Goal: Information Seeking & Learning: Learn about a topic

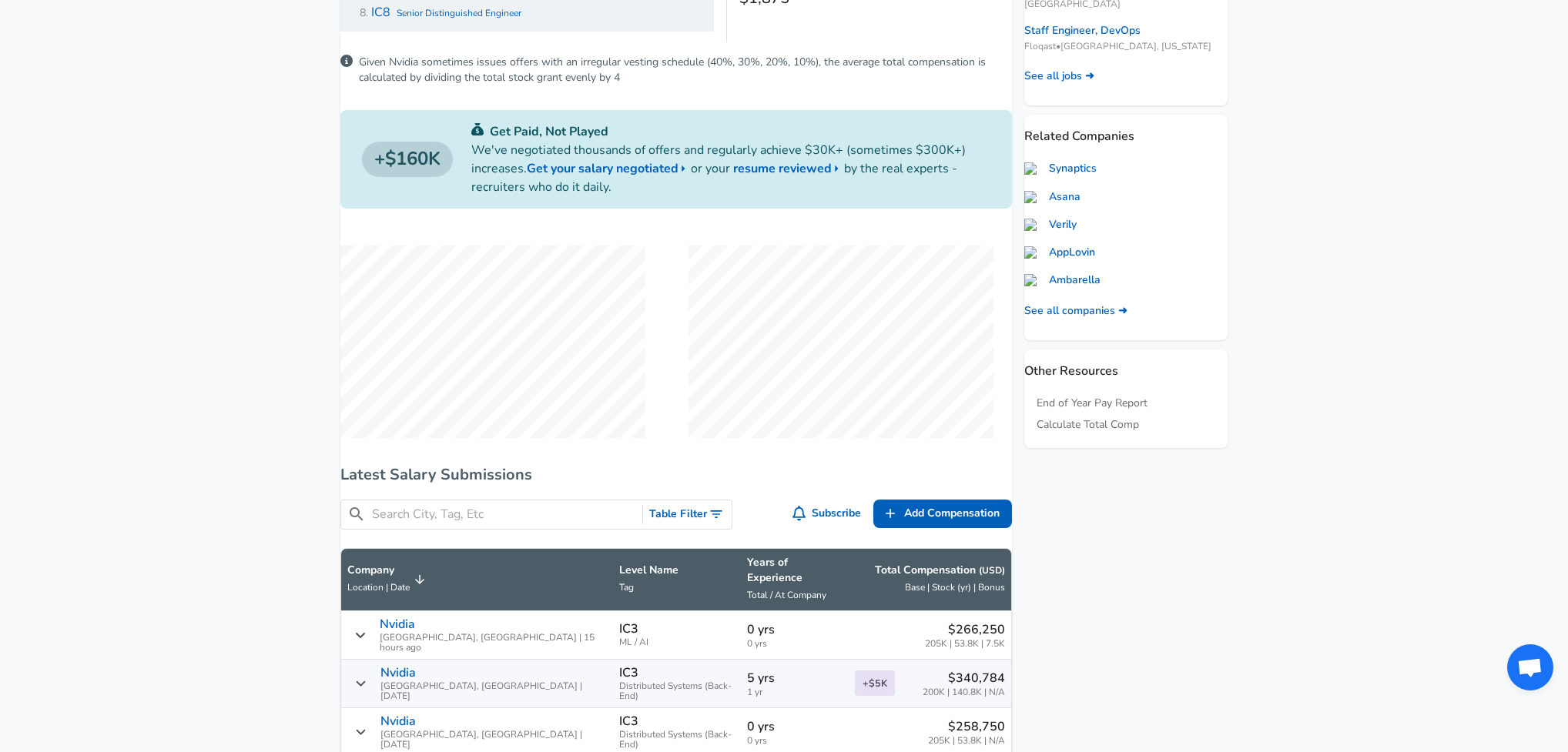
scroll to position [820, 0]
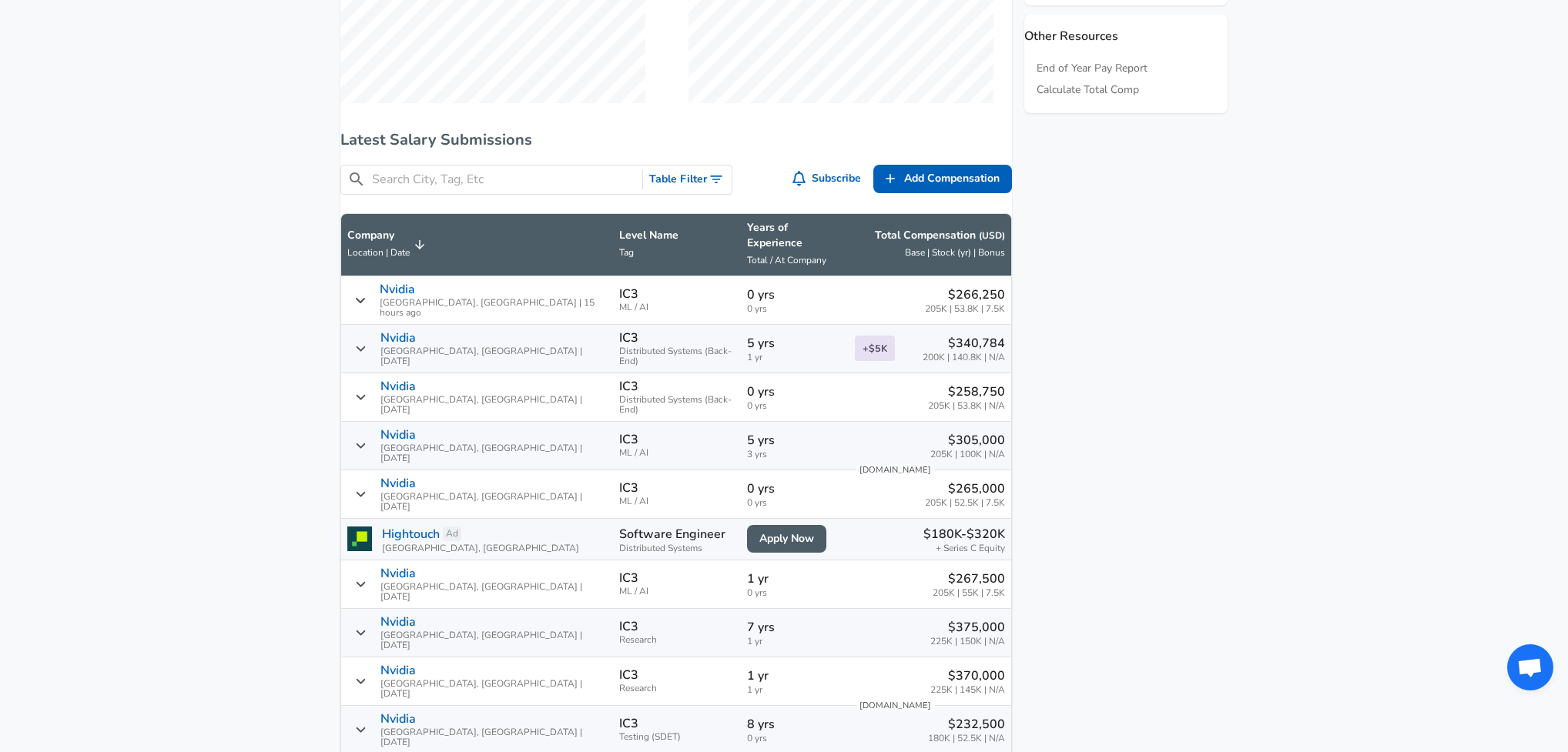
click at [684, 179] on div "​ Table Filter" at bounding box center [536, 180] width 392 height 30
click at [681, 189] on button "Table Filter" at bounding box center [686, 179] width 89 height 29
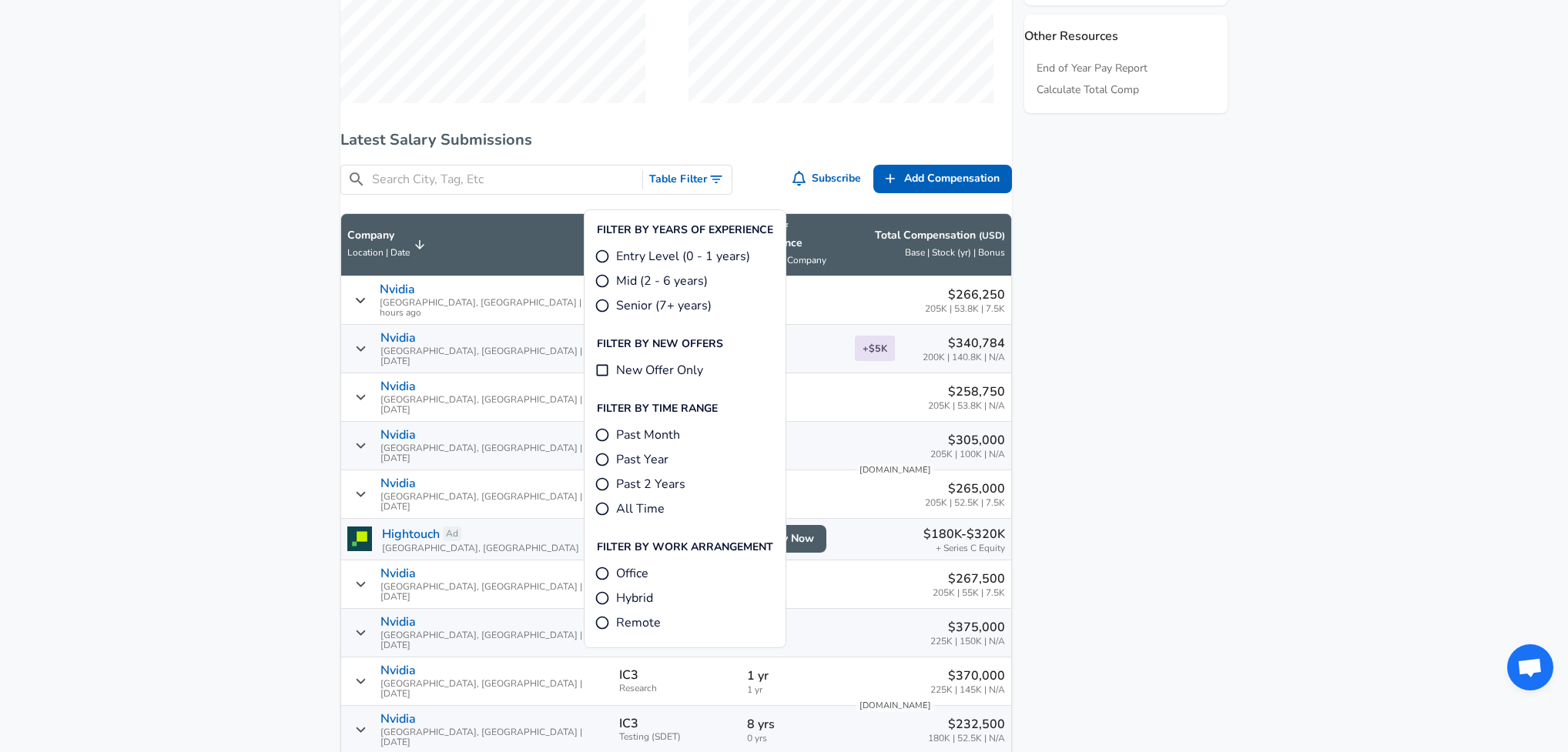
click at [600, 284] on input "Mid (2 - 6 years)" at bounding box center [602, 281] width 15 height 15
radio input "true"
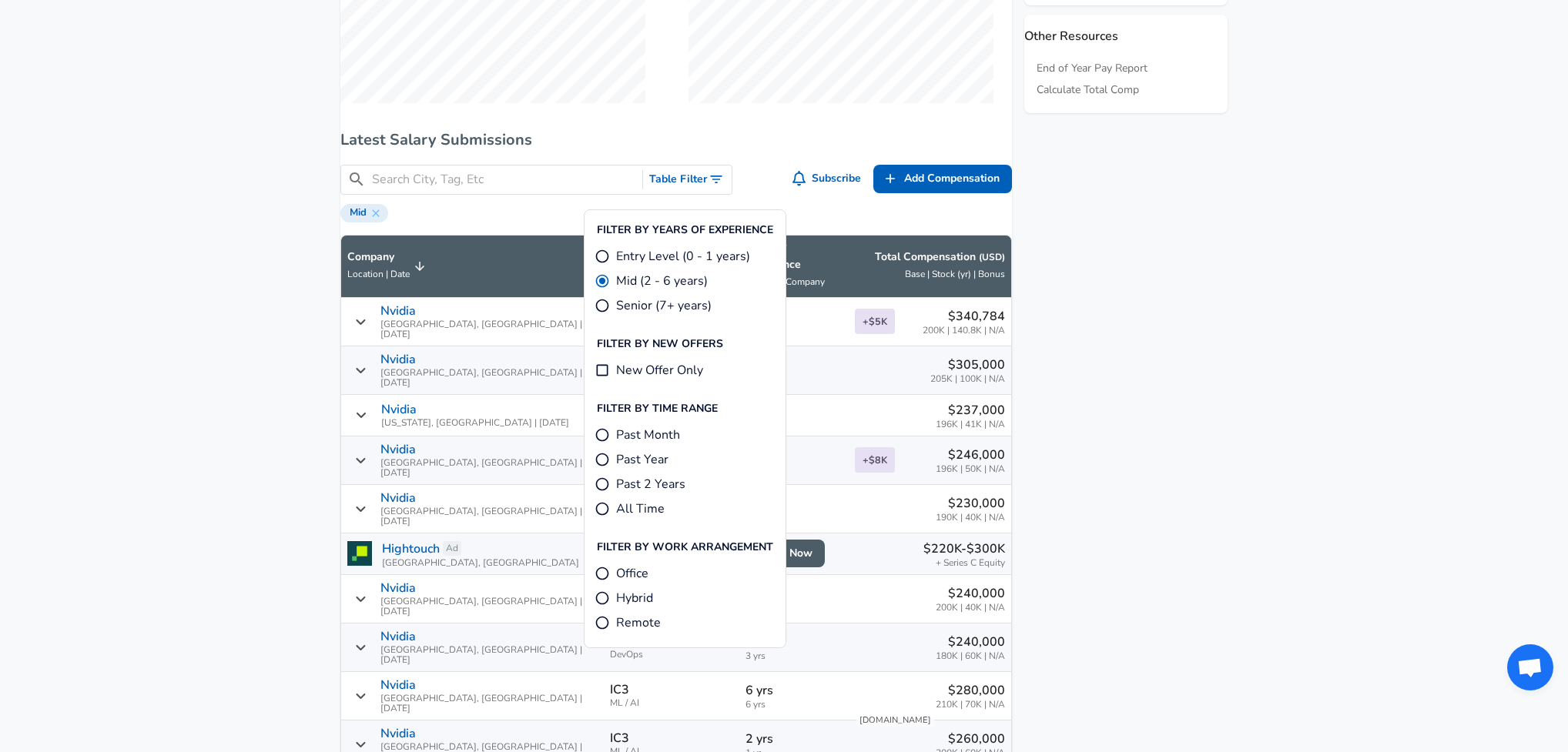
scroll to position [904, 0]
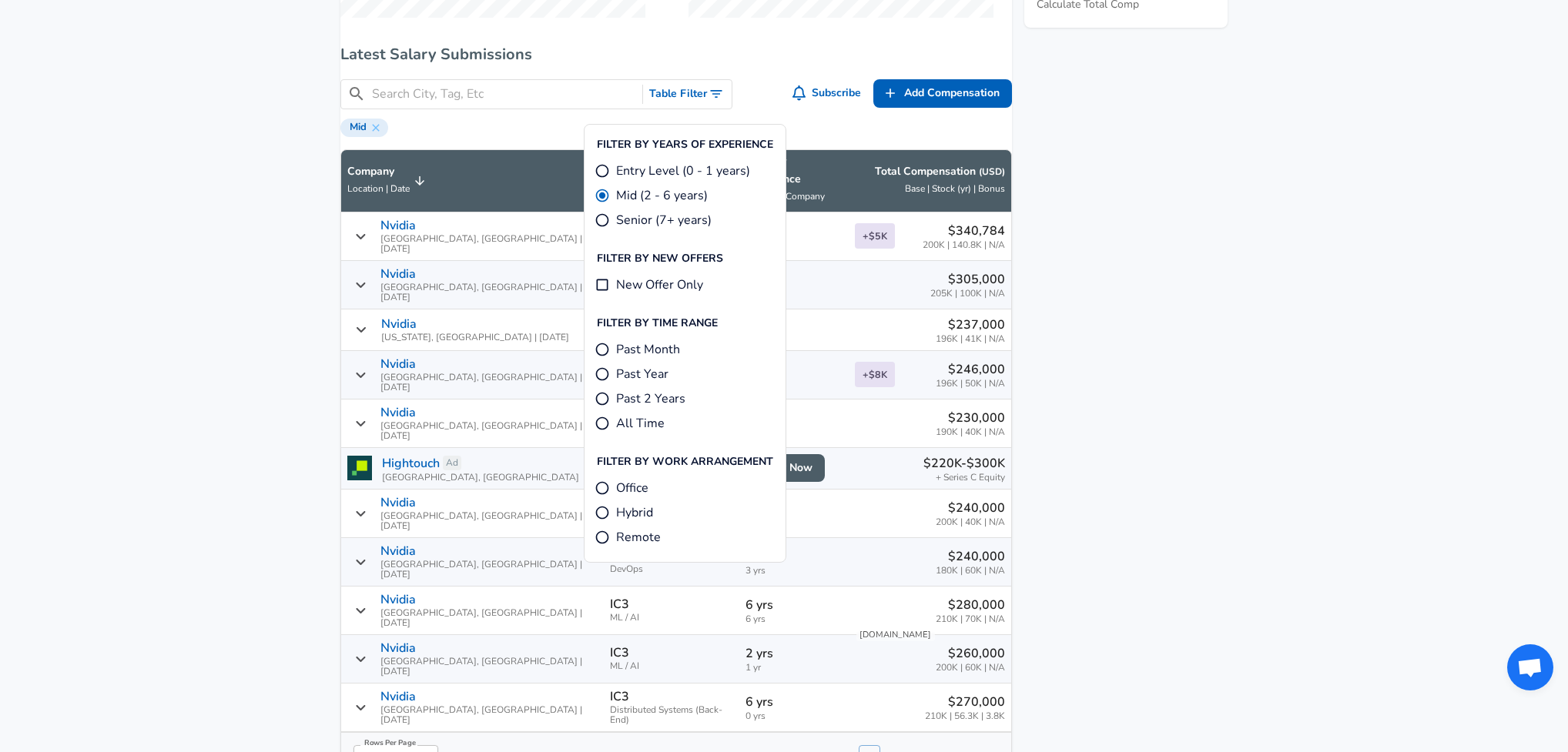
click at [603, 373] on input "Past Year" at bounding box center [602, 373] width 15 height 15
radio input "true"
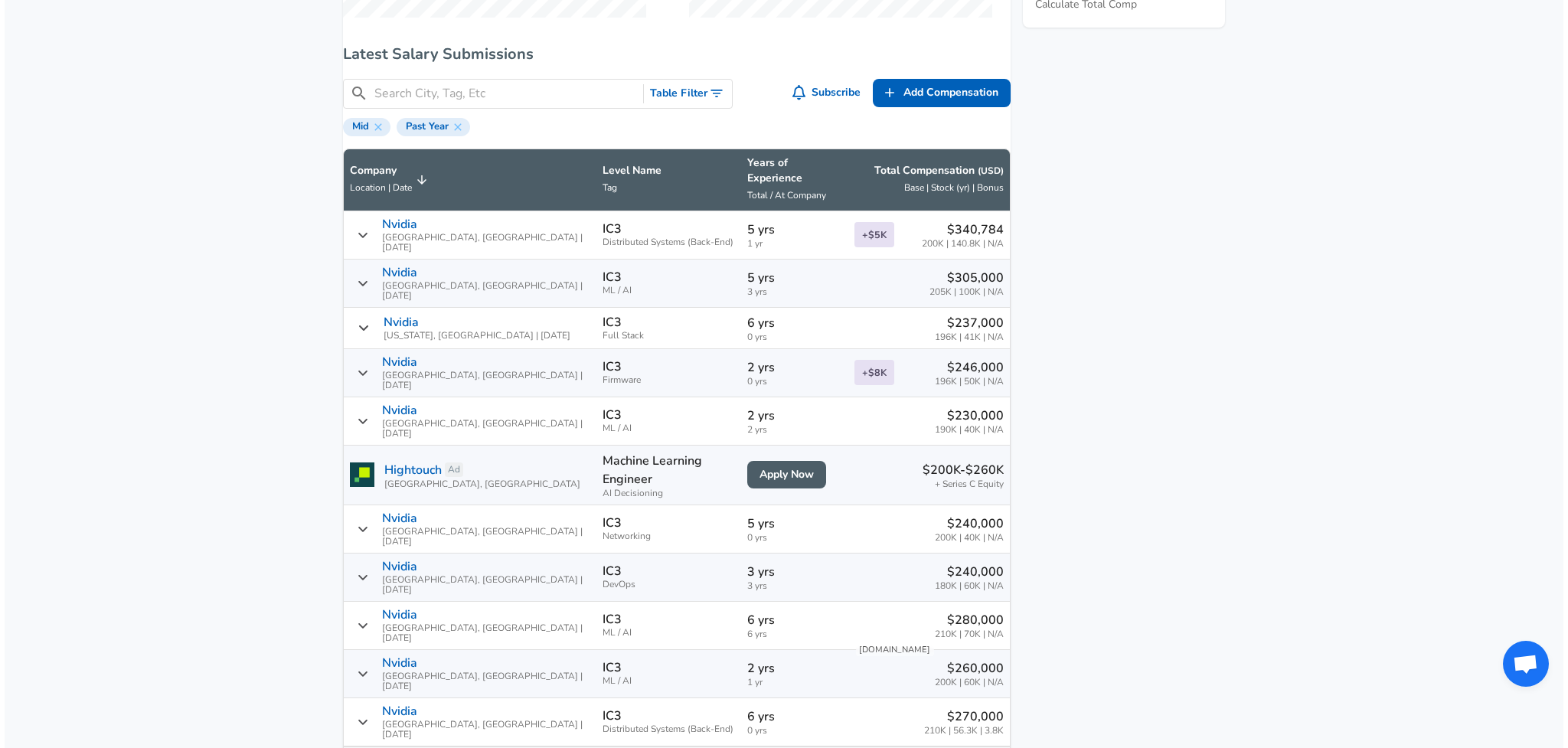
scroll to position [1161, 0]
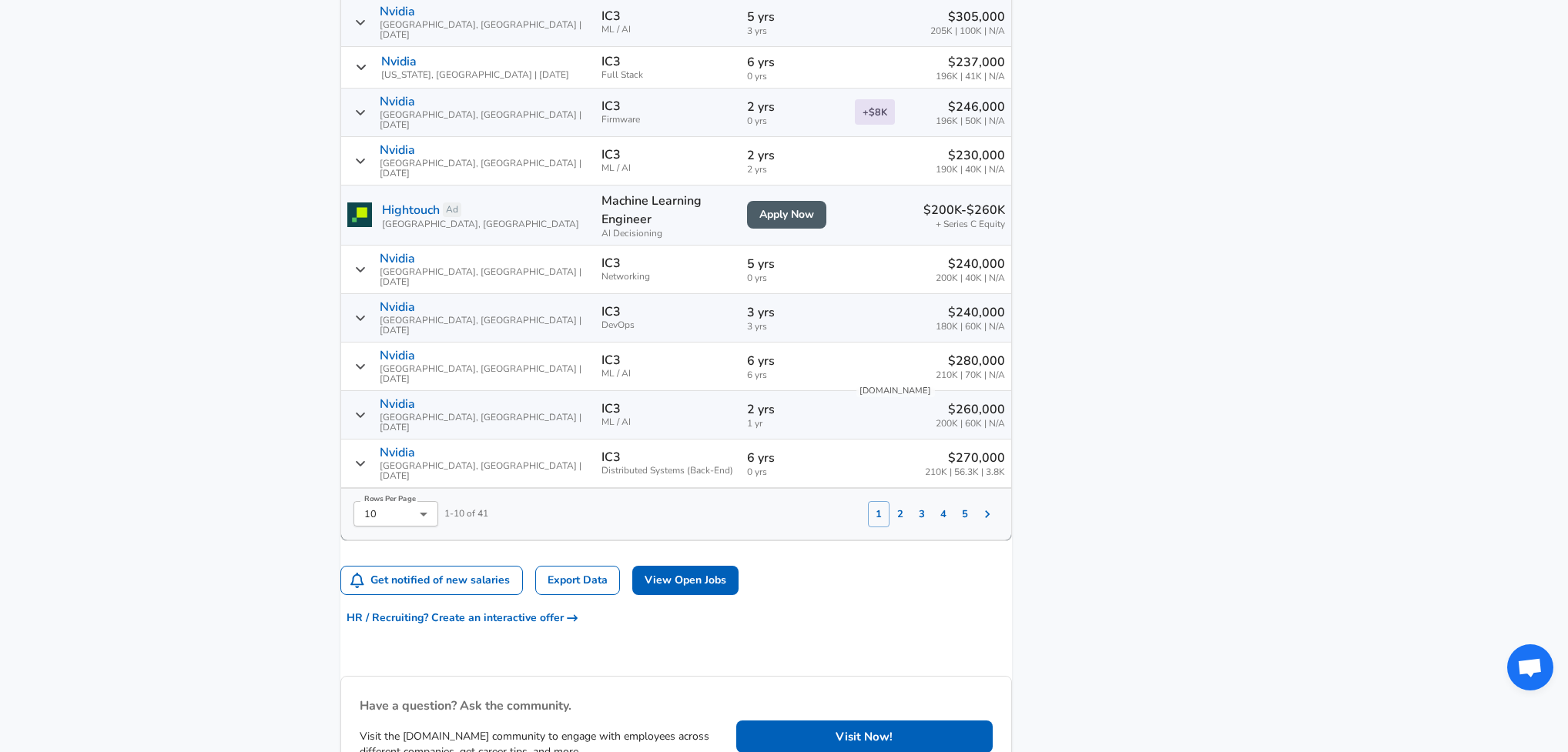
click at [416, 474] on li "25" at bounding box center [414, 484] width 85 height 23
type input "25"
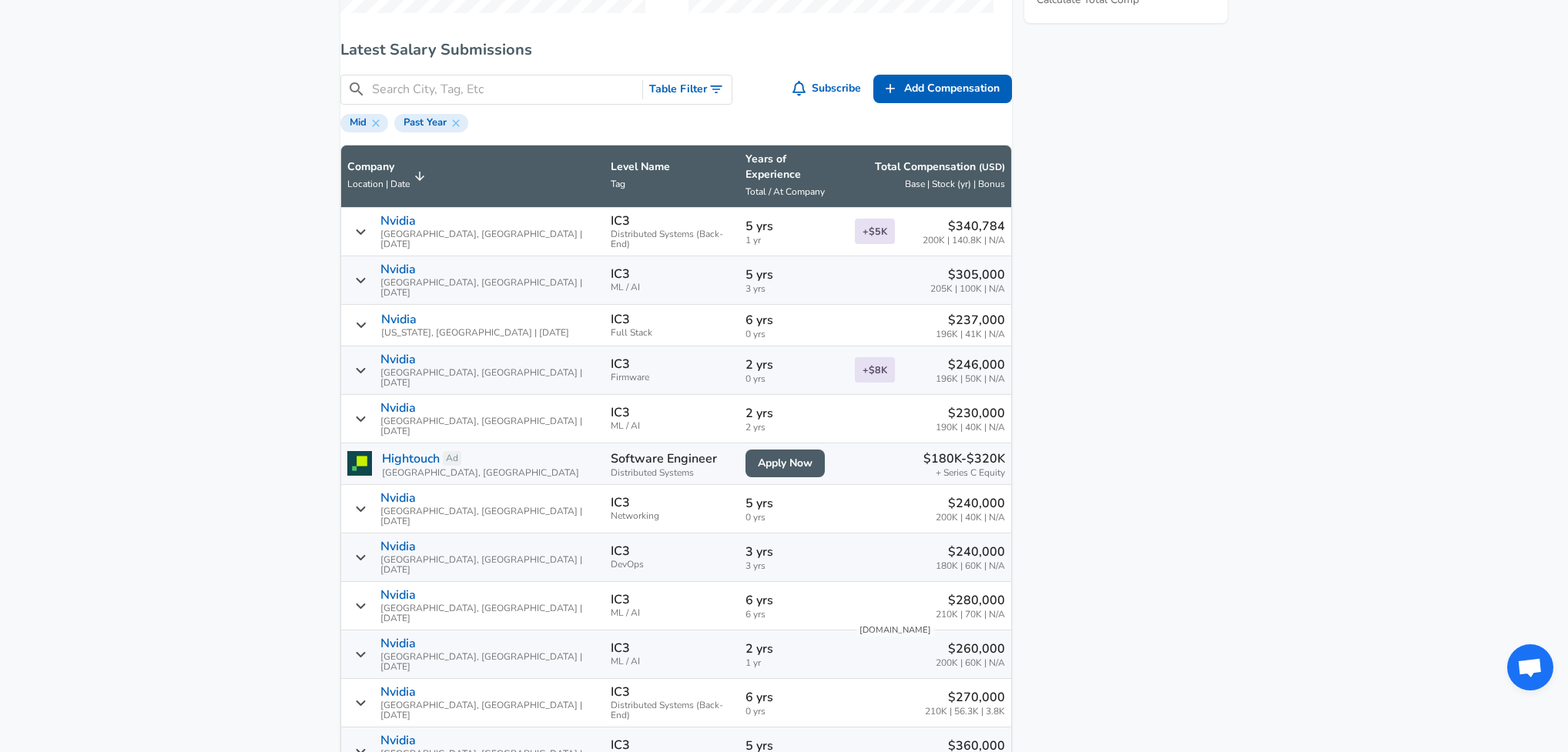
scroll to position [651, 0]
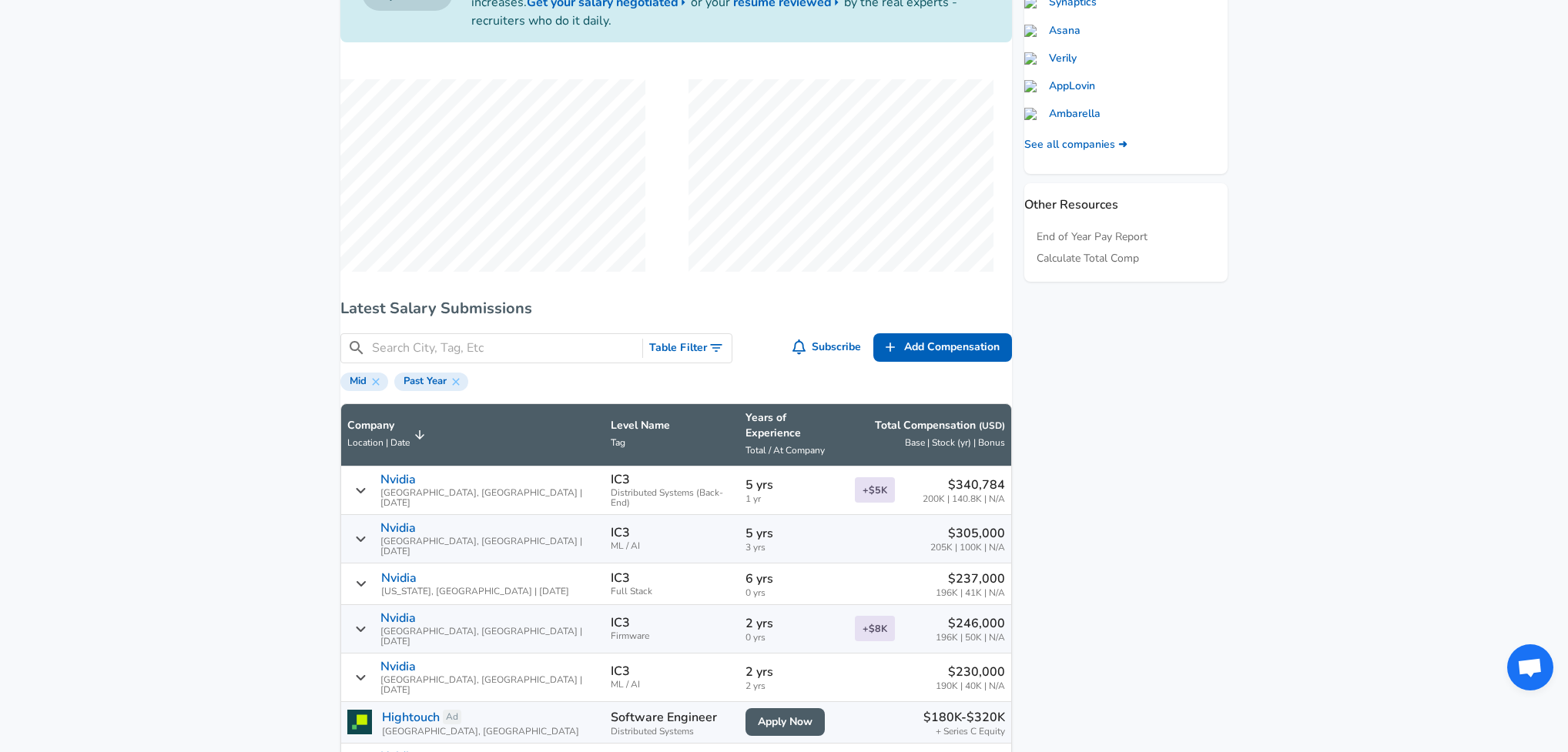
click at [537, 358] on input "Search City, Tag, Etc" at bounding box center [503, 348] width 264 height 19
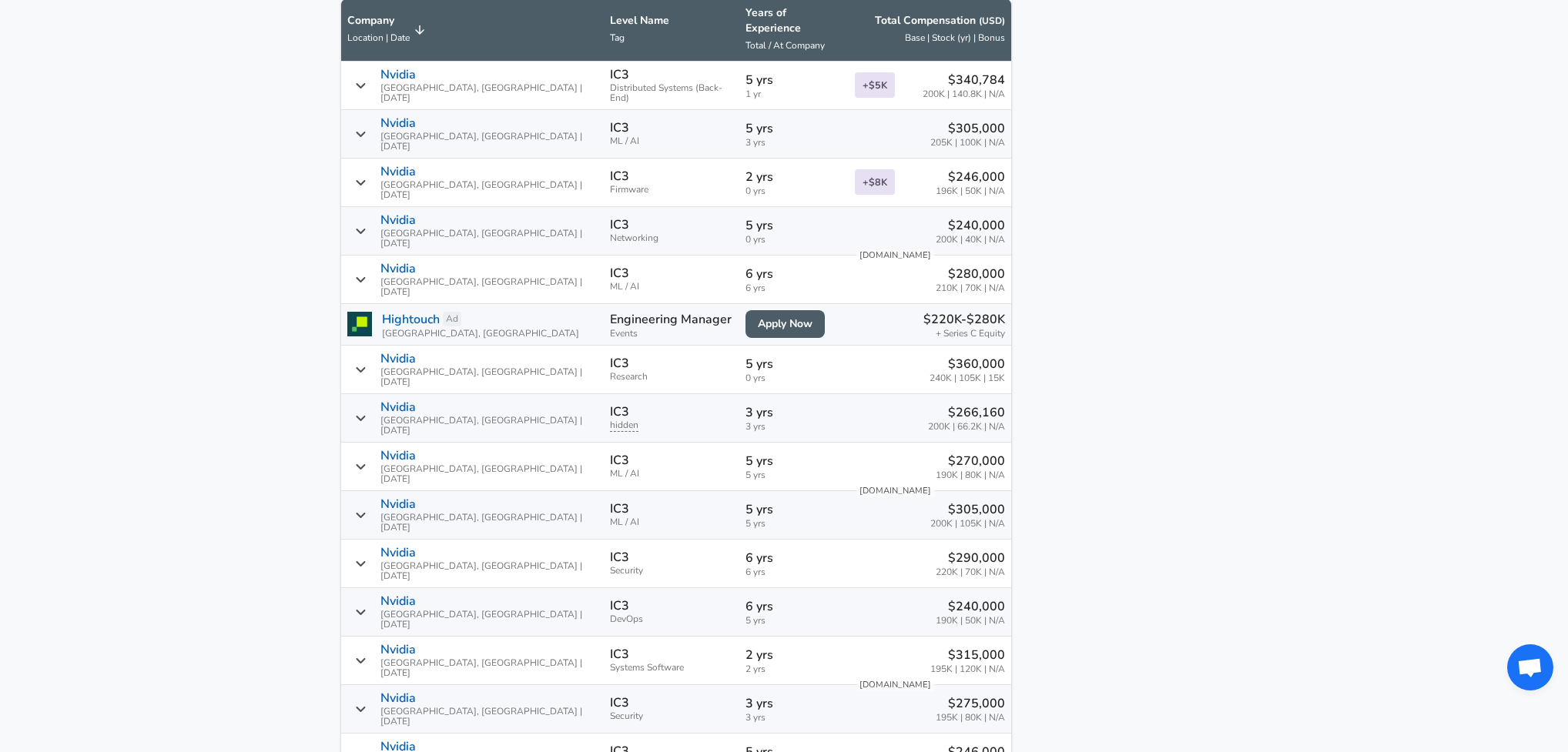
scroll to position [796, 0]
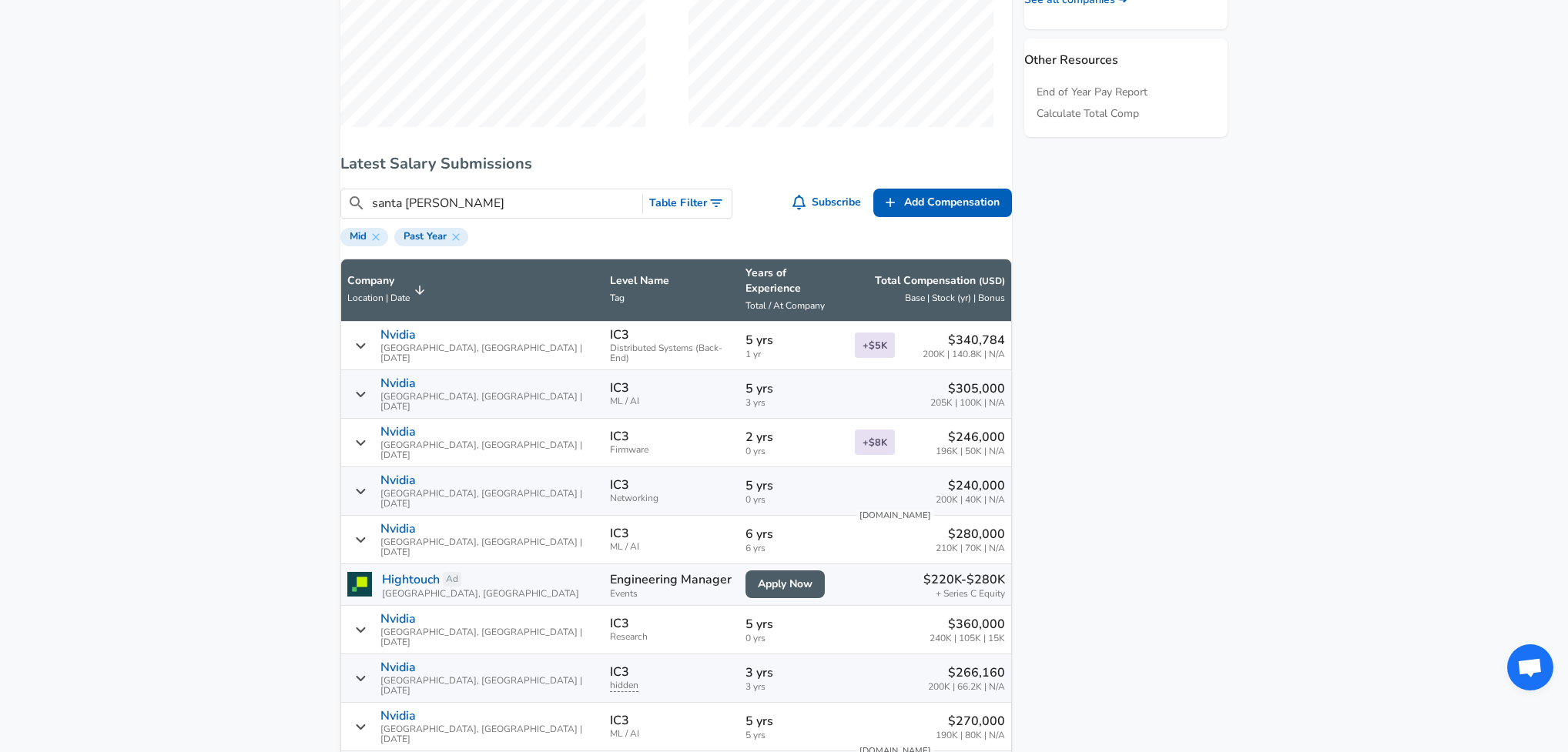
type input "santa [PERSON_NAME]"
click at [755, 304] on span "Total / At Company" at bounding box center [785, 305] width 80 height 12
click at [782, 298] on th "Years of Experience Total / At Company" at bounding box center [794, 290] width 109 height 63
click at [772, 289] on p "Years of Experience" at bounding box center [794, 281] width 98 height 31
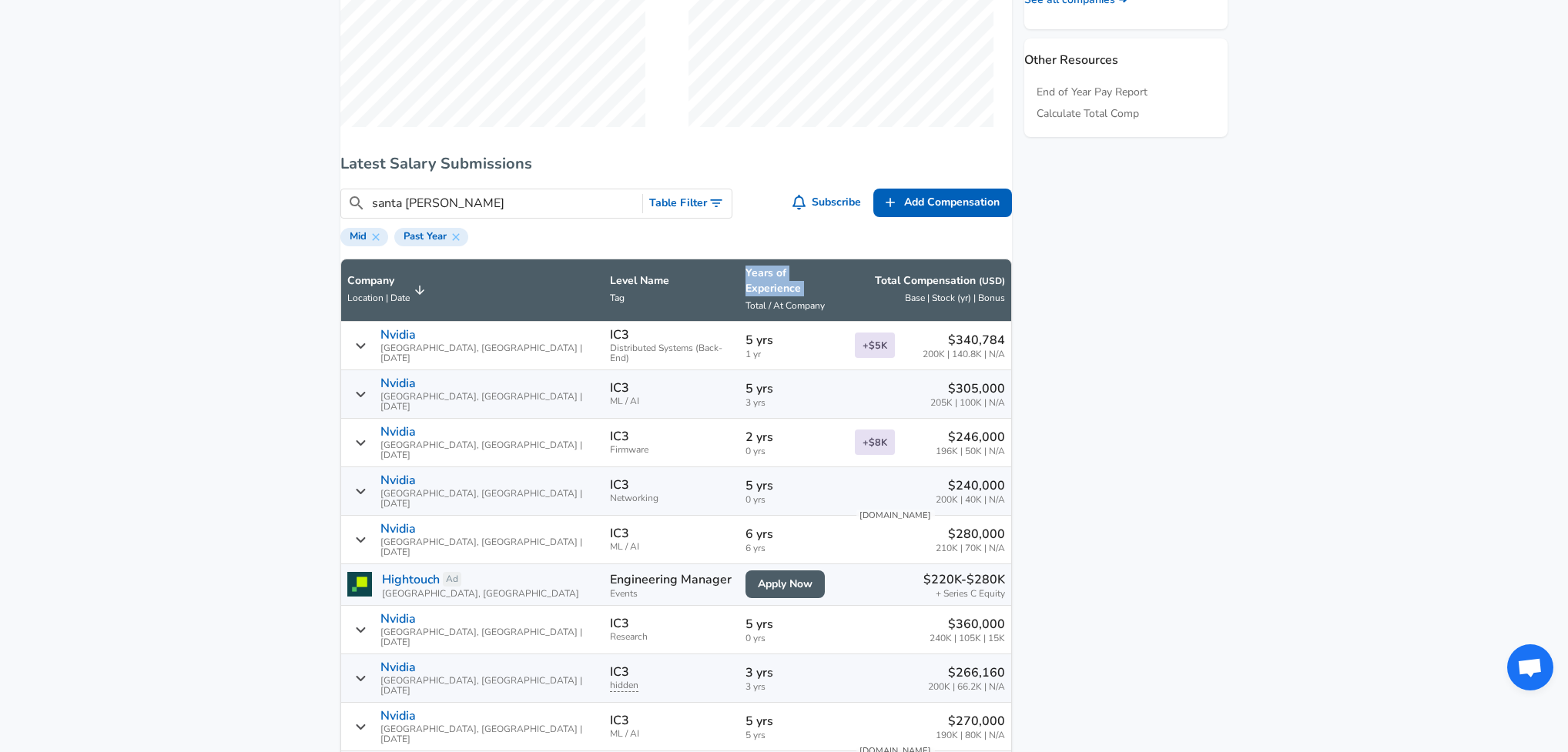
click at [772, 289] on p "Years of Experience" at bounding box center [794, 281] width 98 height 31
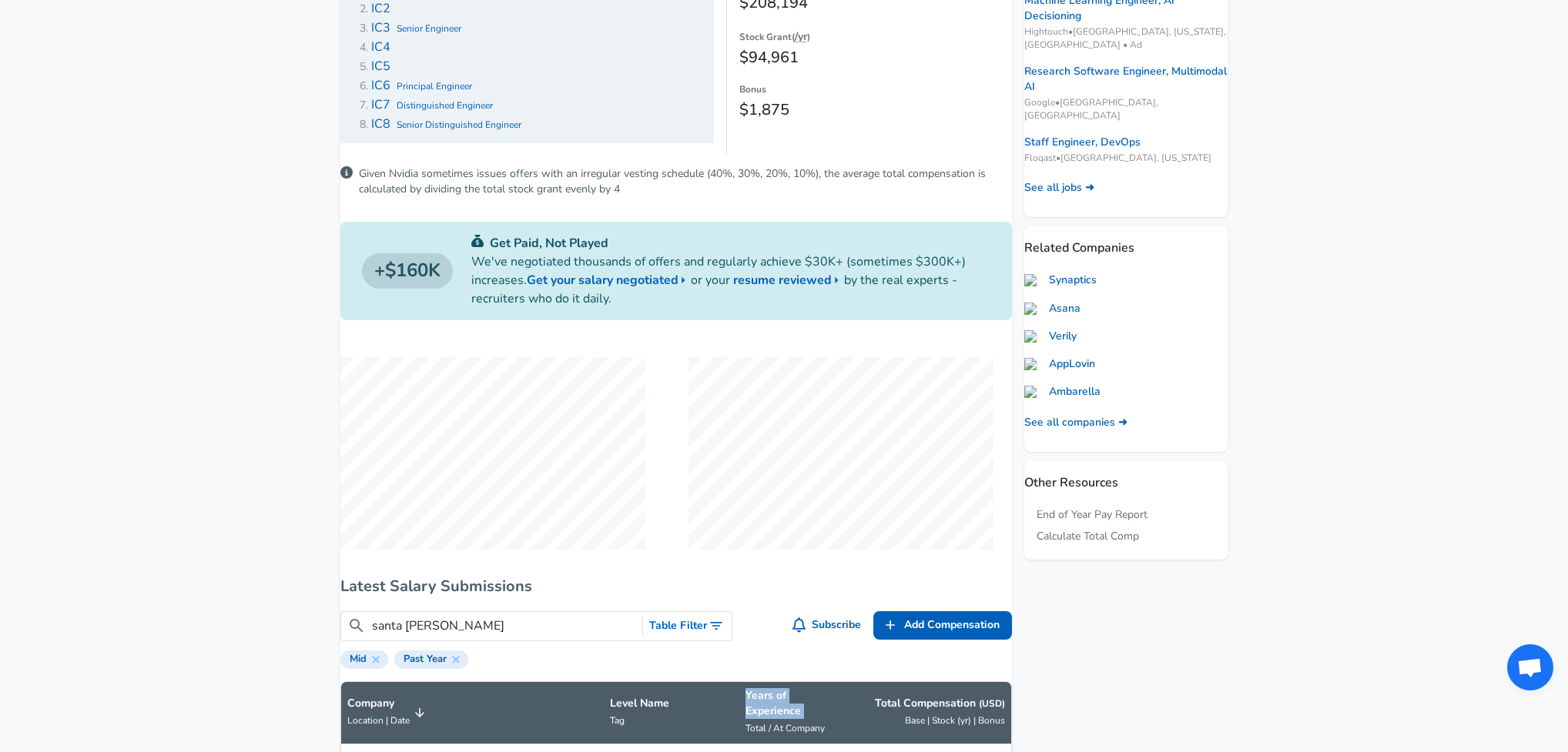
scroll to position [754, 0]
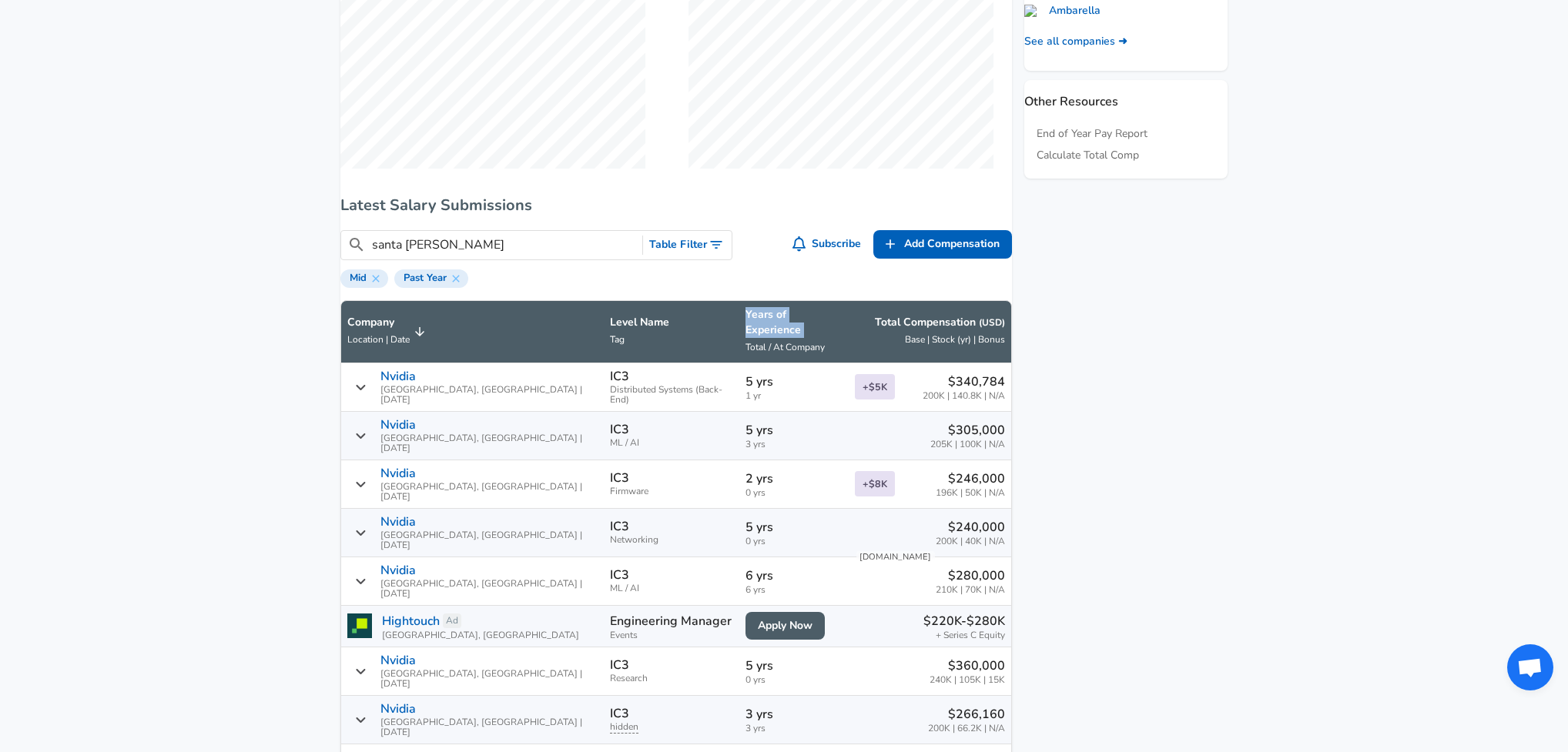
click at [680, 260] on button "Table Filter" at bounding box center [686, 245] width 89 height 29
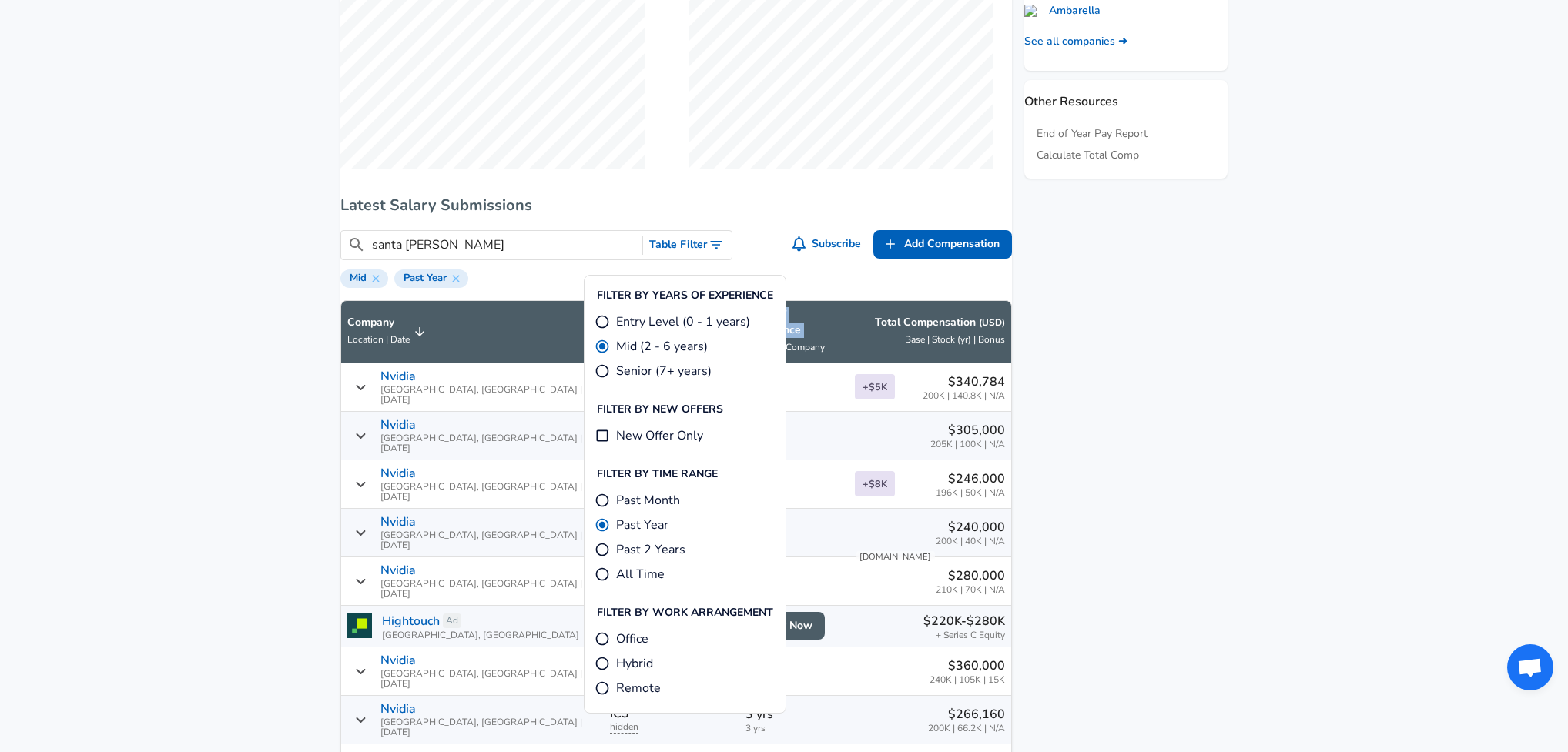
click at [601, 438] on input "New Offer Only" at bounding box center [602, 435] width 15 height 15
checkbox input "true"
click at [1146, 431] on aside "Featured Jobs Senior Software Engineer - Simulation Turbineone • [GEOGRAPHIC_DA…" at bounding box center [1119, 280] width 216 height 1651
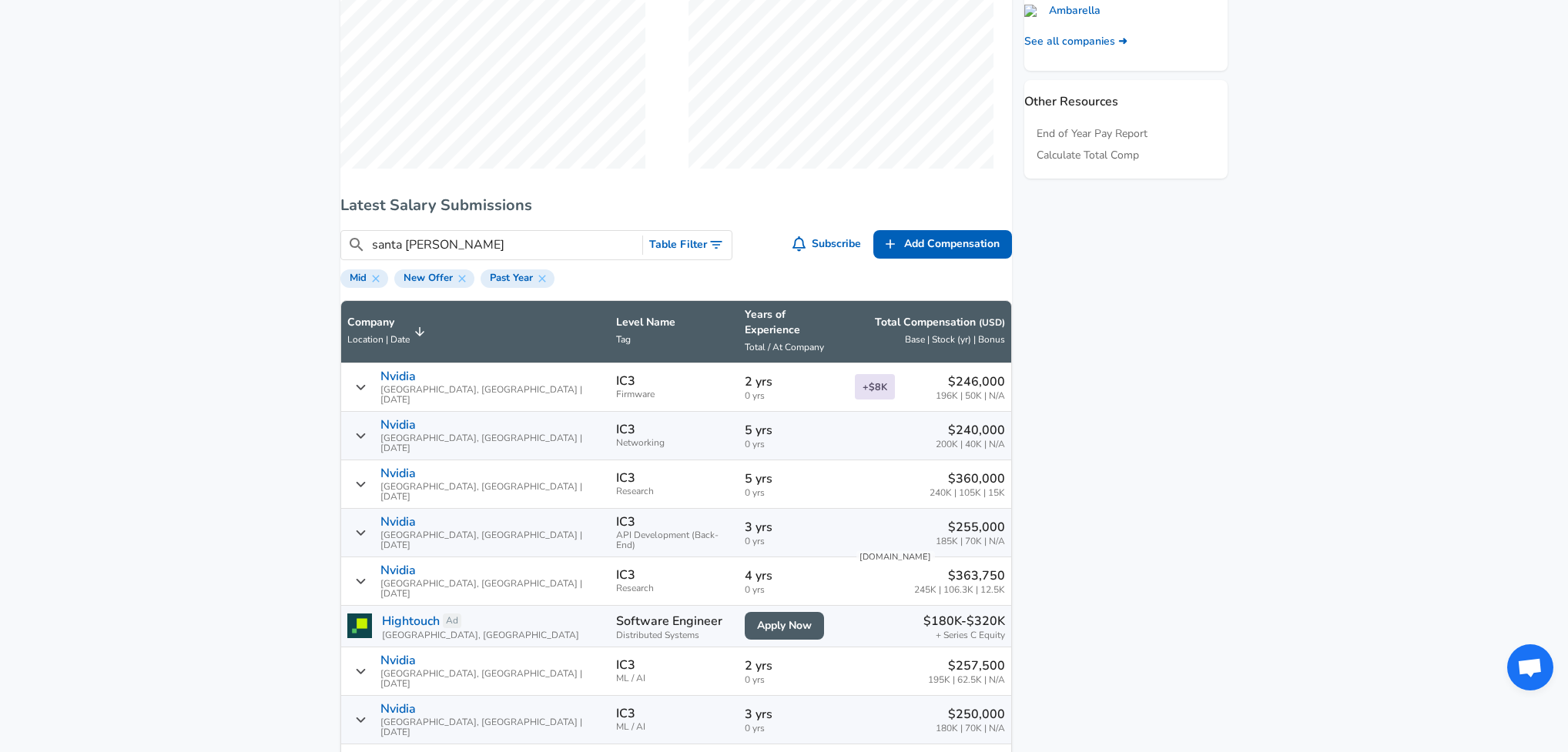
click at [744, 394] on span "0 yrs" at bounding box center [793, 396] width 98 height 10
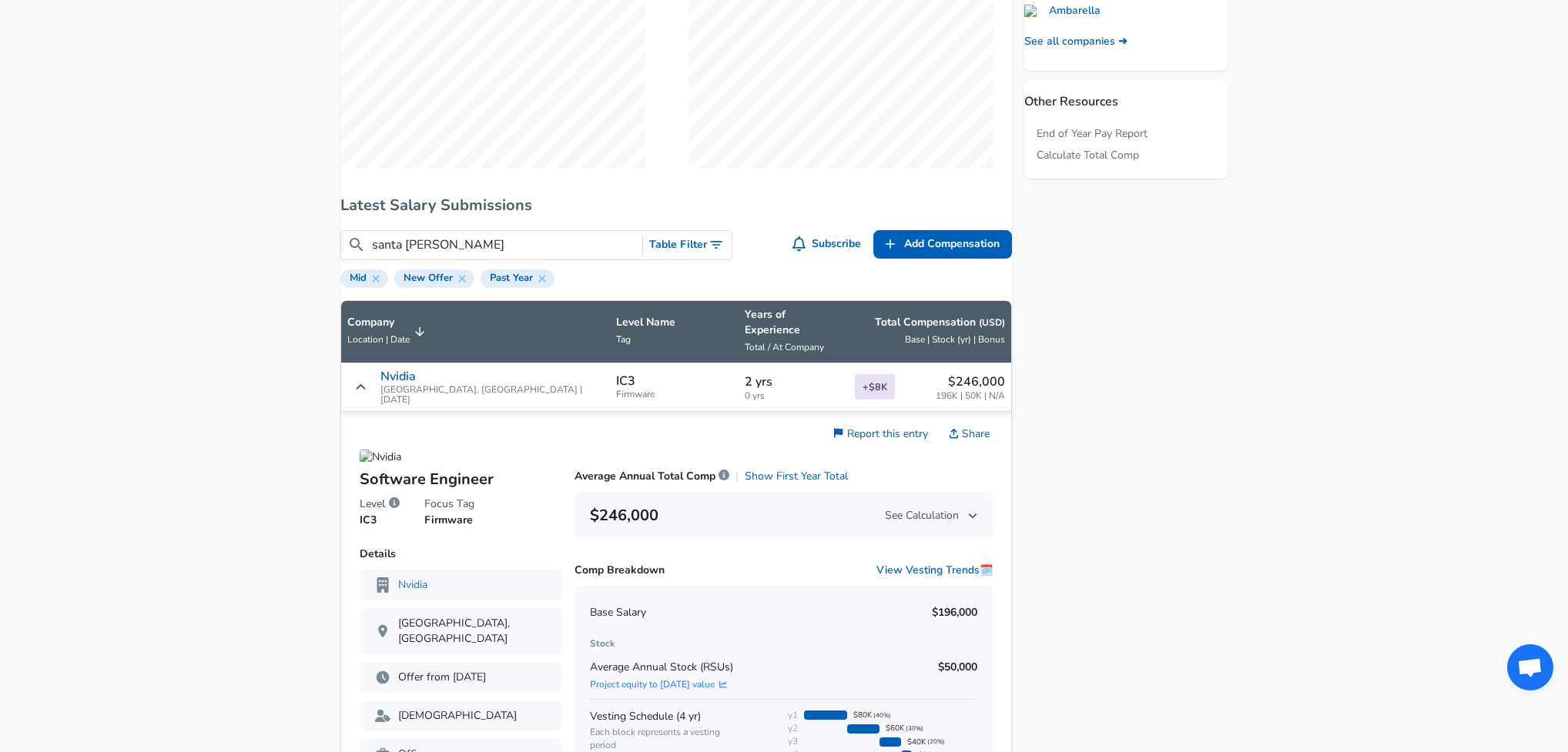
scroll to position [997, 0]
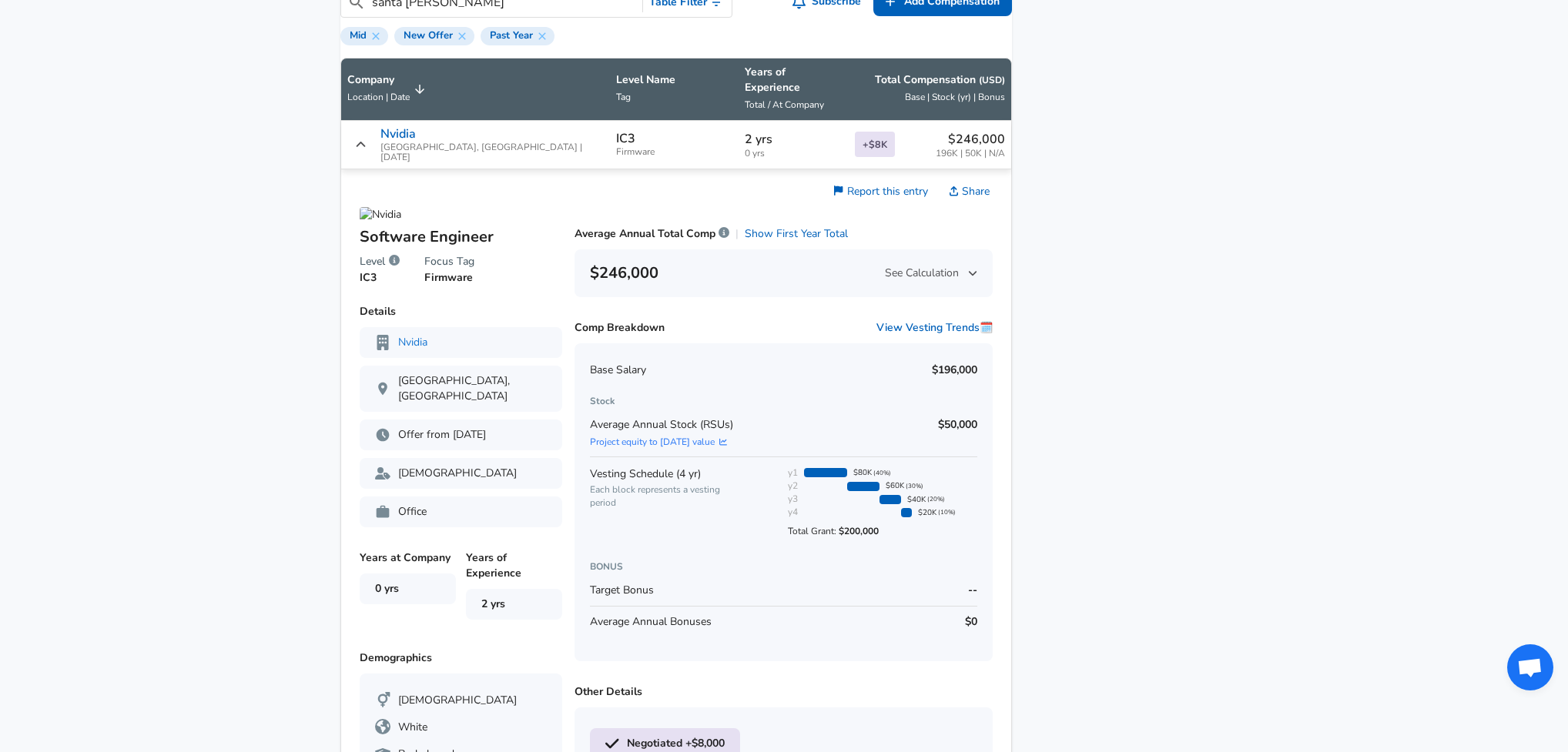
click at [855, 271] on div "$246,000 See Calculation" at bounding box center [783, 273] width 387 height 25
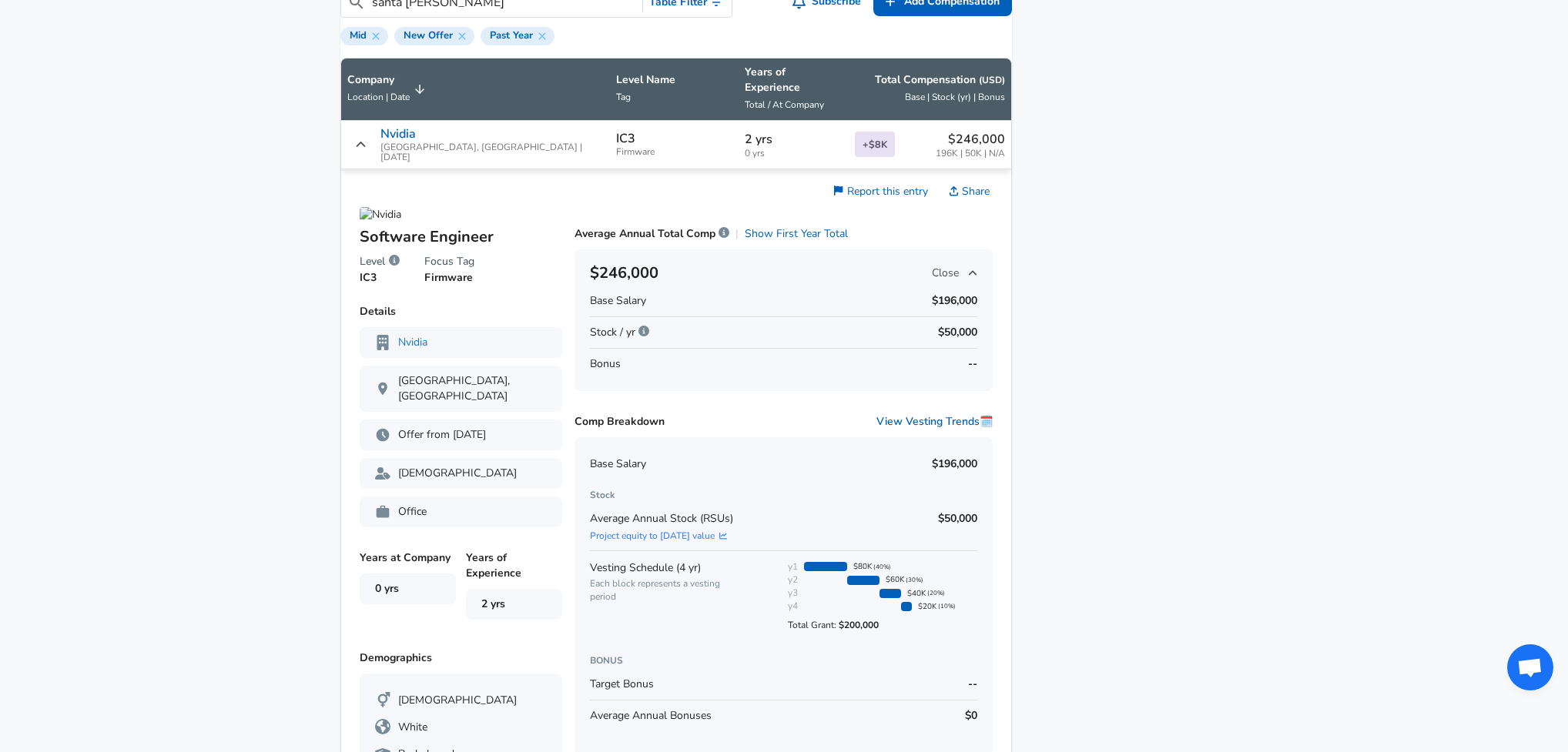
click at [884, 265] on div "$246,000 Close" at bounding box center [783, 273] width 387 height 25
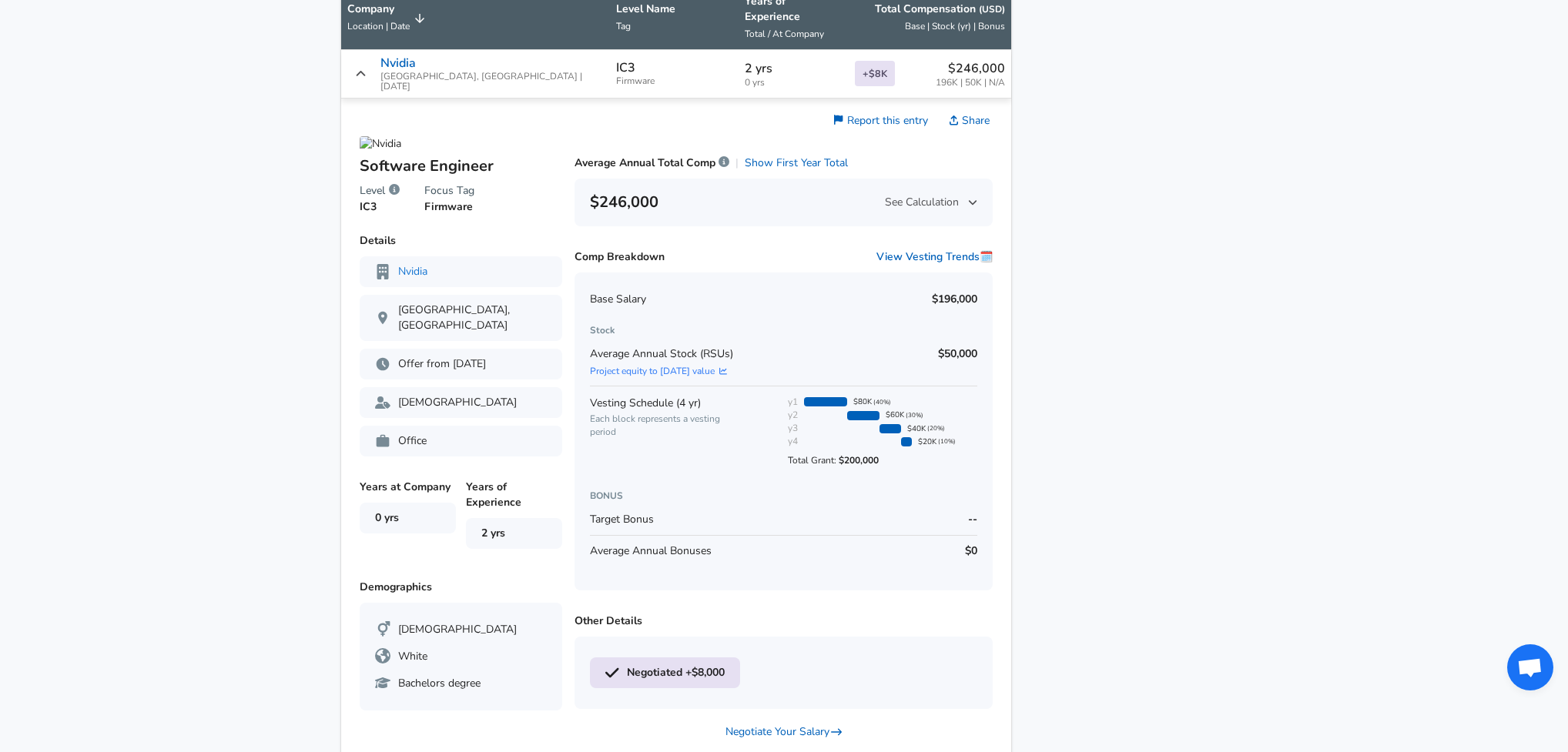
scroll to position [1050, 0]
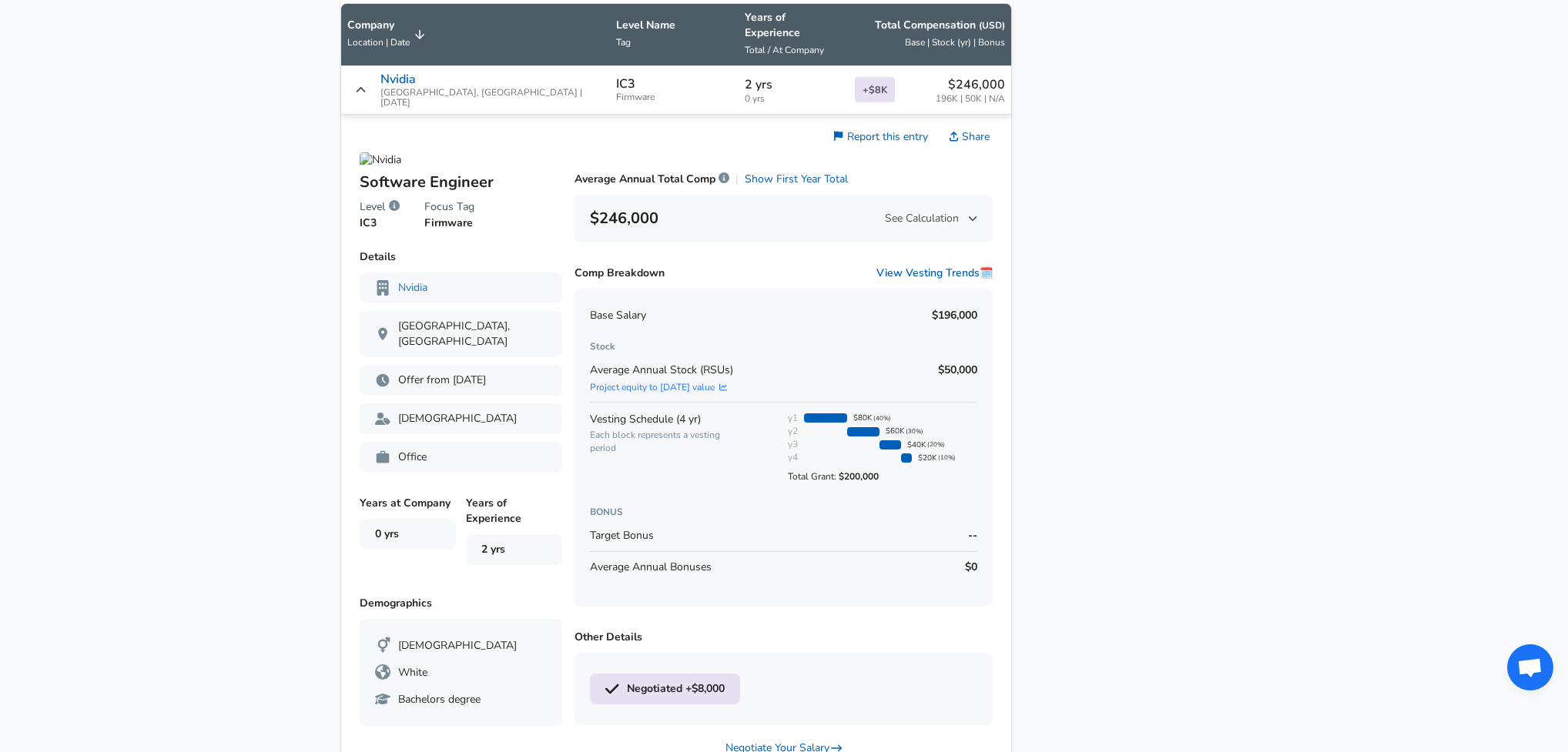
click at [848, 206] on div "$246,000 See Calculation" at bounding box center [783, 218] width 387 height 25
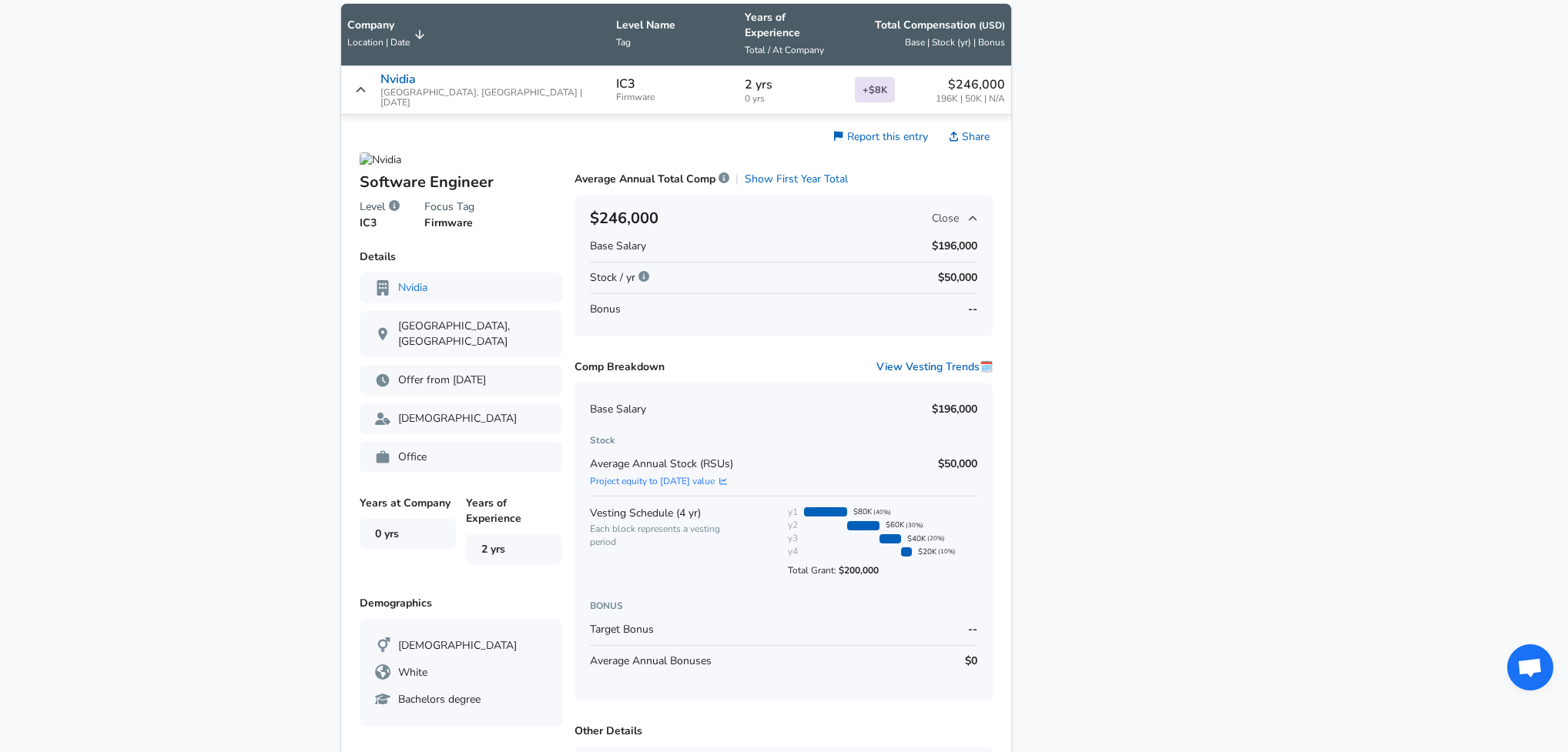
click at [366, 84] on icon "Salary Submissions" at bounding box center [361, 90] width 12 height 12
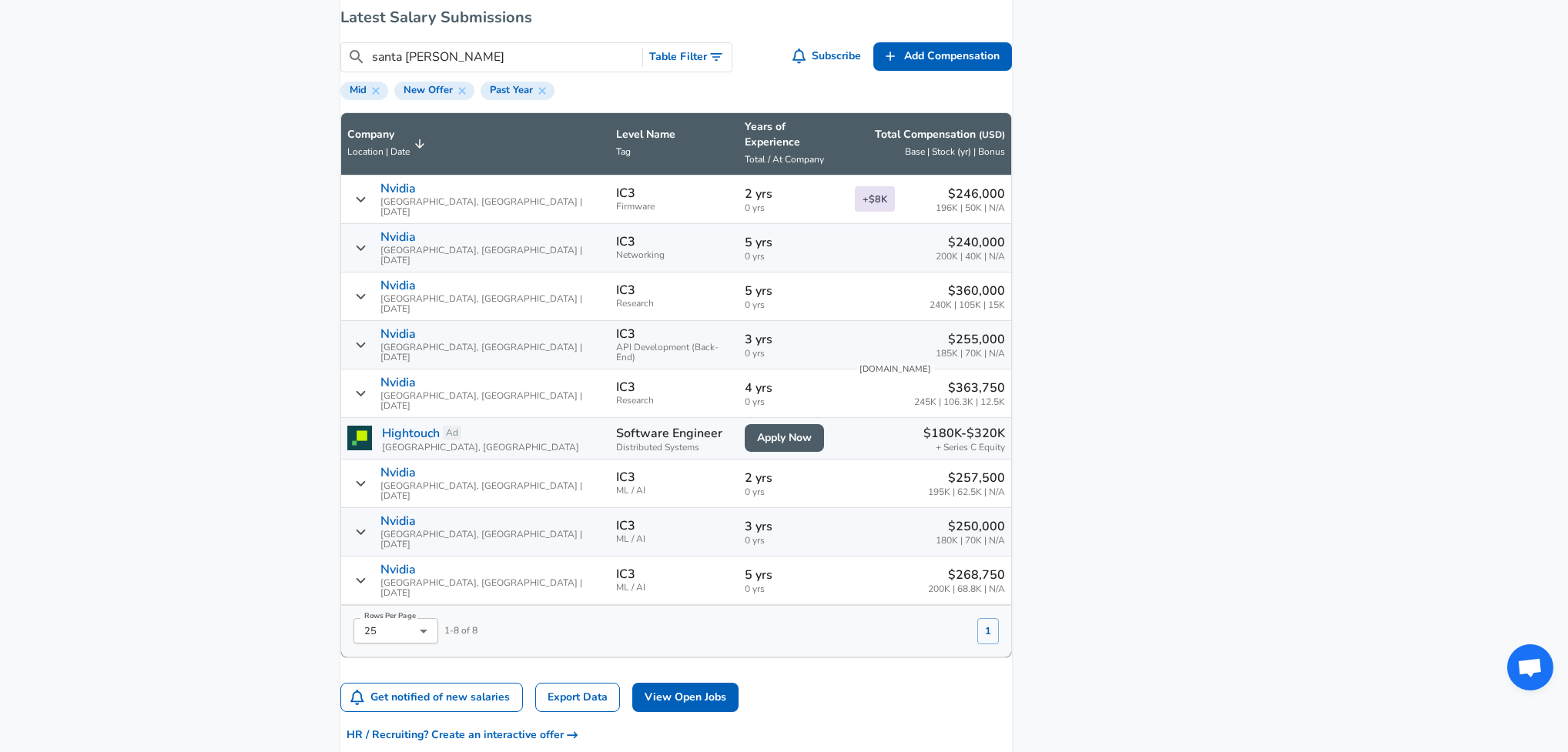
scroll to position [880, 0]
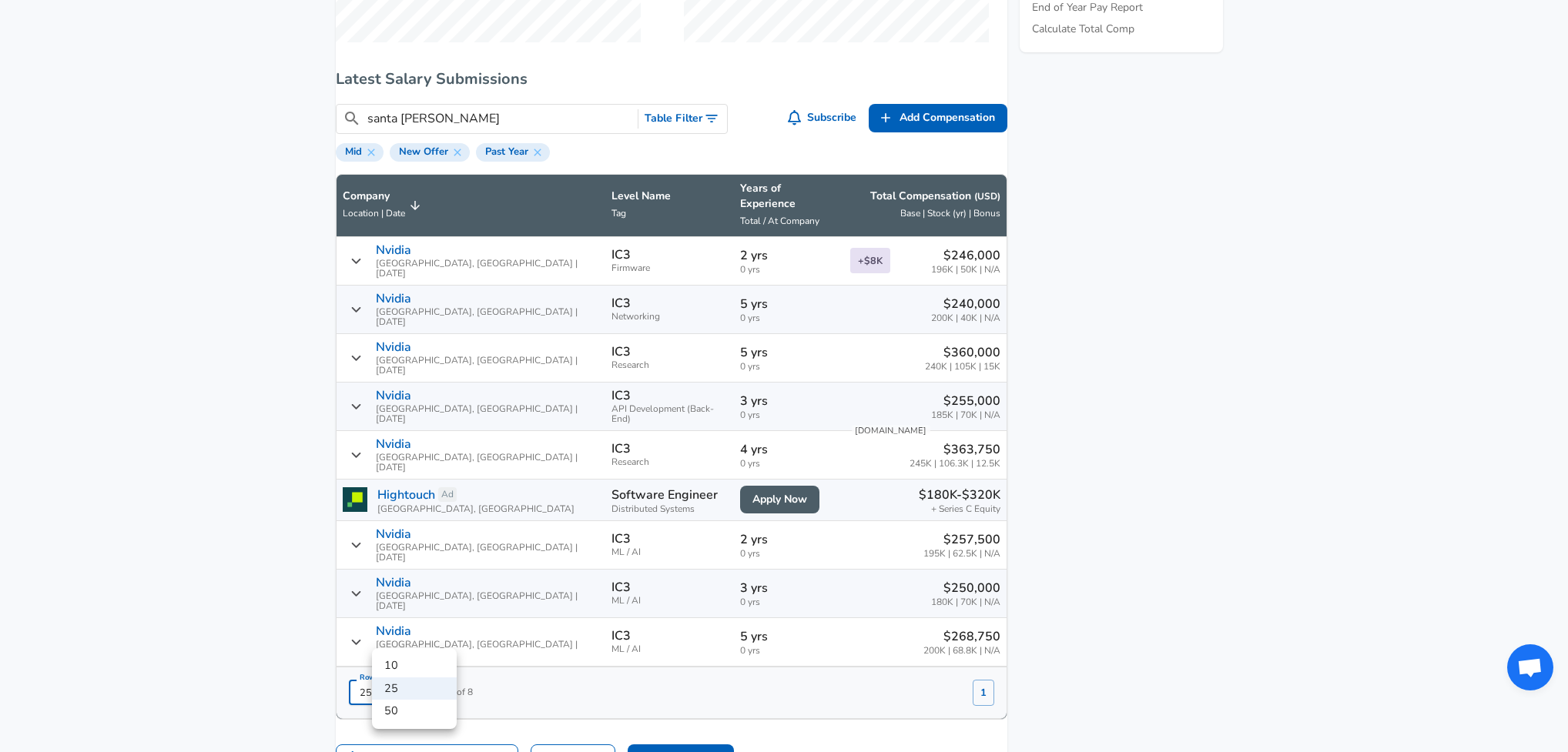
click at [709, 141] on div at bounding box center [788, 376] width 1577 height 752
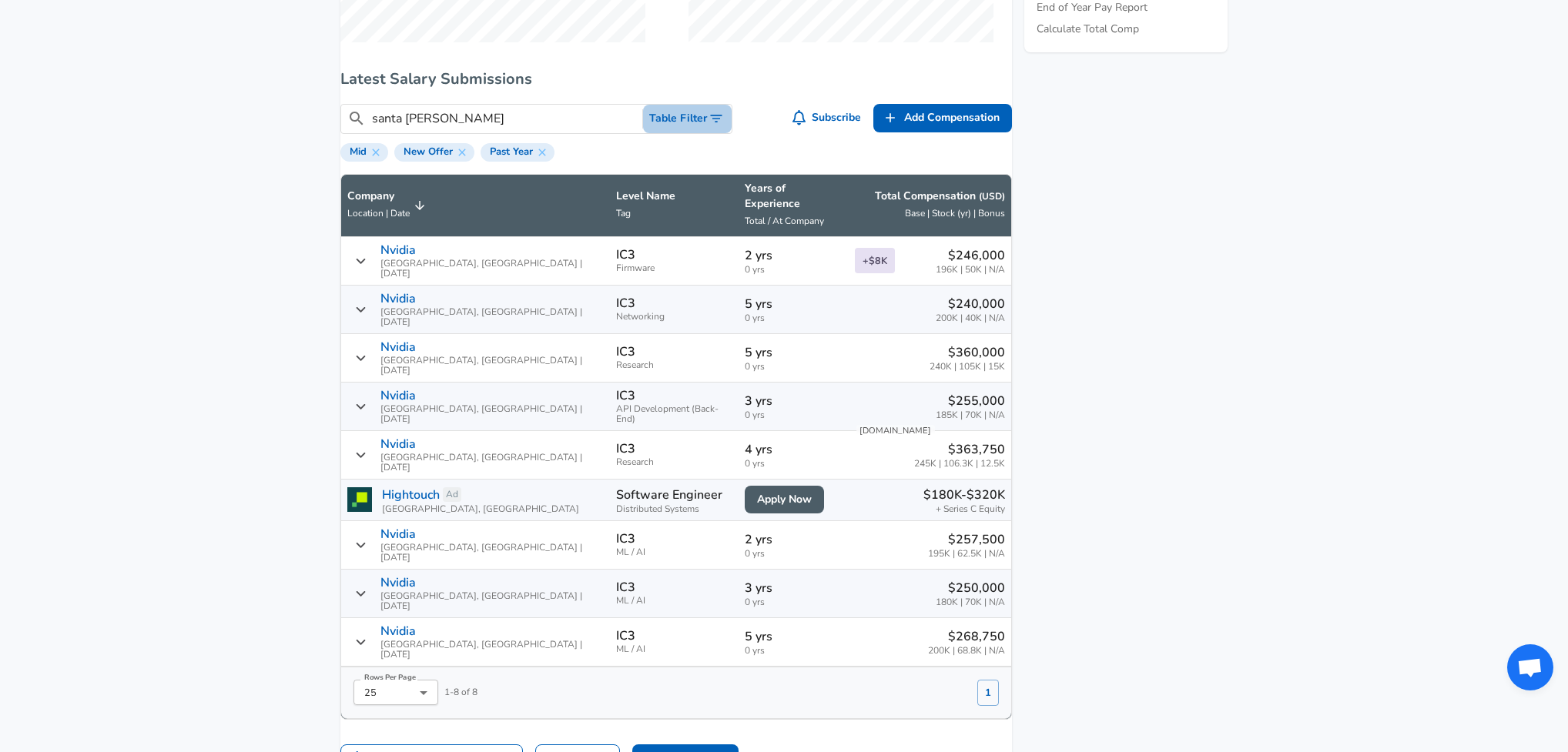
click at [710, 122] on icon "Toggle Search Filters" at bounding box center [716, 118] width 12 height 8
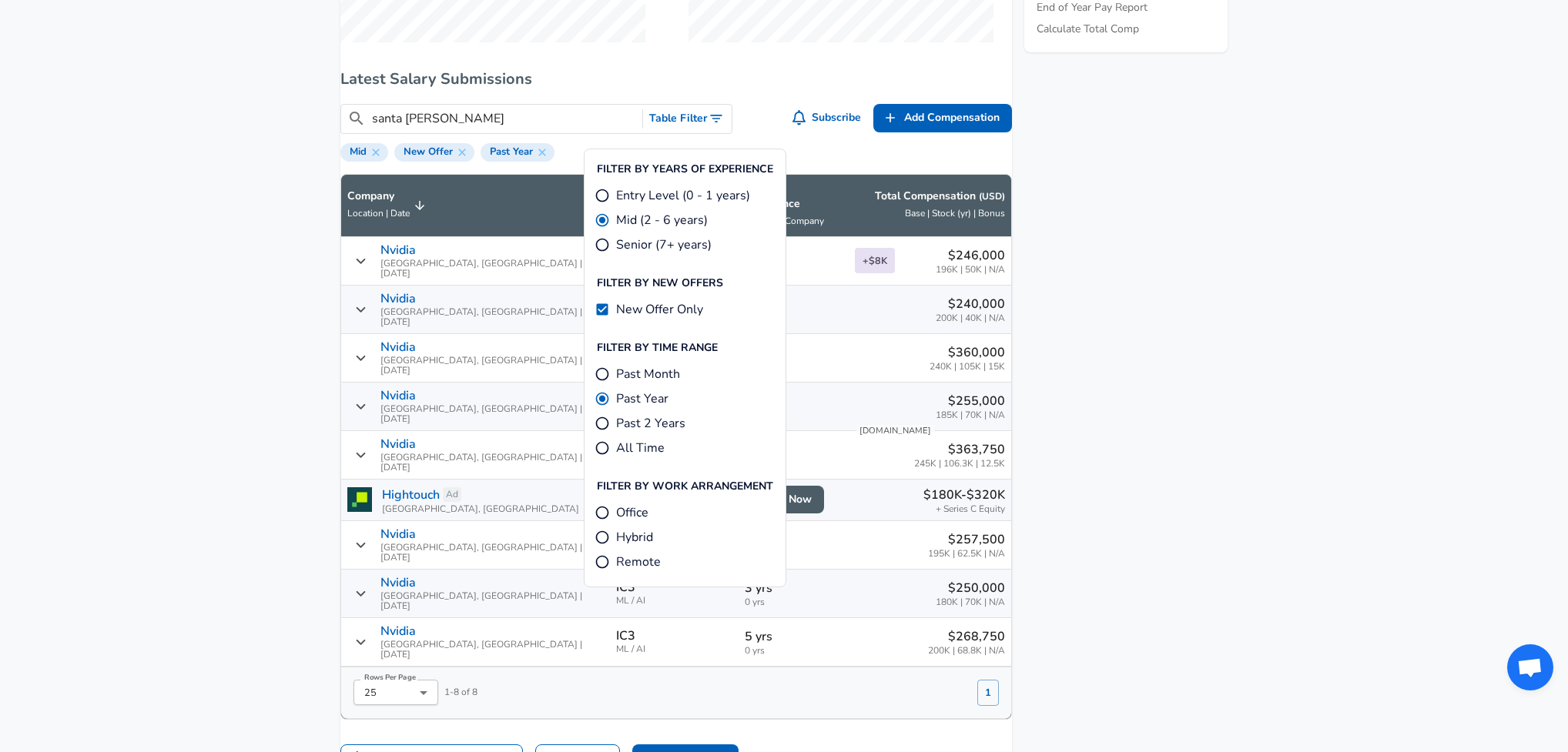
click at [1168, 316] on aside "Featured Jobs Senior Software Engineer - Simulation Turbineone • [GEOGRAPHIC_DA…" at bounding box center [1119, 153] width 216 height 1651
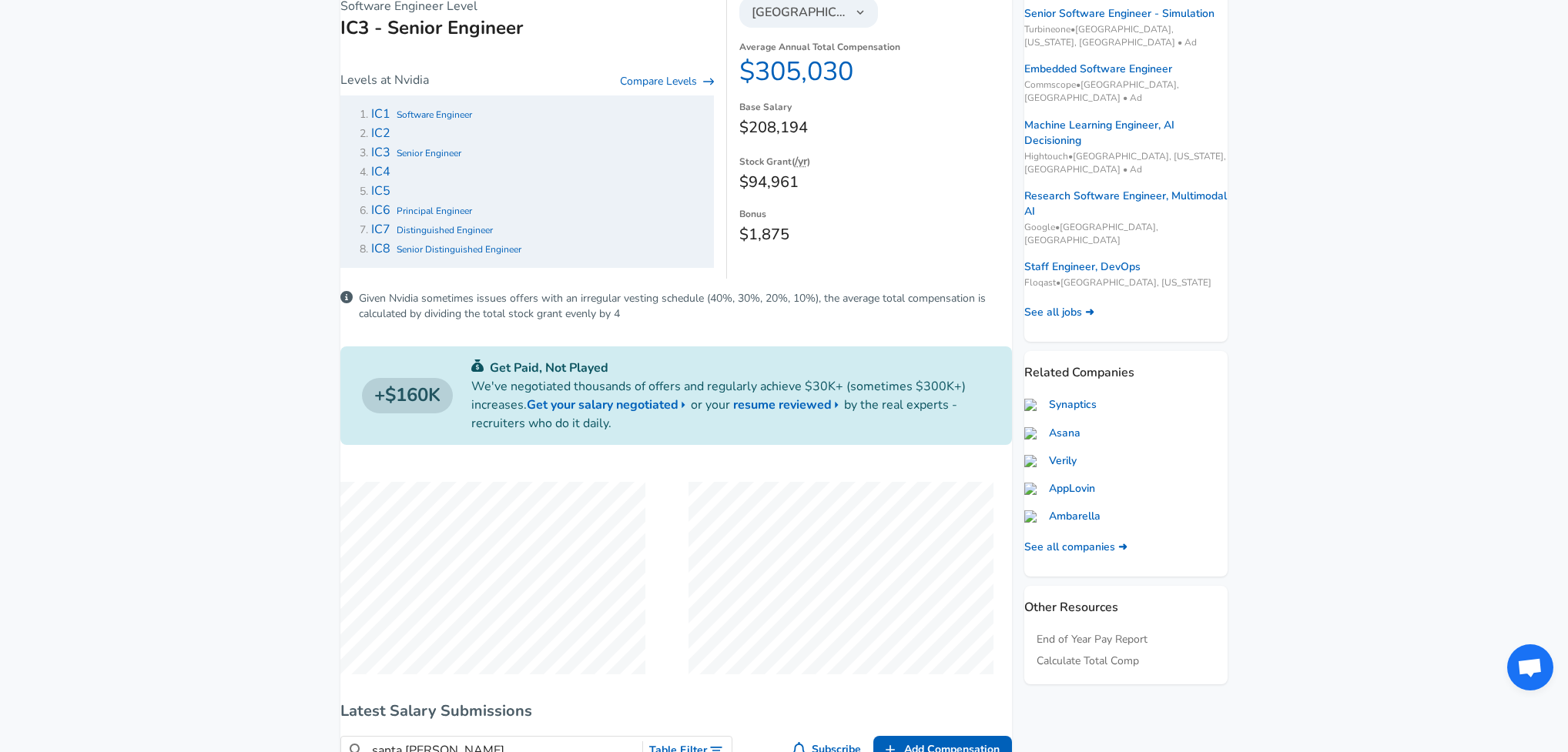
scroll to position [201, 0]
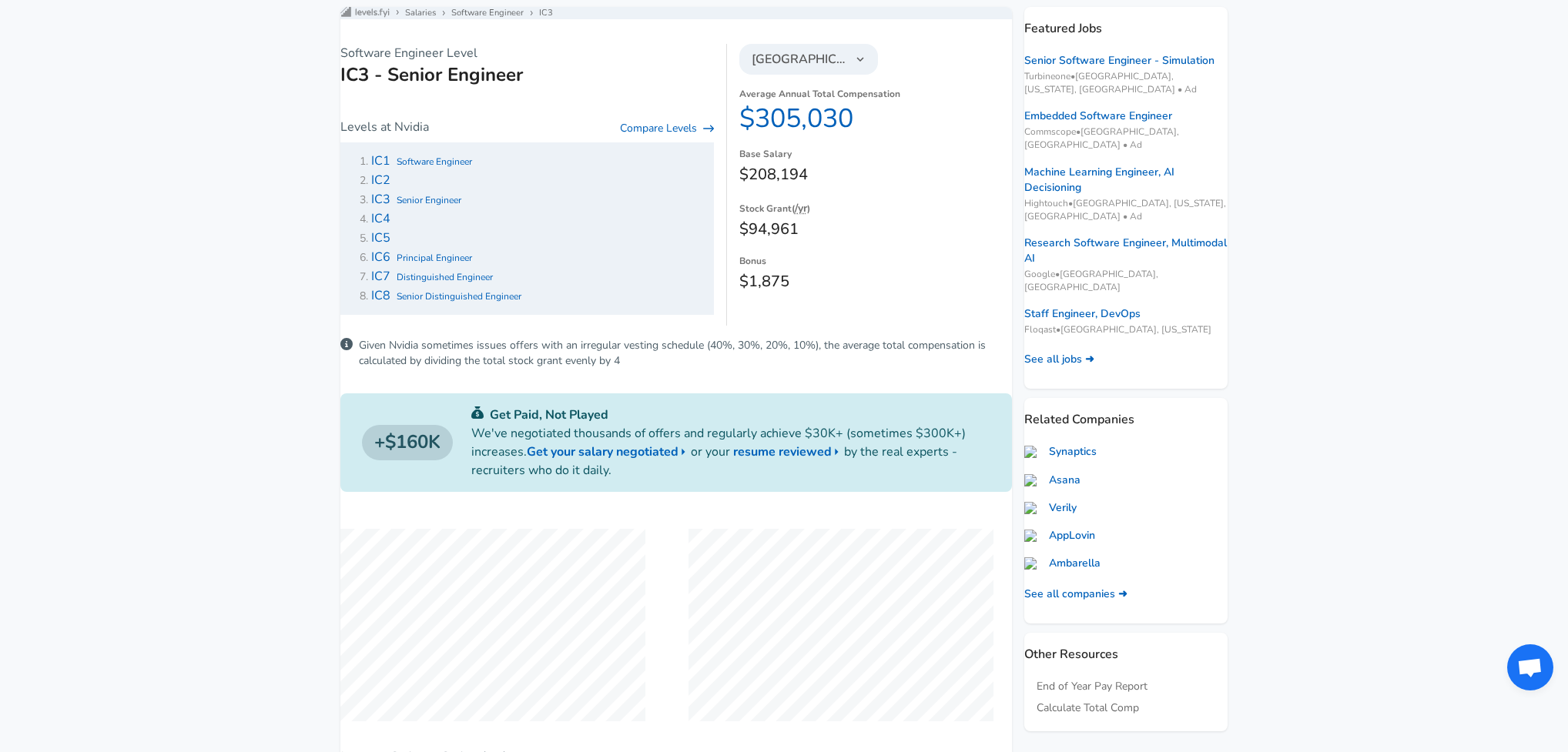
click at [390, 189] on span "IC2" at bounding box center [380, 180] width 19 height 17
type input "10"
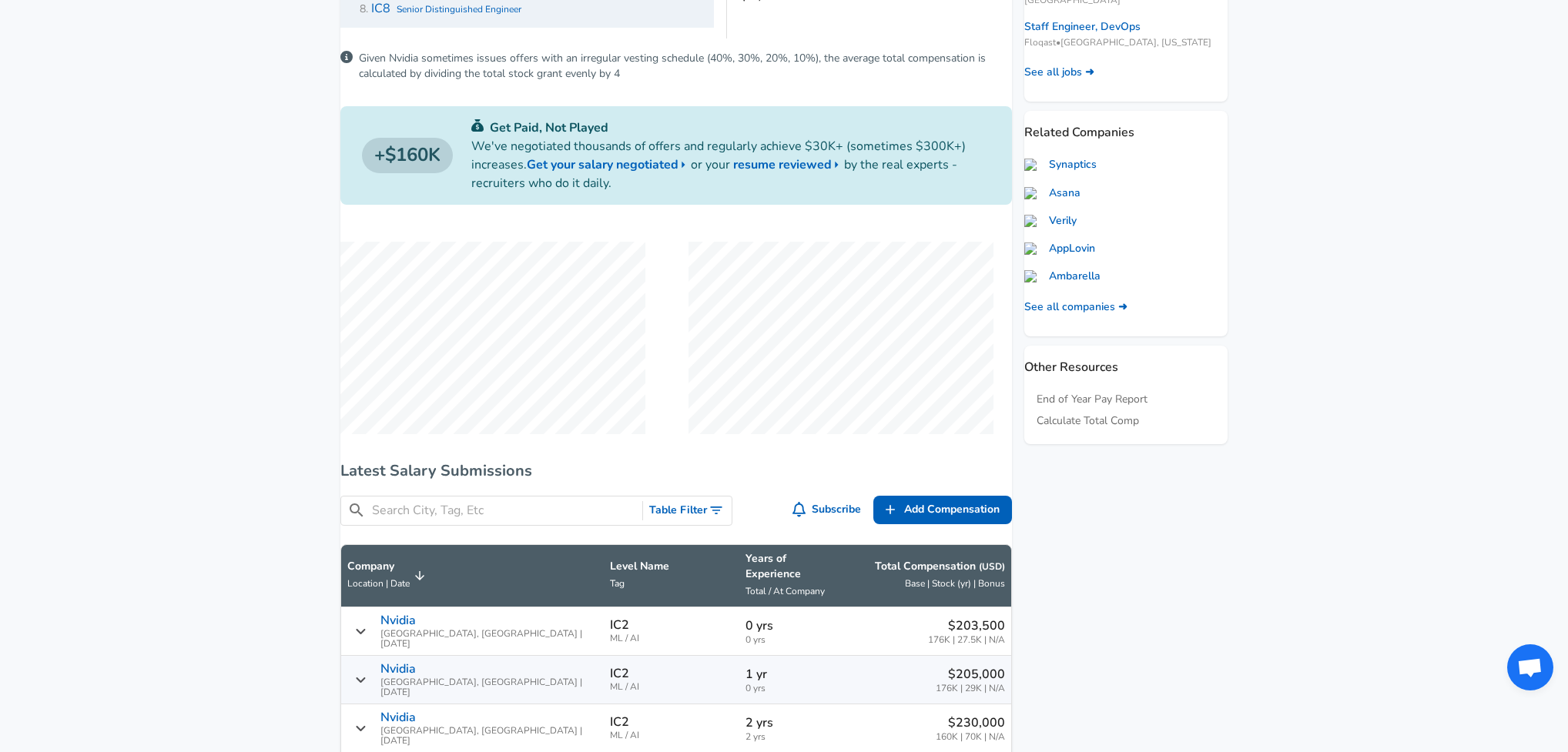
scroll to position [745, 0]
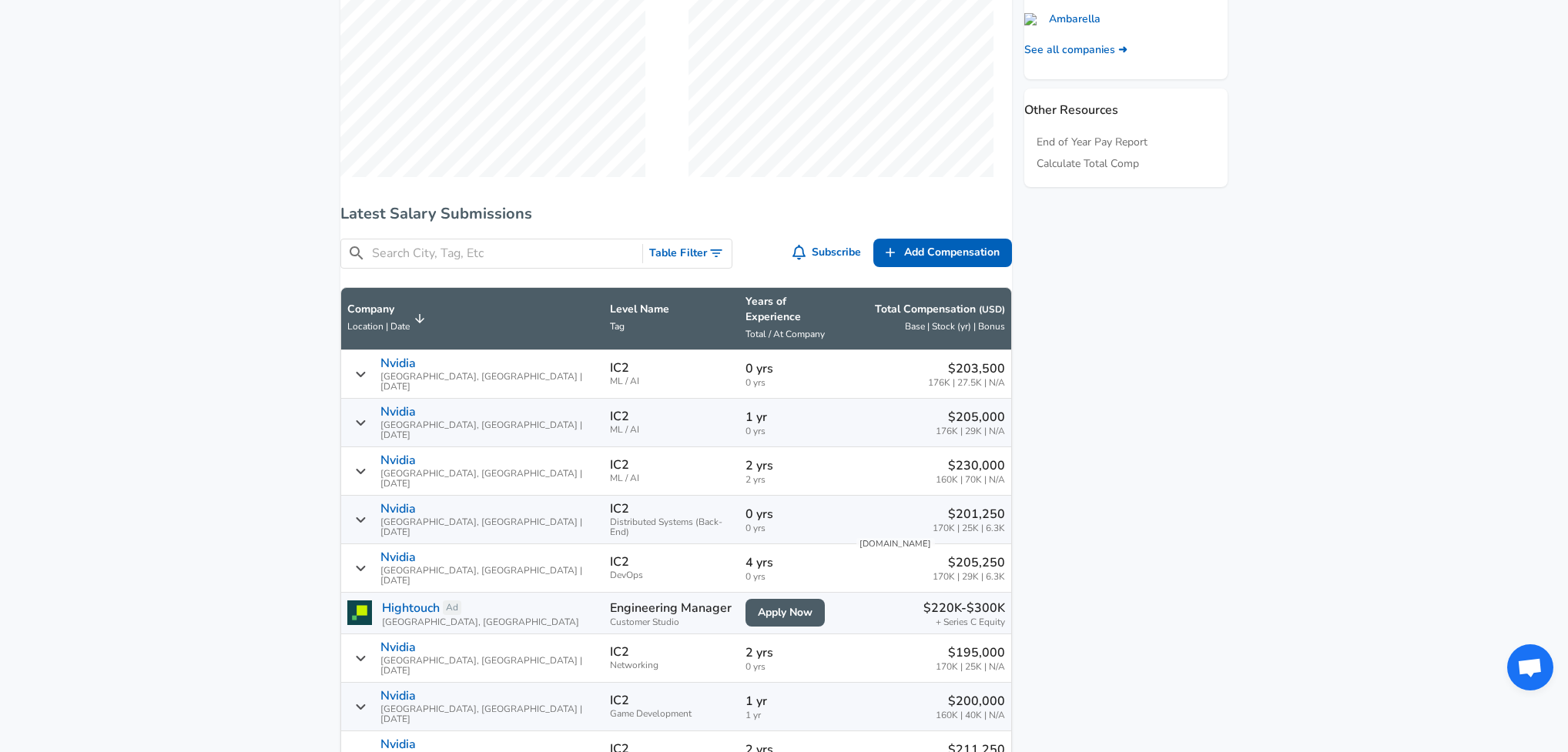
click at [689, 261] on button "Table Filter" at bounding box center [686, 254] width 89 height 29
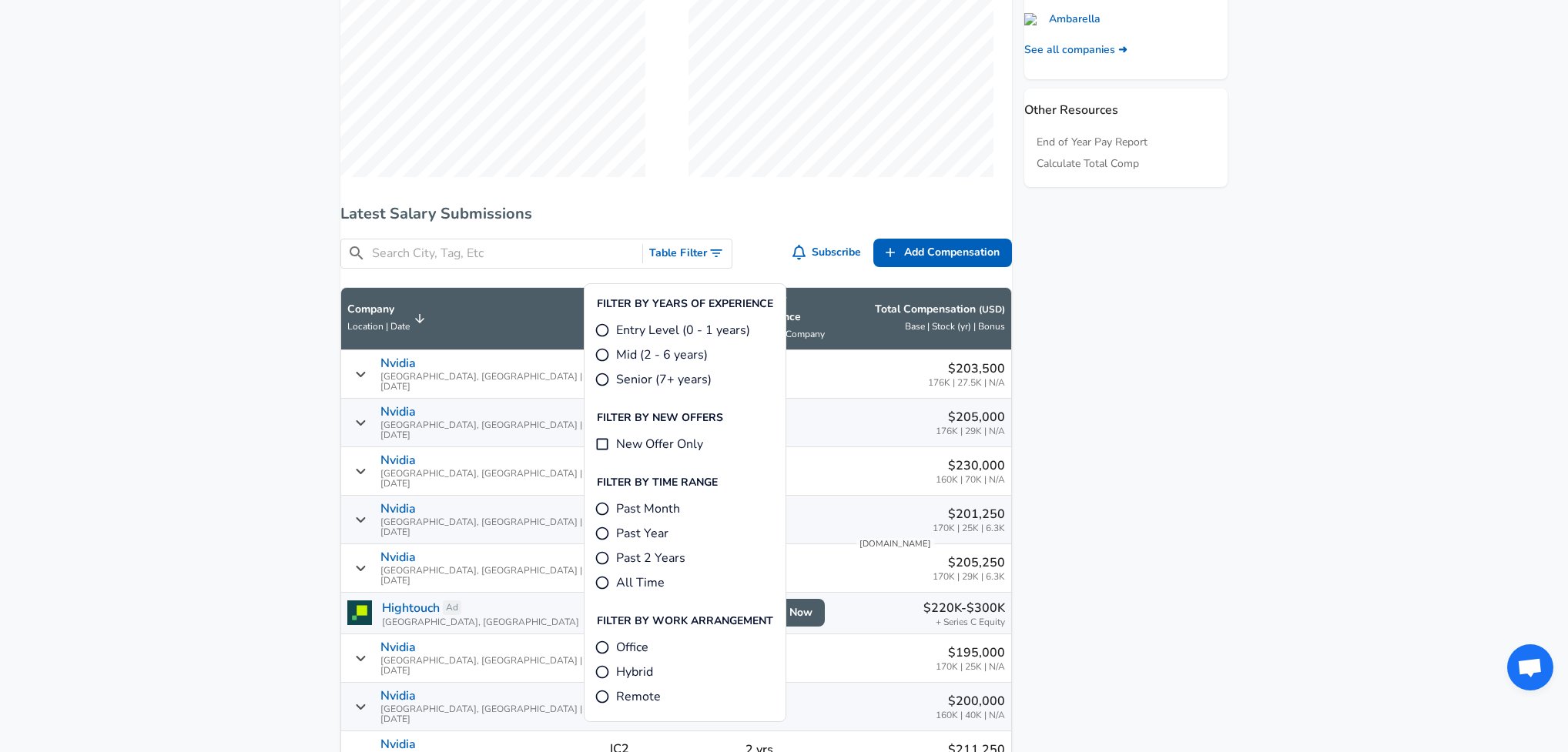
click at [604, 551] on input "Past 2 Years" at bounding box center [602, 557] width 15 height 15
radio input "true"
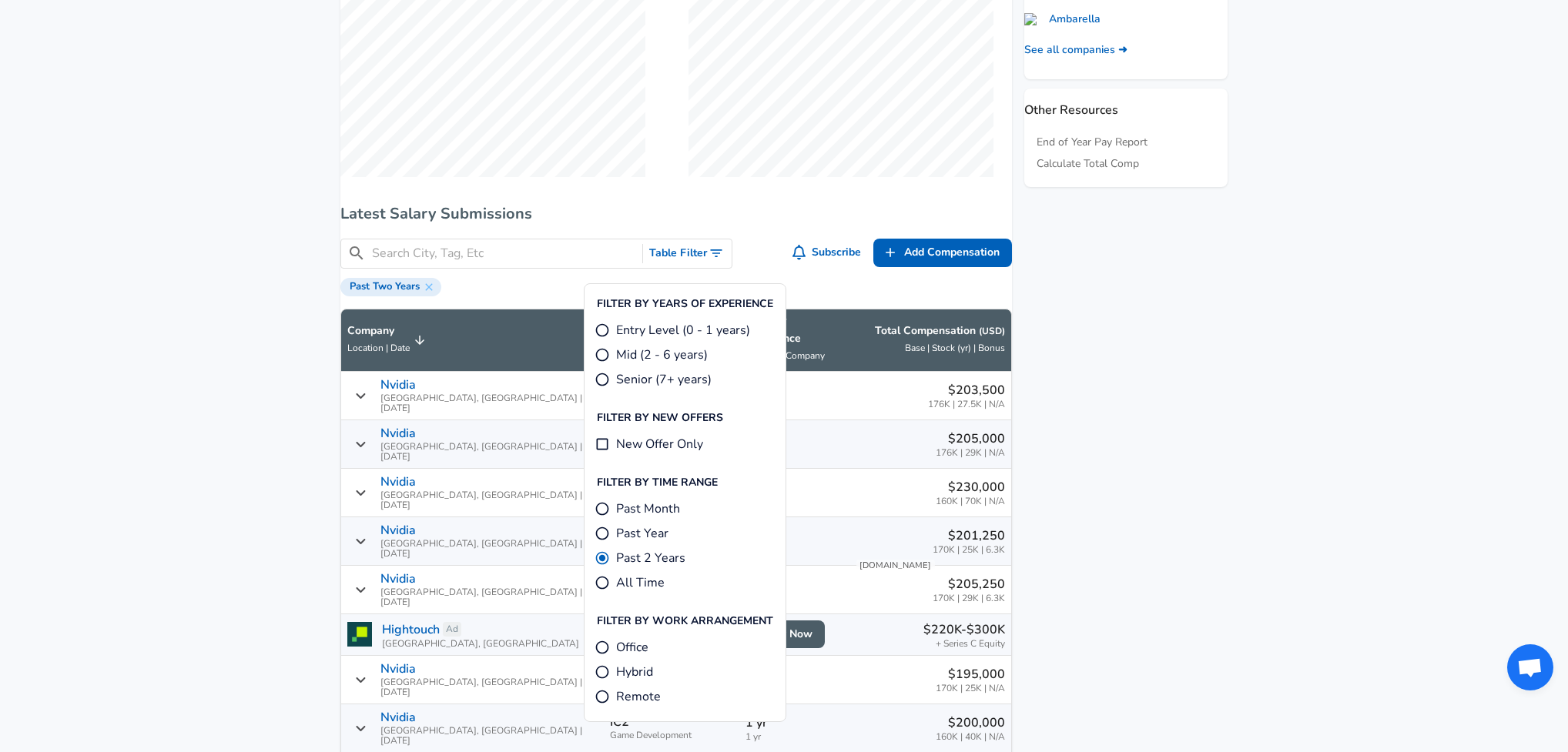
click at [1025, 474] on aside "Featured Jobs Senior Software Engineer - Simulation Turbineone • [GEOGRAPHIC_DA…" at bounding box center [1119, 337] width 216 height 1749
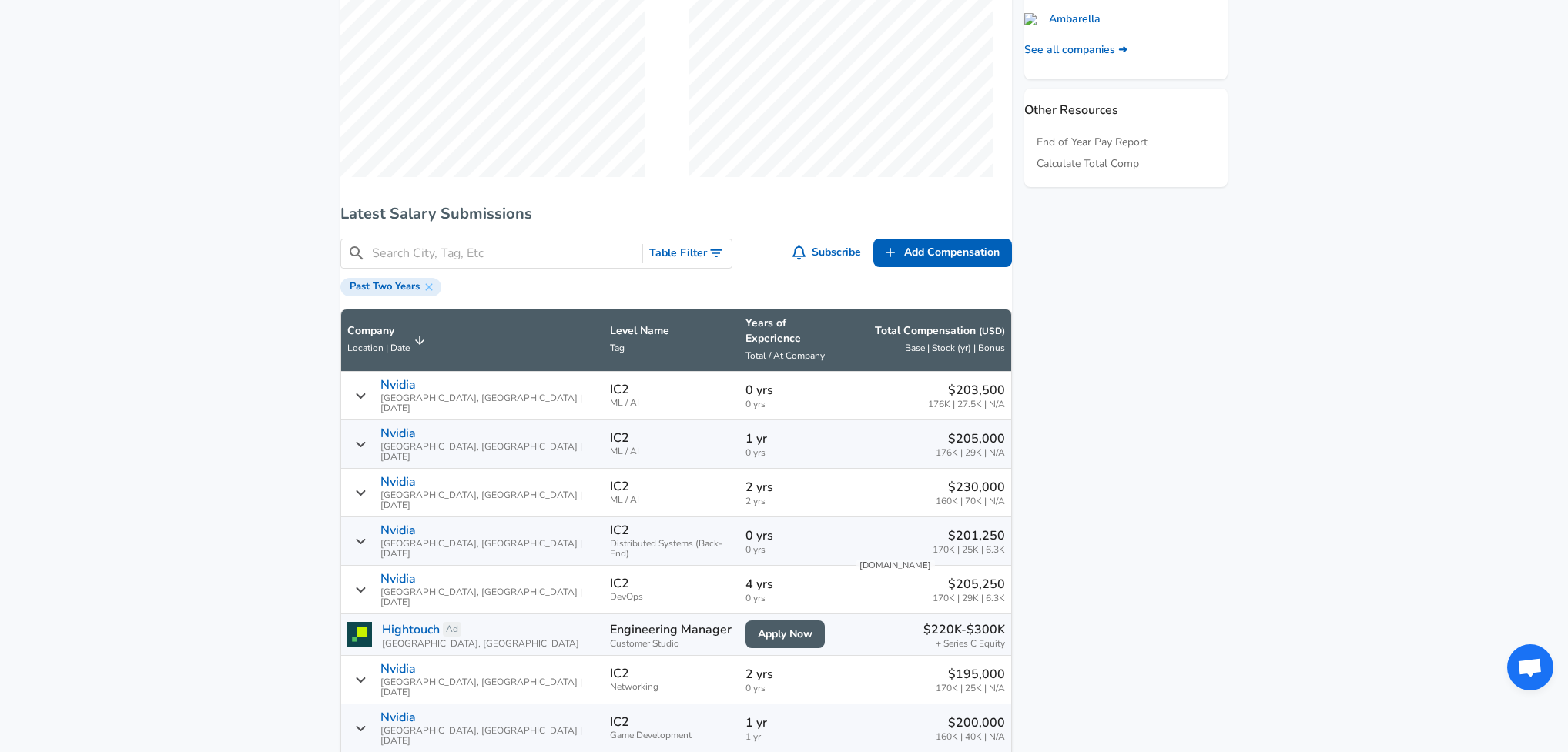
click at [684, 268] on button "Table Filter" at bounding box center [686, 254] width 89 height 29
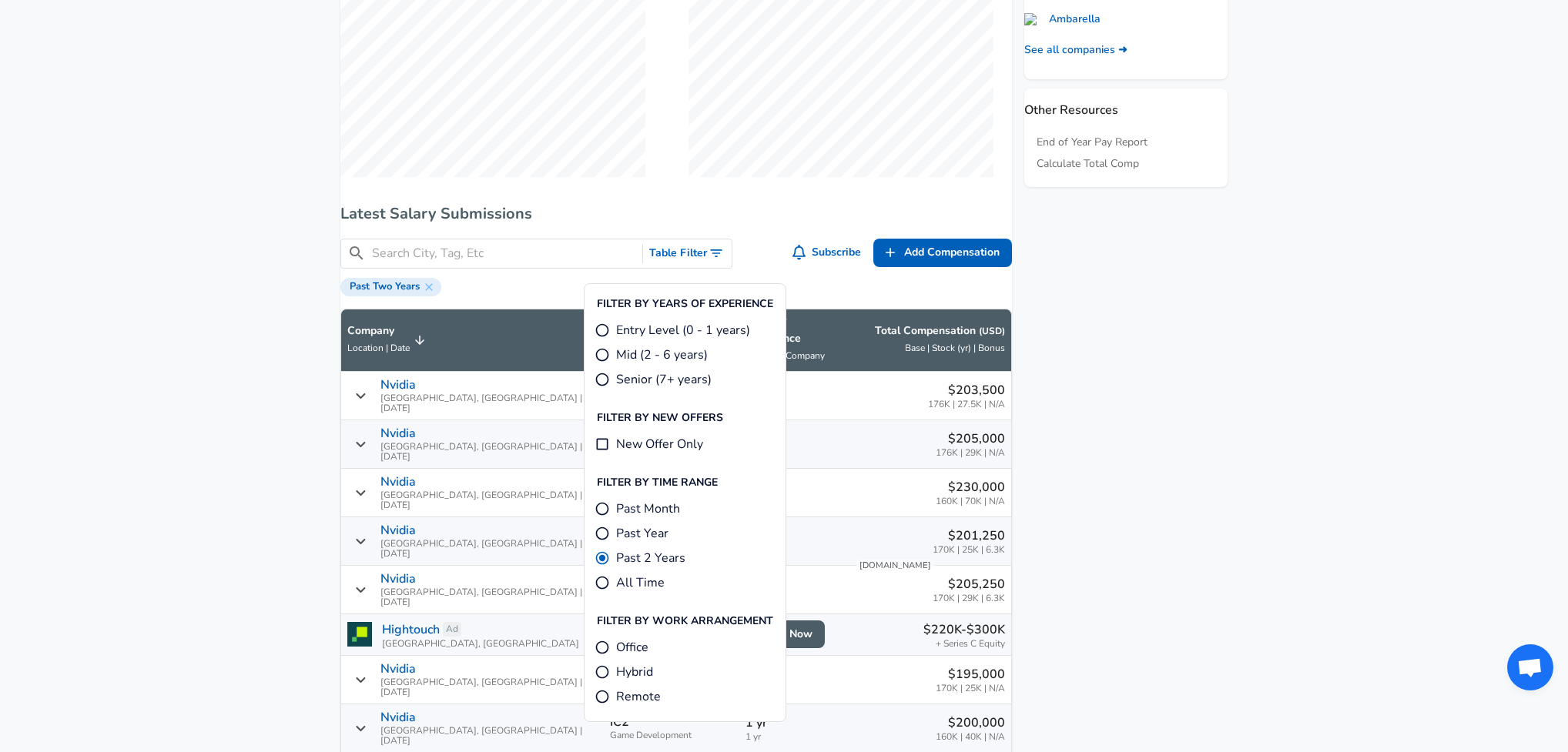
click at [611, 442] on label "New Offer Only" at bounding box center [649, 444] width 108 height 19
click at [610, 442] on input "New Offer Only" at bounding box center [602, 444] width 15 height 15
checkbox input "true"
click at [1098, 431] on aside "Featured Jobs Senior Software Engineer - Simulation Turbineone • [GEOGRAPHIC_DA…" at bounding box center [1119, 333] width 216 height 1742
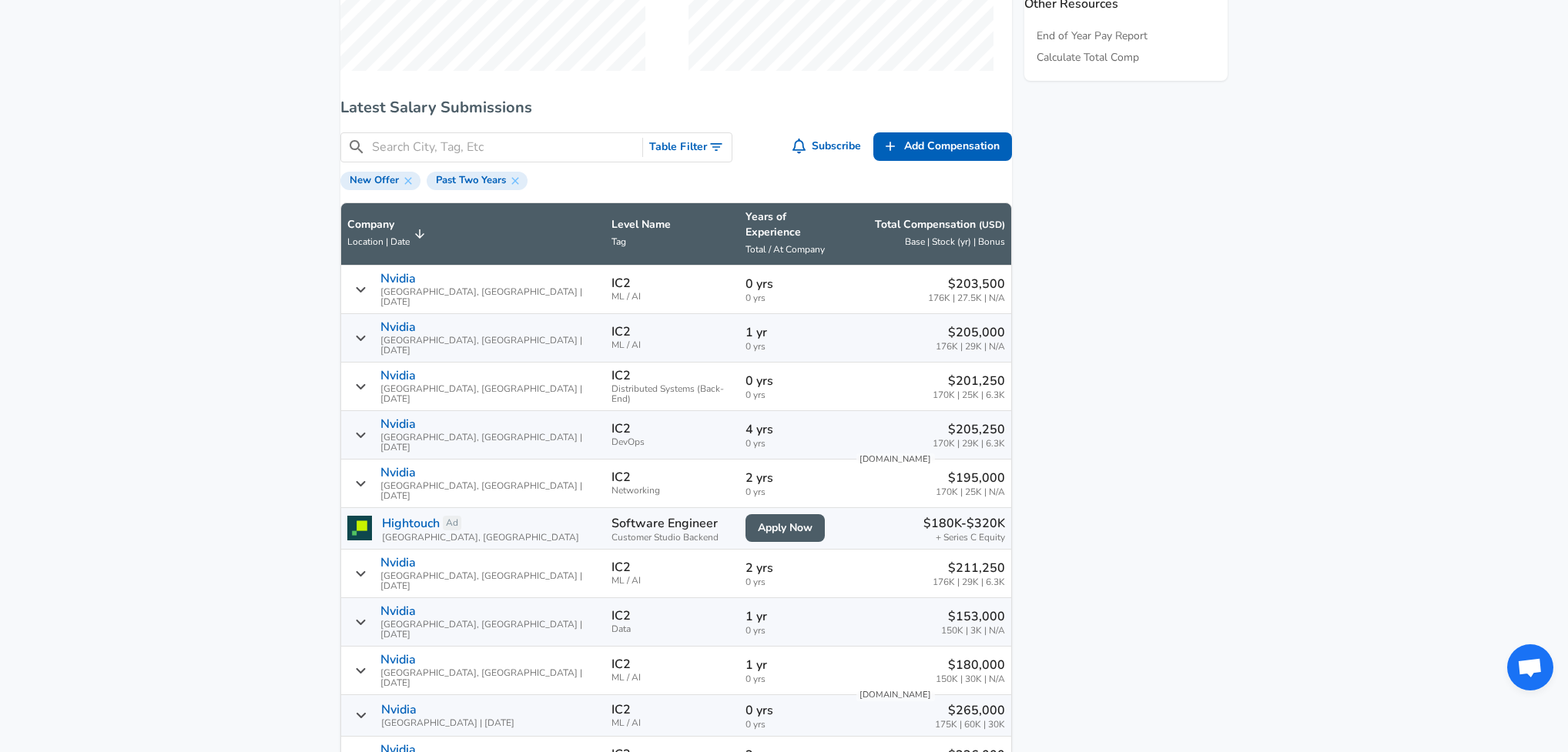
scroll to position [997, 0]
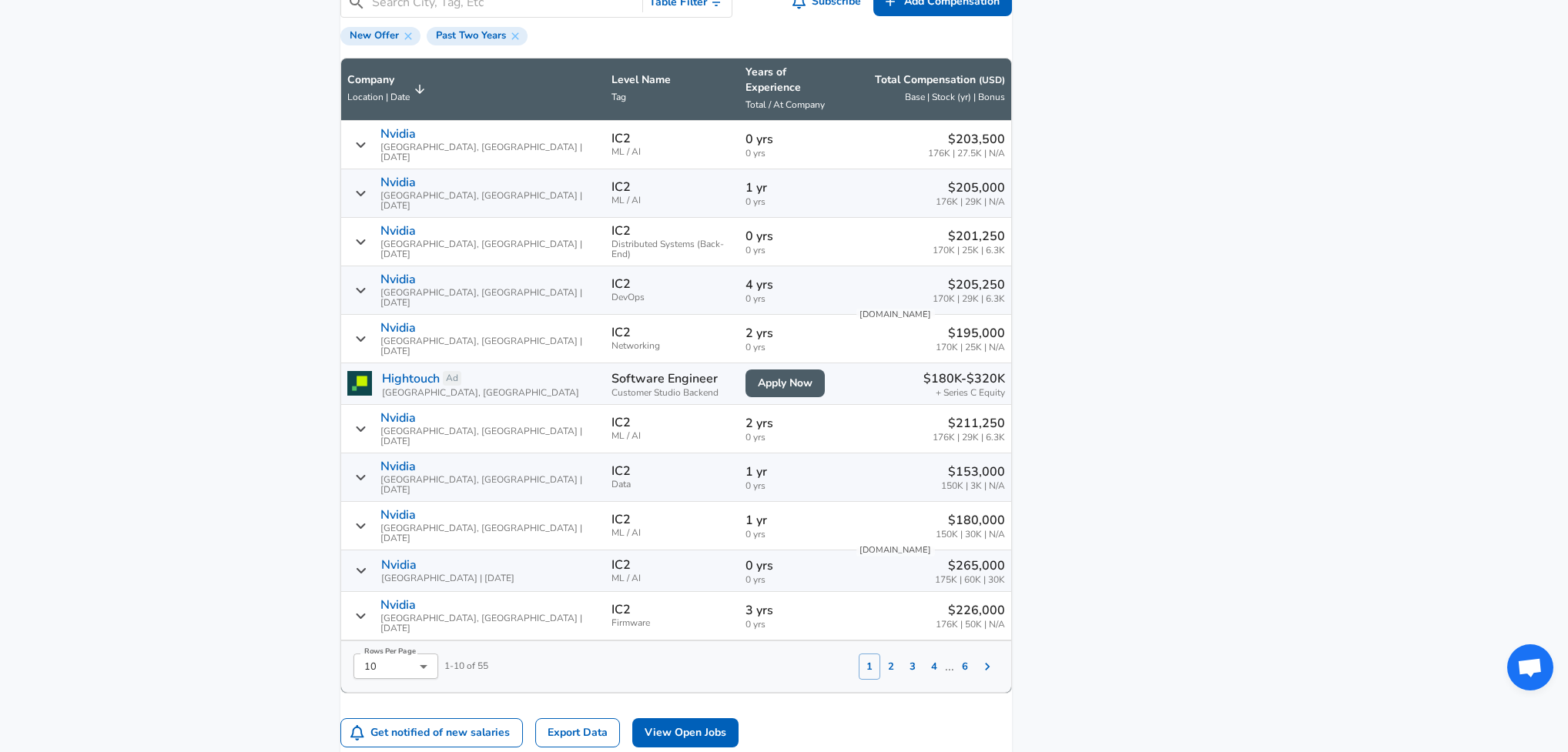
click at [881, 654] on button "2" at bounding box center [891, 666] width 22 height 26
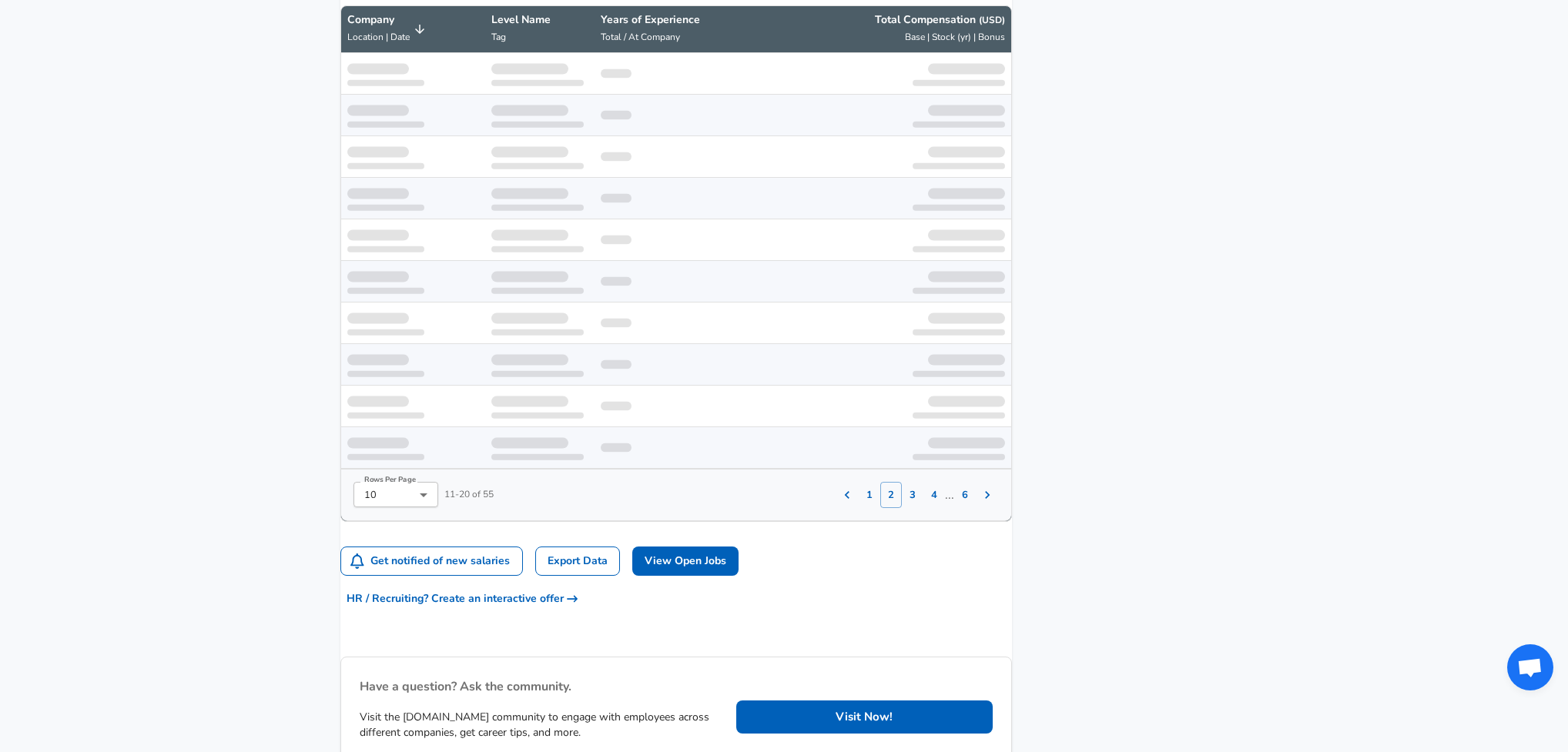
scroll to position [1056, 0]
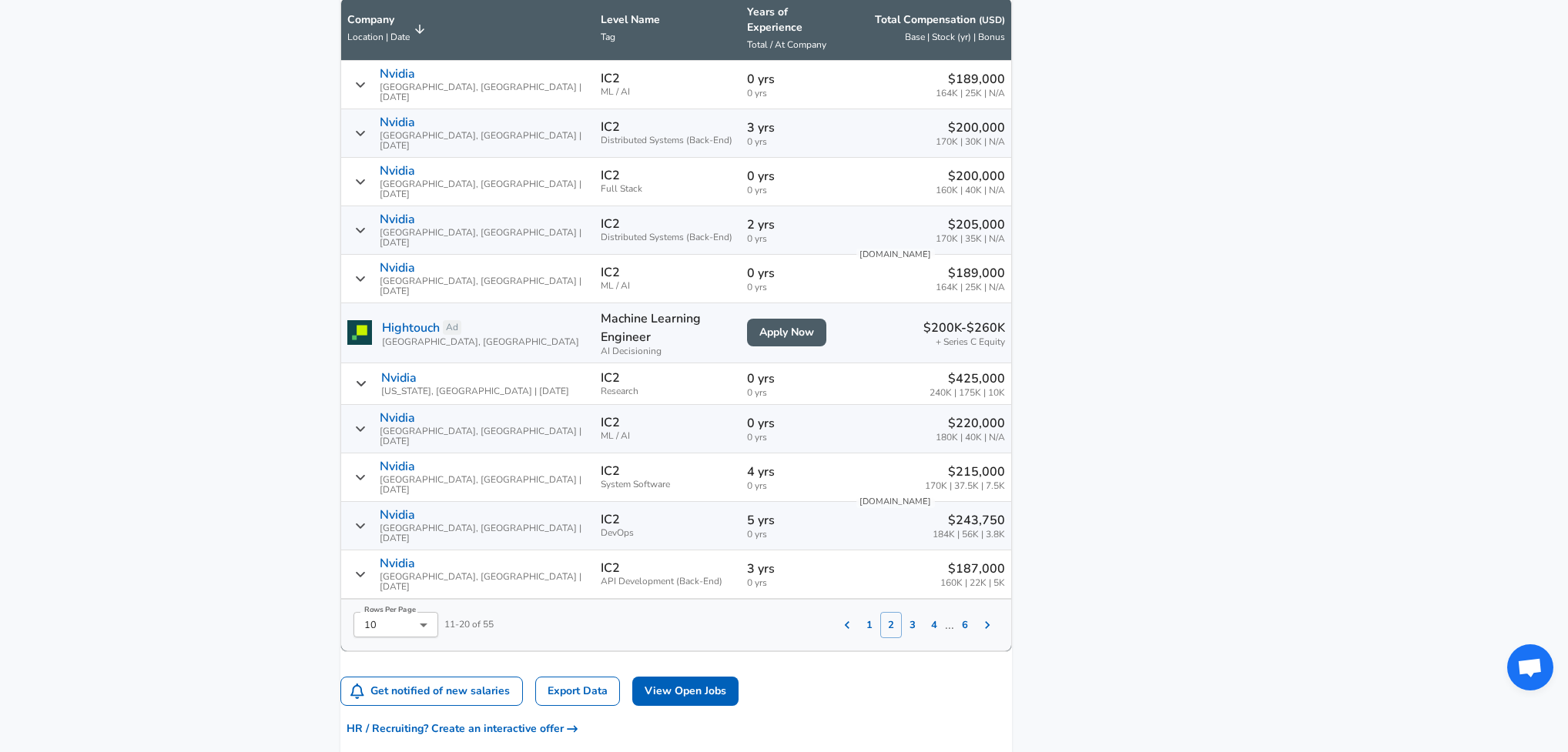
click at [901, 612] on button "3" at bounding box center [912, 625] width 22 height 26
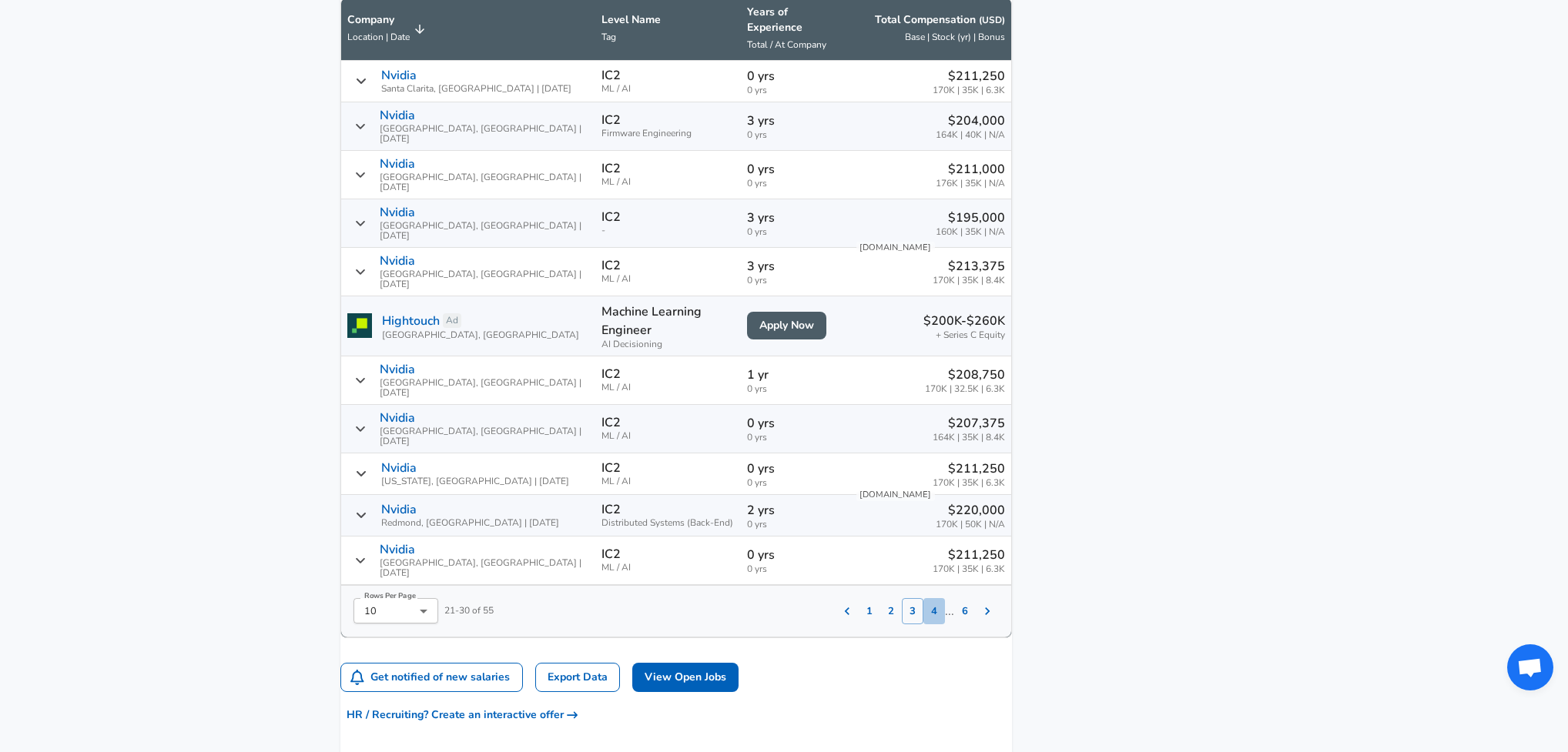
click at [923, 598] on button "4" at bounding box center [934, 611] width 22 height 26
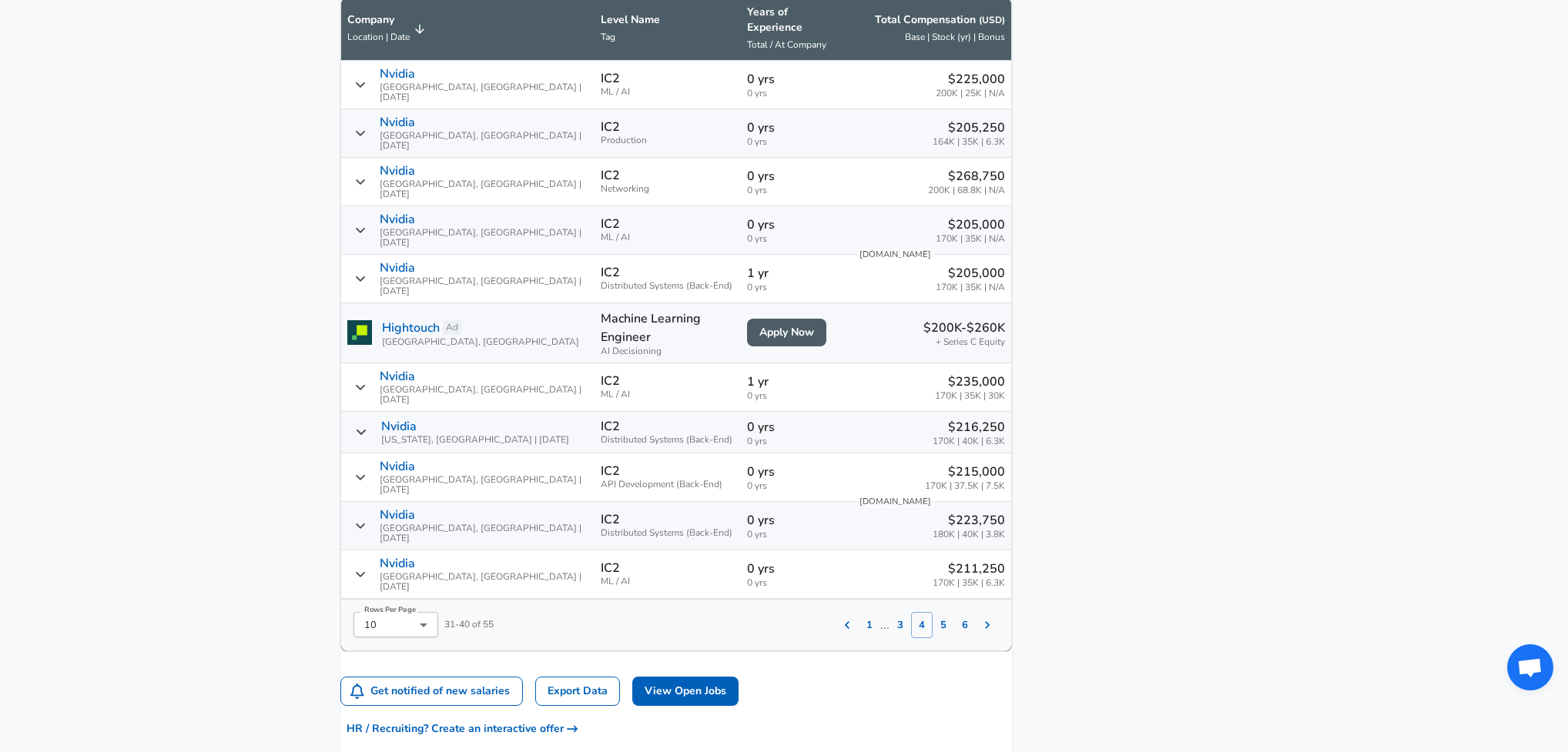
click at [932, 612] on button "5" at bounding box center [943, 625] width 22 height 26
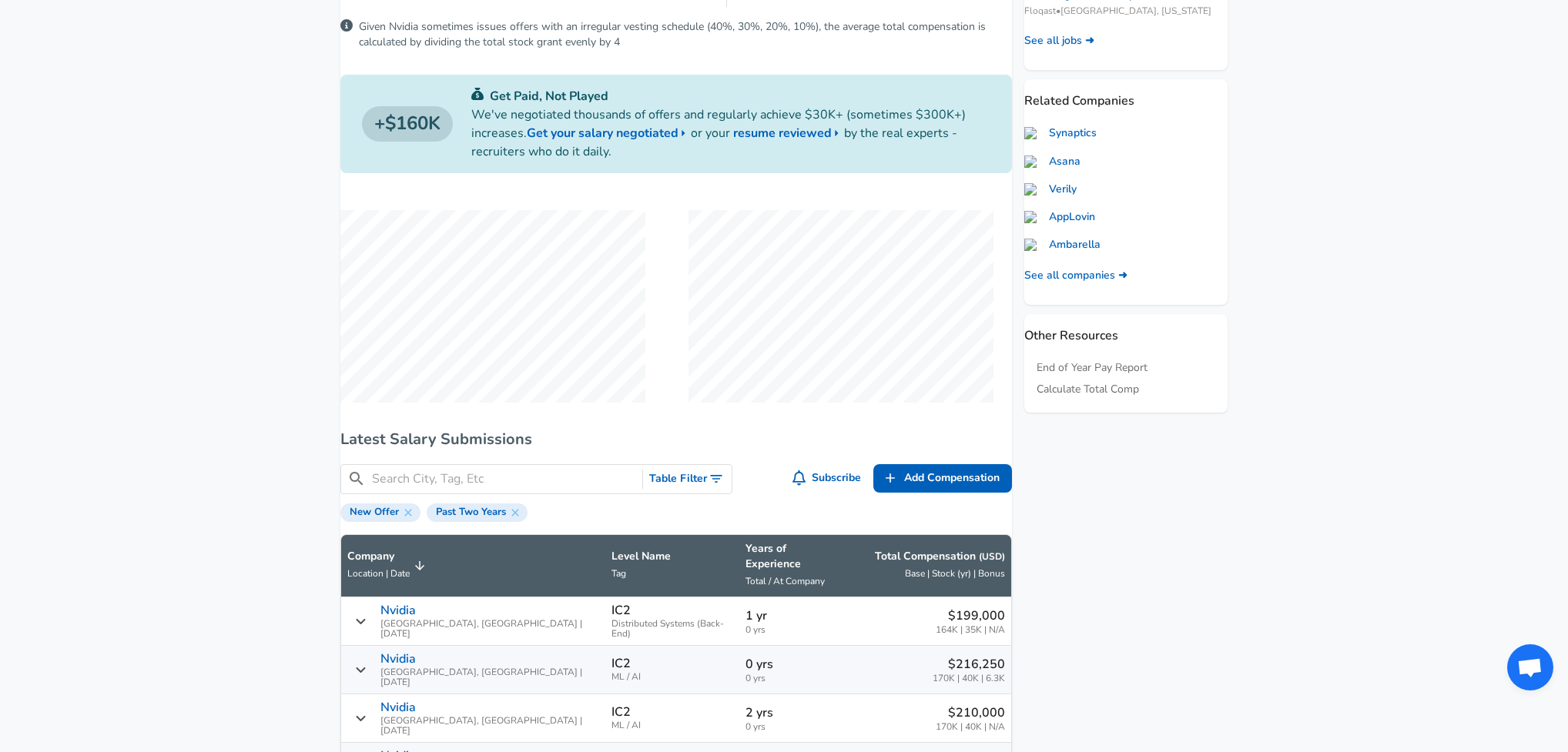
scroll to position [50, 0]
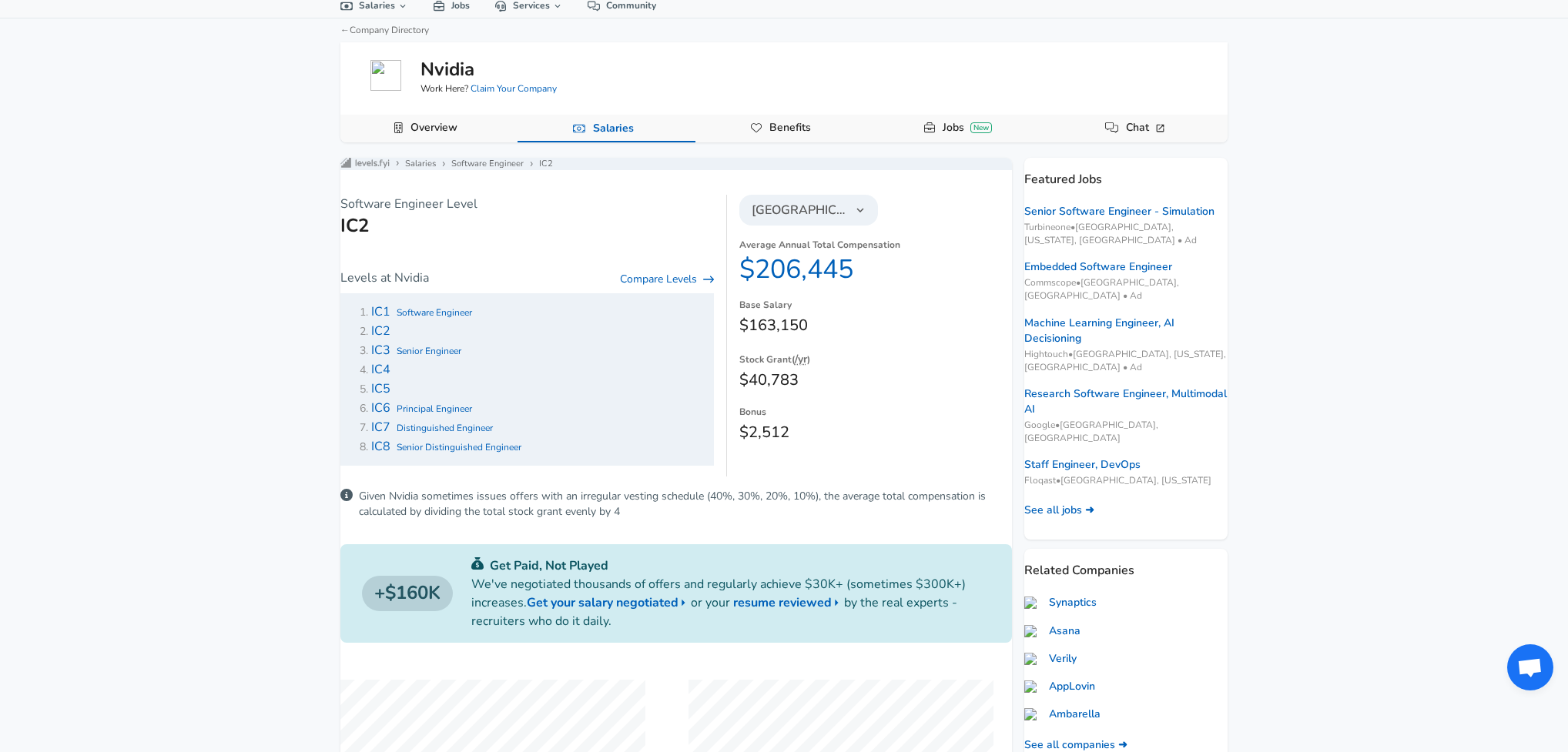
click at [390, 378] on span "IC4" at bounding box center [380, 369] width 19 height 17
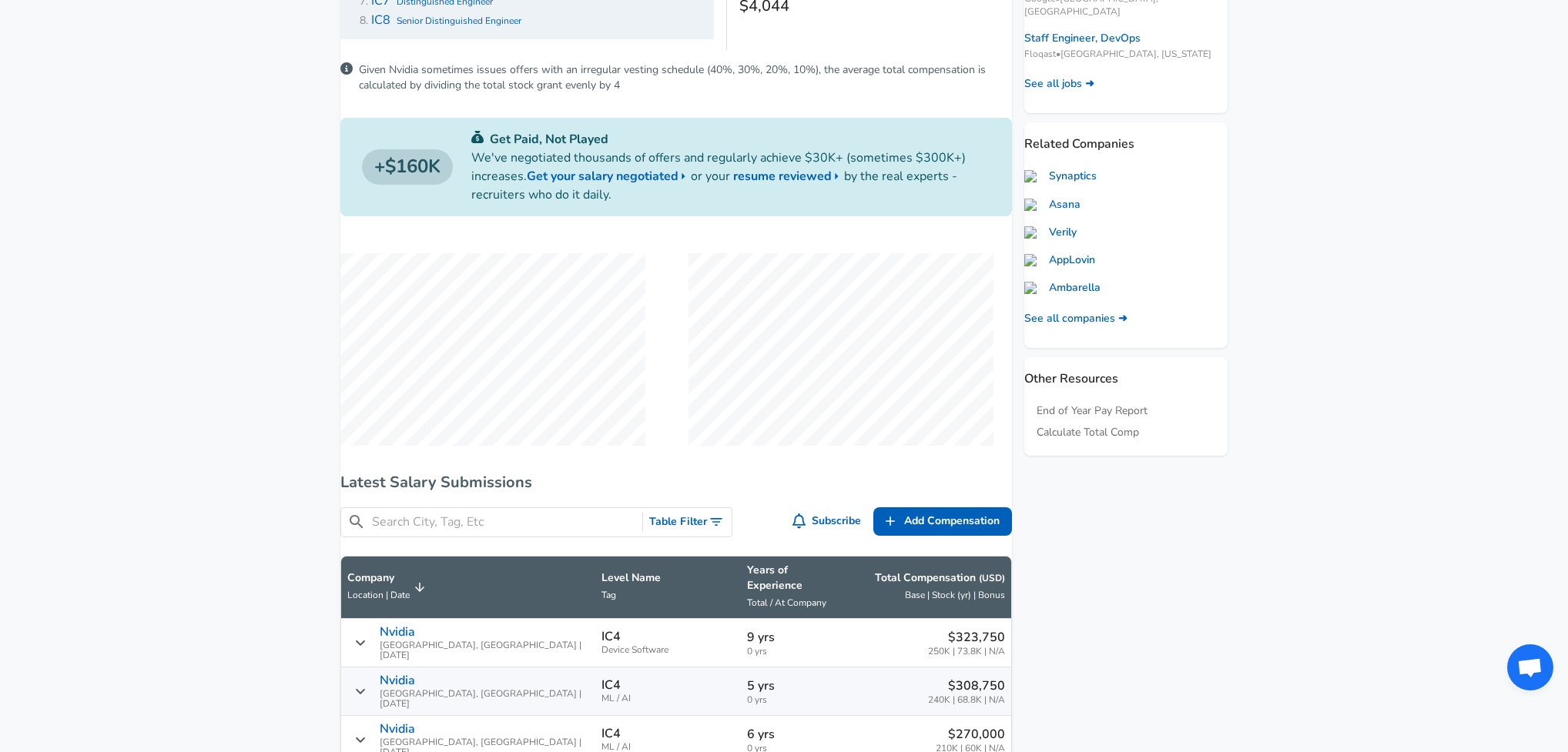
scroll to position [938, 0]
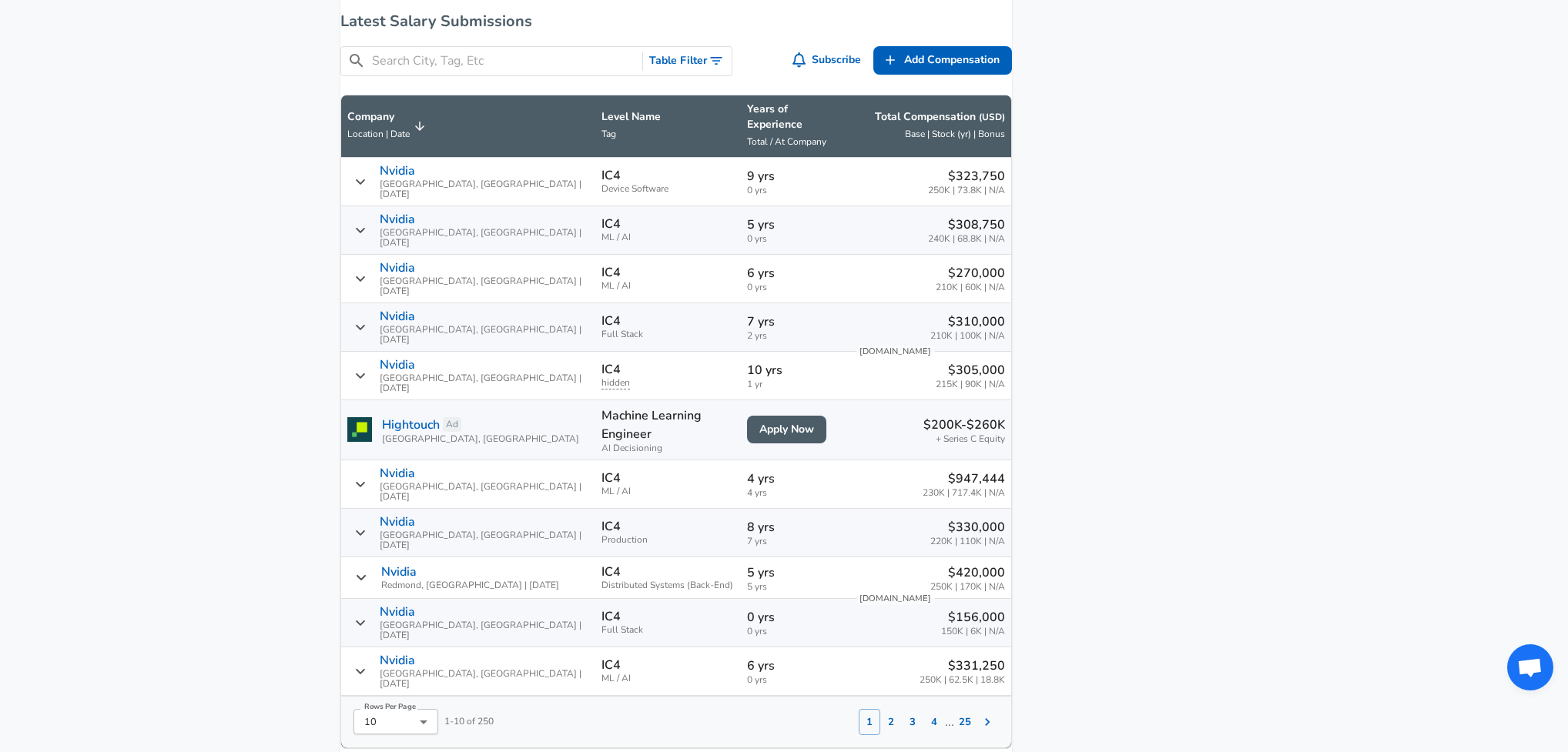
click at [881, 709] on button "2" at bounding box center [891, 722] width 22 height 26
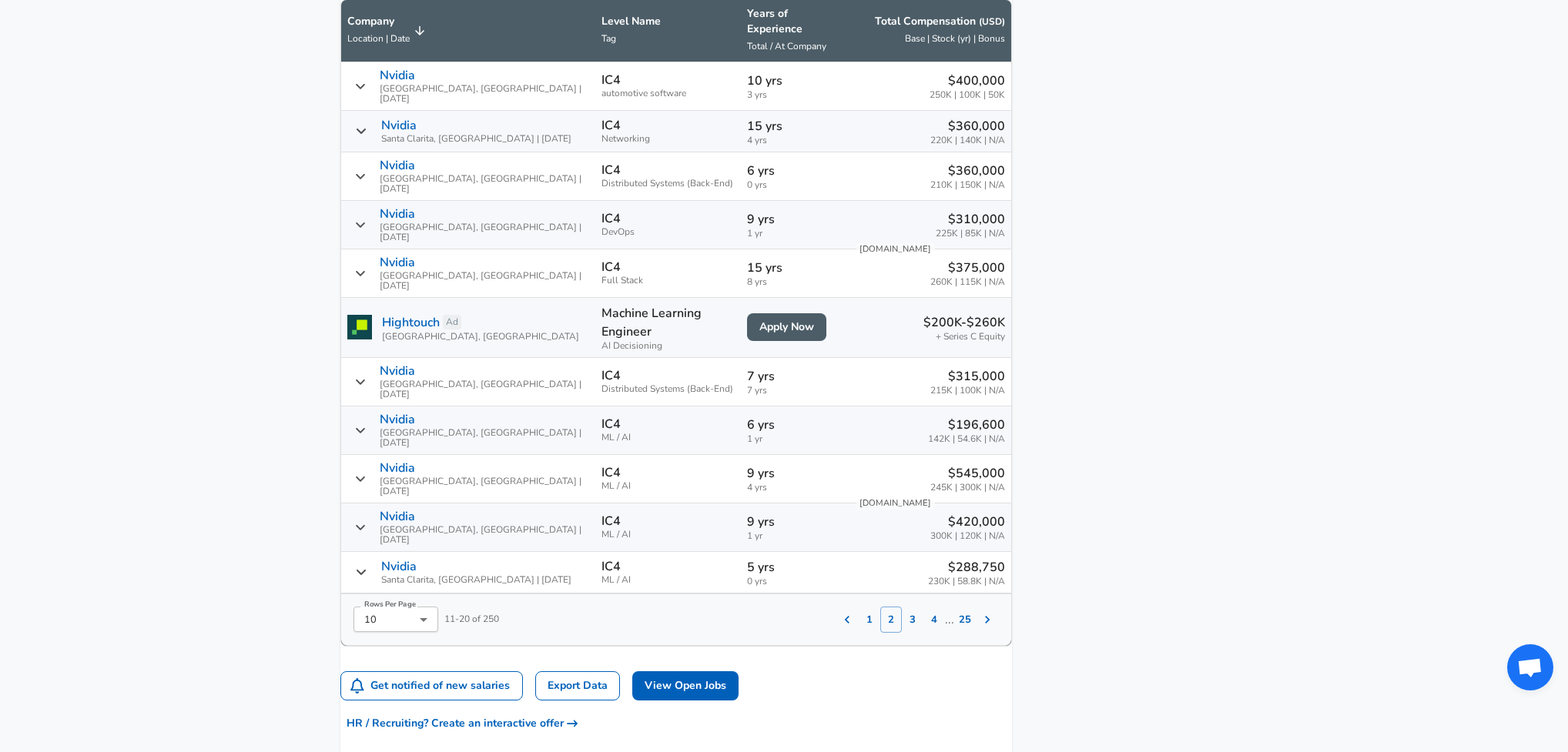
scroll to position [1034, 0]
click at [904, 605] on button "3" at bounding box center [912, 618] width 22 height 26
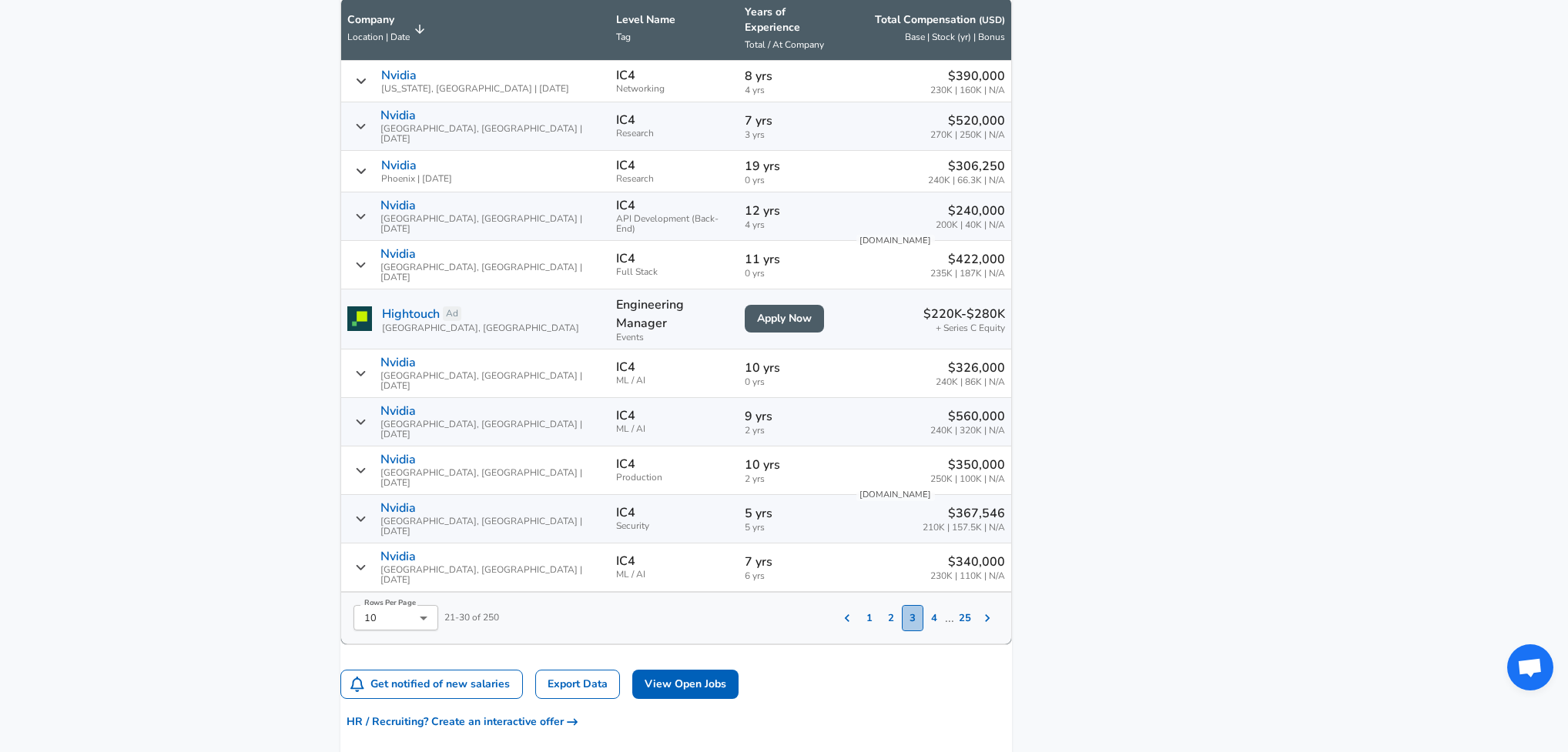
click at [904, 605] on button "3" at bounding box center [912, 618] width 22 height 26
click at [923, 605] on button "4" at bounding box center [934, 618] width 22 height 26
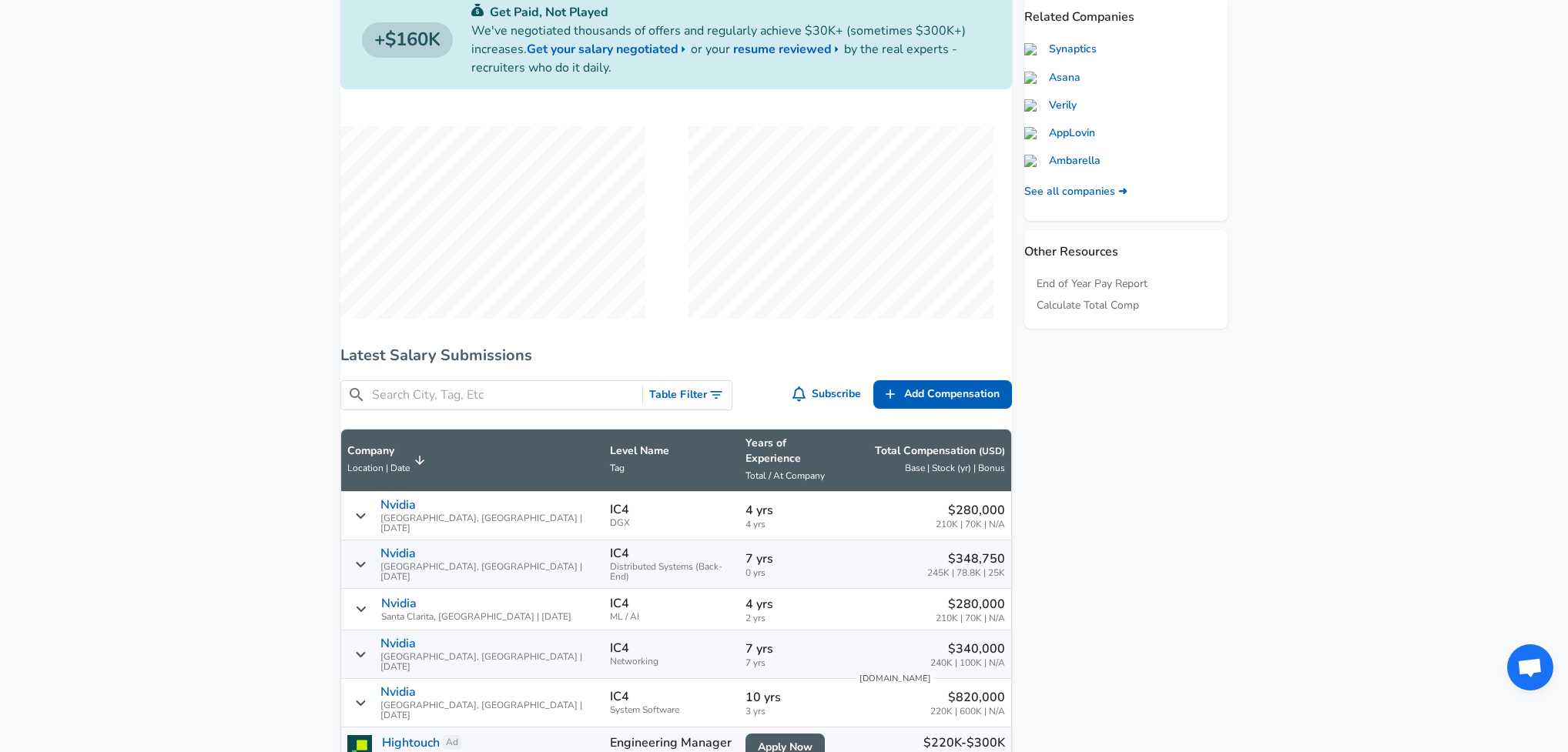
scroll to position [141, 0]
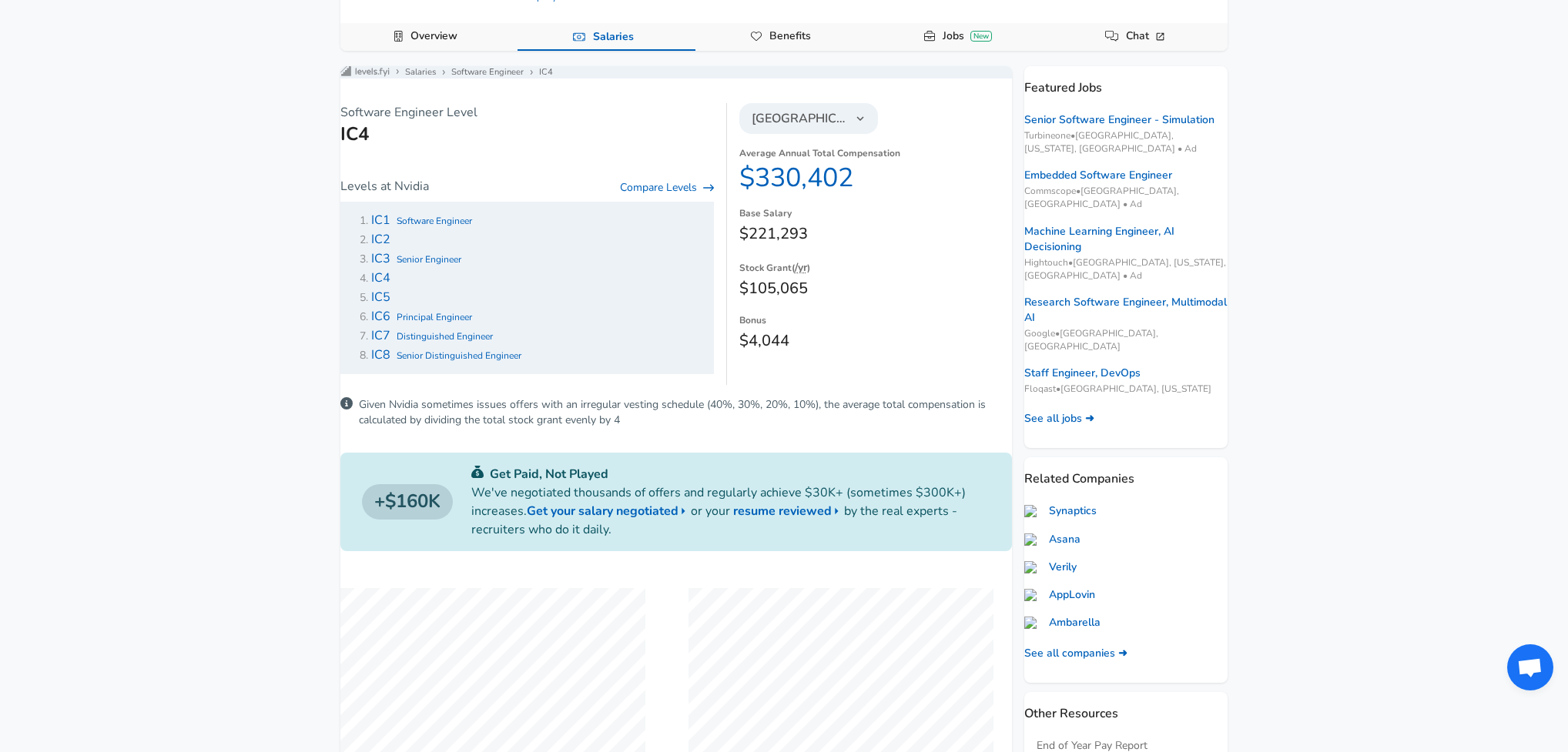
click at [390, 286] on span "IC4" at bounding box center [380, 278] width 19 height 17
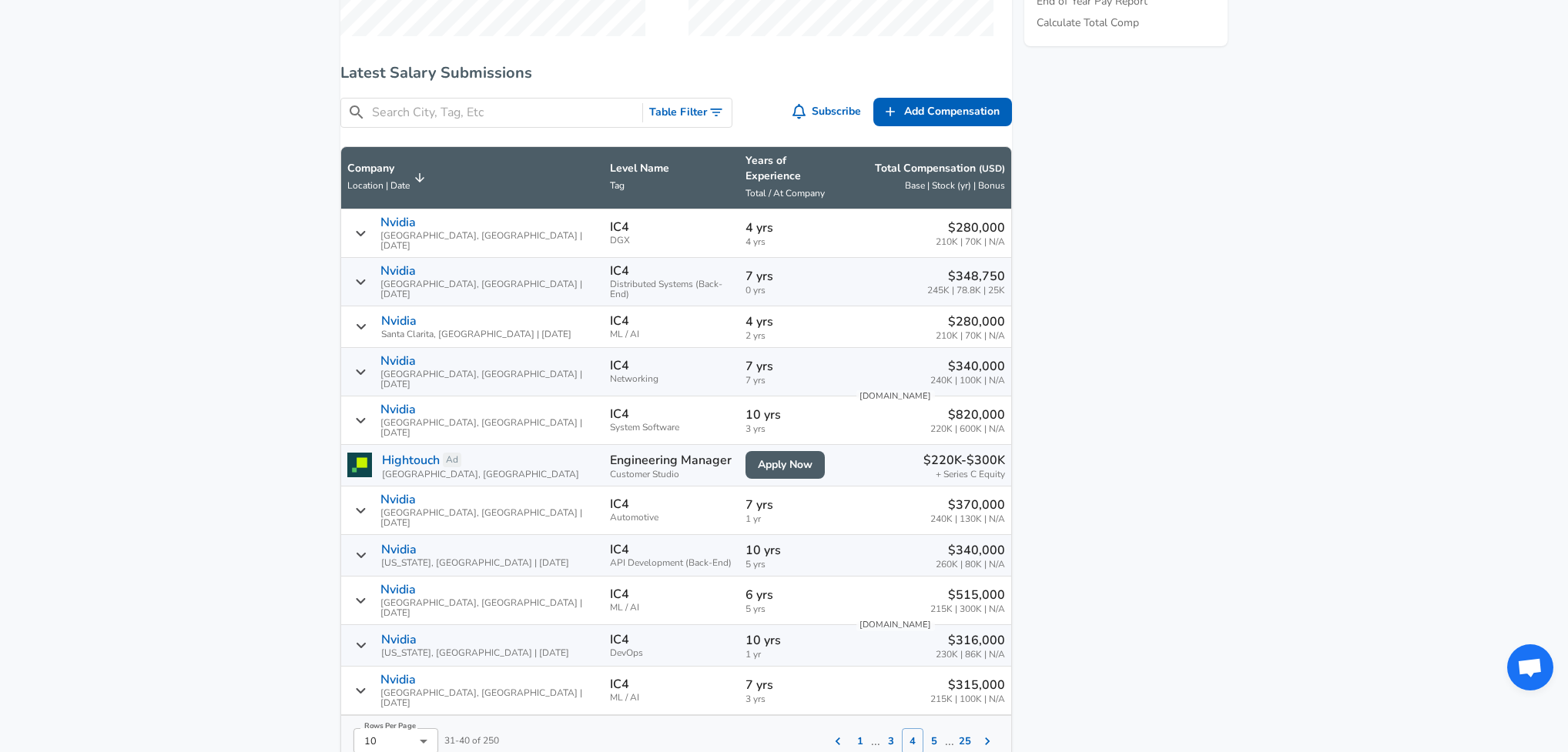
scroll to position [274, 0]
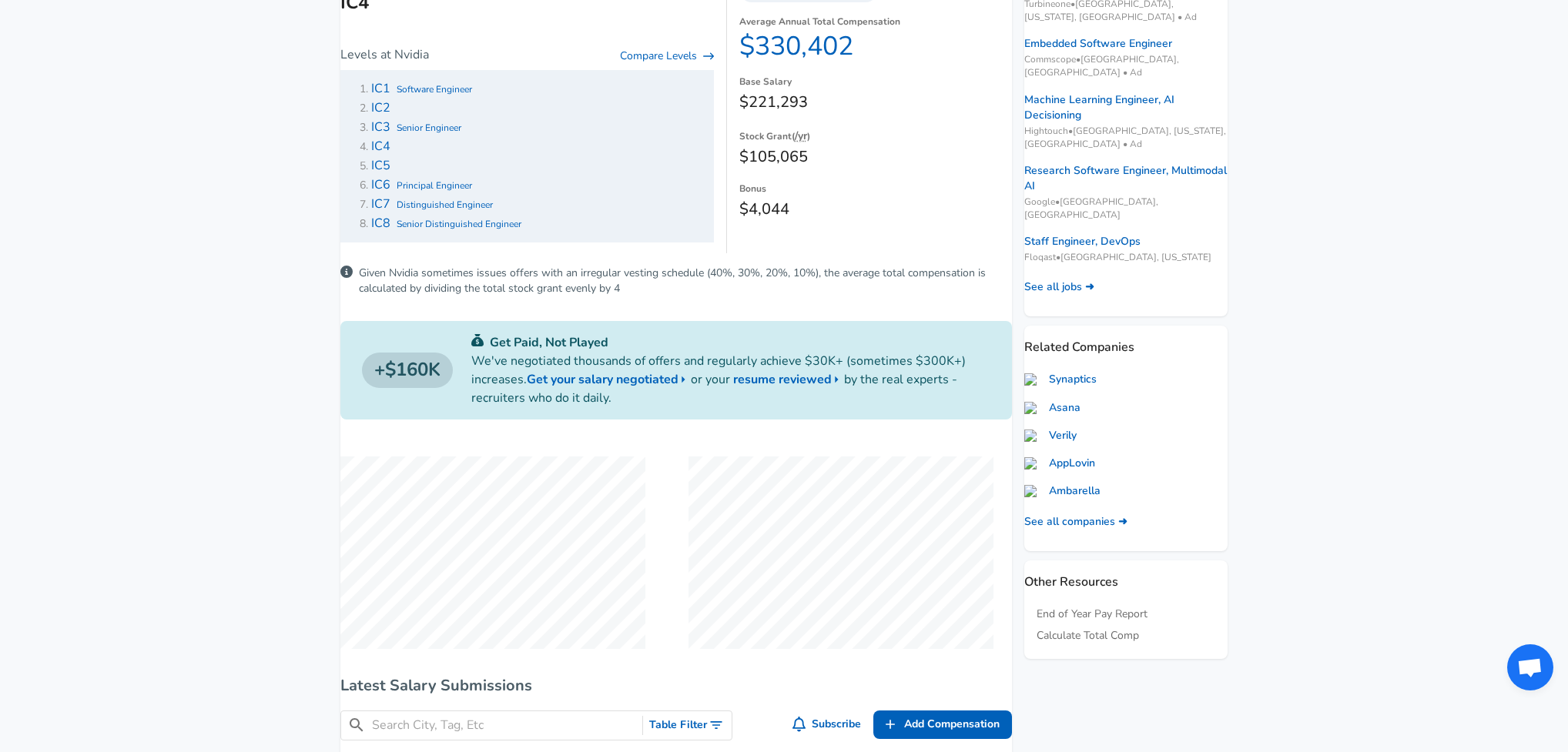
click at [390, 135] on span "IC3" at bounding box center [380, 126] width 19 height 17
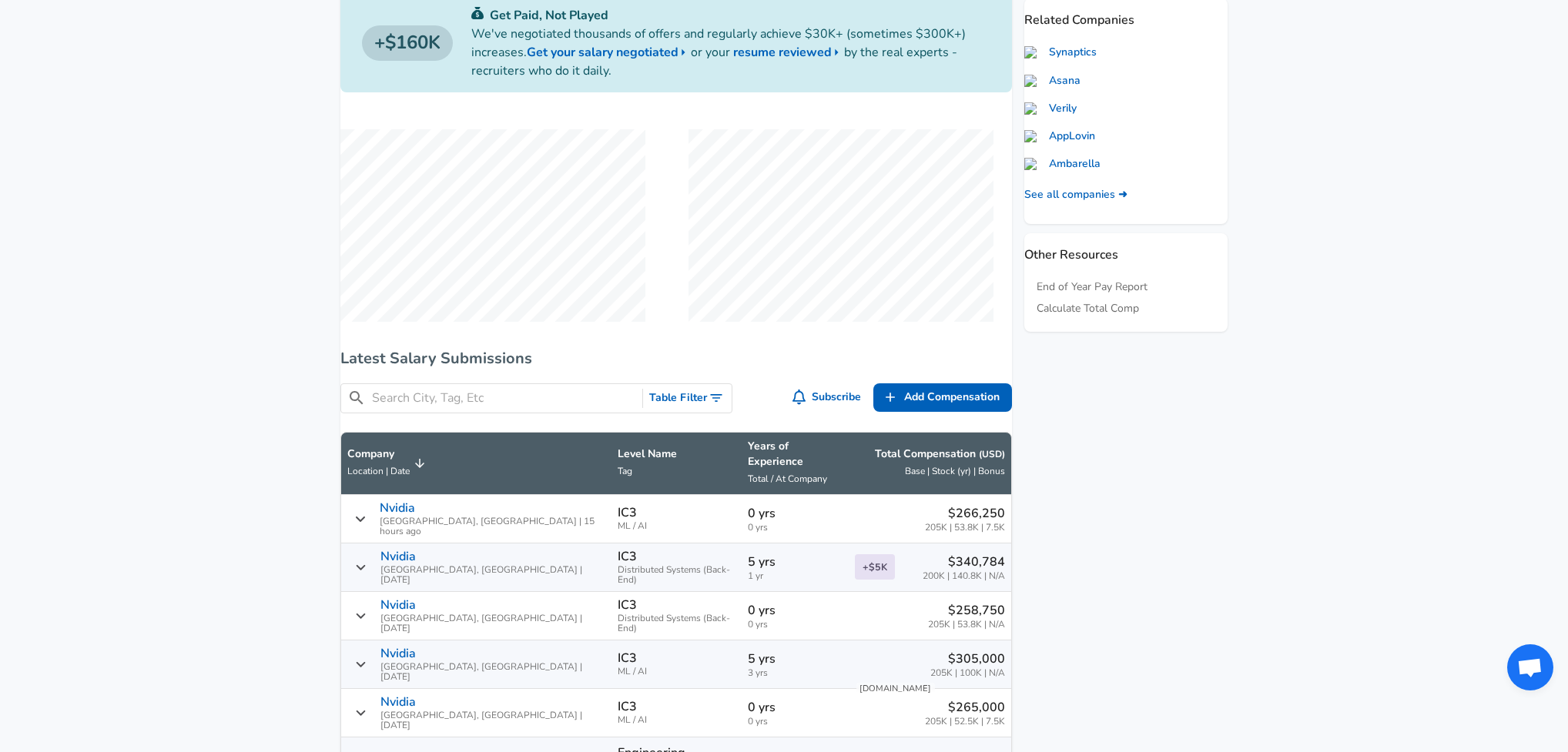
scroll to position [863, 0]
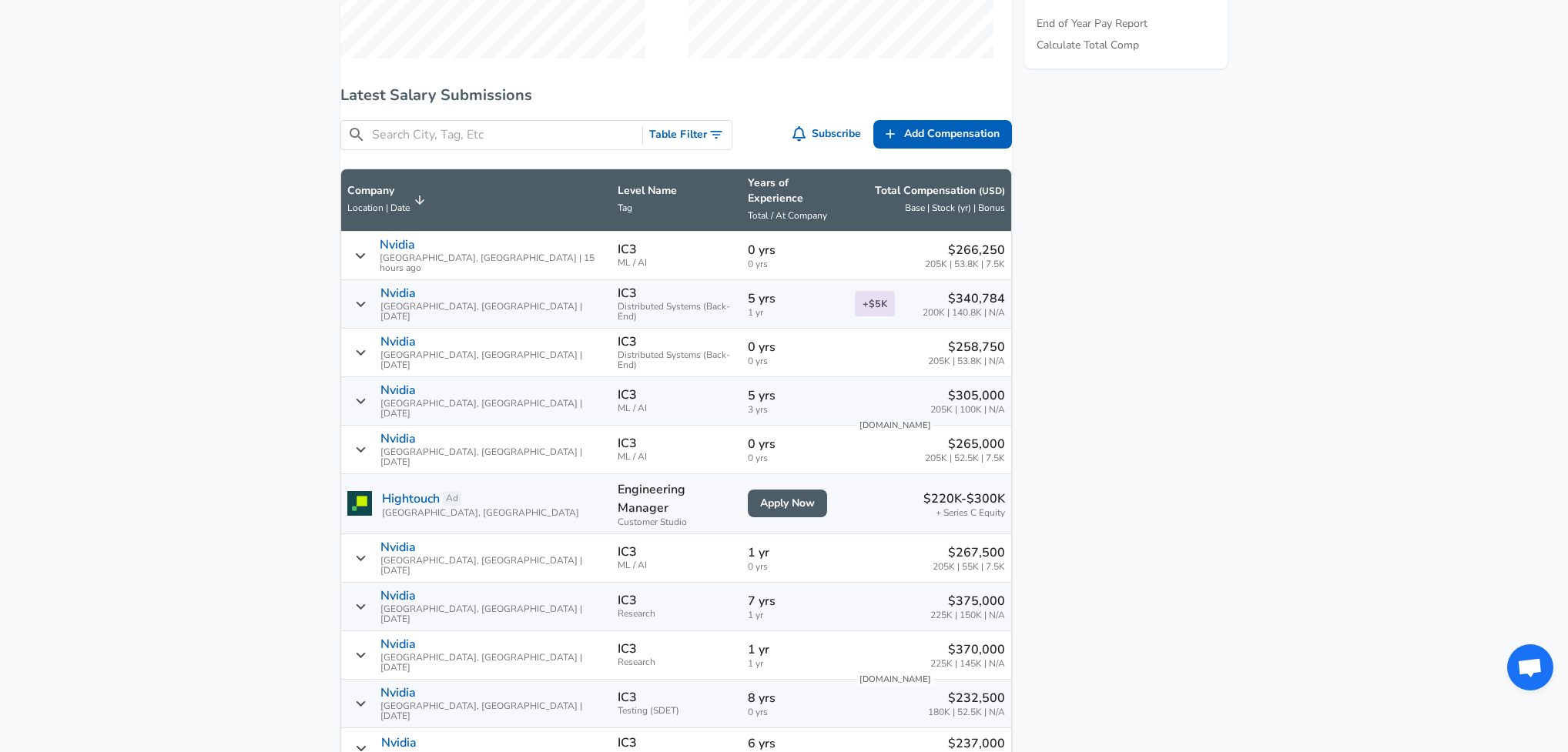
click at [756, 223] on th "Years of Experience Total / At Company" at bounding box center [795, 200] width 107 height 63
click at [757, 212] on span "Total / At Company" at bounding box center [788, 216] width 80 height 12
click at [861, 205] on icon "Salary Submissions" at bounding box center [865, 200] width 9 height 9
click at [710, 142] on icon "Toggle Search Filters" at bounding box center [715, 134] width 15 height 15
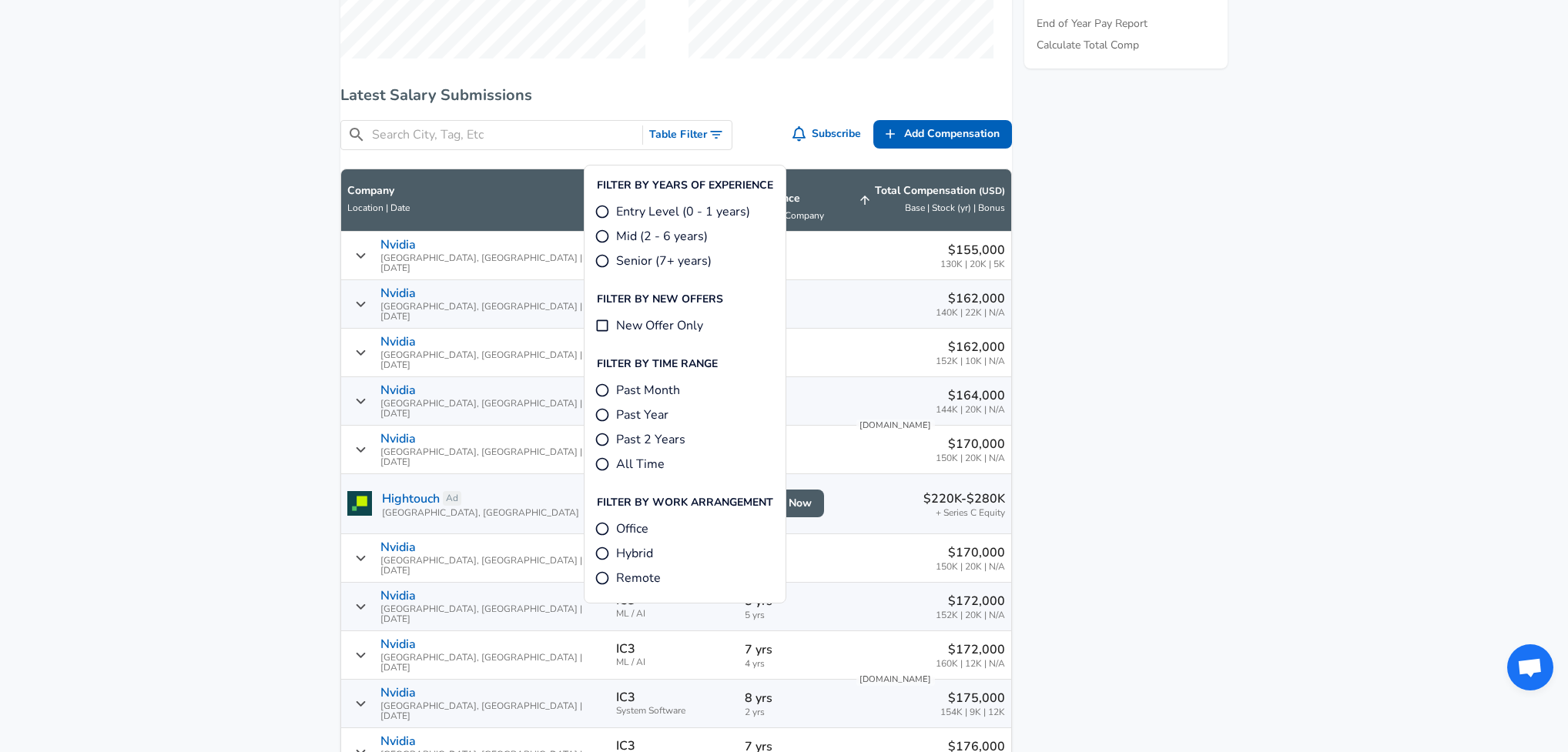
click at [604, 462] on input "All Time" at bounding box center [602, 464] width 15 height 15
radio input "true"
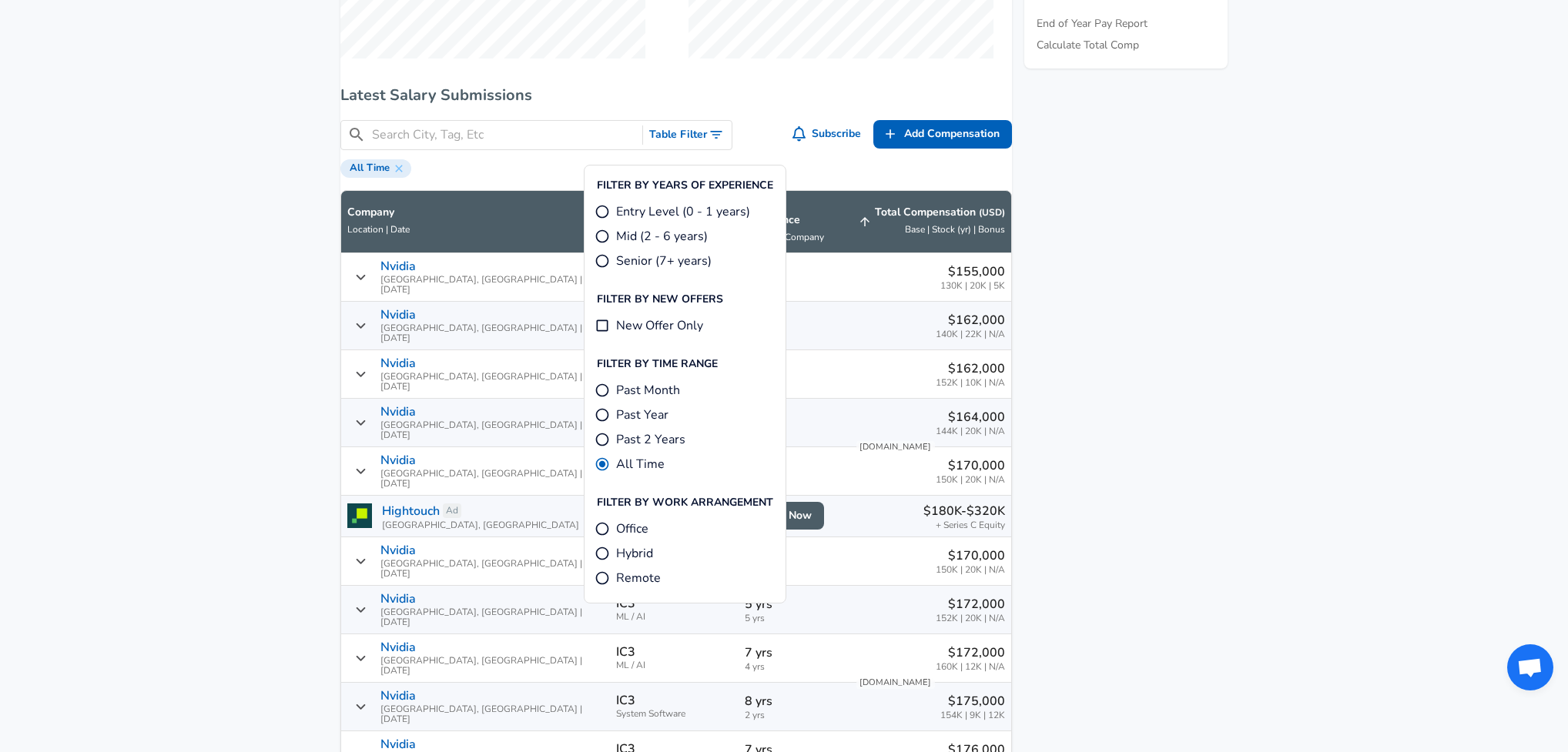
click at [606, 325] on input "New Offer Only" at bounding box center [602, 325] width 15 height 15
checkbox input "true"
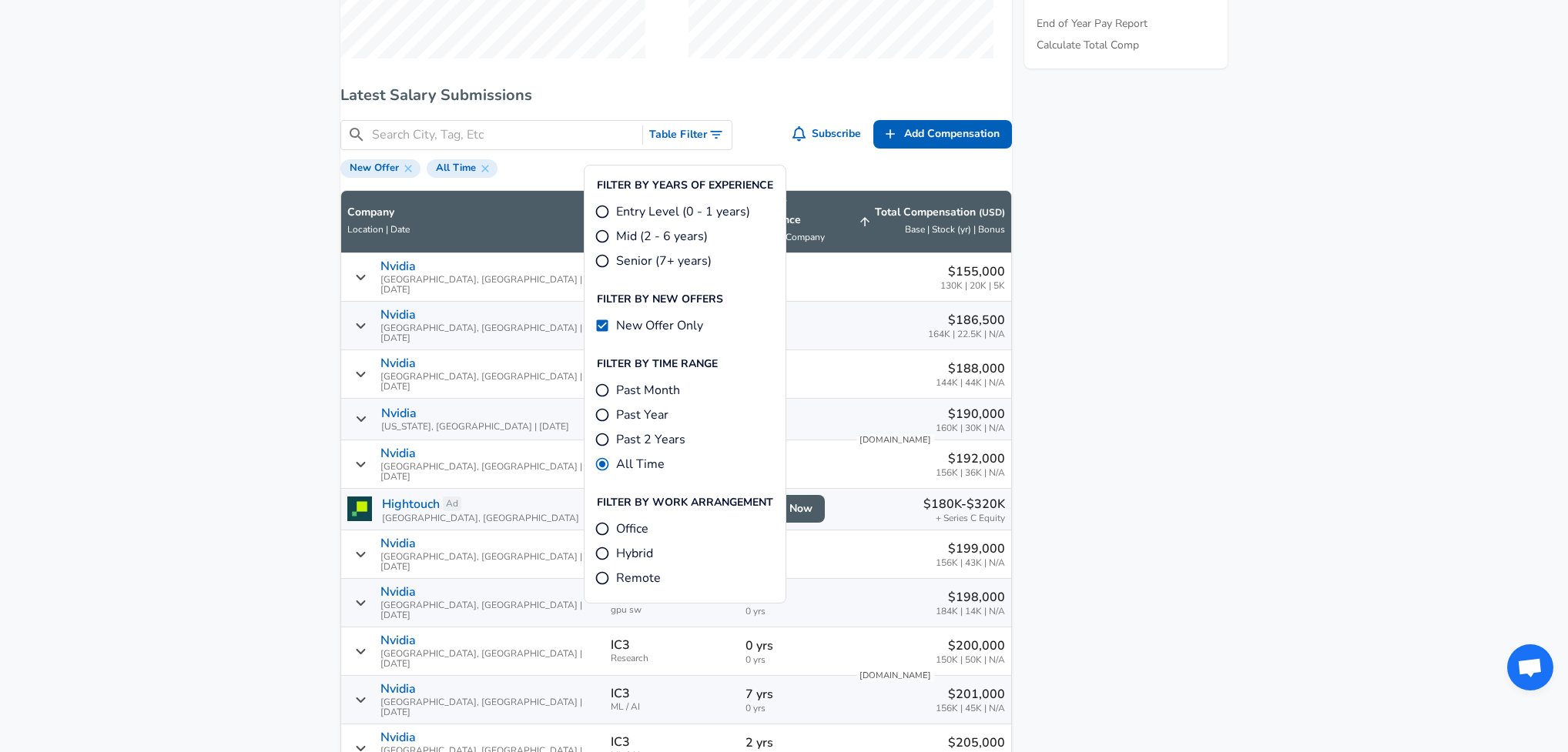
click at [1132, 338] on aside "Featured Jobs Senior Software Engineer - Simulation Turbineone • [GEOGRAPHIC_DA…" at bounding box center [1119, 215] width 216 height 1742
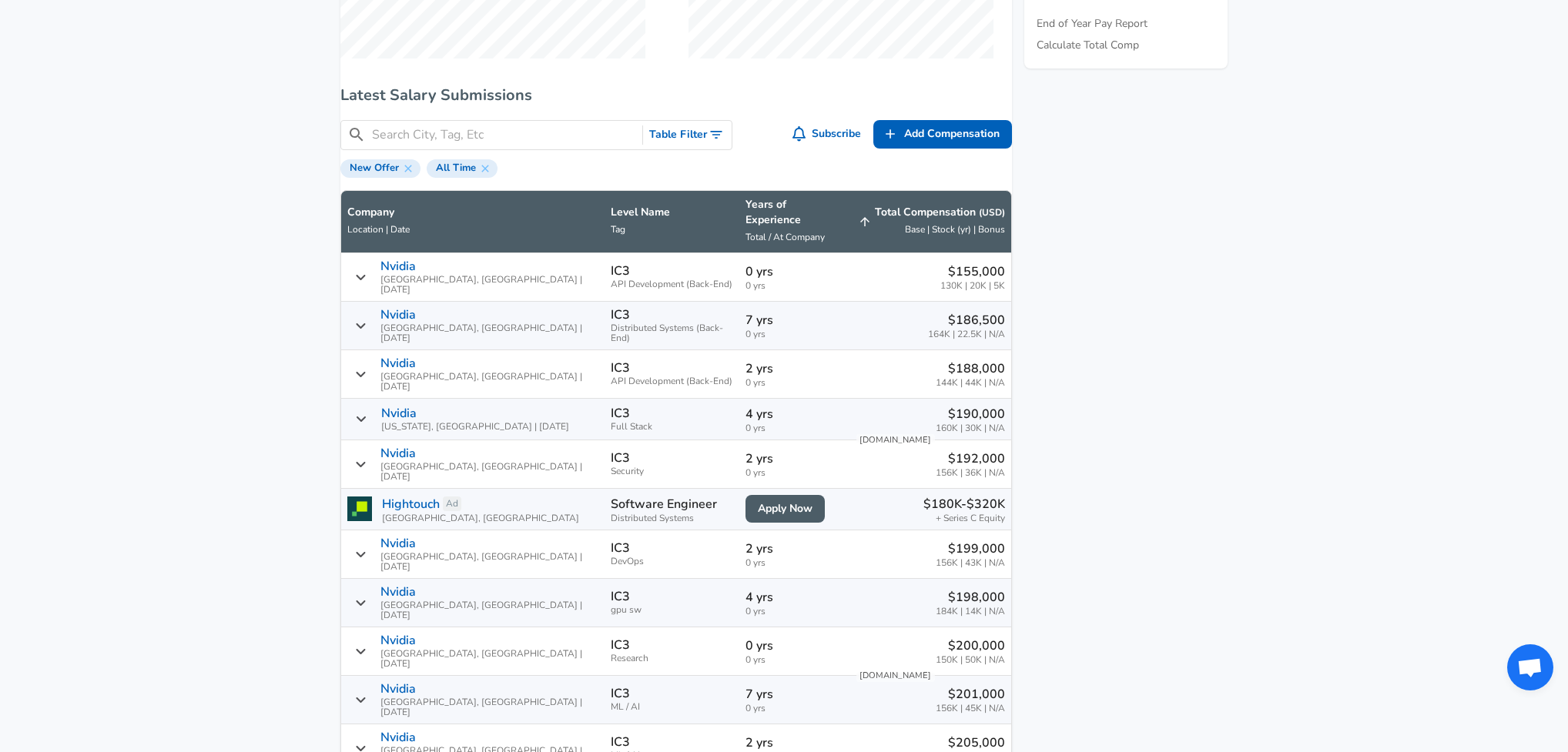
click at [512, 145] on input "Search City, Tag, Etc" at bounding box center [503, 134] width 264 height 19
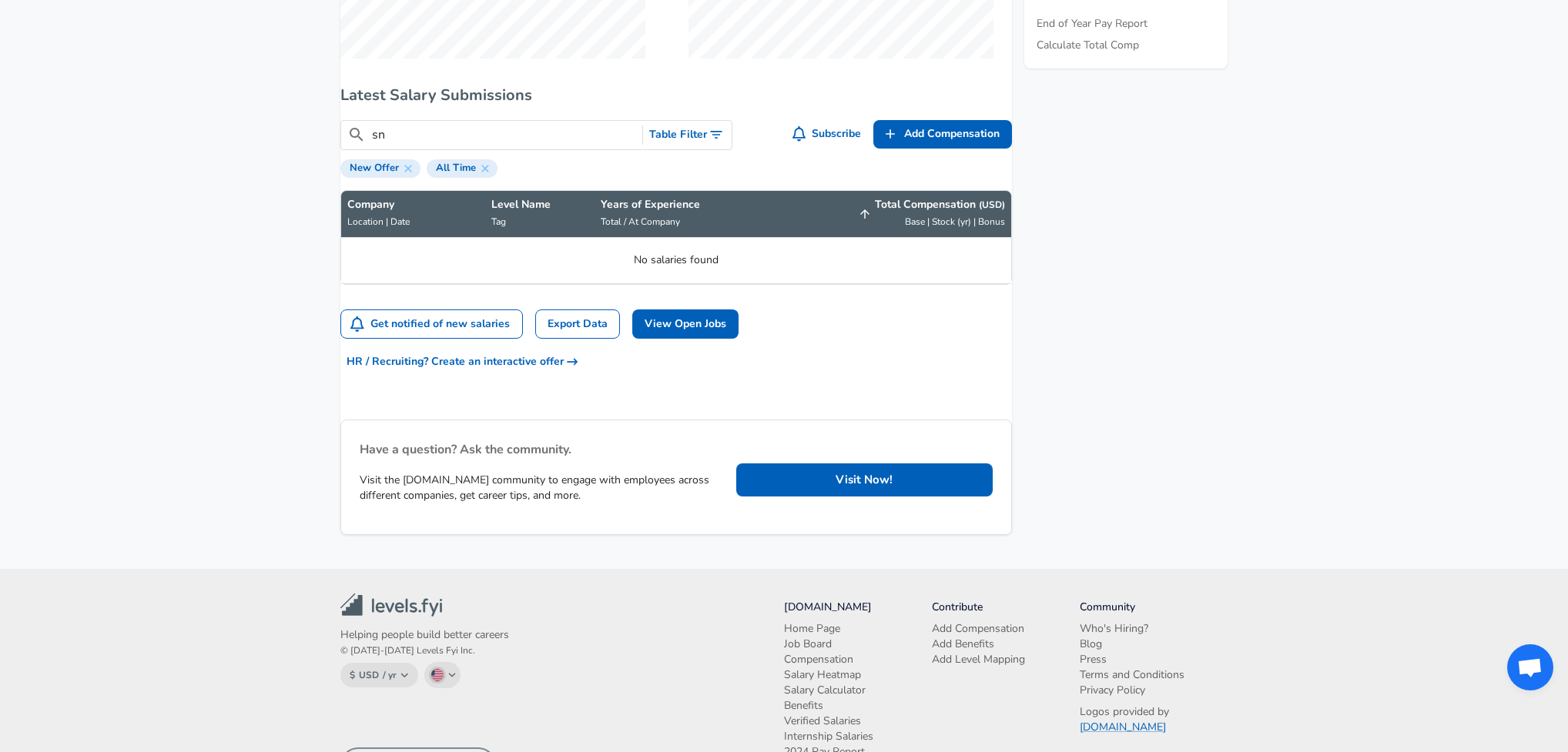
type input "s"
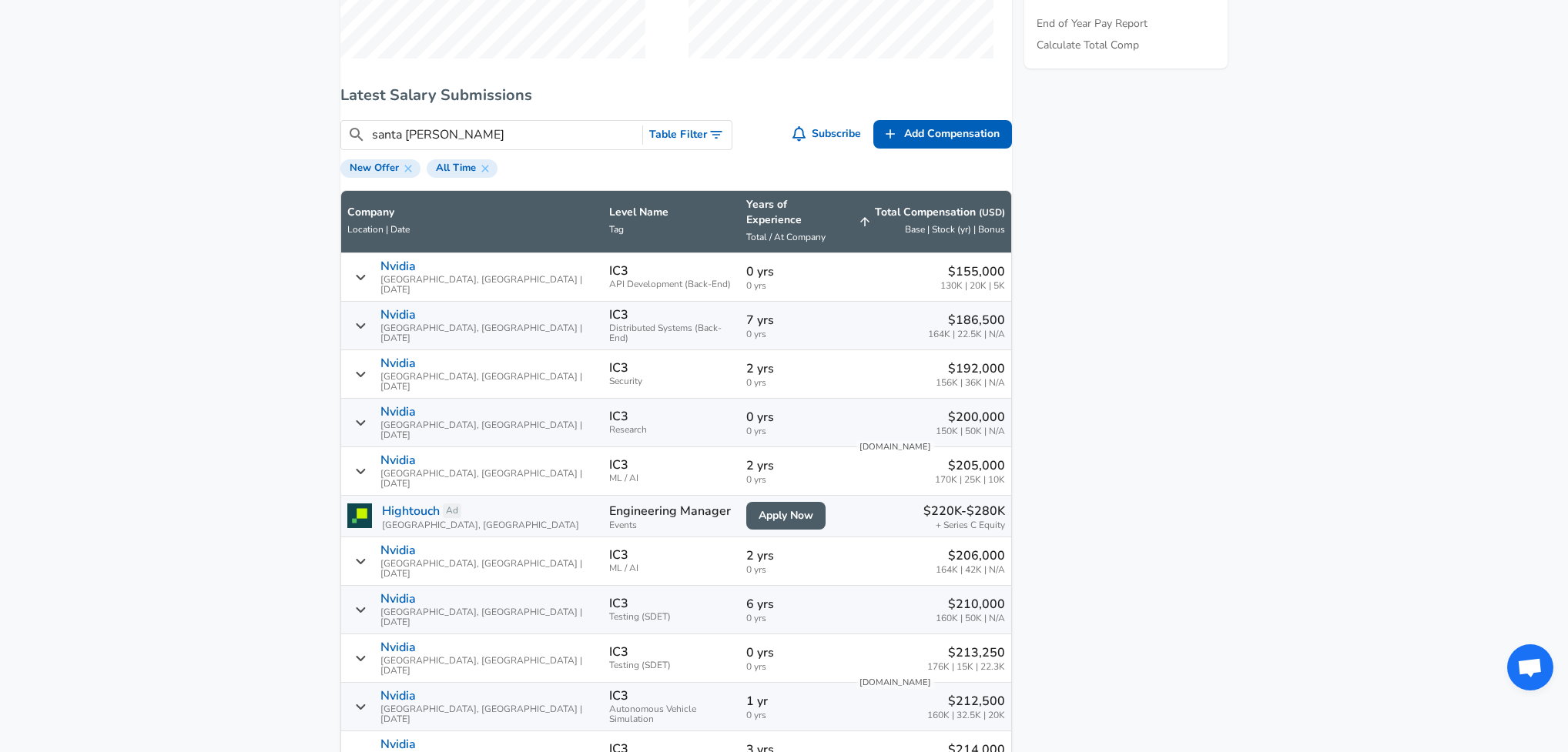
scroll to position [890, 0]
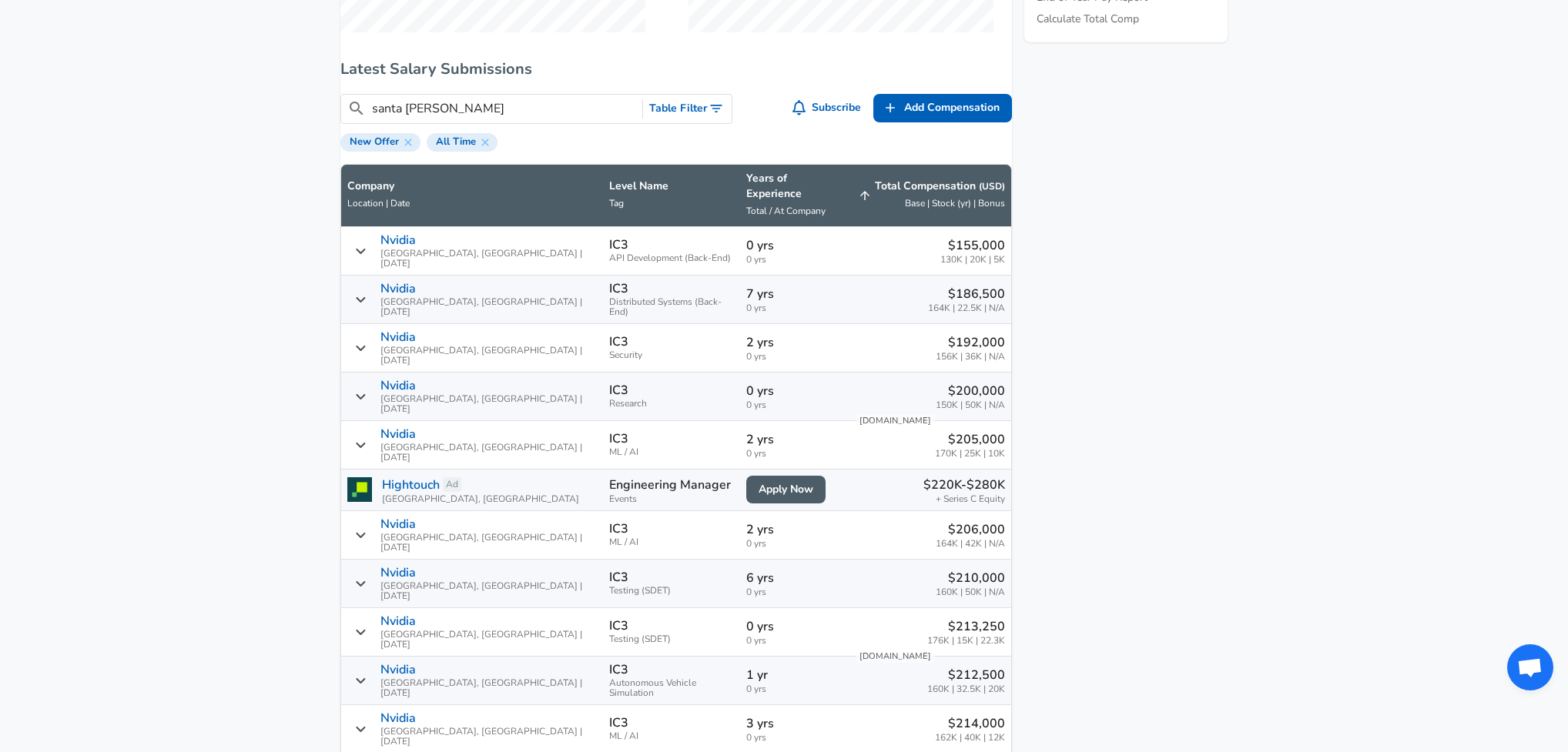
type input "santa [PERSON_NAME]"
click at [861, 200] on icon "Salary Submissions" at bounding box center [865, 195] width 9 height 9
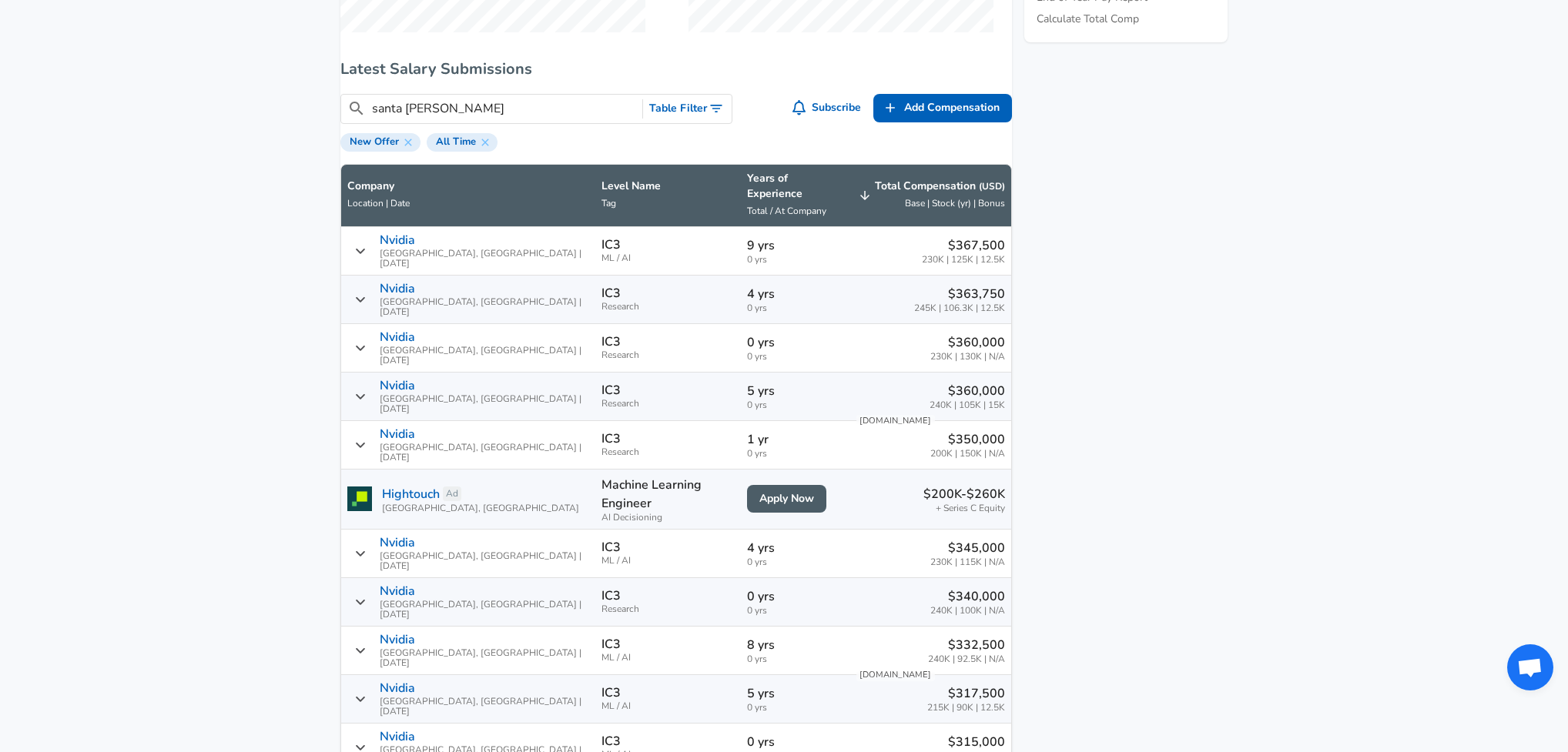
click at [861, 200] on icon "Salary Submissions" at bounding box center [865, 195] width 9 height 9
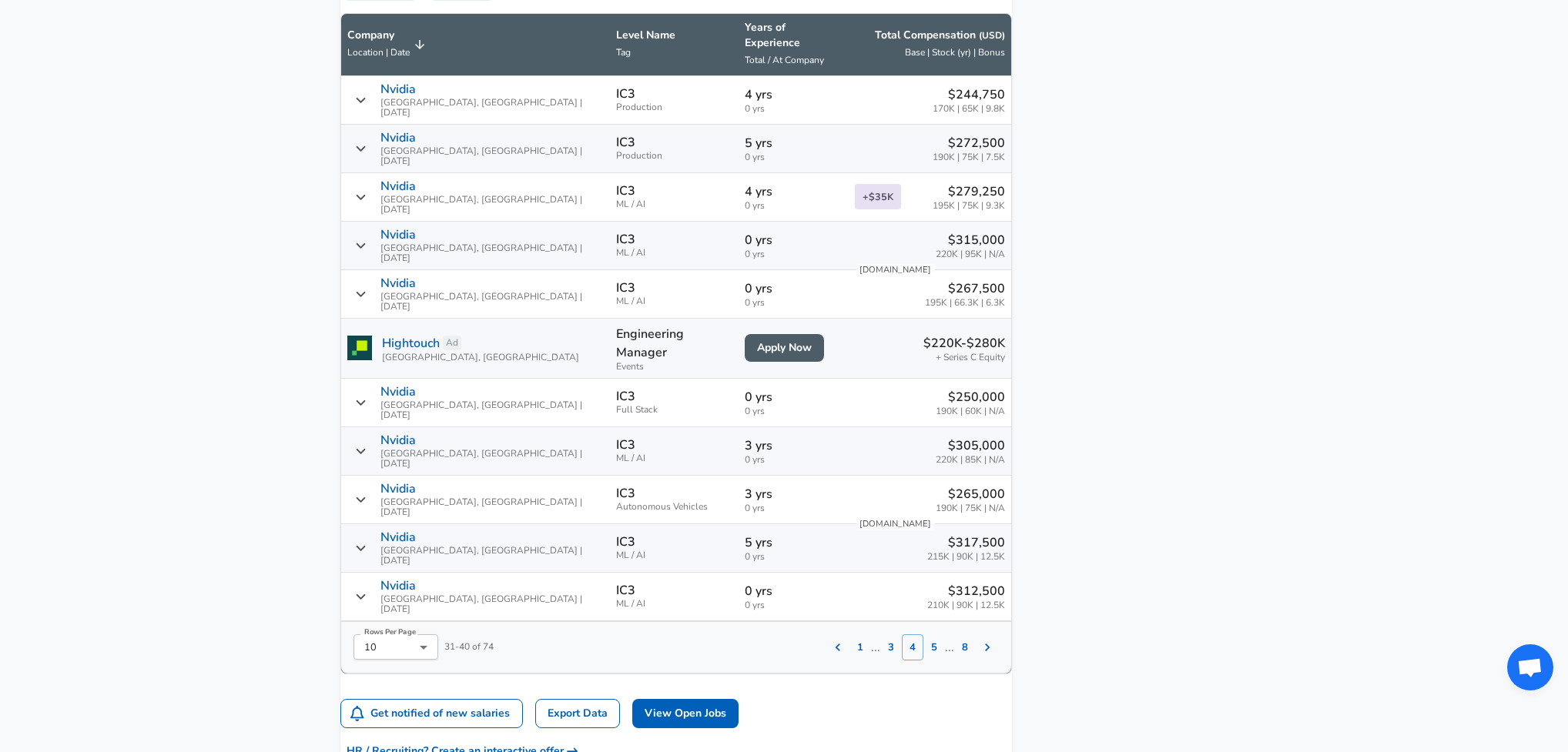
click at [923, 635] on button "5" at bounding box center [934, 648] width 22 height 26
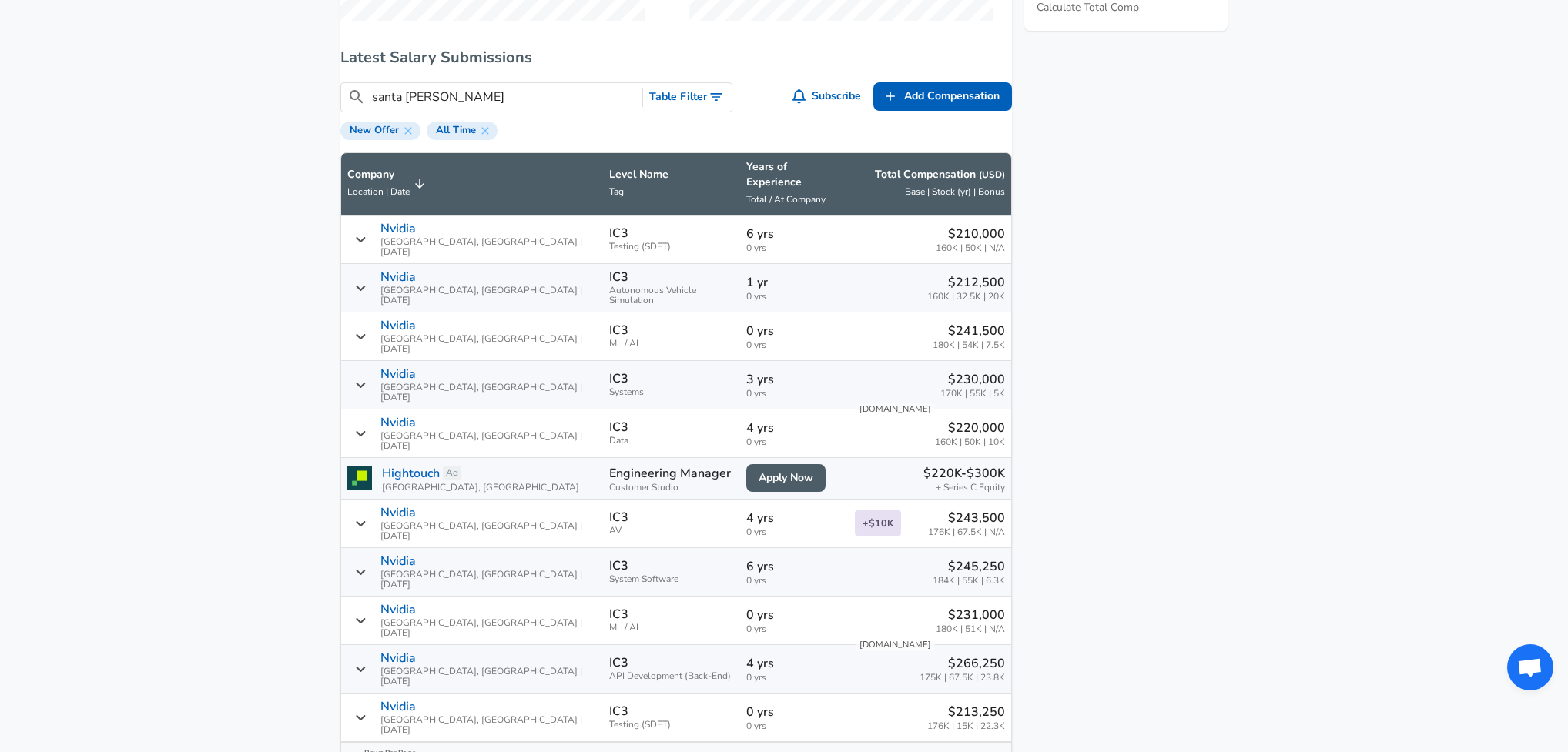
scroll to position [918, 0]
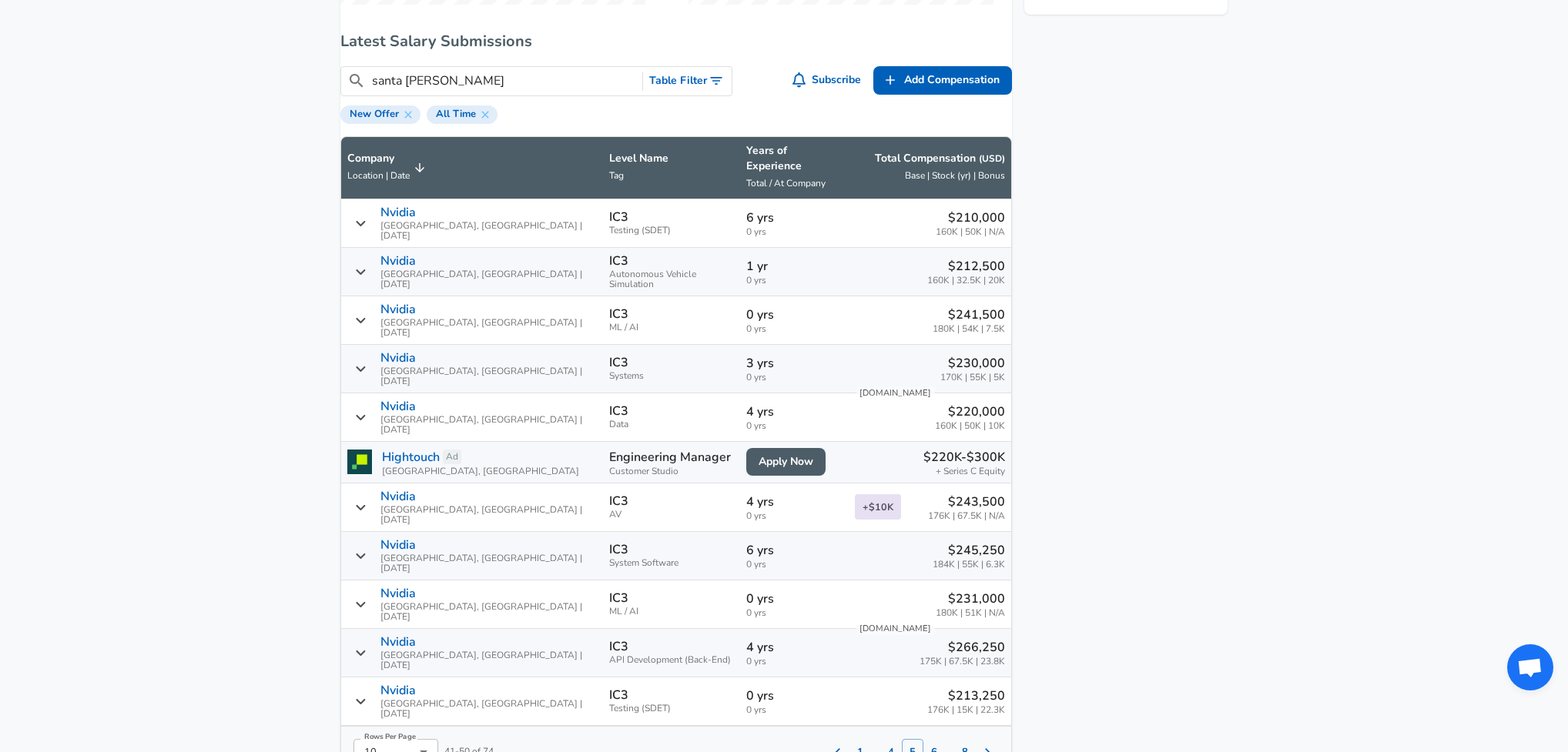
click at [923, 739] on button "6" at bounding box center [934, 752] width 22 height 26
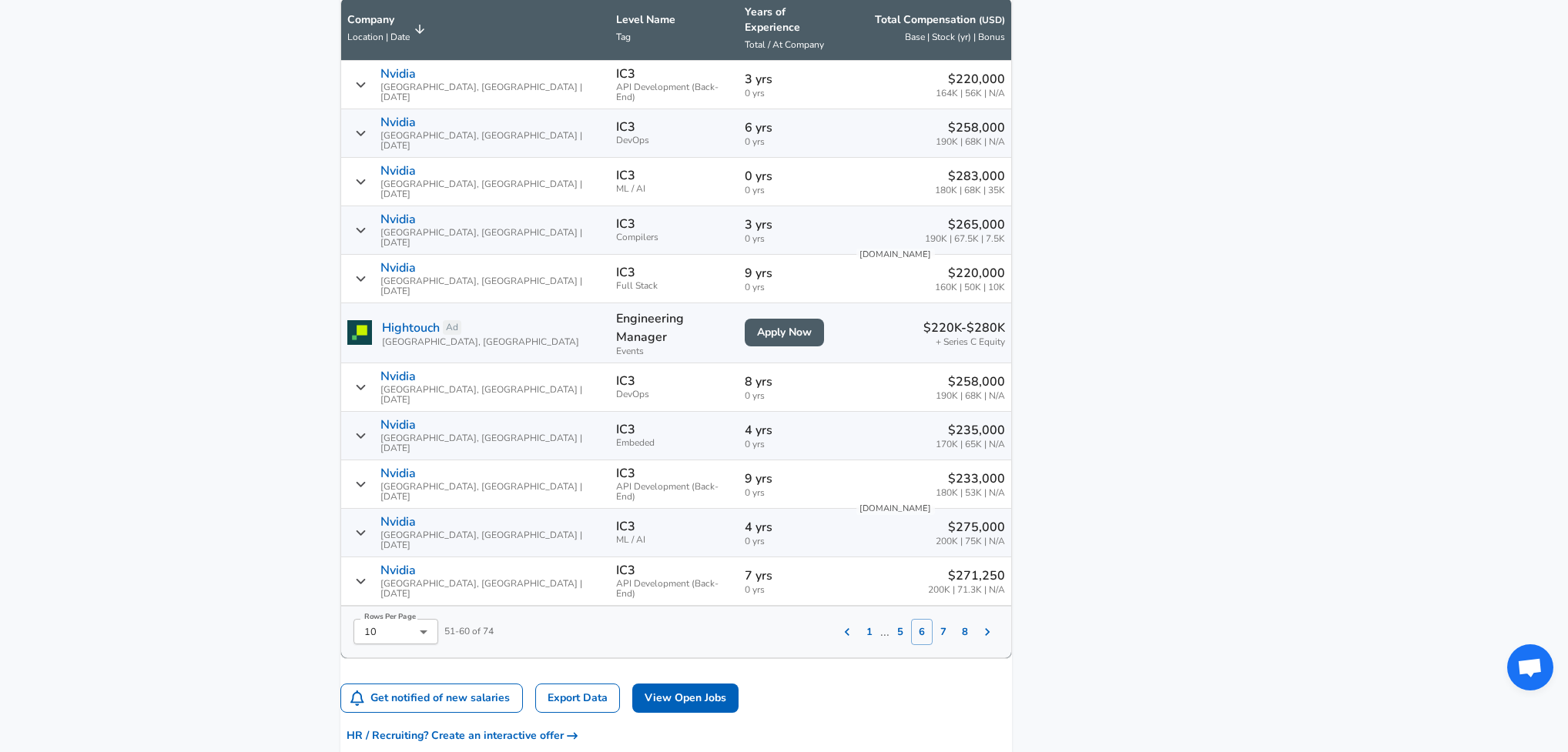
scroll to position [939, 0]
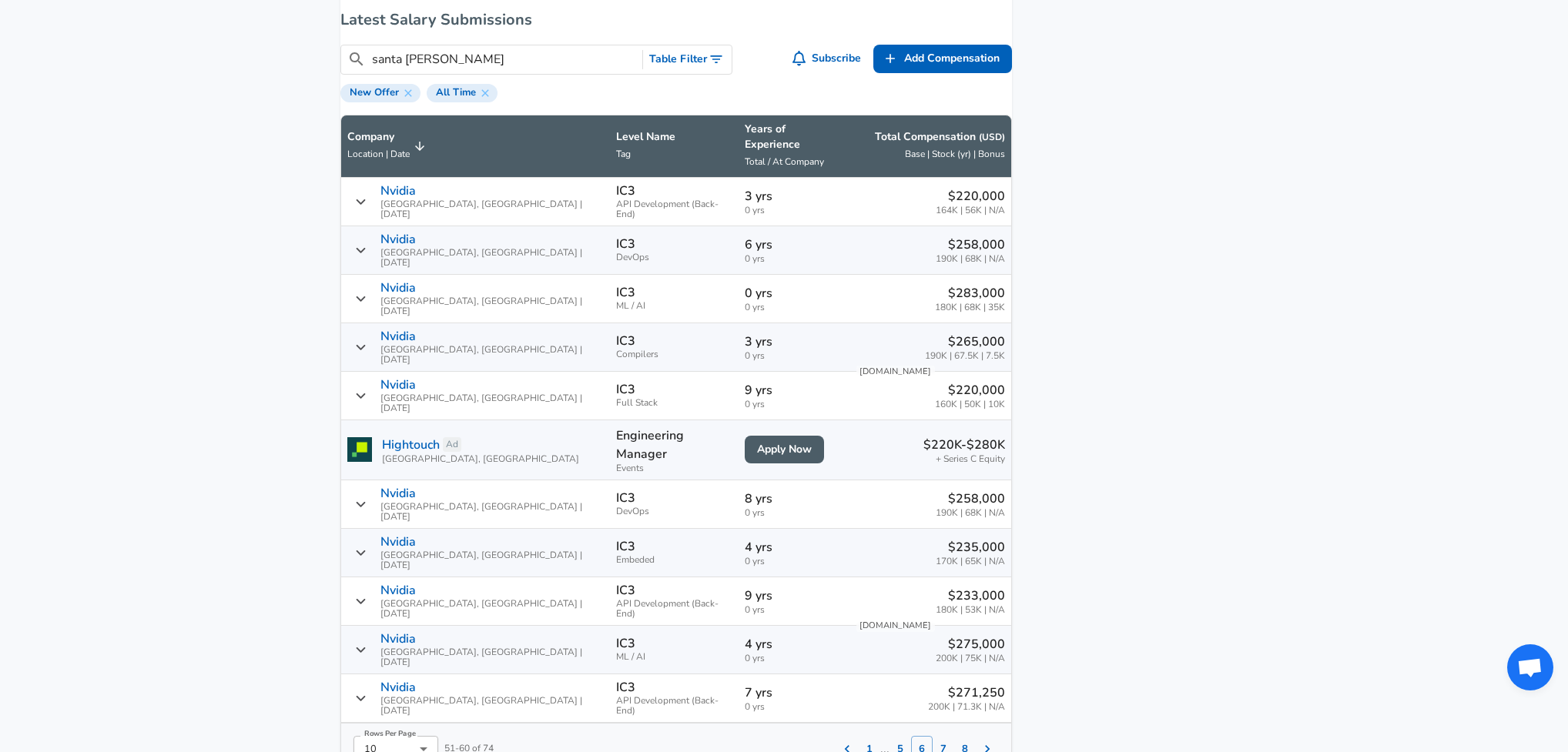
click at [849, 155] on th "Total Compensation ( USD ) Base | Stock (yr) | Bonus" at bounding box center [929, 146] width 162 height 63
click at [855, 154] on span "Total Compensation ( USD ) Base | Stock (yr) | Bonus" at bounding box center [929, 146] width 150 height 34
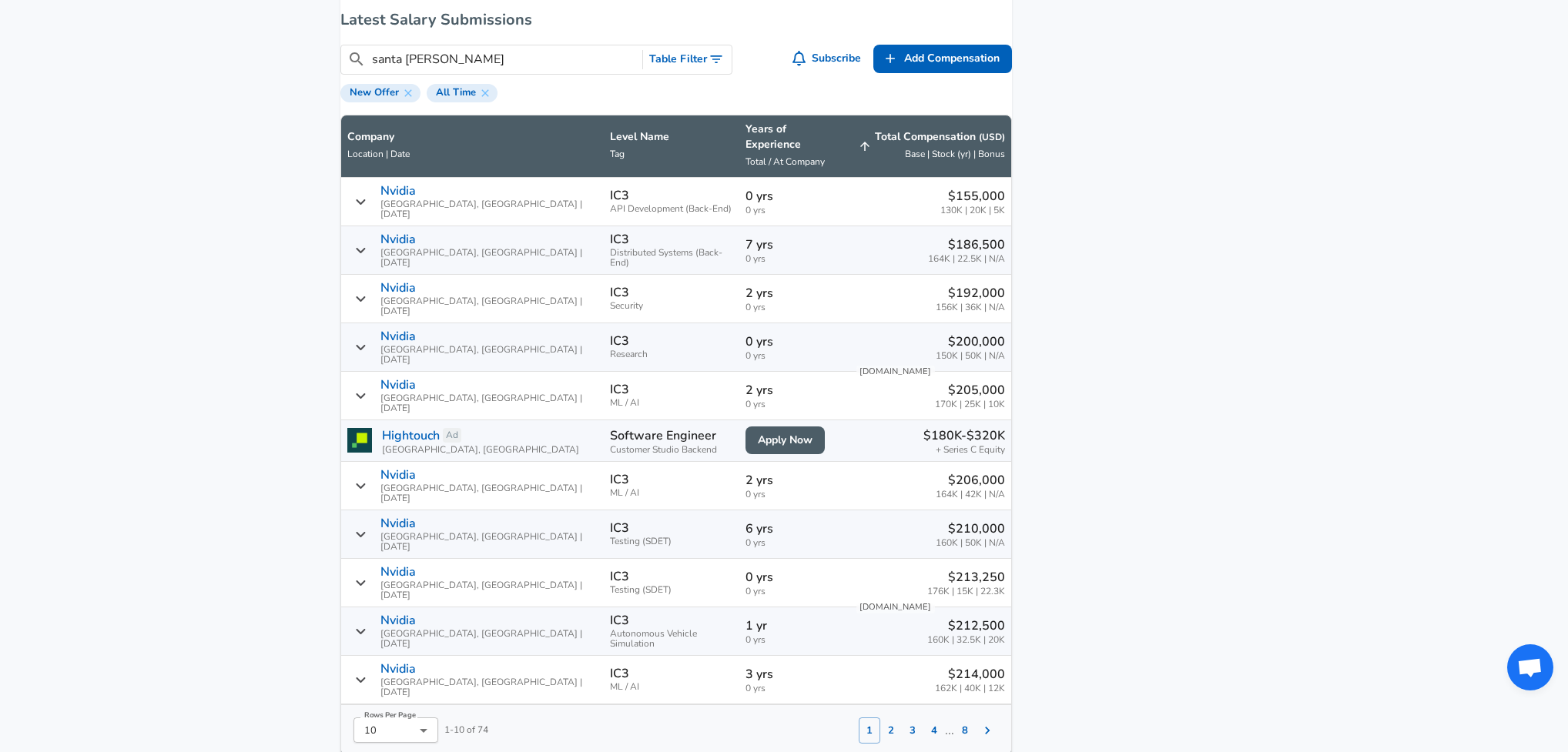
click at [858, 153] on icon "Salary Submissions" at bounding box center [865, 146] width 14 height 14
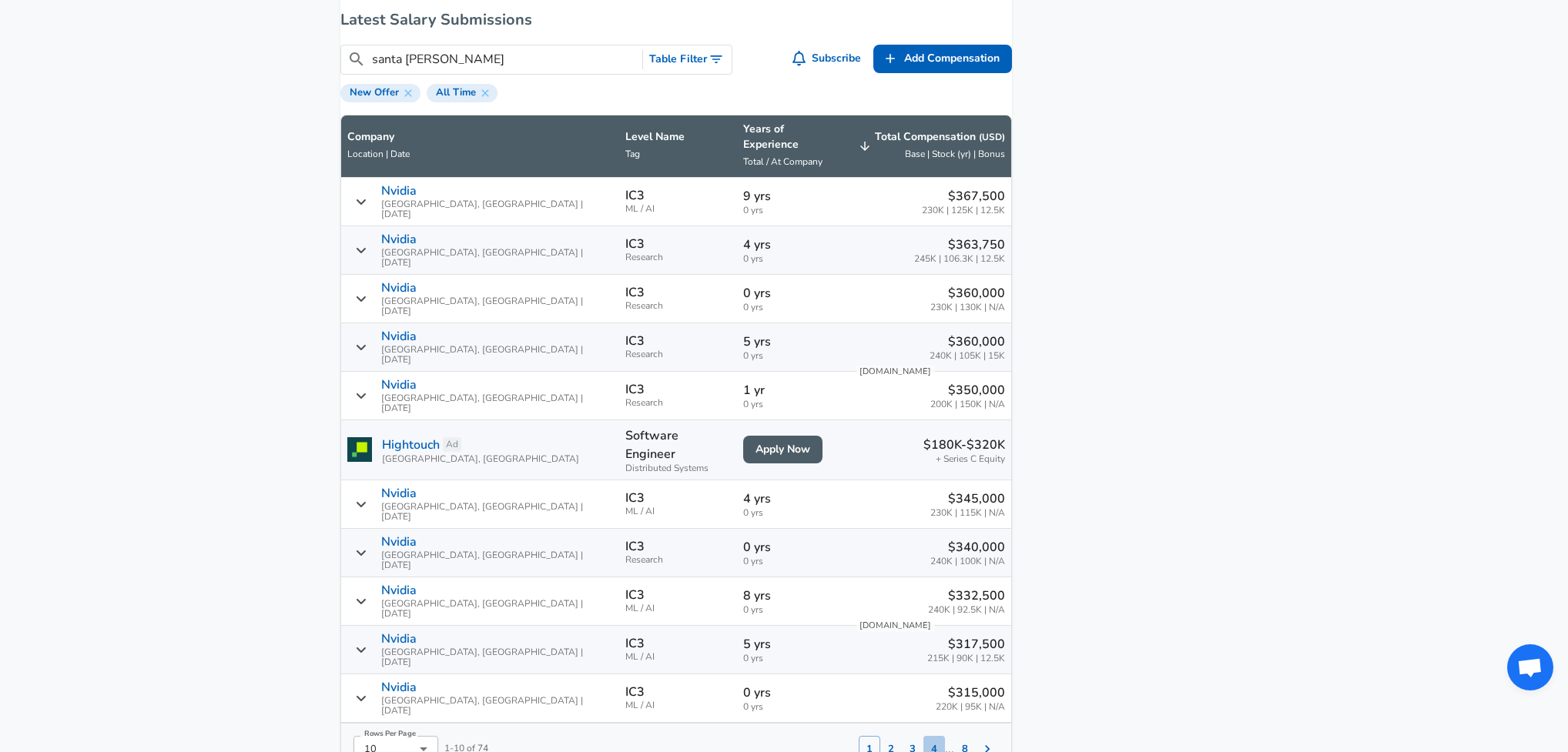
click at [923, 736] on button "4" at bounding box center [934, 749] width 22 height 26
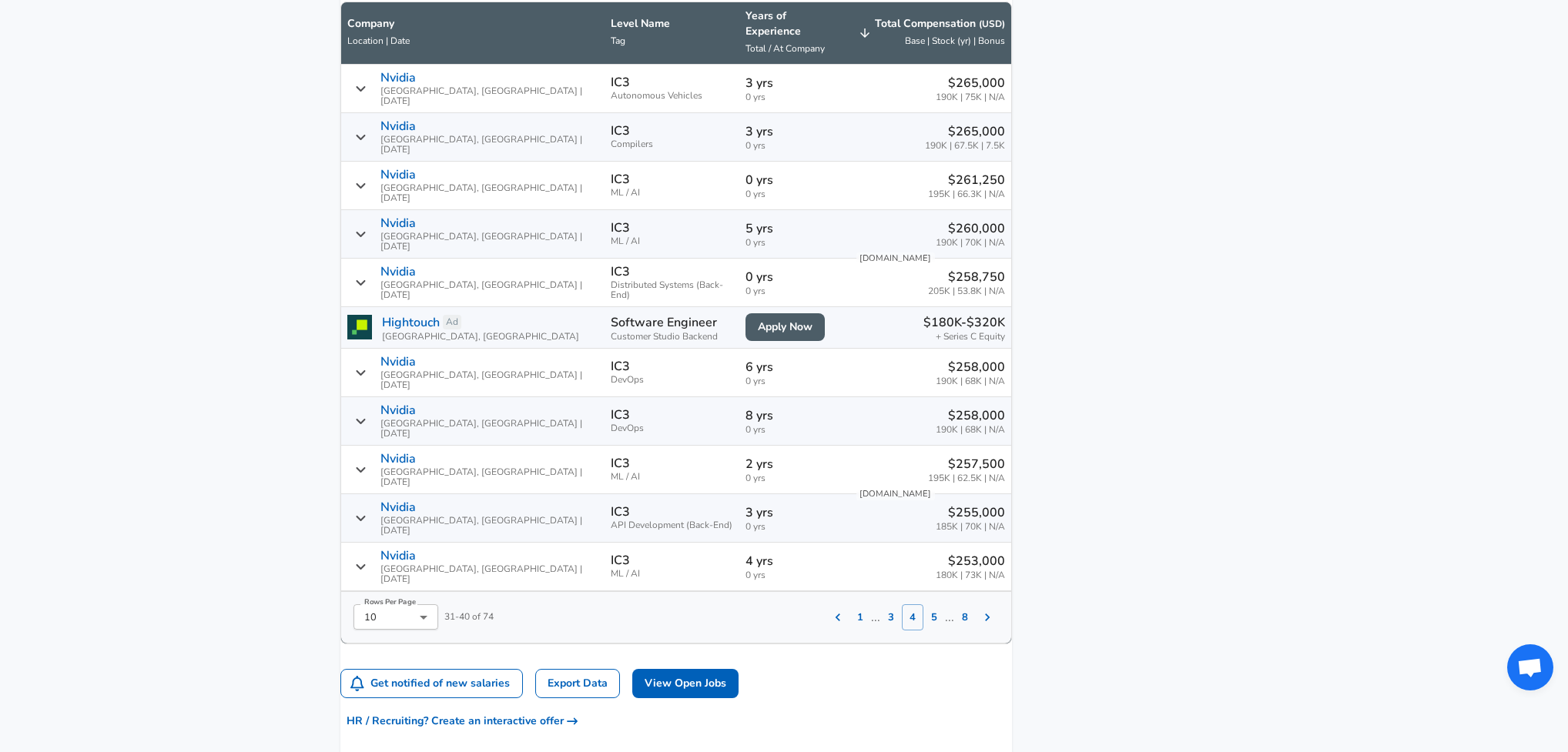
scroll to position [1056, 0]
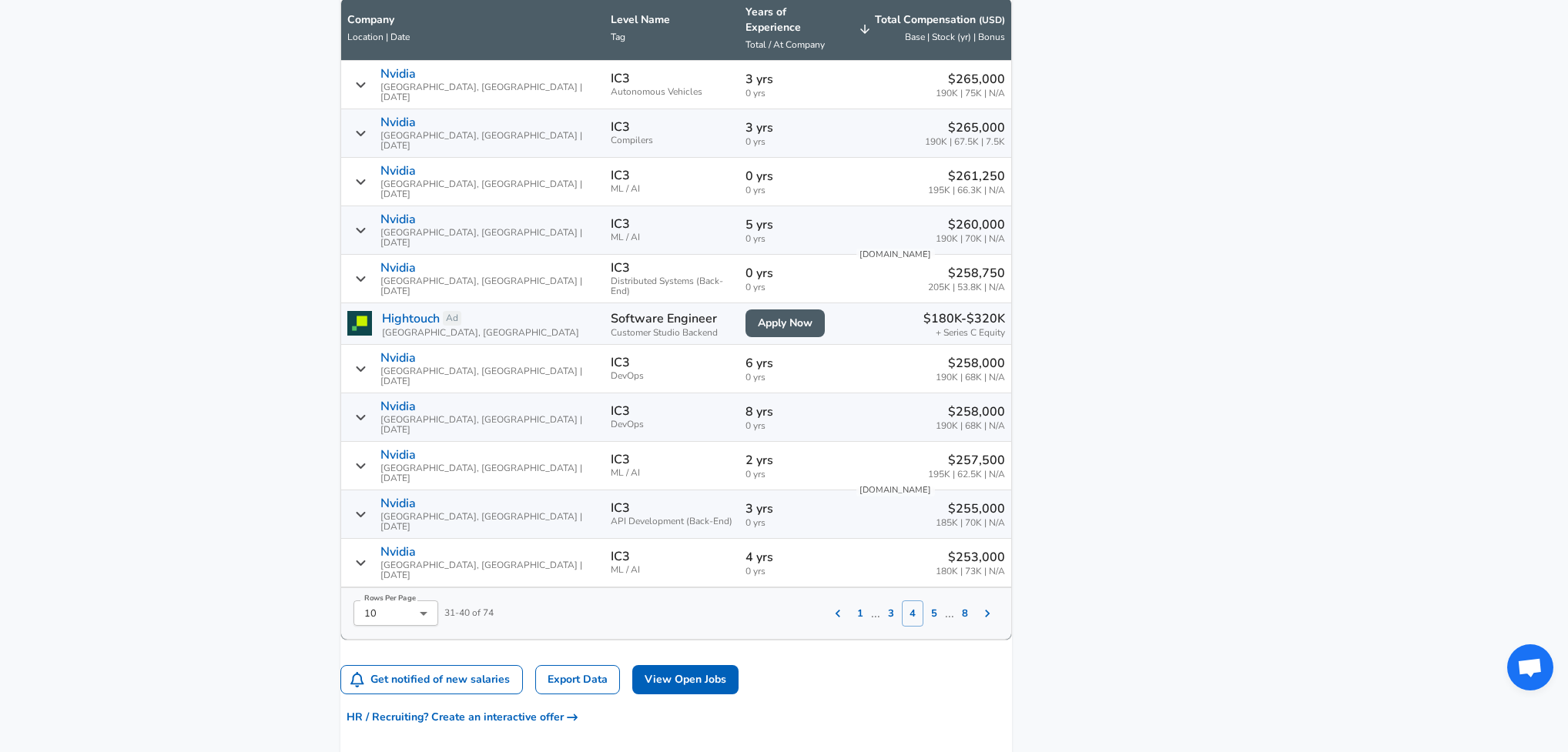
click at [923, 601] on button "5" at bounding box center [934, 614] width 22 height 26
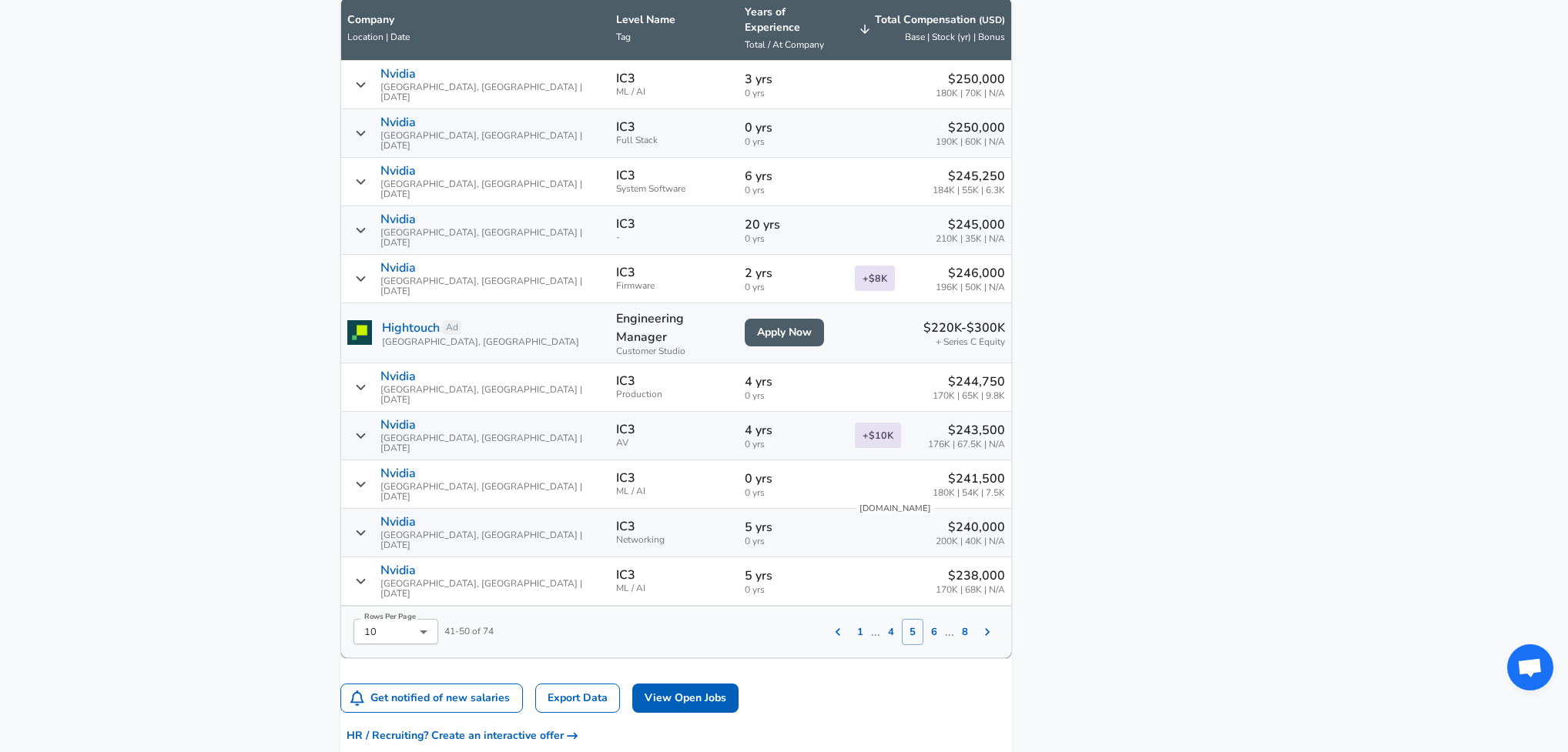
click at [980, 625] on icon "Salary Submissions" at bounding box center [987, 632] width 15 height 15
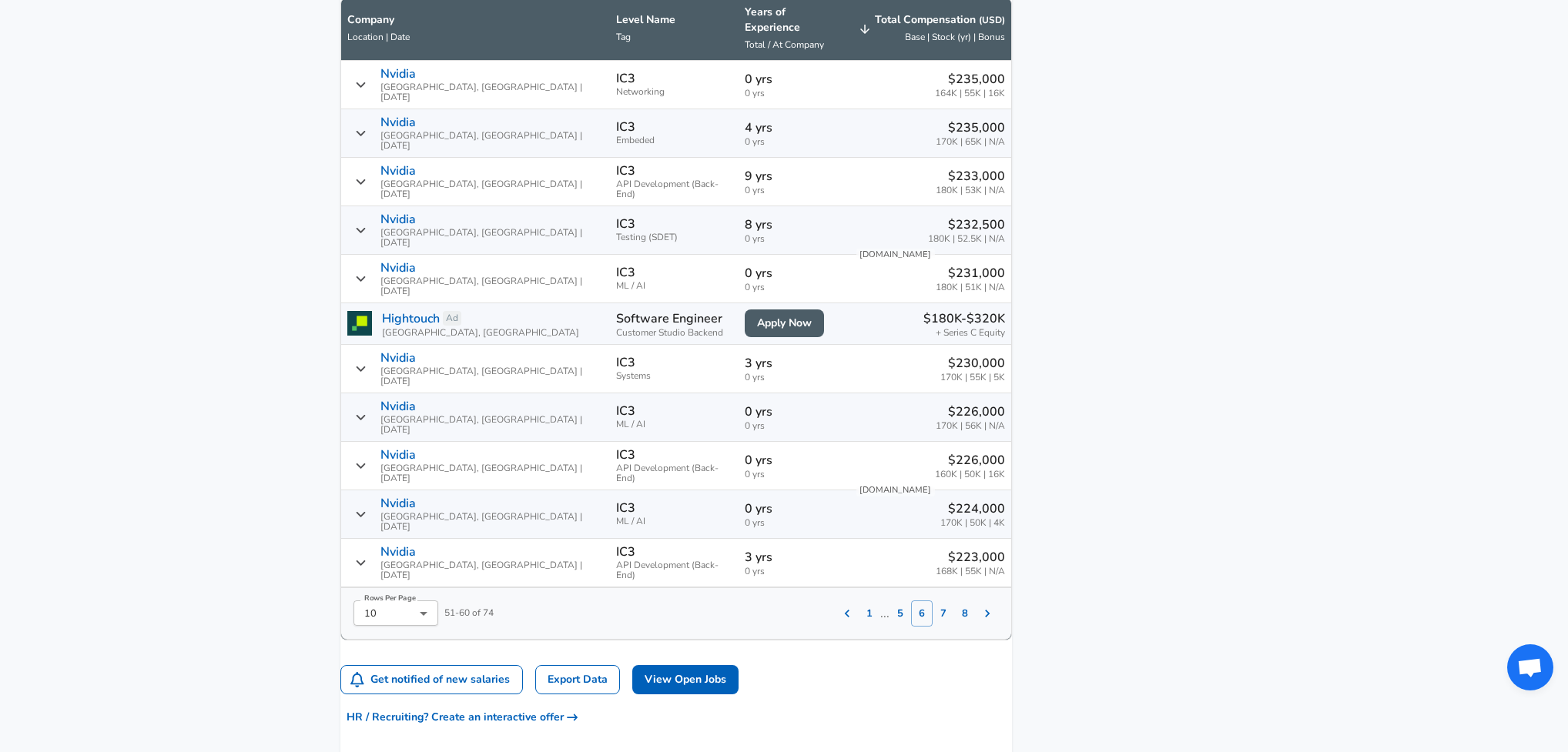
click at [980, 606] on icon "Salary Submissions" at bounding box center [987, 613] width 15 height 15
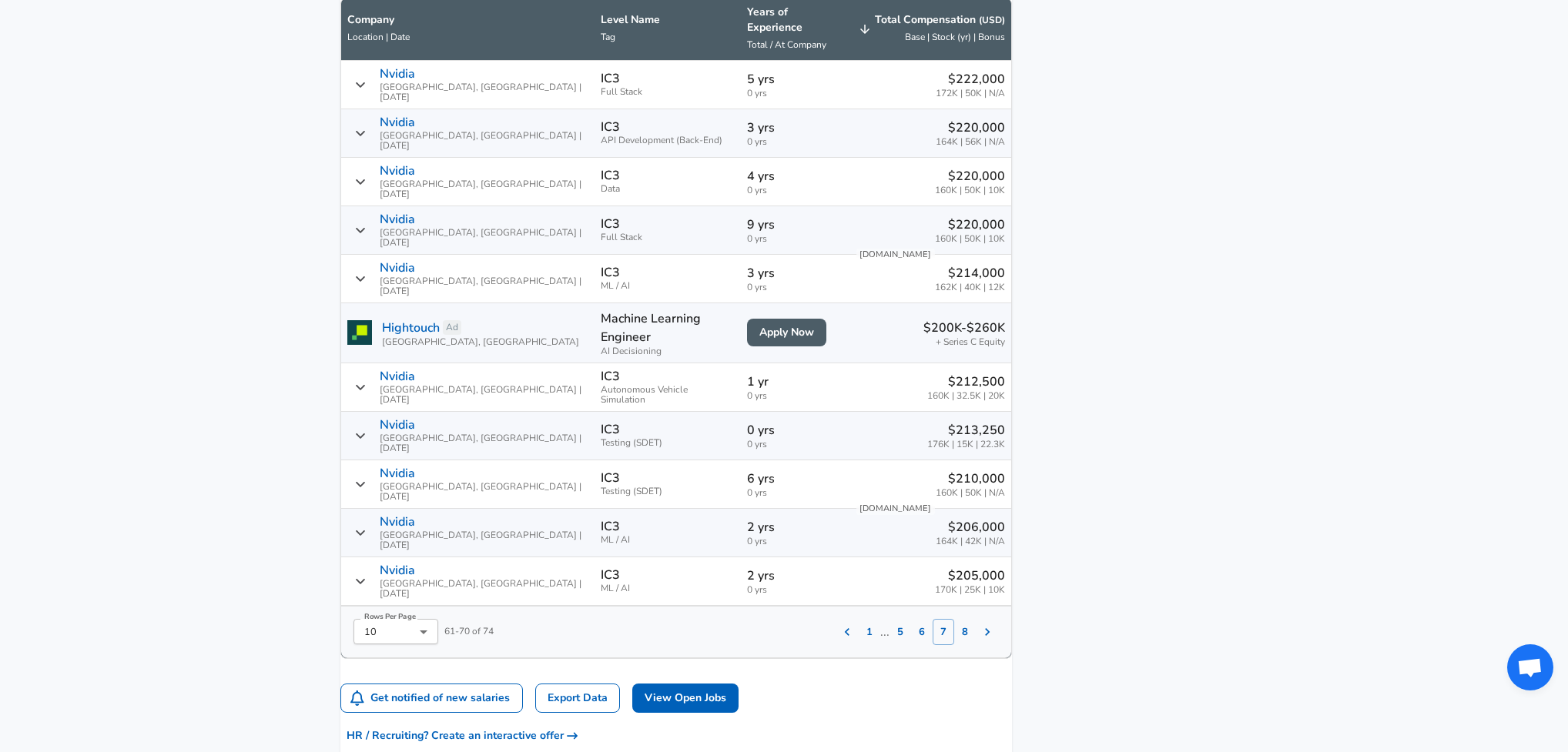
click at [980, 625] on icon "Salary Submissions" at bounding box center [987, 632] width 15 height 15
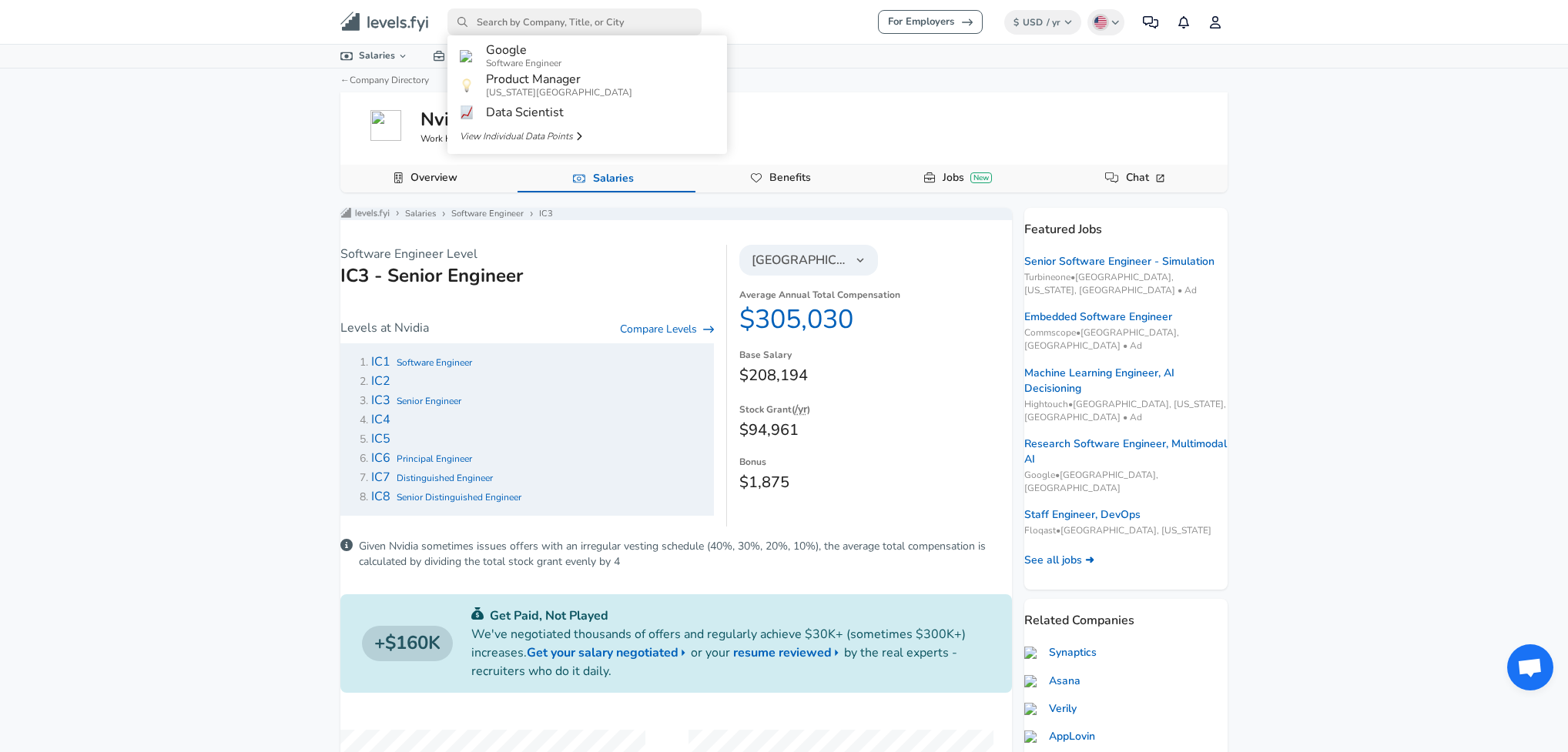
click at [535, 29] on input "primary" at bounding box center [574, 22] width 254 height 27
type input "doordash"
type input "openai"
click at [518, 56] on span "OpenAI" at bounding box center [507, 54] width 45 height 17
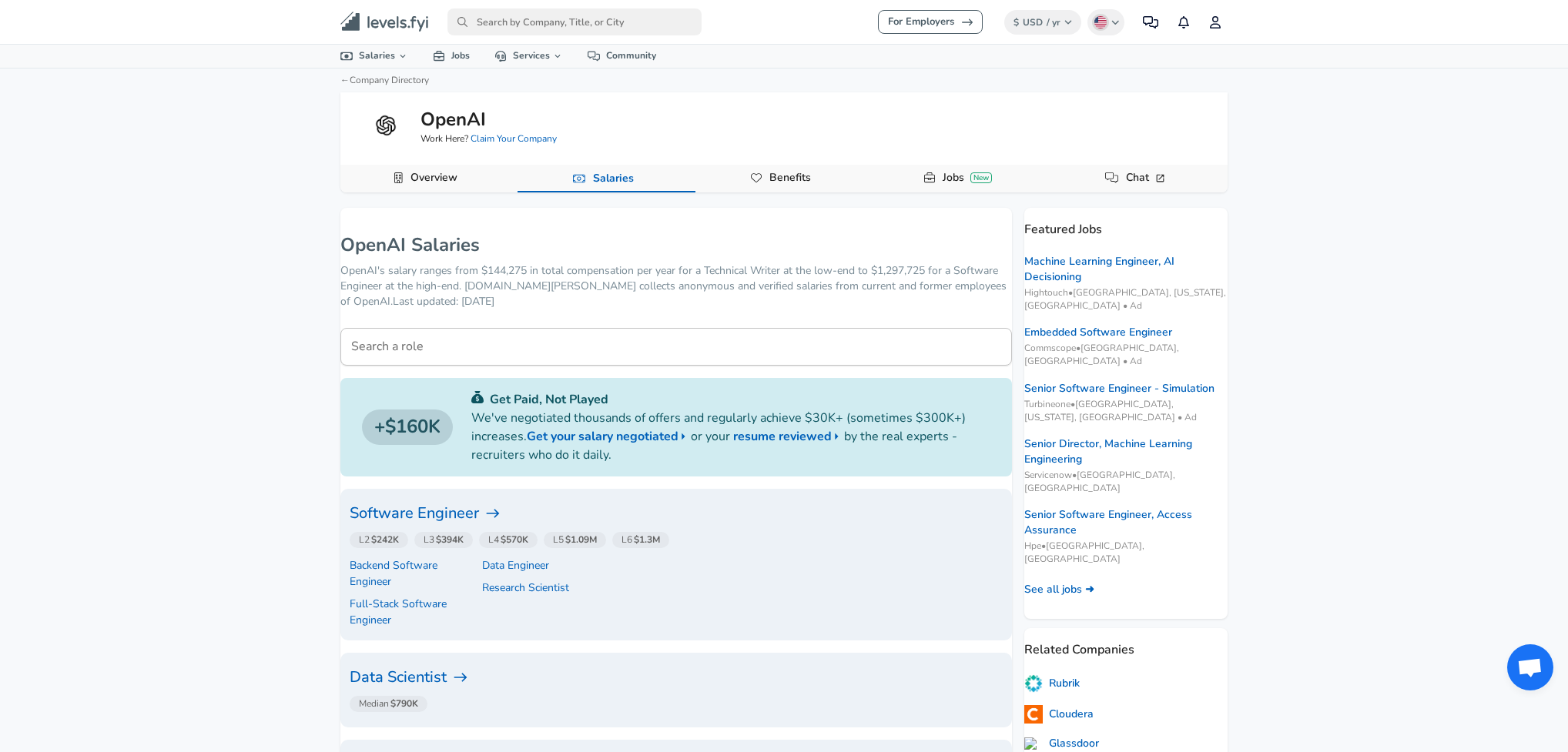
scroll to position [227, 0]
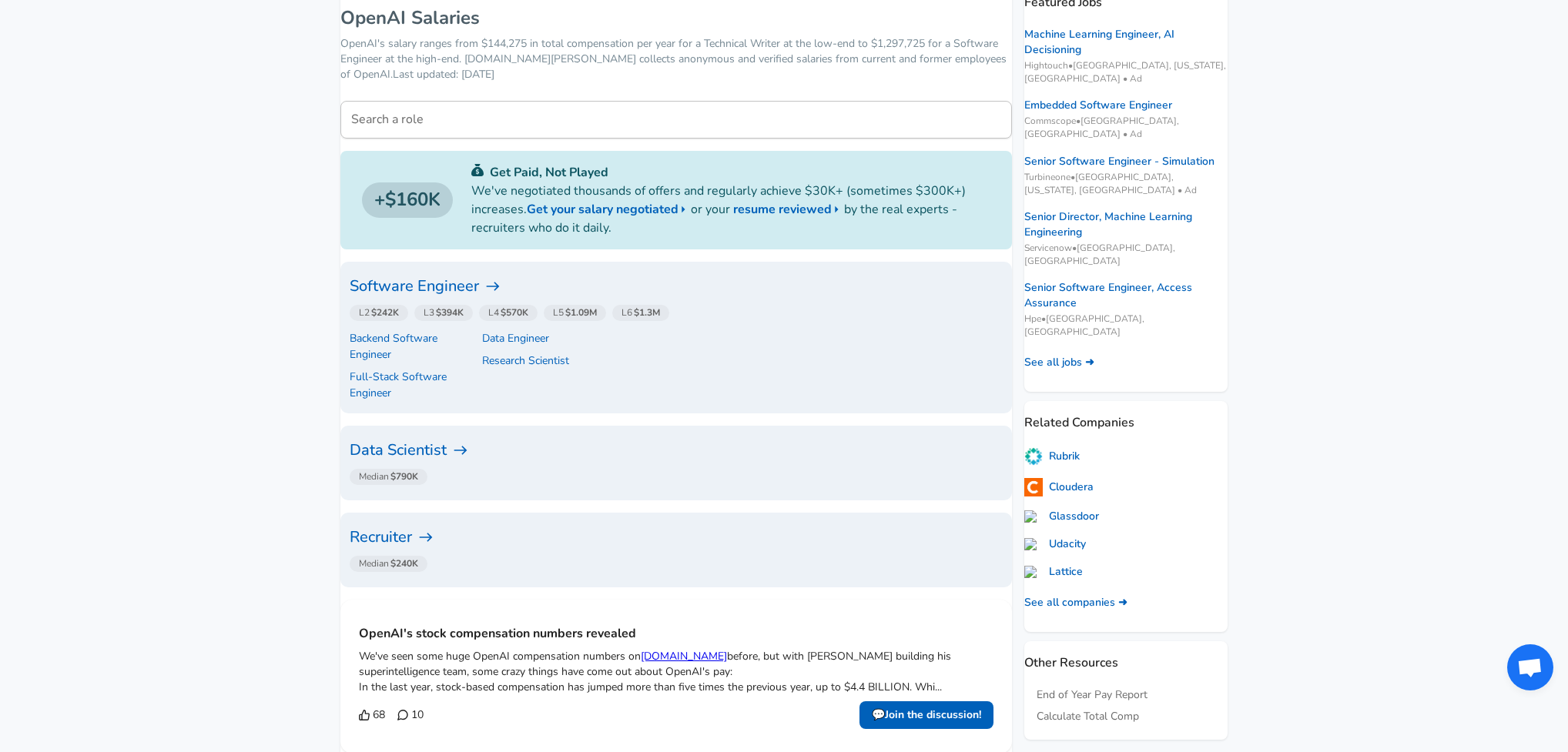
click at [401, 290] on h6 "Software Engineer" at bounding box center [676, 286] width 653 height 25
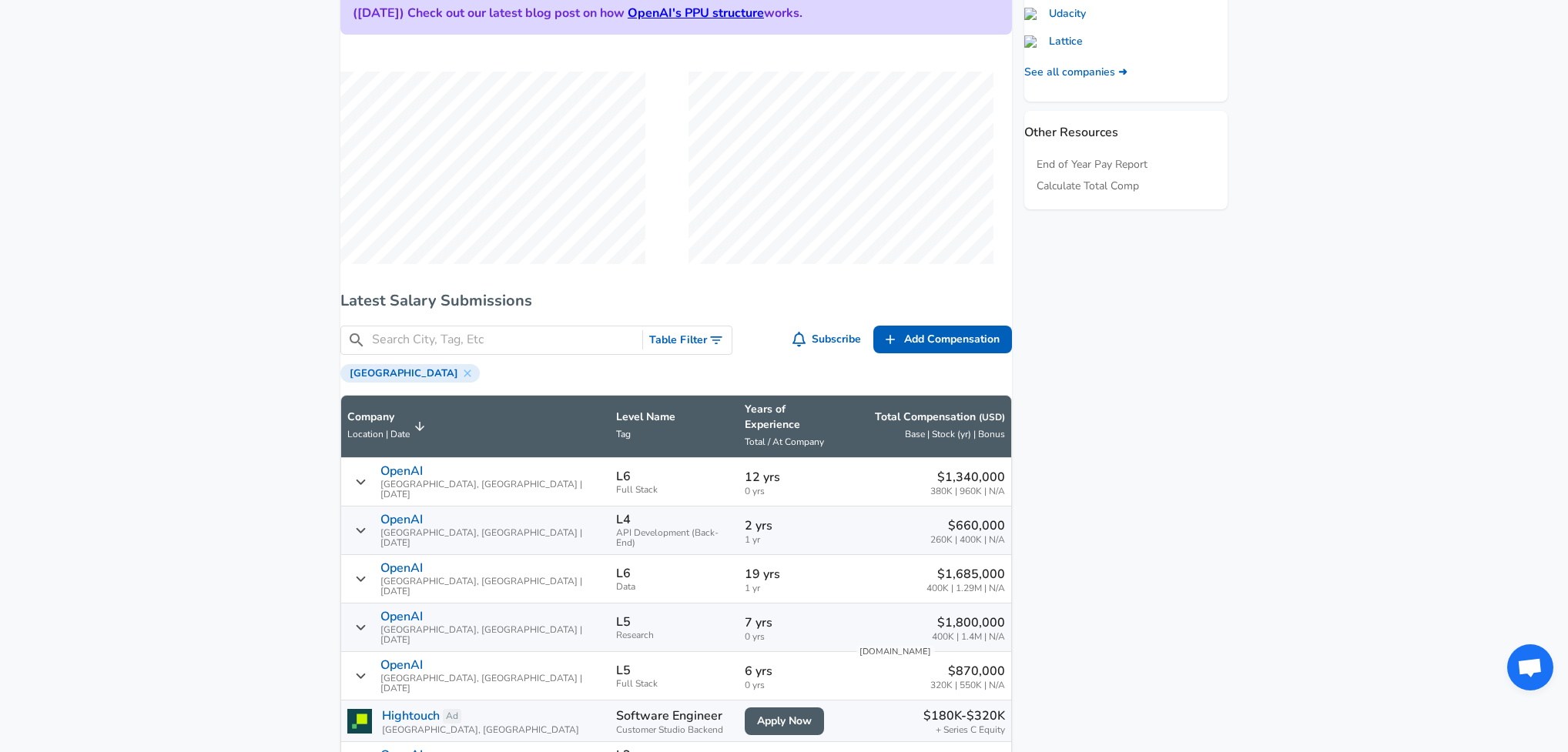
scroll to position [1005, 0]
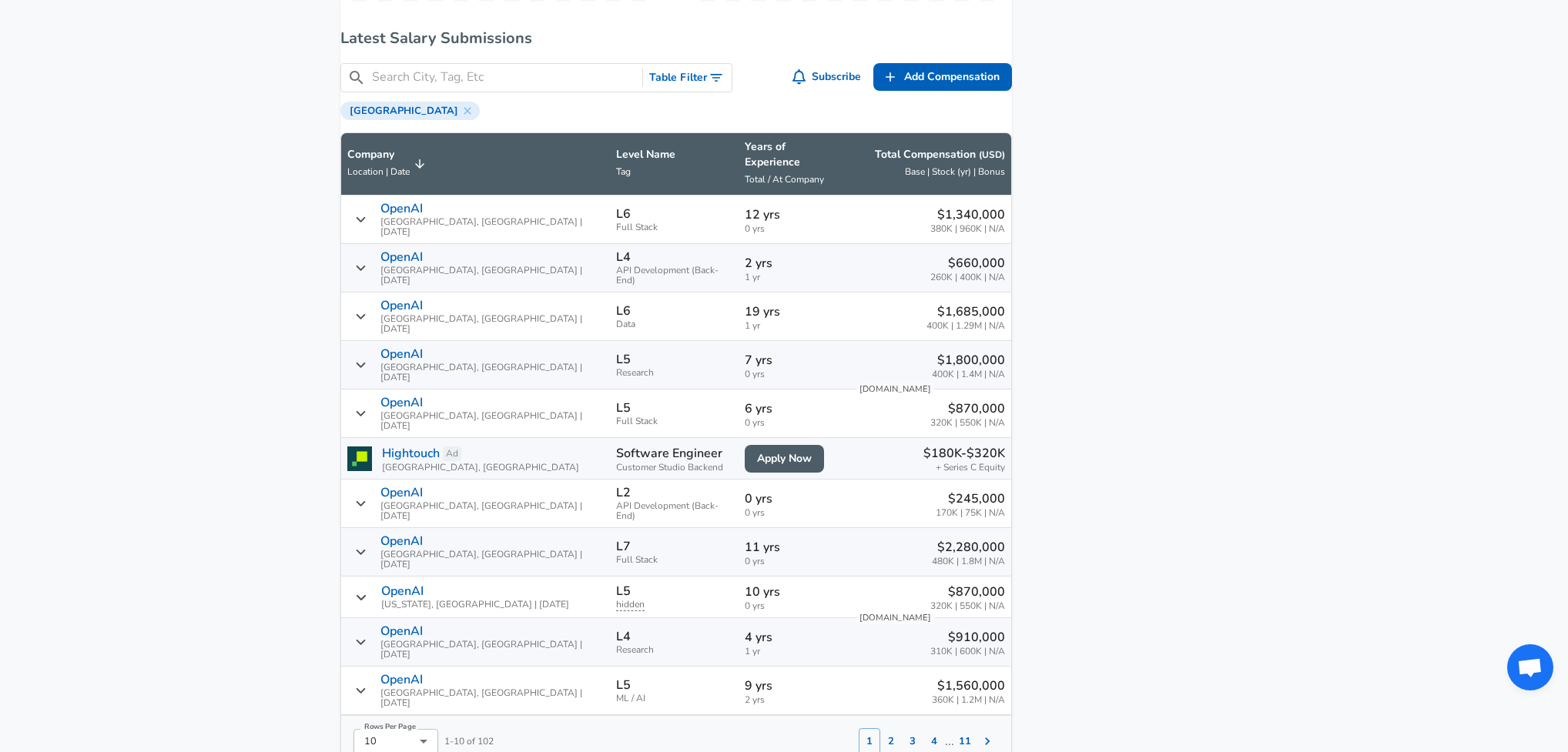
click at [708, 86] on icon "Toggle Search Filters" at bounding box center [715, 77] width 15 height 15
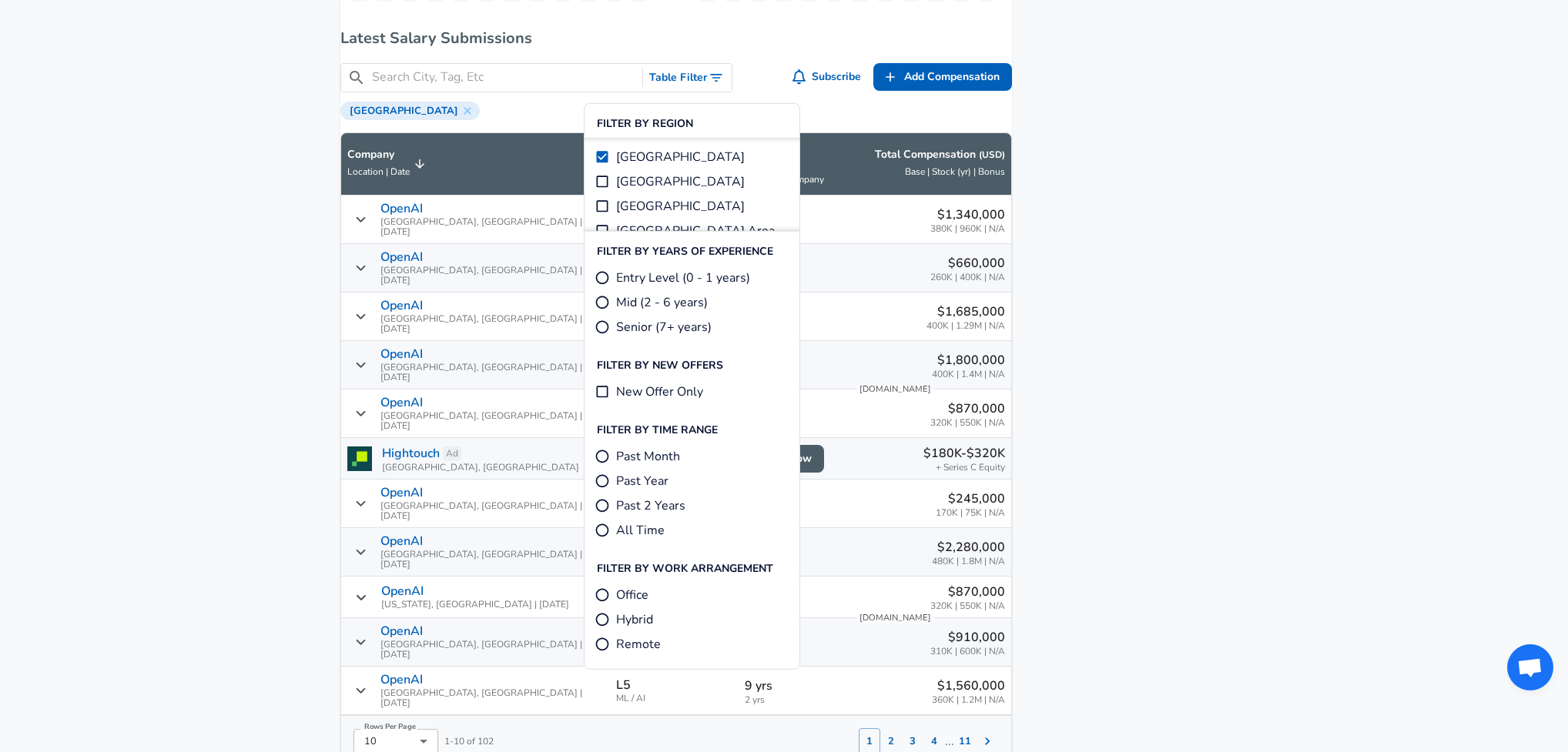
click at [601, 301] on input "Mid (2 - 6 years)" at bounding box center [602, 301] width 15 height 15
radio input "true"
click at [602, 390] on input "New Offer Only" at bounding box center [602, 391] width 15 height 15
checkbox input "true"
click at [600, 506] on input "Past 2 Years" at bounding box center [602, 505] width 15 height 15
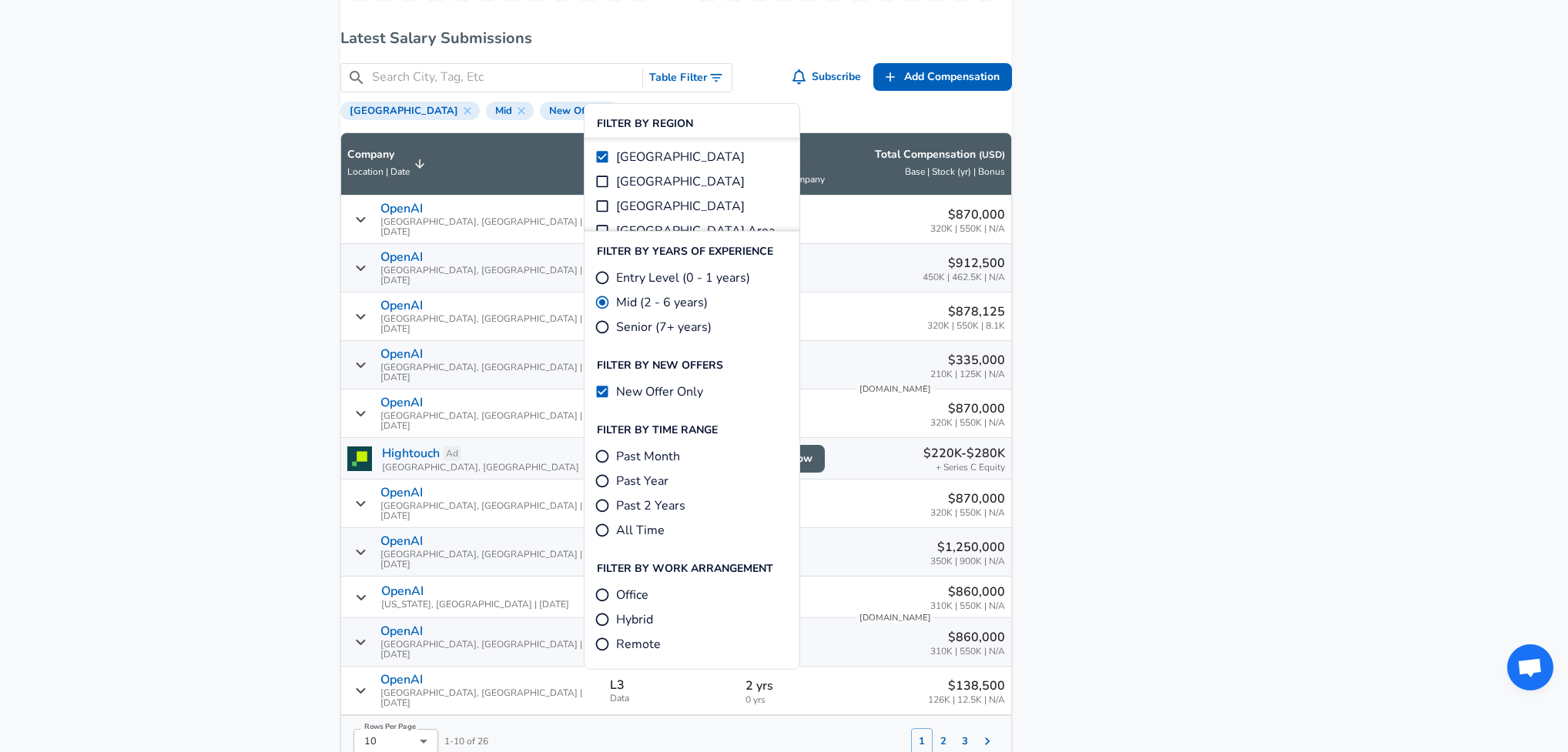
radio input "true"
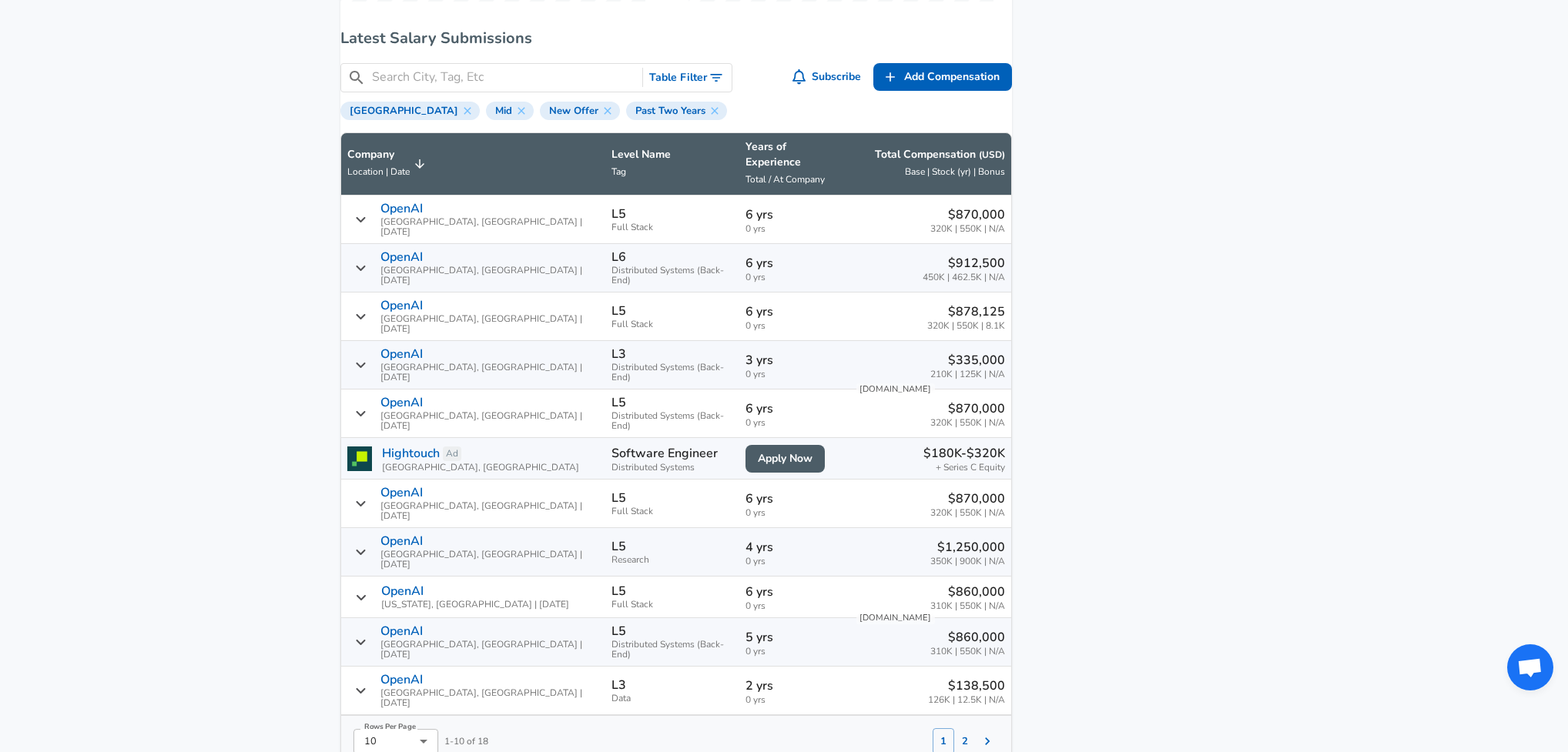
click at [954, 728] on button "2" at bounding box center [965, 741] width 22 height 26
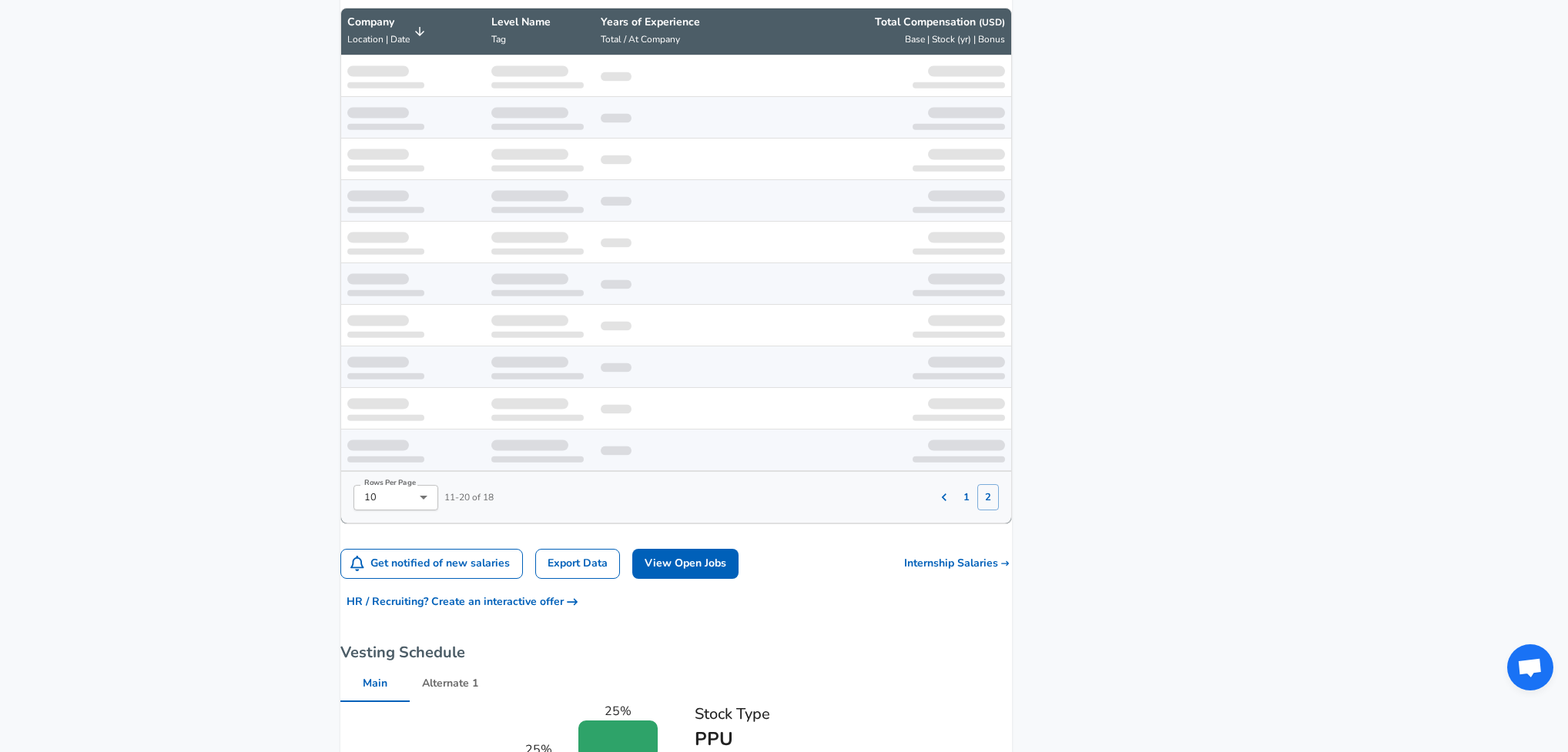
scroll to position [1136, 0]
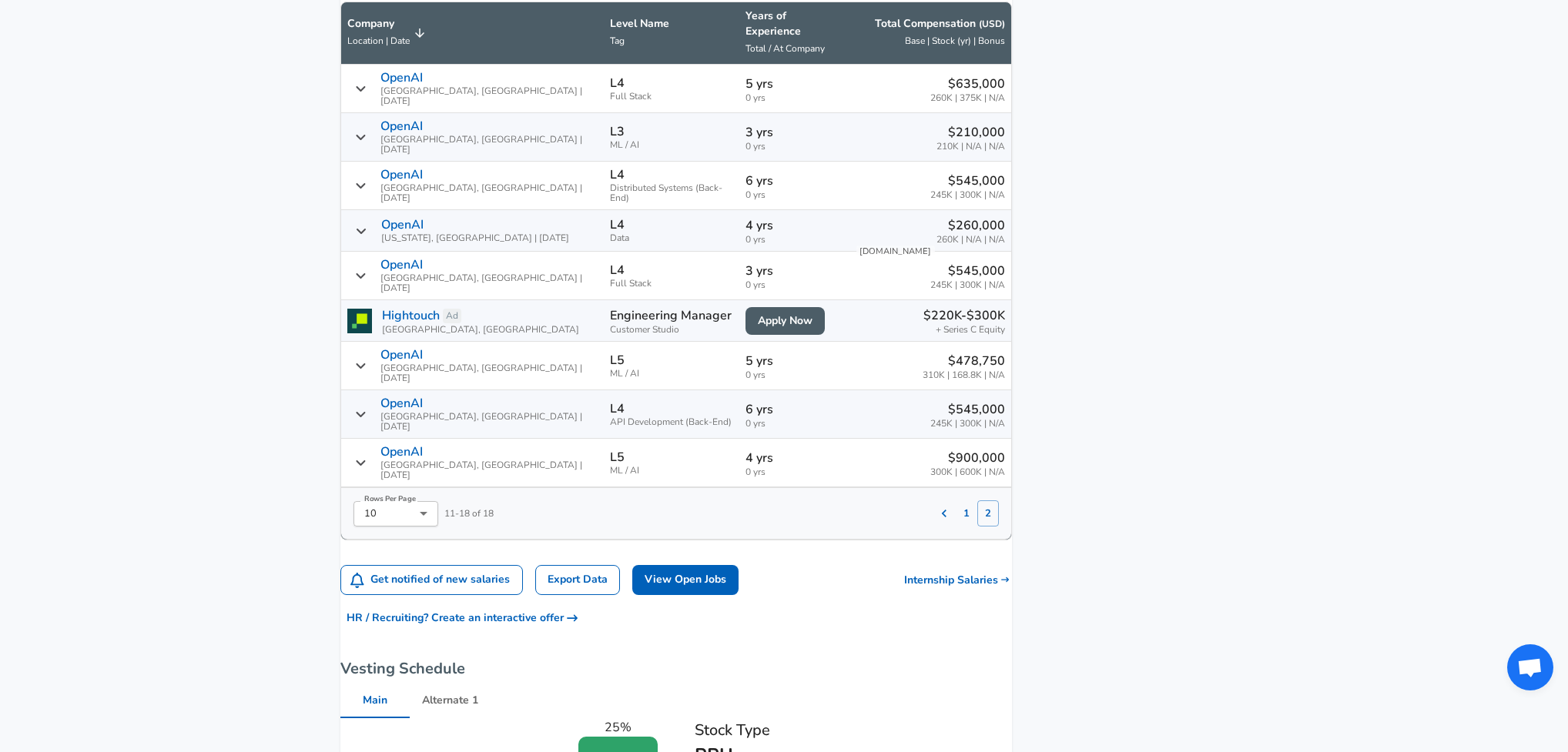
click at [951, 501] on div "Levels FYI Logo Salaries Software Engineer All Software Engineer Salaries OpenA…" at bounding box center [676, 267] width 672 height 2389
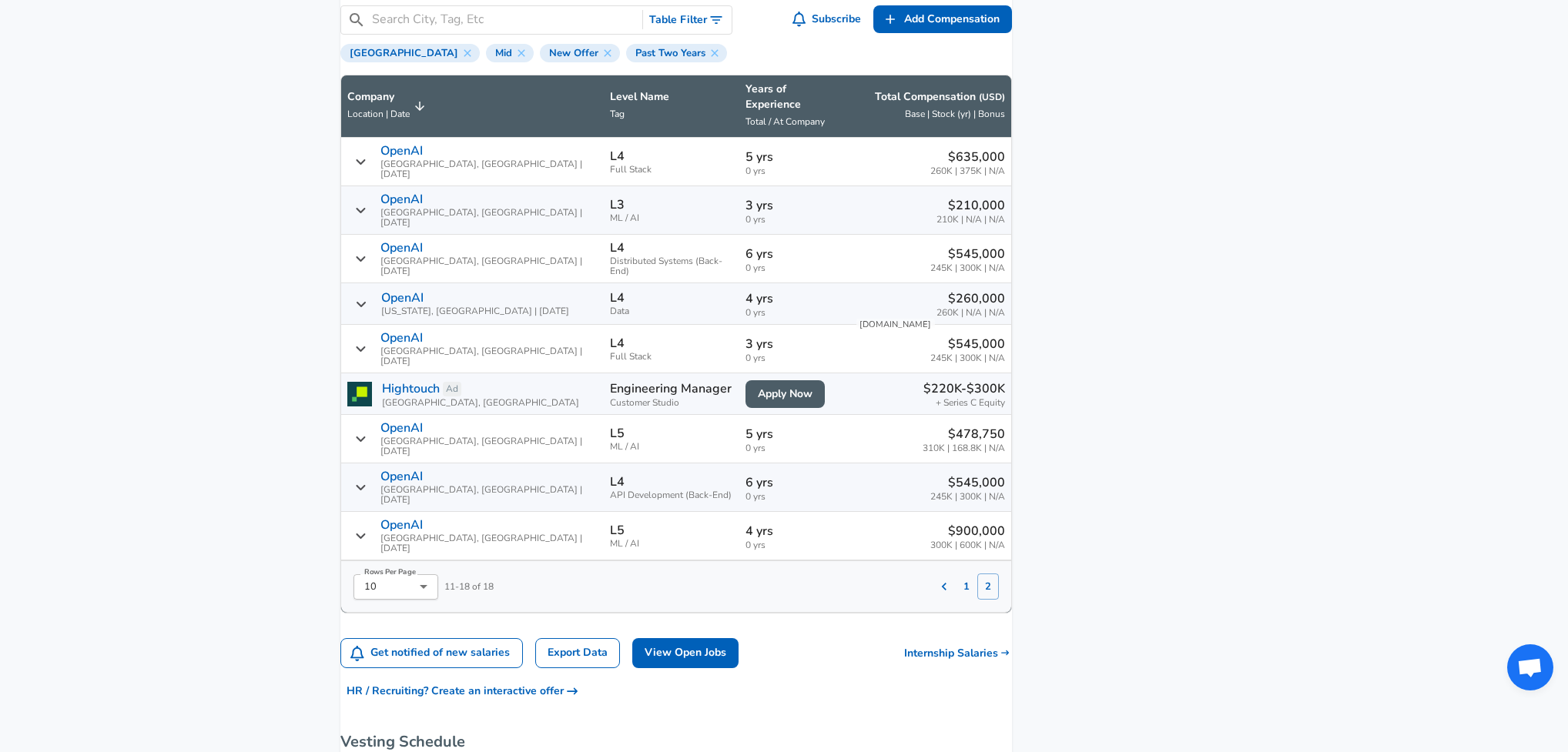
scroll to position [952, 0]
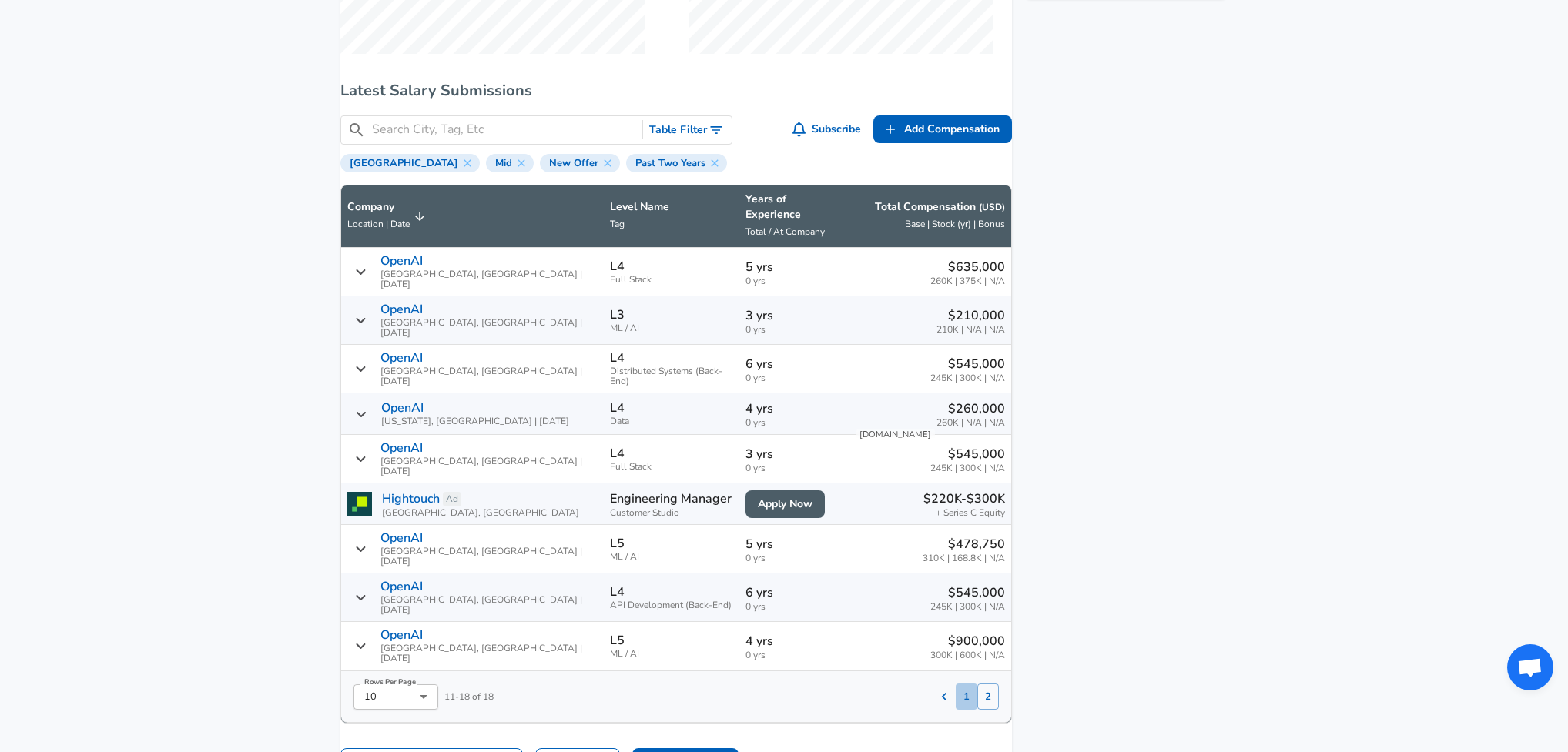
click at [956, 683] on button "1" at bounding box center [967, 696] width 22 height 26
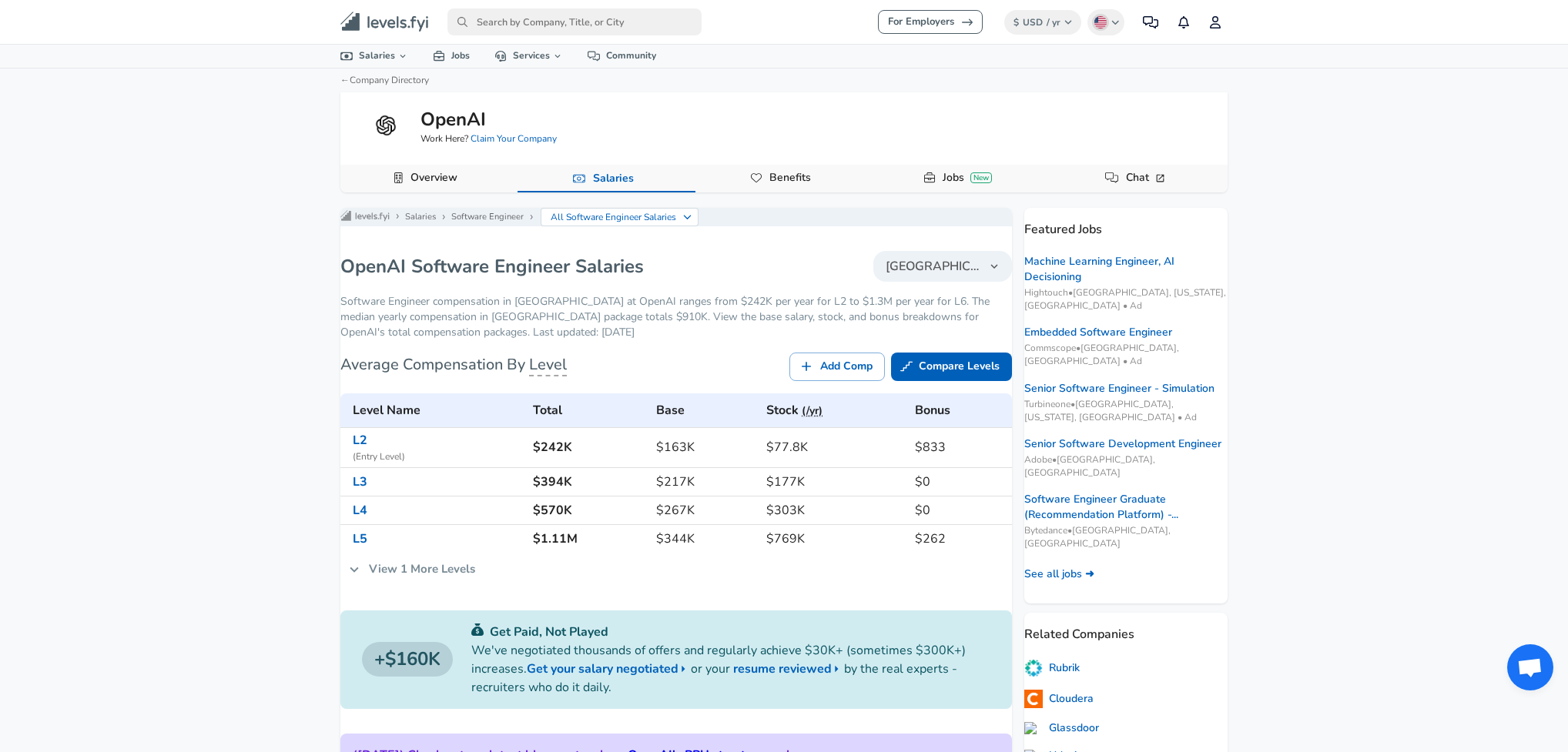
scroll to position [7, 0]
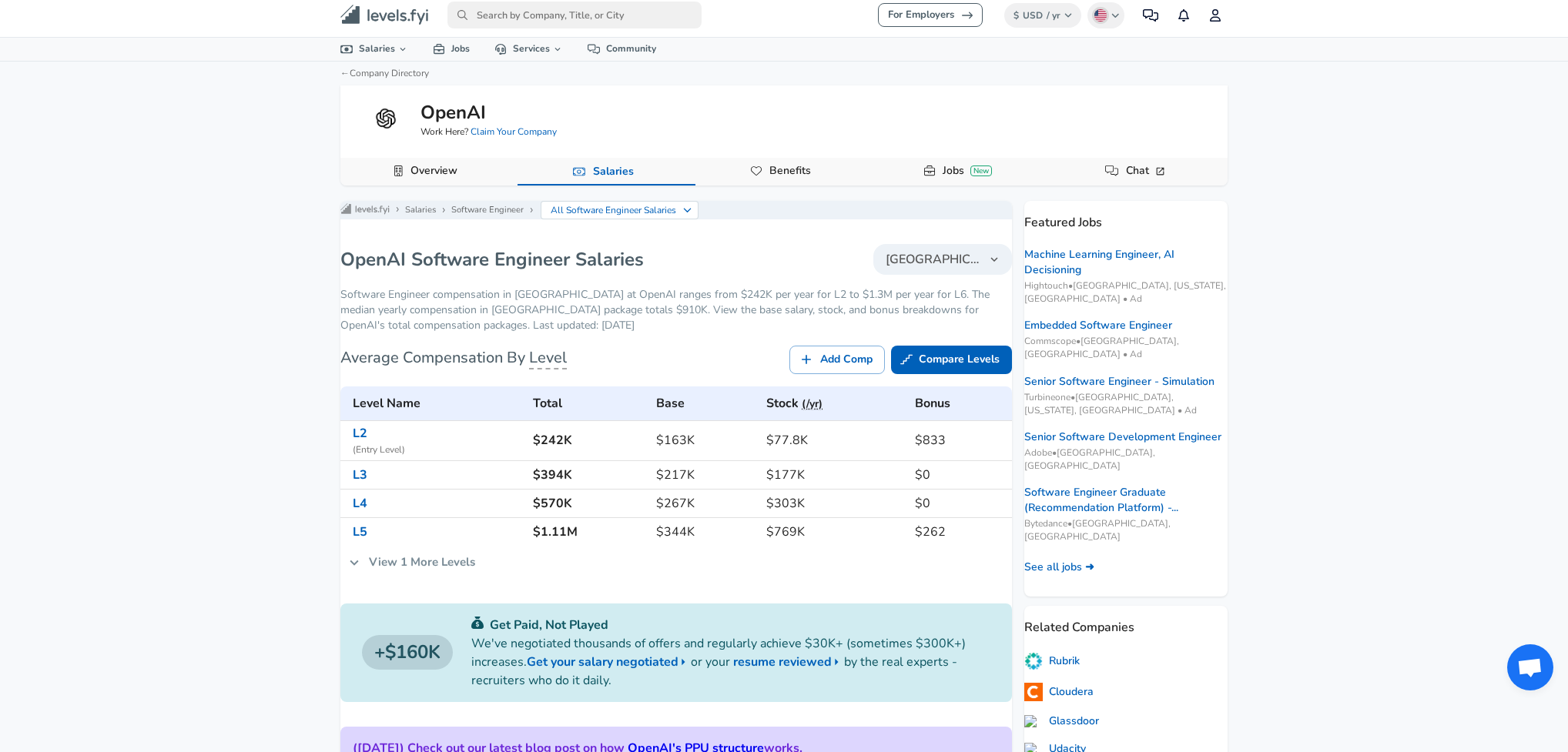
click at [547, 19] on input "primary" at bounding box center [574, 15] width 254 height 27
click at [531, 45] on h6 "Google" at bounding box center [523, 43] width 76 height 14
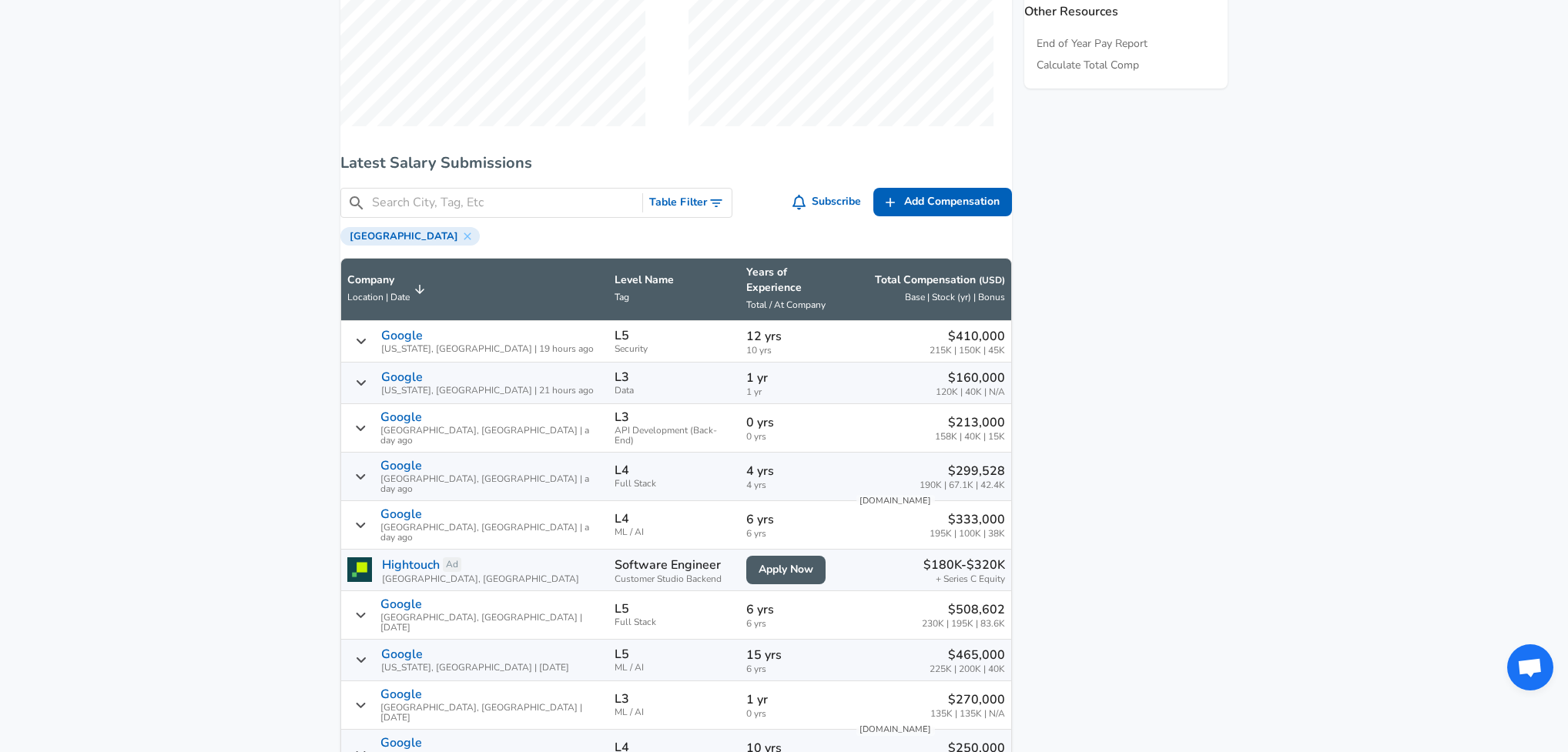
scroll to position [1151, 0]
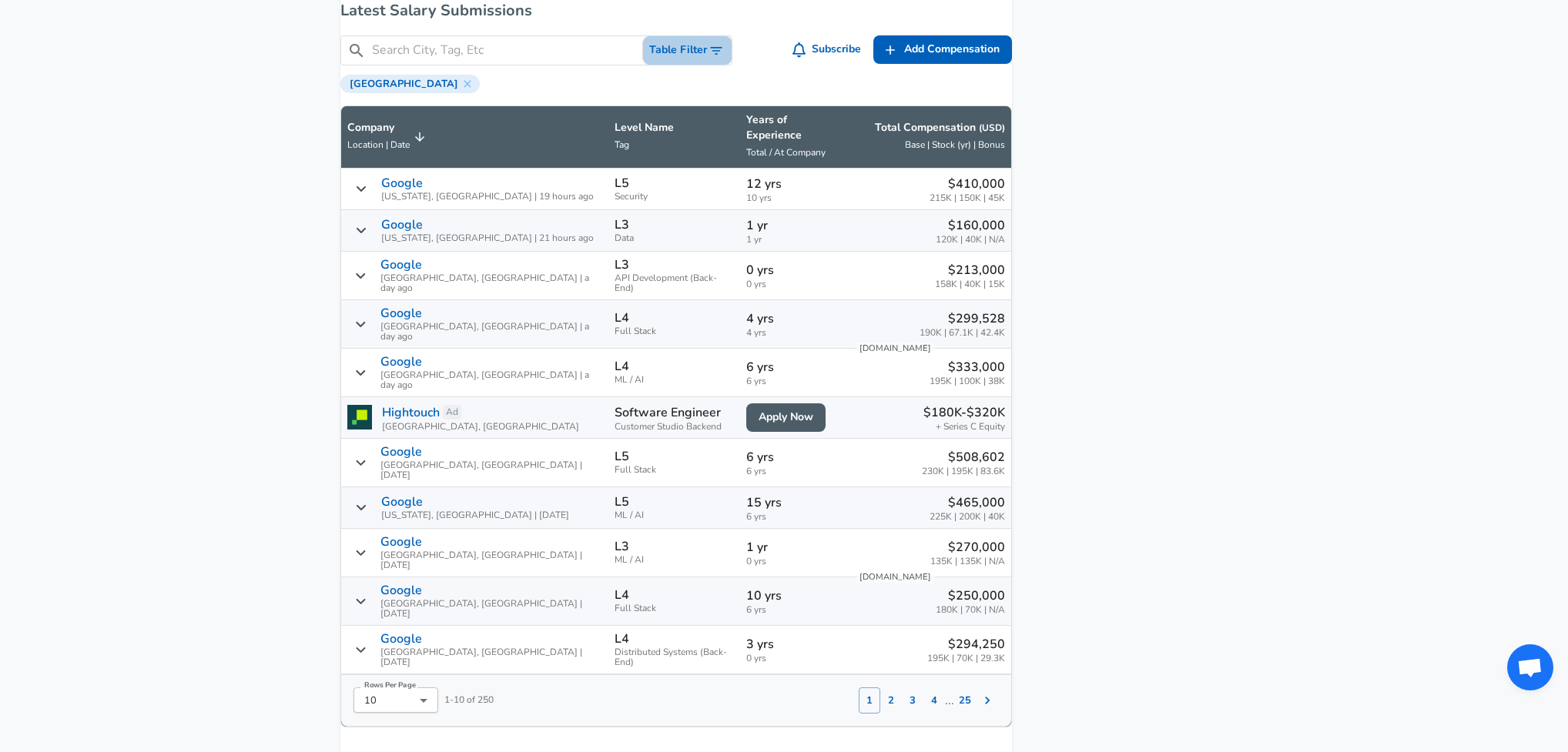
click at [702, 65] on button "Table Filter" at bounding box center [686, 50] width 89 height 29
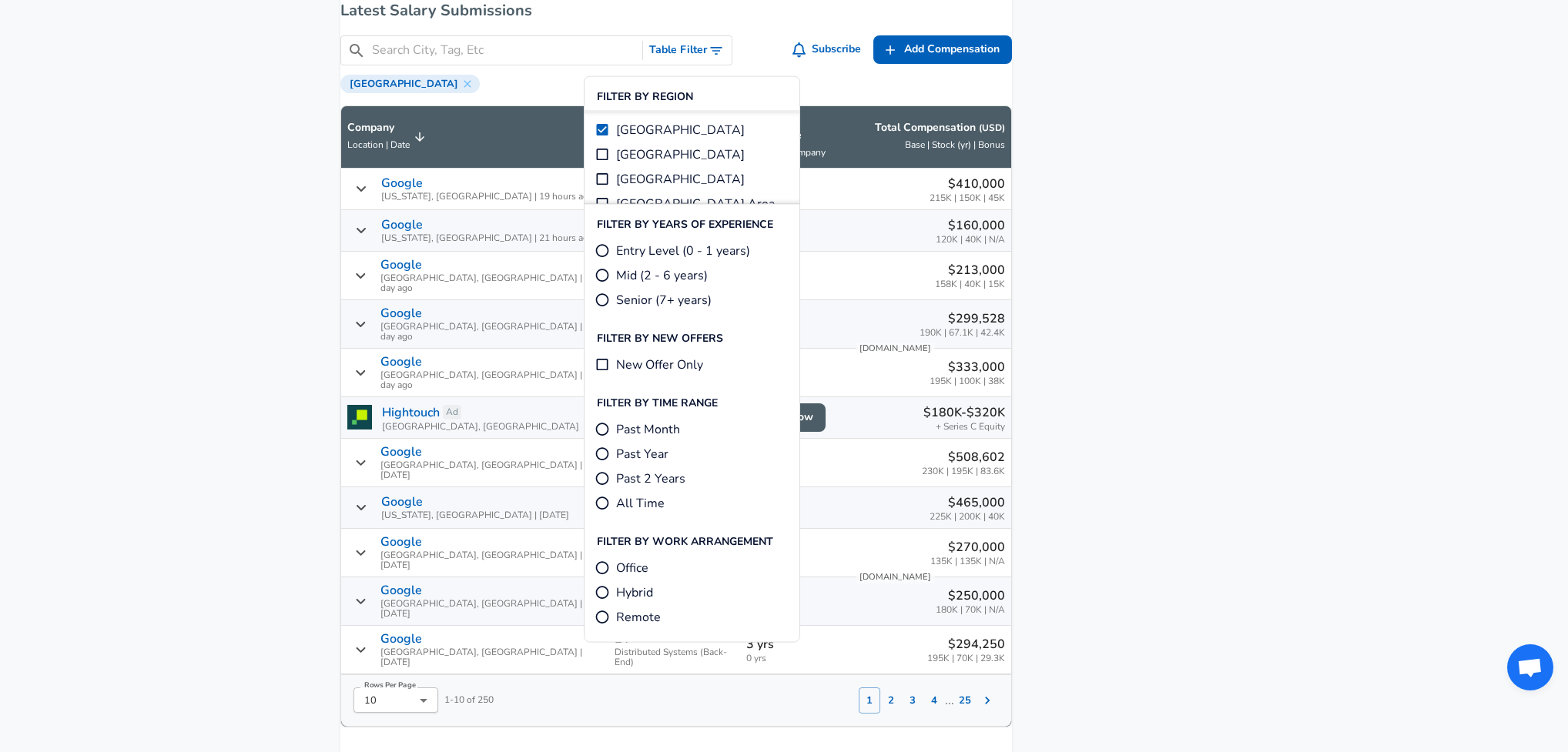
click at [605, 275] on input "Mid (2 - 6 years)" at bounding box center [602, 275] width 15 height 15
radio input "true"
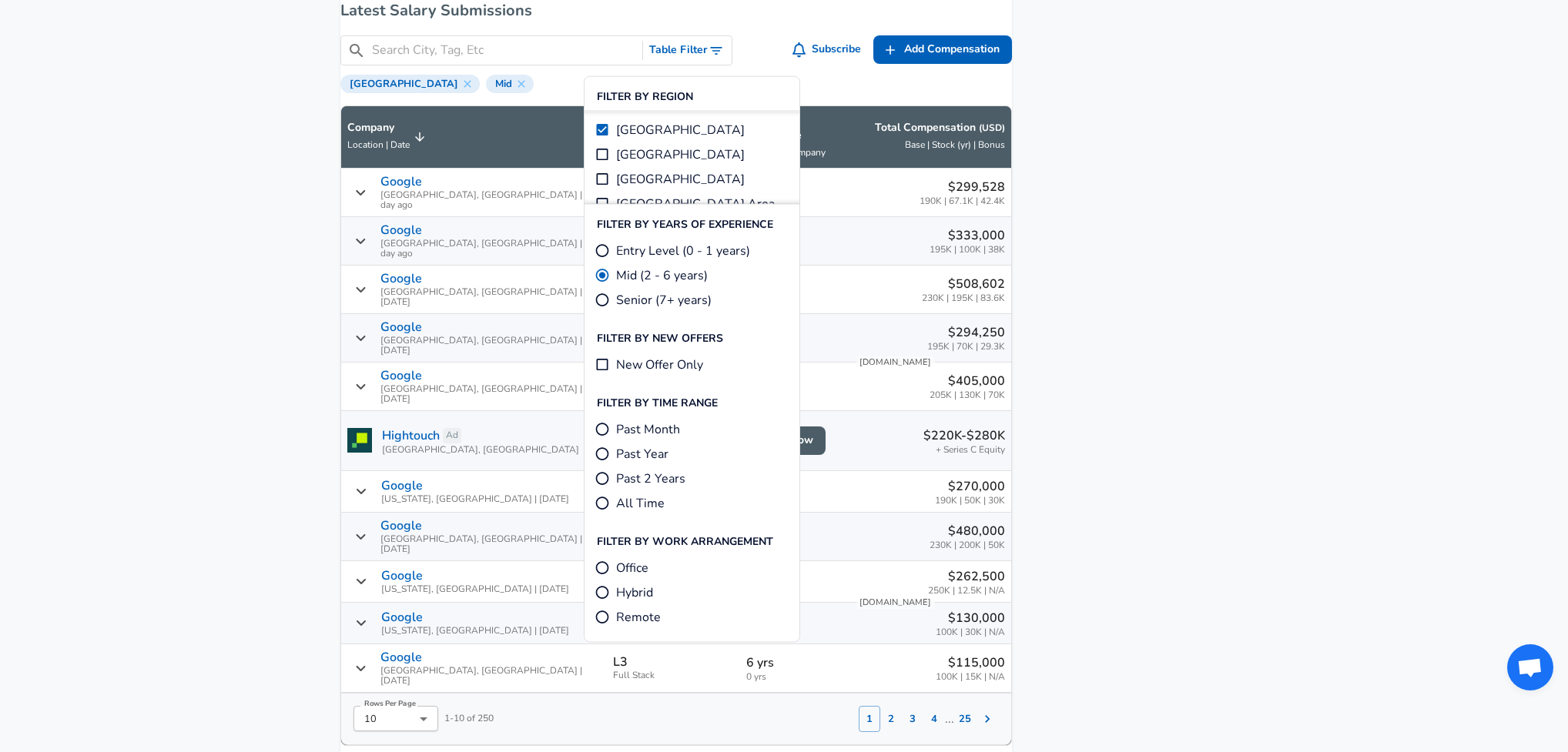
click at [604, 362] on input "New Offer Only" at bounding box center [602, 364] width 15 height 15
checkbox input "true"
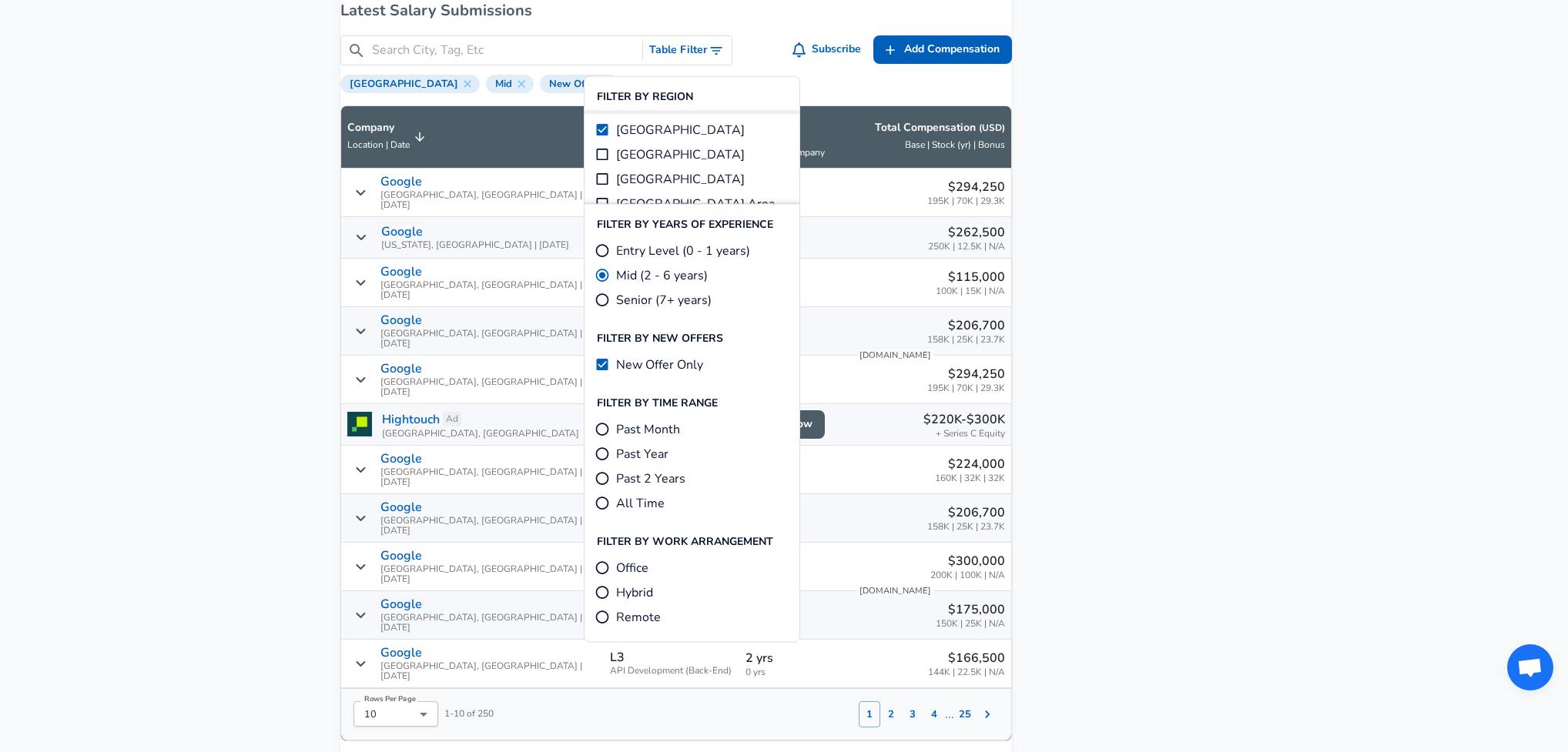
click at [604, 155] on input "[GEOGRAPHIC_DATA]" at bounding box center [602, 154] width 15 height 15
checkbox input "true"
click at [603, 159] on input "[GEOGRAPHIC_DATA]" at bounding box center [602, 154] width 15 height 15
checkbox input "false"
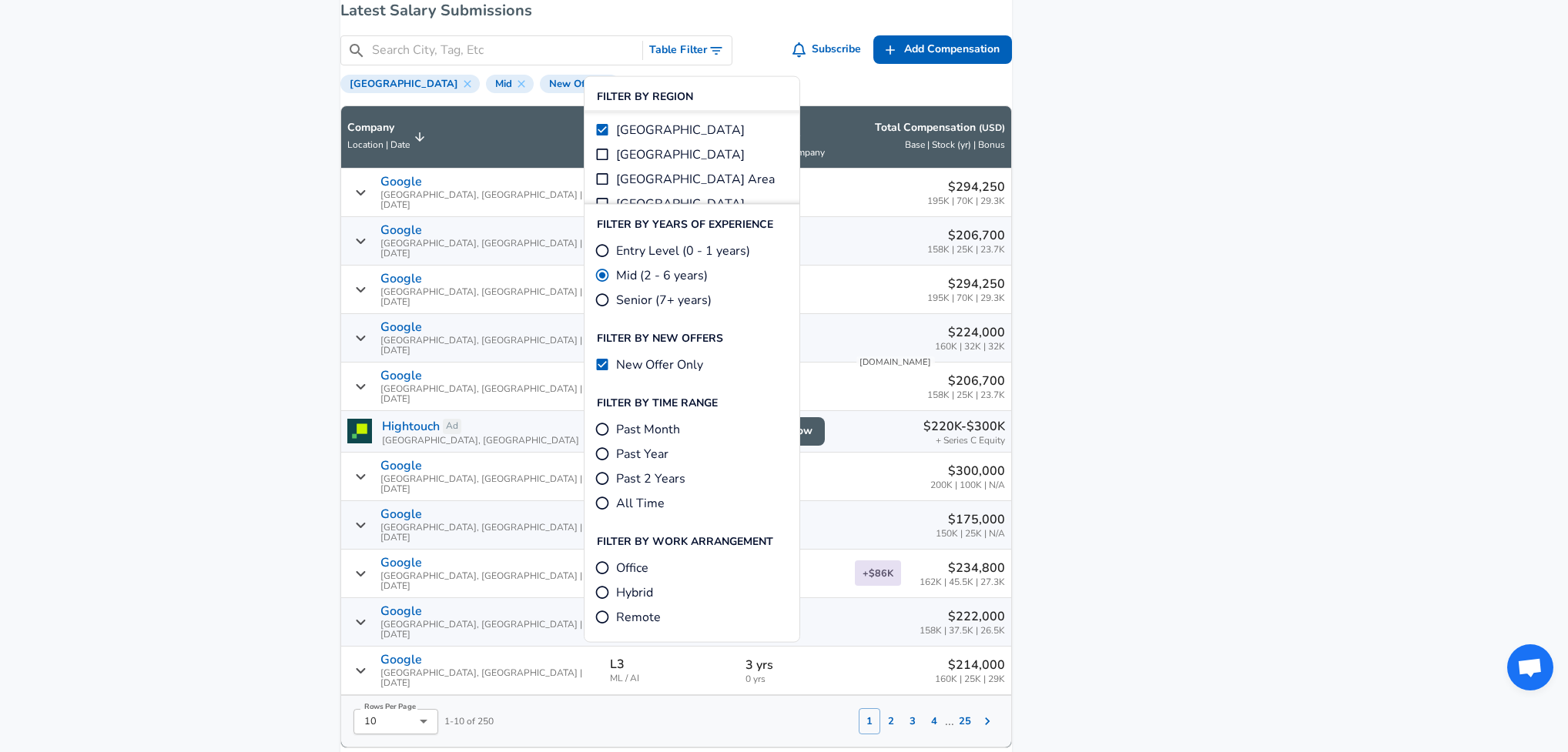
click at [1109, 343] on aside "Featured Jobs Software Engineer III, Infrastructure, Platform Attest... Google …" at bounding box center [1119, 533] width 216 height 2763
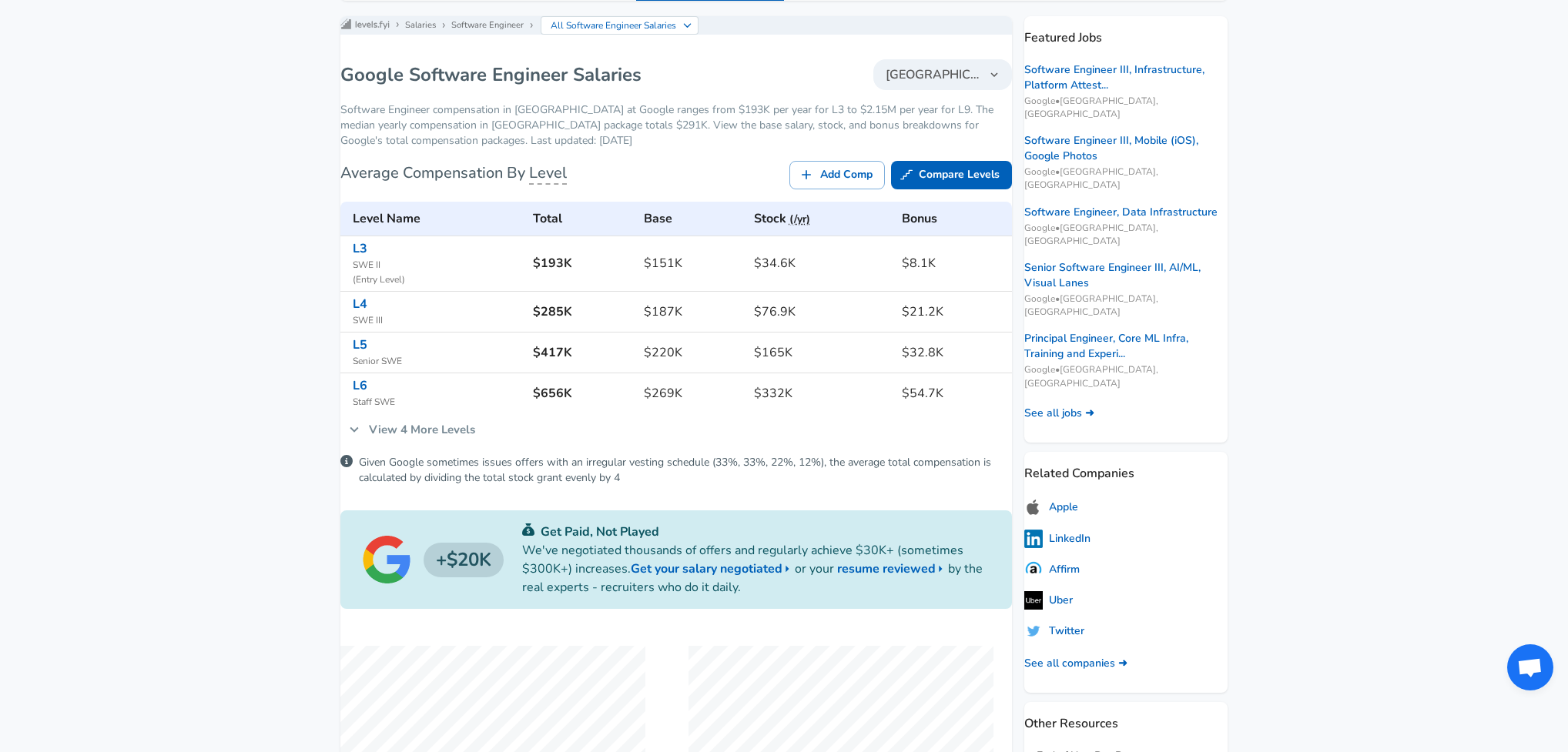
scroll to position [172, 0]
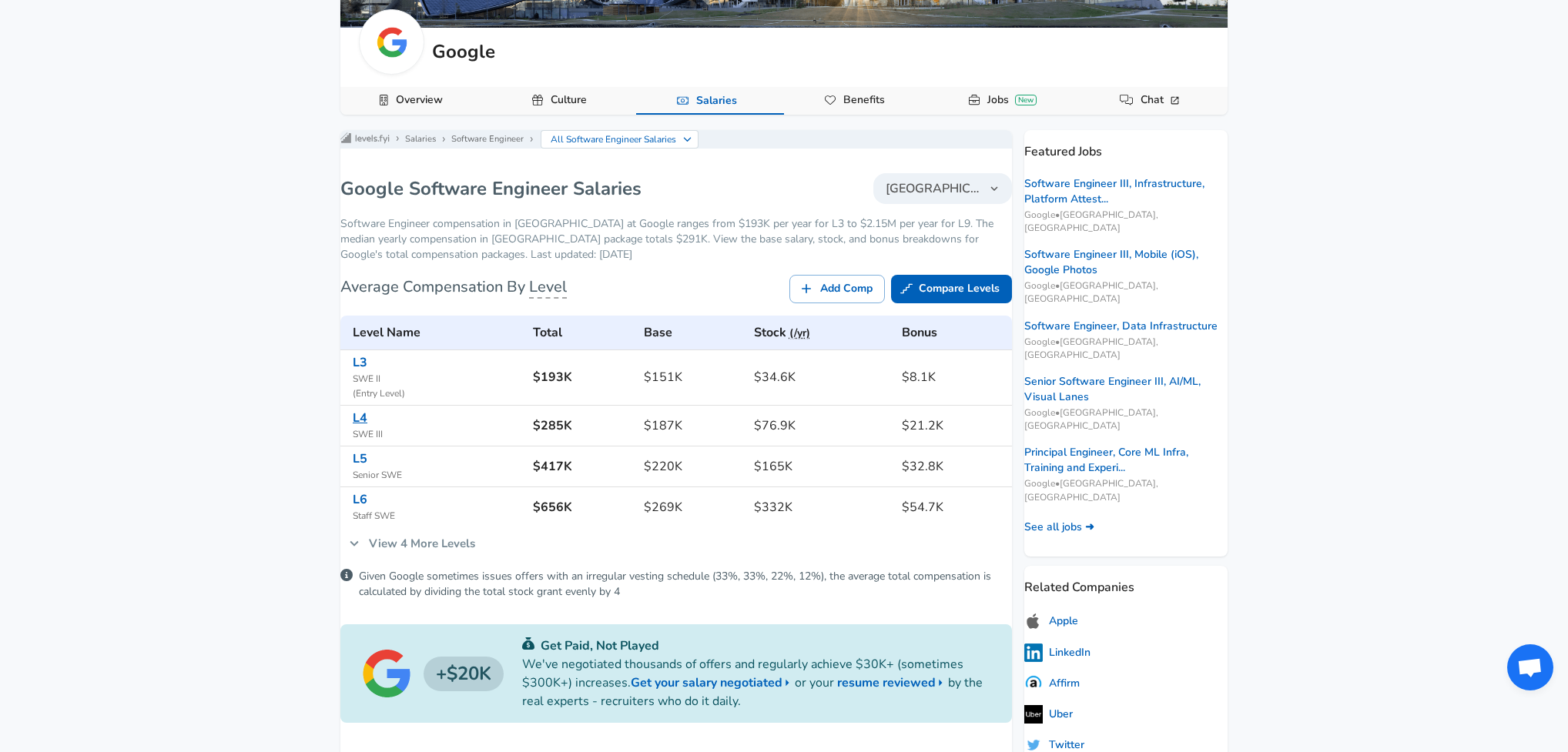
click at [367, 427] on link "L4" at bounding box center [359, 418] width 15 height 17
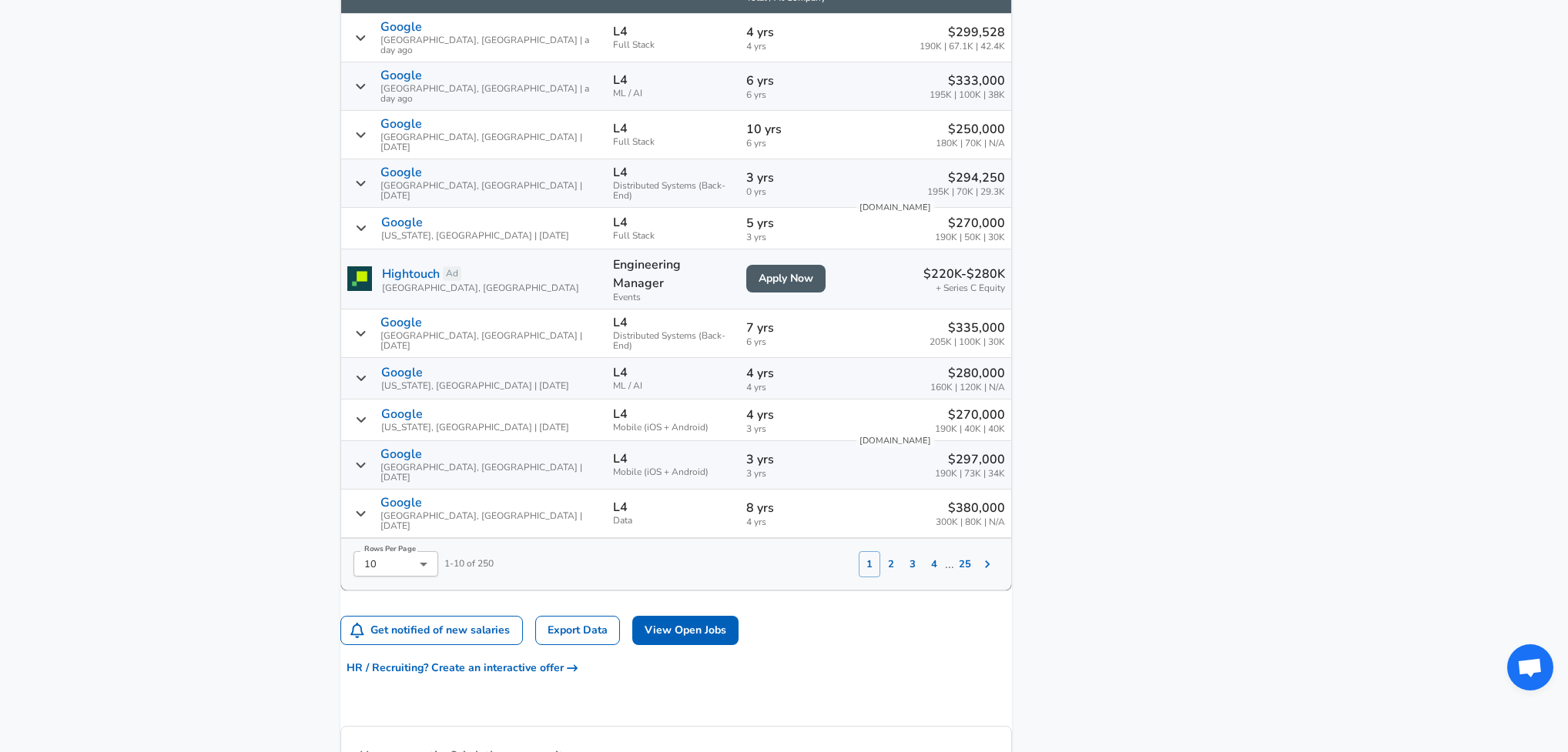
scroll to position [853, 0]
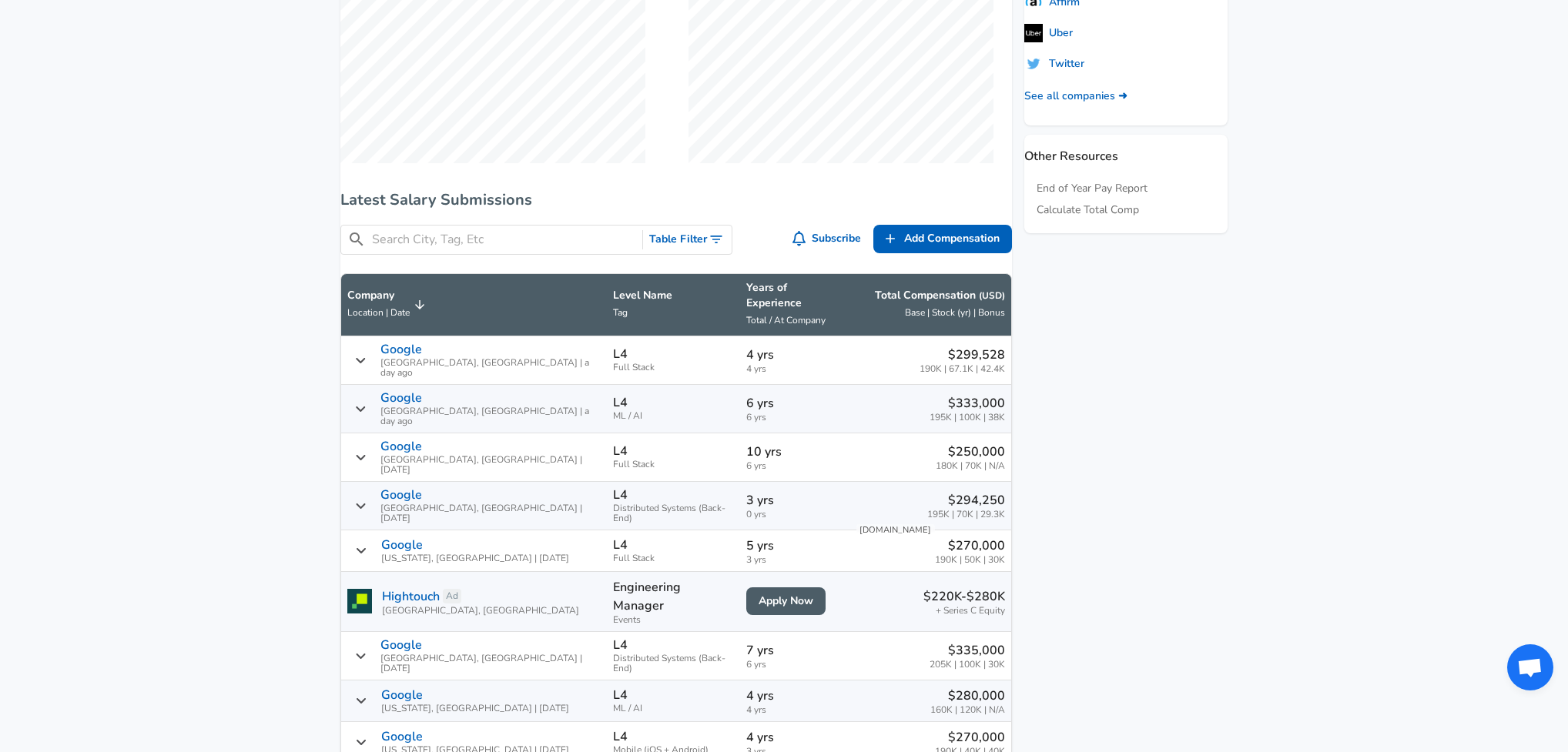
click at [714, 244] on icon "Toggle Search Filters" at bounding box center [716, 240] width 12 height 8
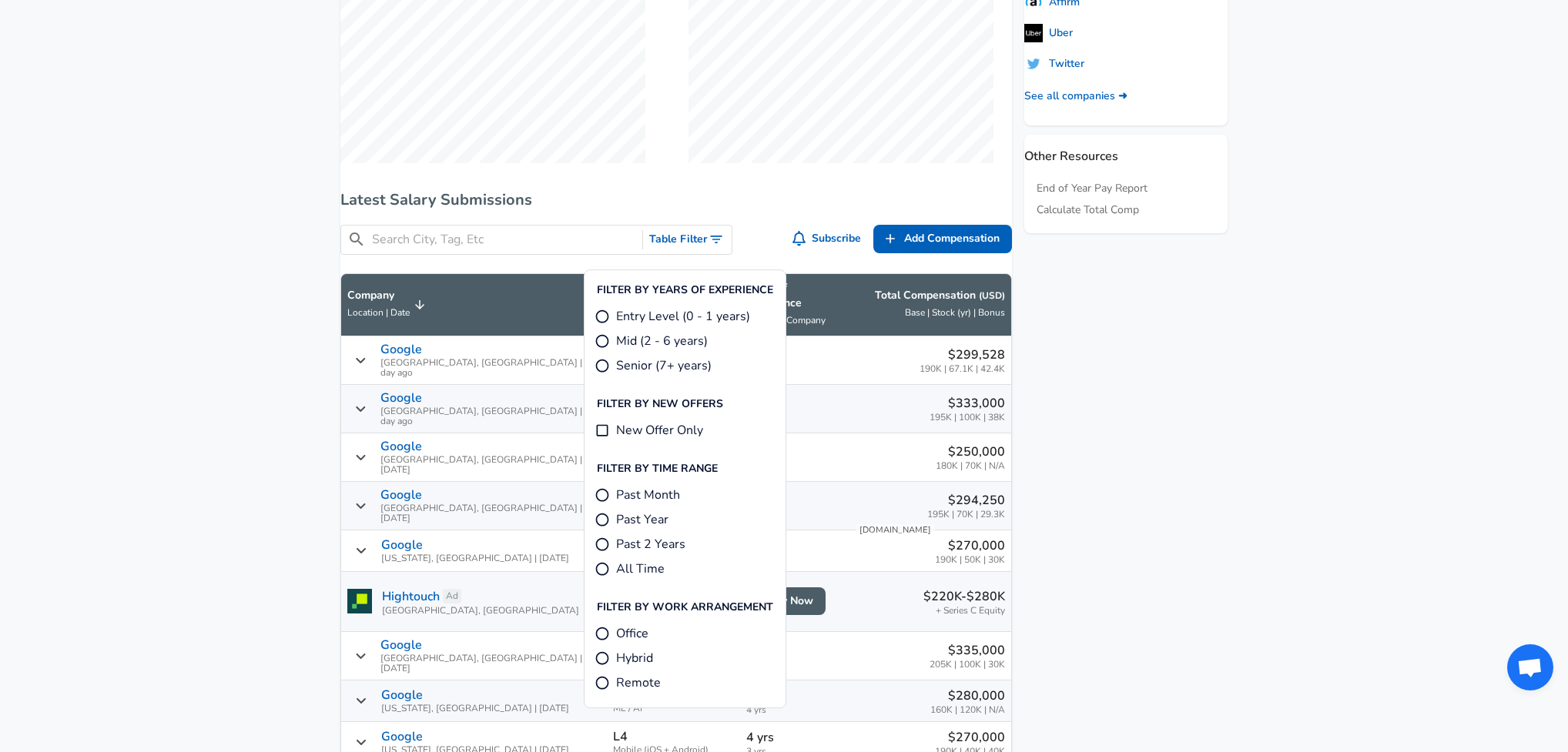
click at [604, 339] on input "Mid (2 - 6 years)" at bounding box center [602, 340] width 15 height 15
radio input "true"
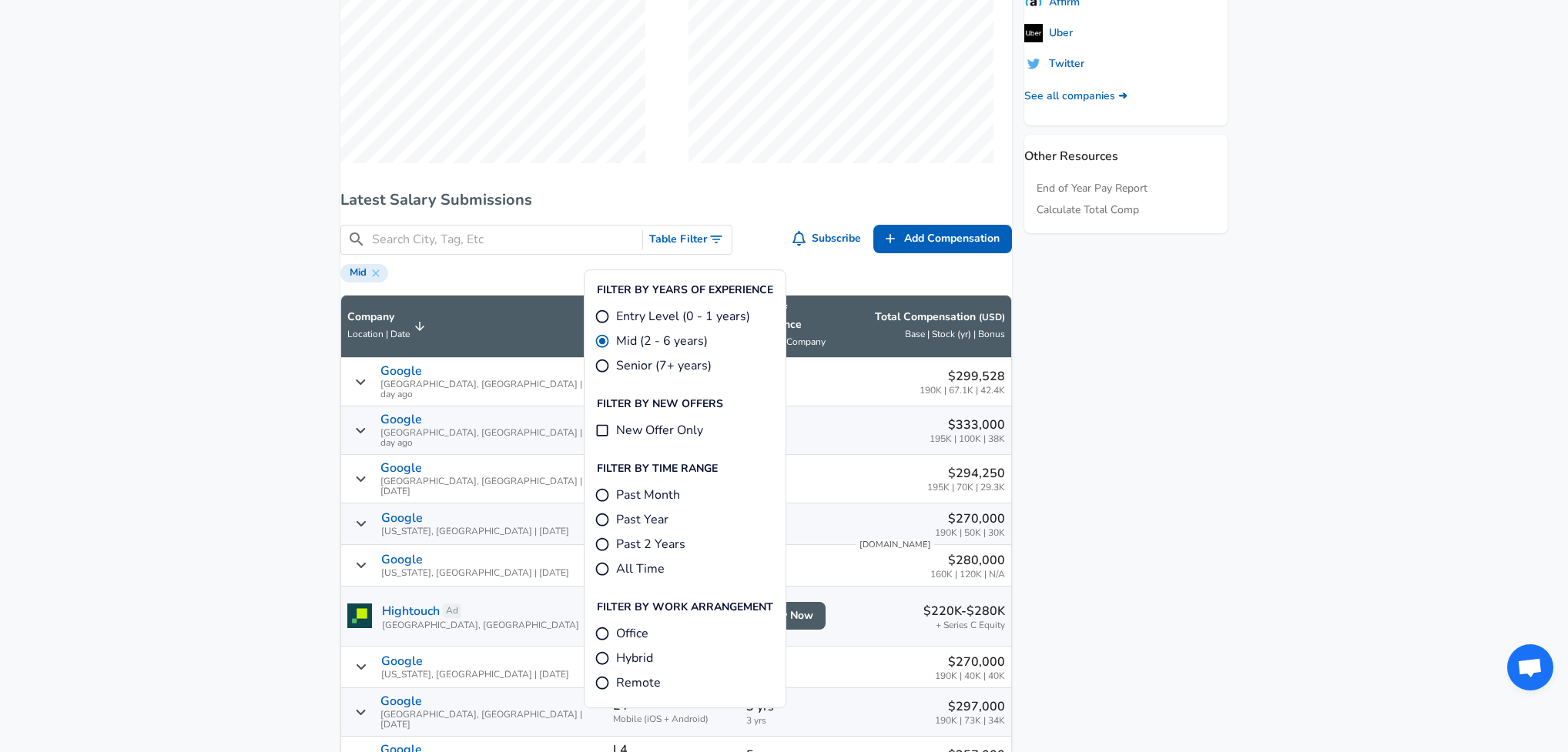
click at [605, 433] on input "New Offer Only" at bounding box center [602, 430] width 15 height 15
checkbox input "true"
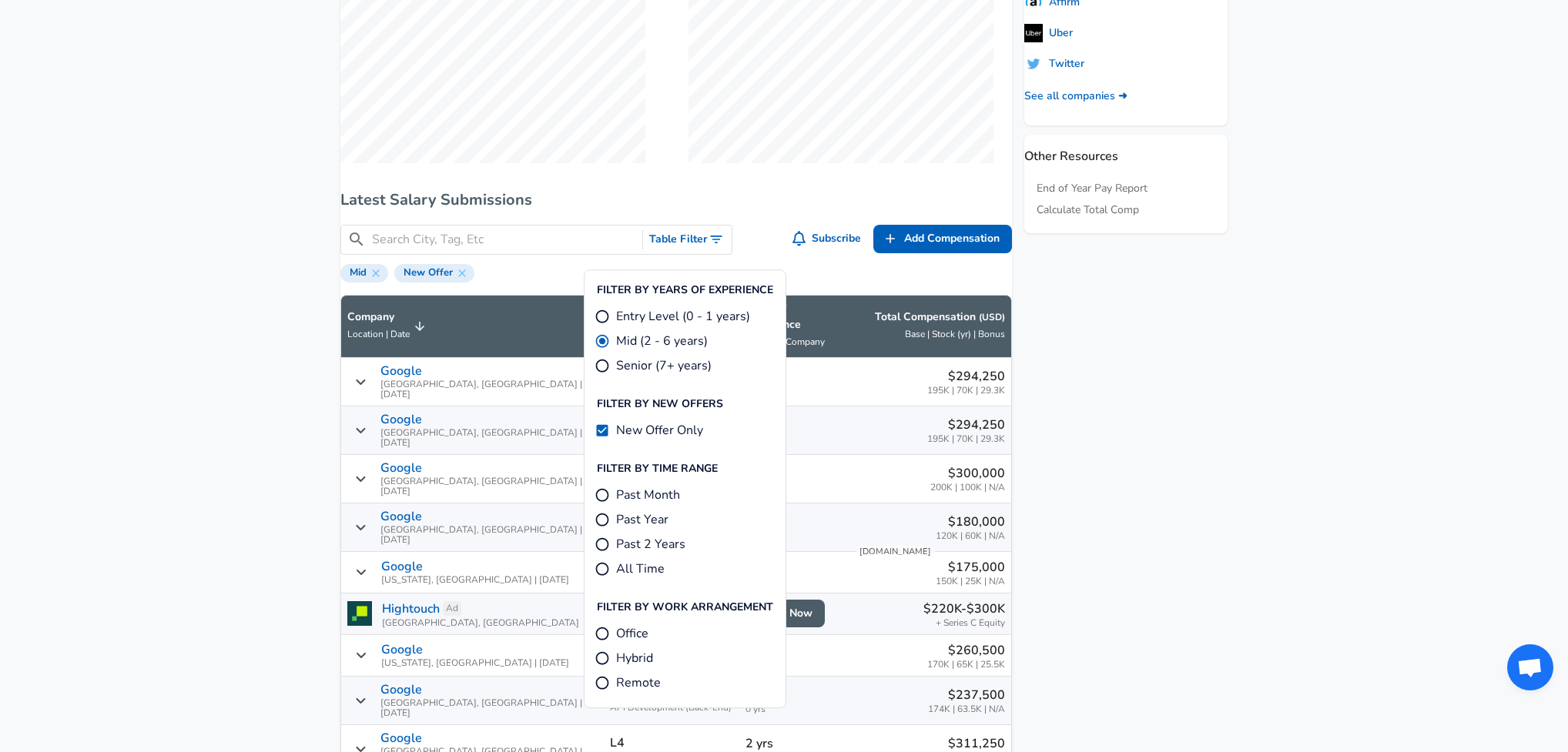
click at [599, 537] on input "Past 2 Years" at bounding box center [602, 543] width 15 height 15
radio input "true"
click at [1130, 571] on aside "Featured Jobs Software Engineer, Data Infrastructure Google • [GEOGRAPHIC_DATA]…" at bounding box center [1119, 312] width 216 height 1728
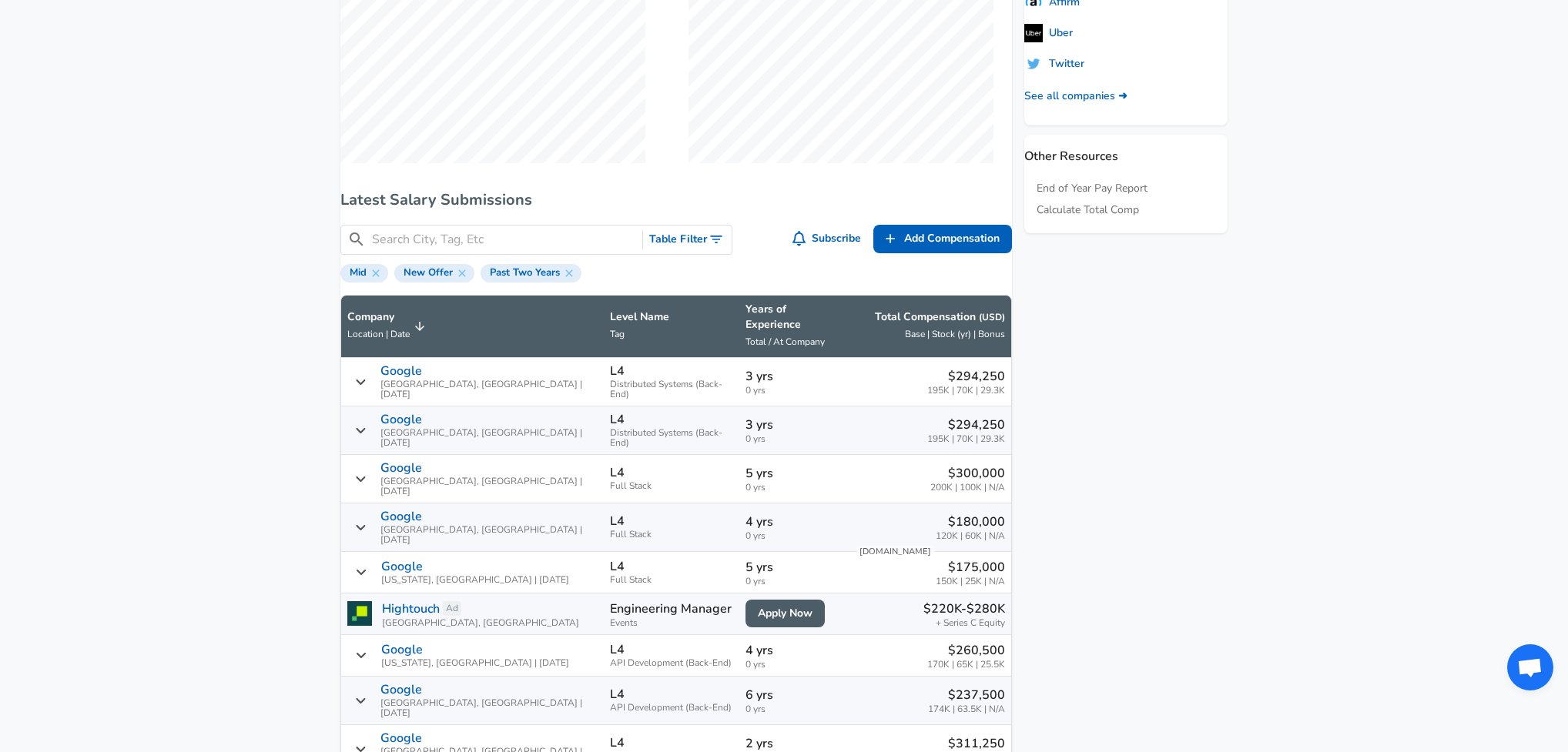
click at [583, 250] on input "Search City, Tag, Etc" at bounding box center [503, 239] width 264 height 19
click at [655, 254] on button "Table Filter" at bounding box center [686, 240] width 89 height 29
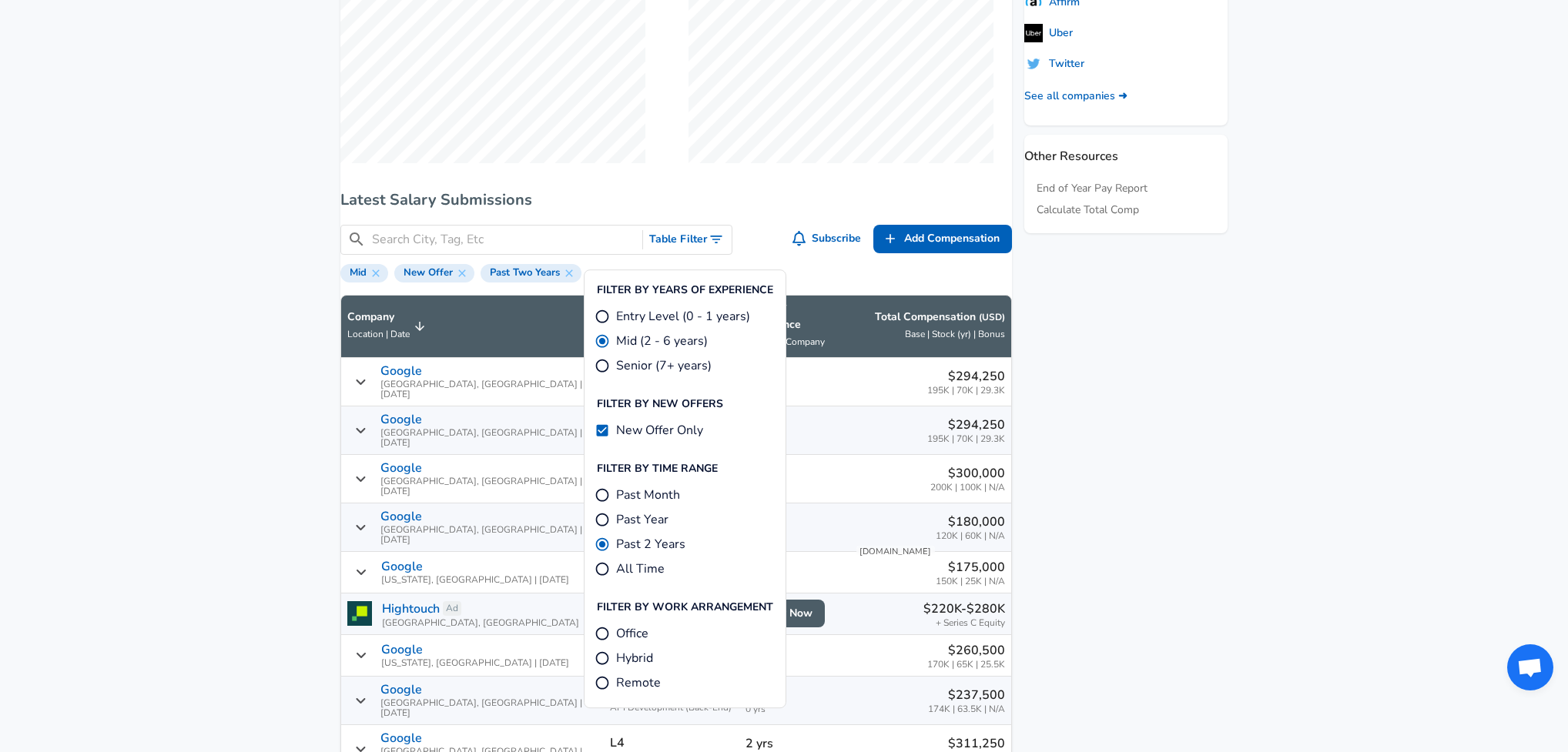
drag, startPoint x: 1110, startPoint y: 404, endPoint x: 1022, endPoint y: 384, distance: 90.2
click at [1110, 404] on aside "Featured Jobs Software Engineer, Data Infrastructure Google • [GEOGRAPHIC_DATA]…" at bounding box center [1119, 312] width 216 height 1728
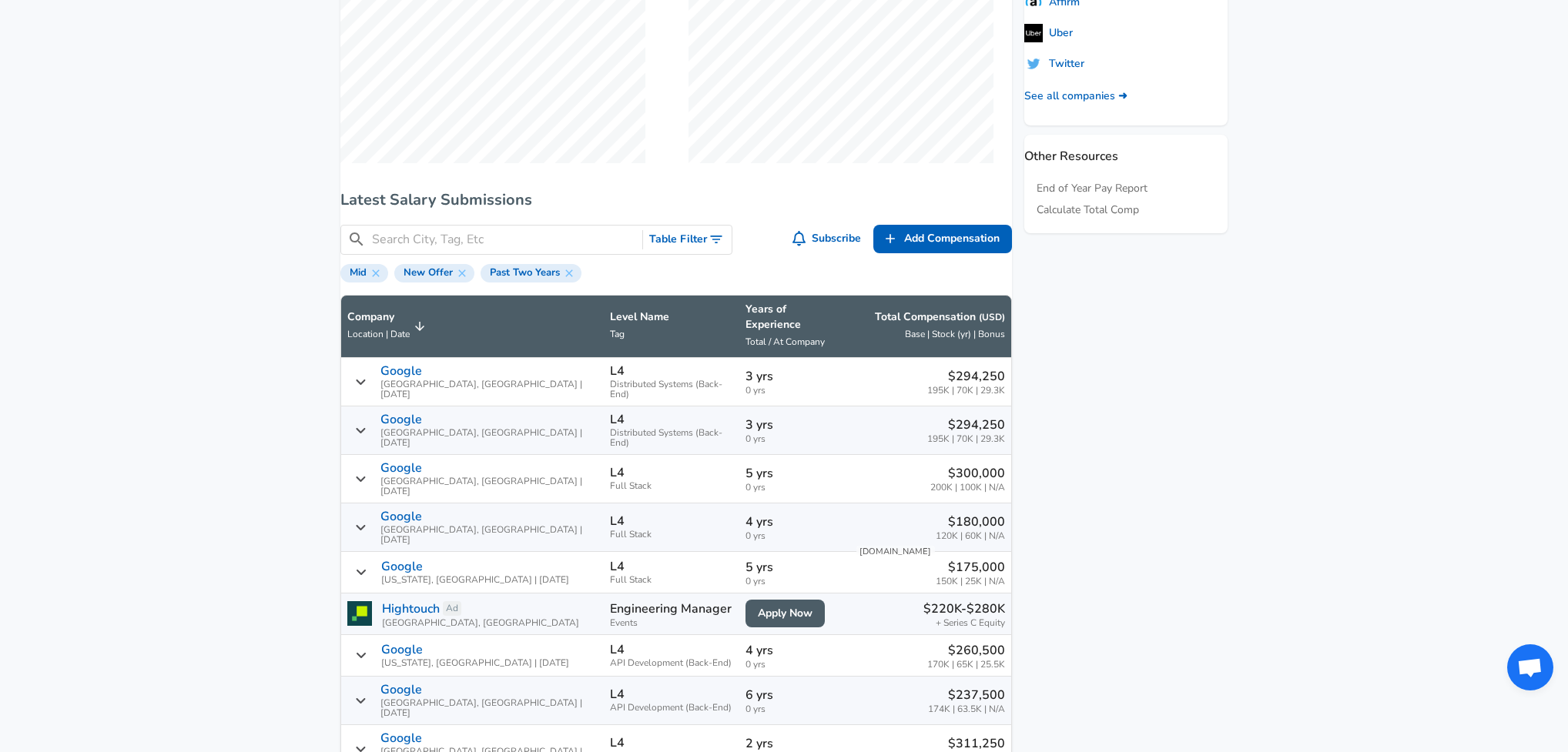
click at [502, 237] on div "​ Table Filter Subscribe Add Add Comp Add Compensation Mid New Offer Past Two Y…" at bounding box center [670, 248] width 684 height 70
click at [502, 250] on input "Search City, Tag, Etc" at bounding box center [503, 239] width 264 height 19
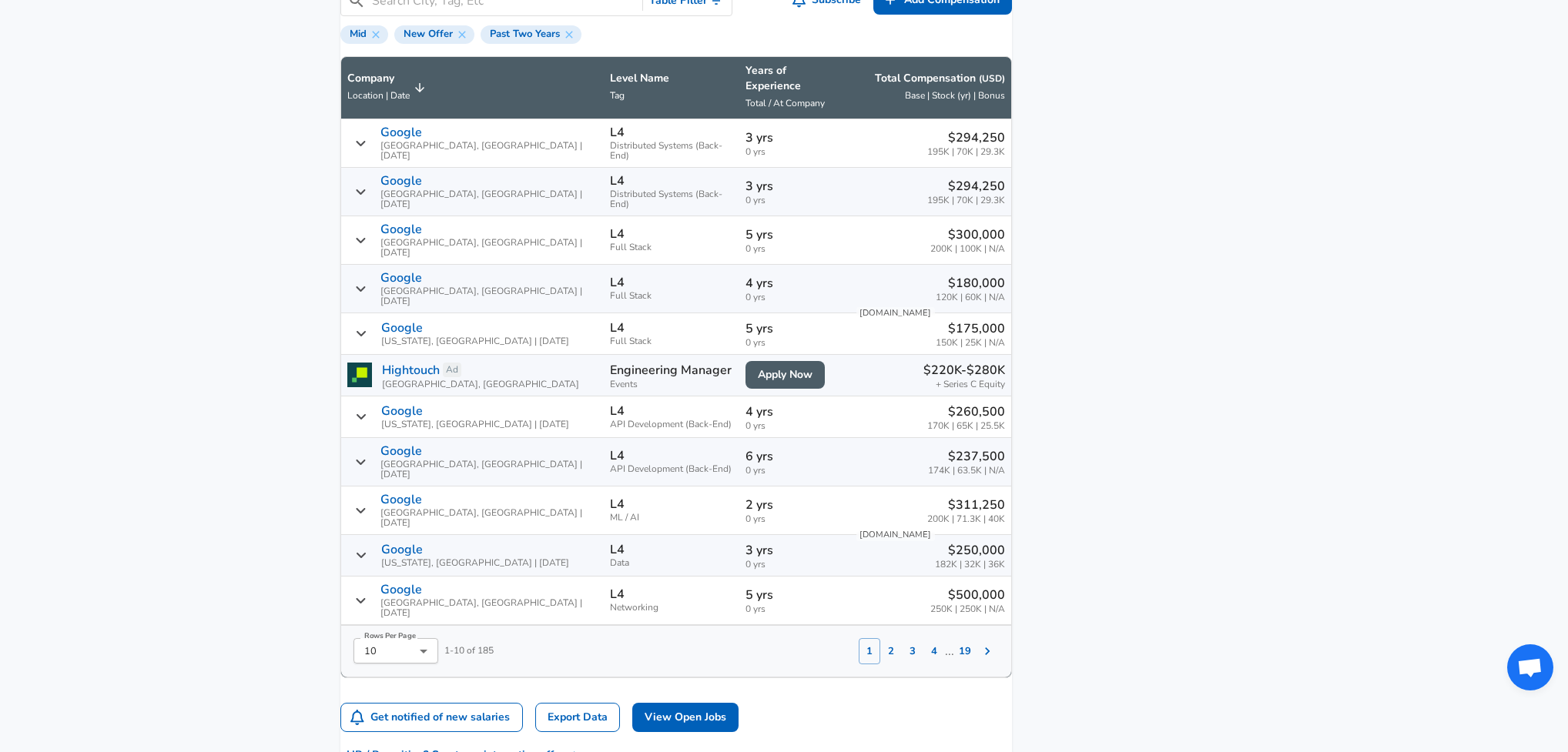
scroll to position [1084, 0]
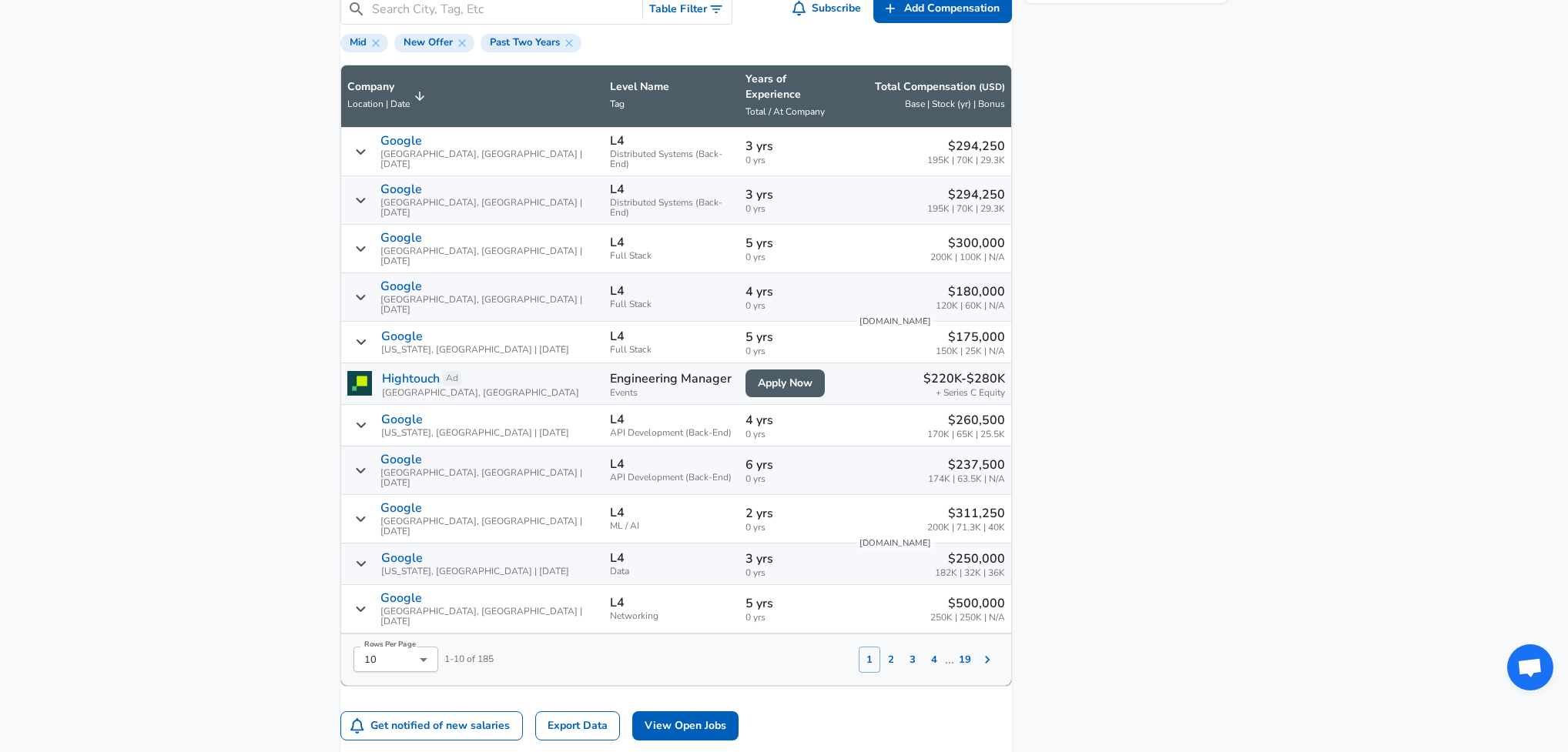
click at [881, 647] on button "2" at bounding box center [891, 659] width 22 height 26
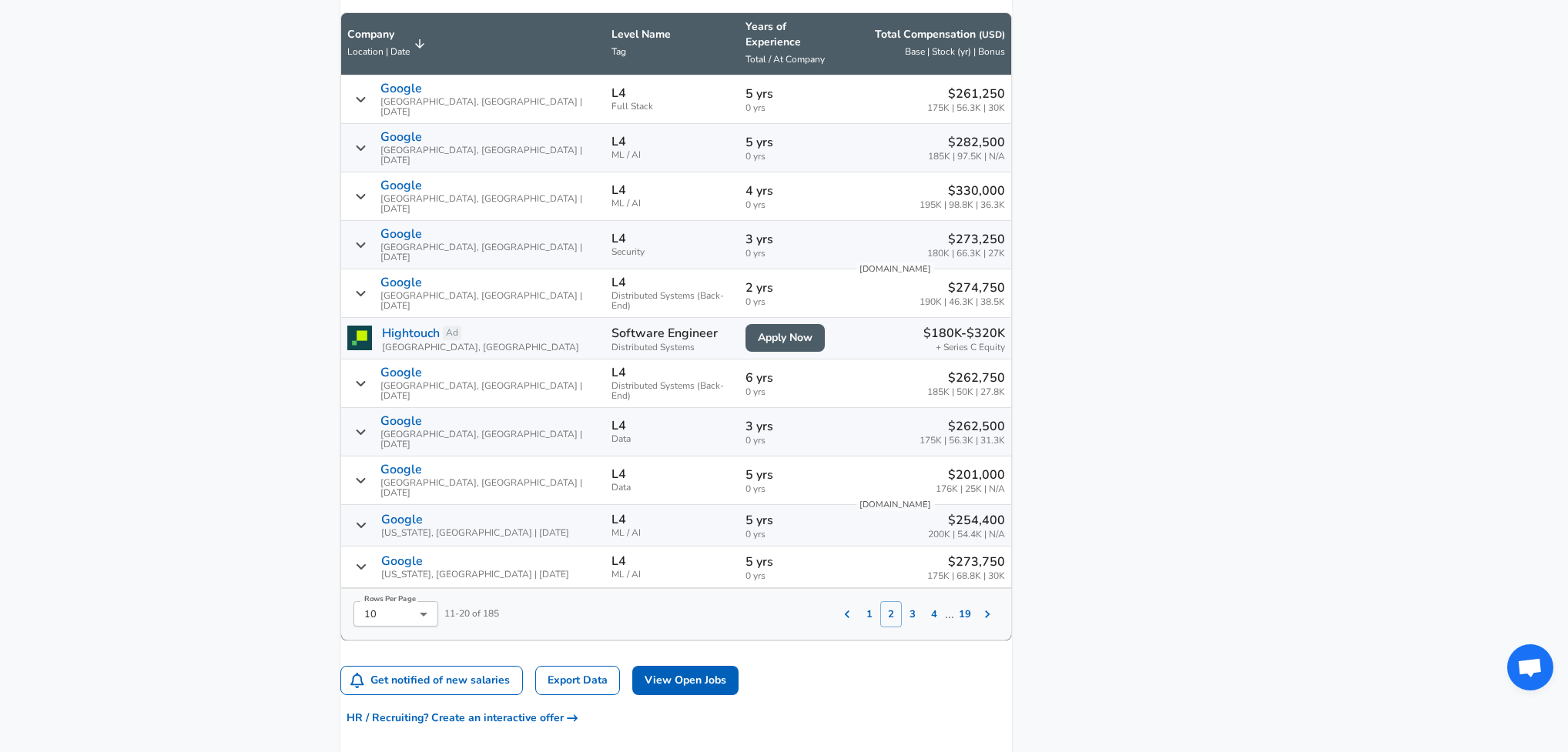
scroll to position [1146, 0]
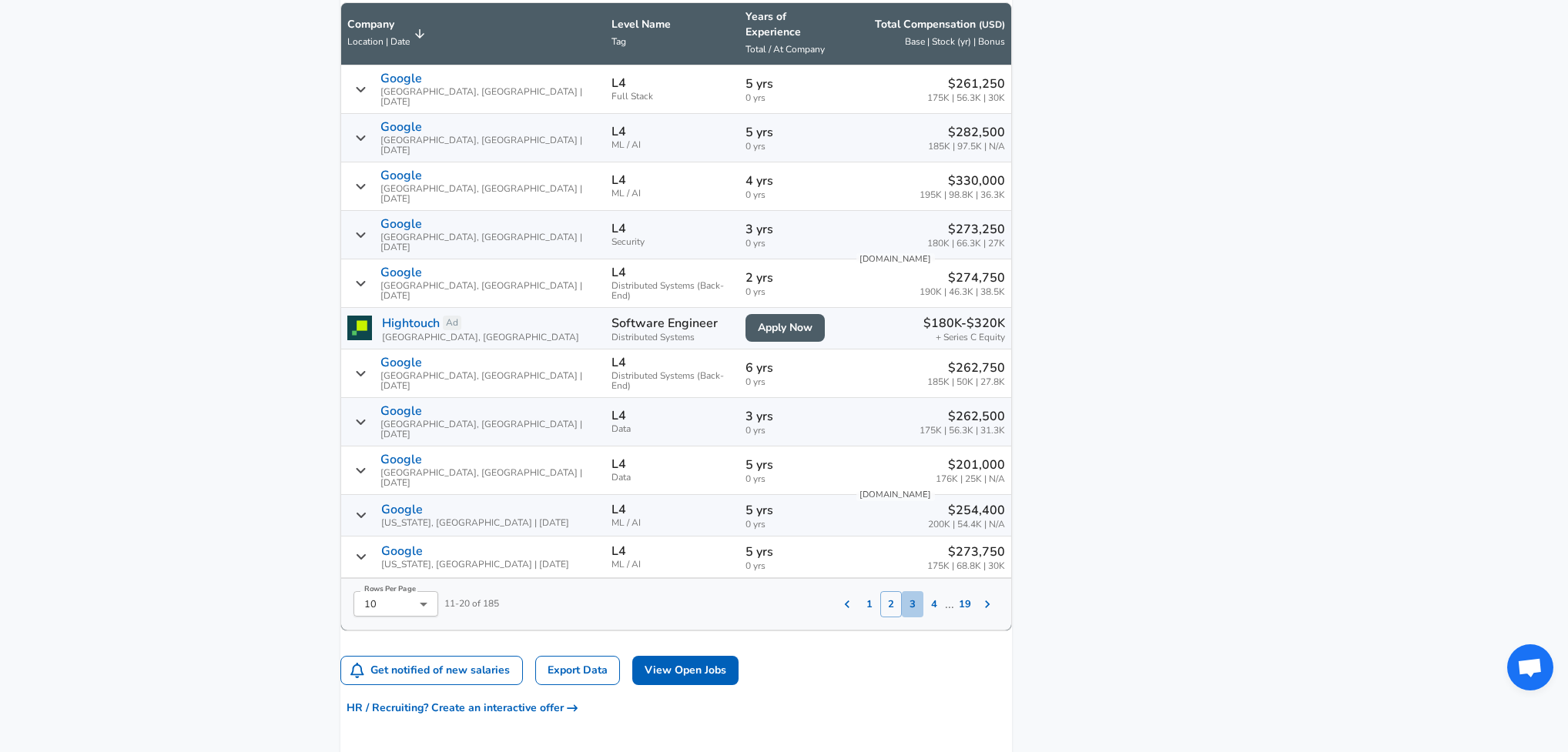
click at [901, 591] on button "3" at bounding box center [912, 604] width 22 height 26
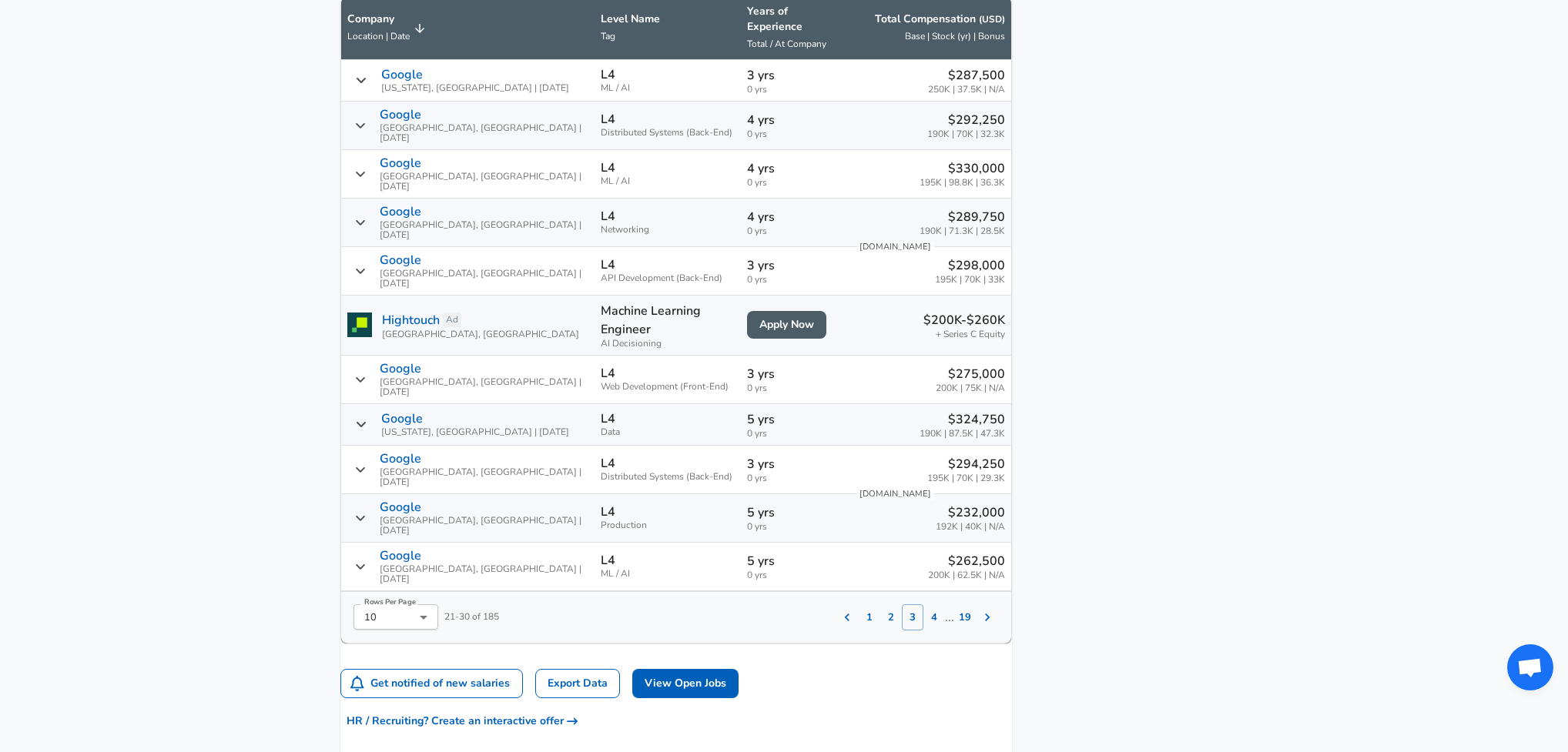
click at [760, 41] on span "Total / At Company" at bounding box center [787, 44] width 80 height 12
click at [772, 26] on p "Years of Experience" at bounding box center [795, 19] width 96 height 31
click at [810, 33] on p "Years of Experience" at bounding box center [795, 19] width 96 height 31
click at [792, 49] on span "Total / At Company" at bounding box center [787, 44] width 80 height 12
click at [858, 35] on icon "Salary Submissions" at bounding box center [865, 29] width 14 height 14
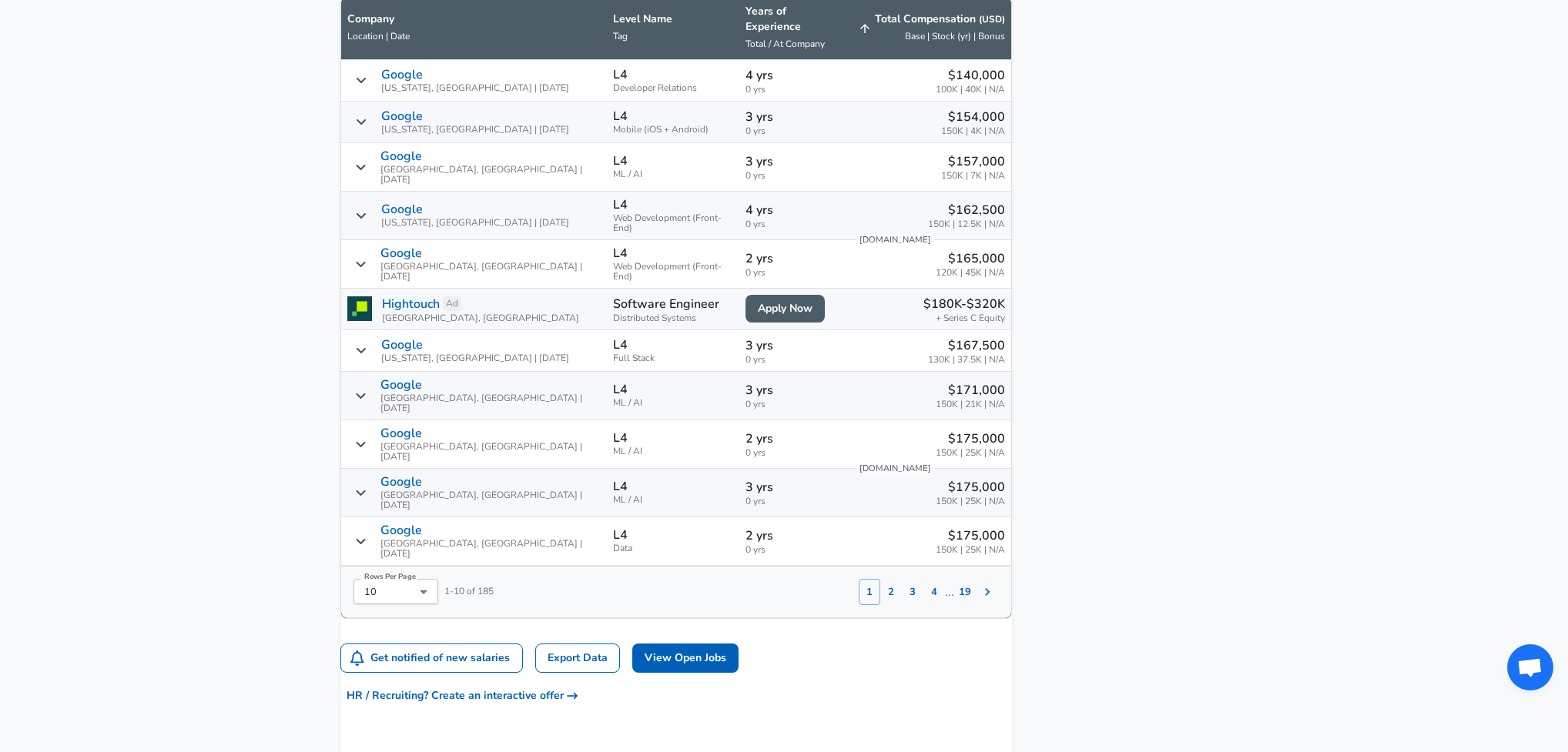
click at [858, 36] on icon "Salary Submissions" at bounding box center [865, 29] width 14 height 14
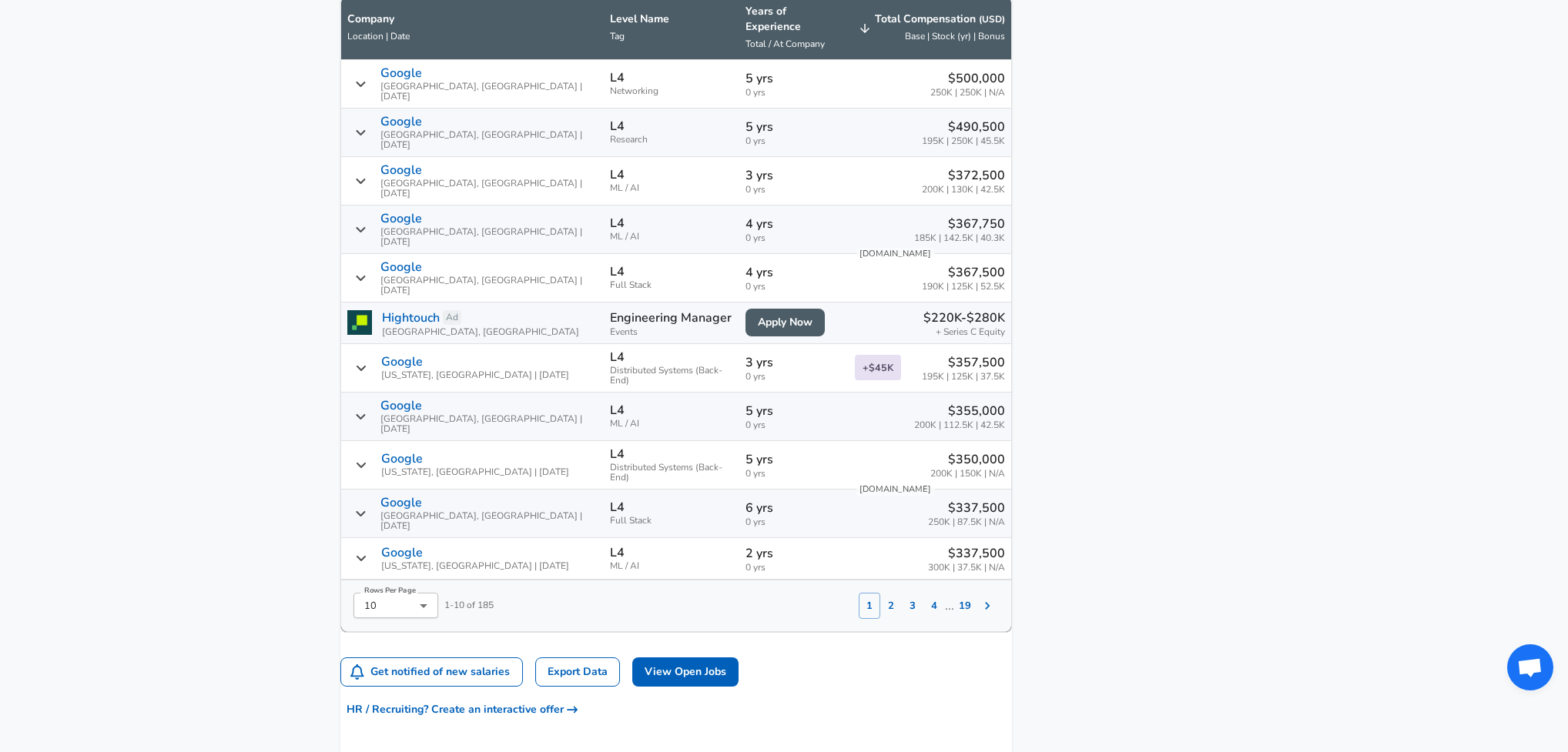
click at [980, 598] on icon "Salary Submissions" at bounding box center [987, 605] width 15 height 15
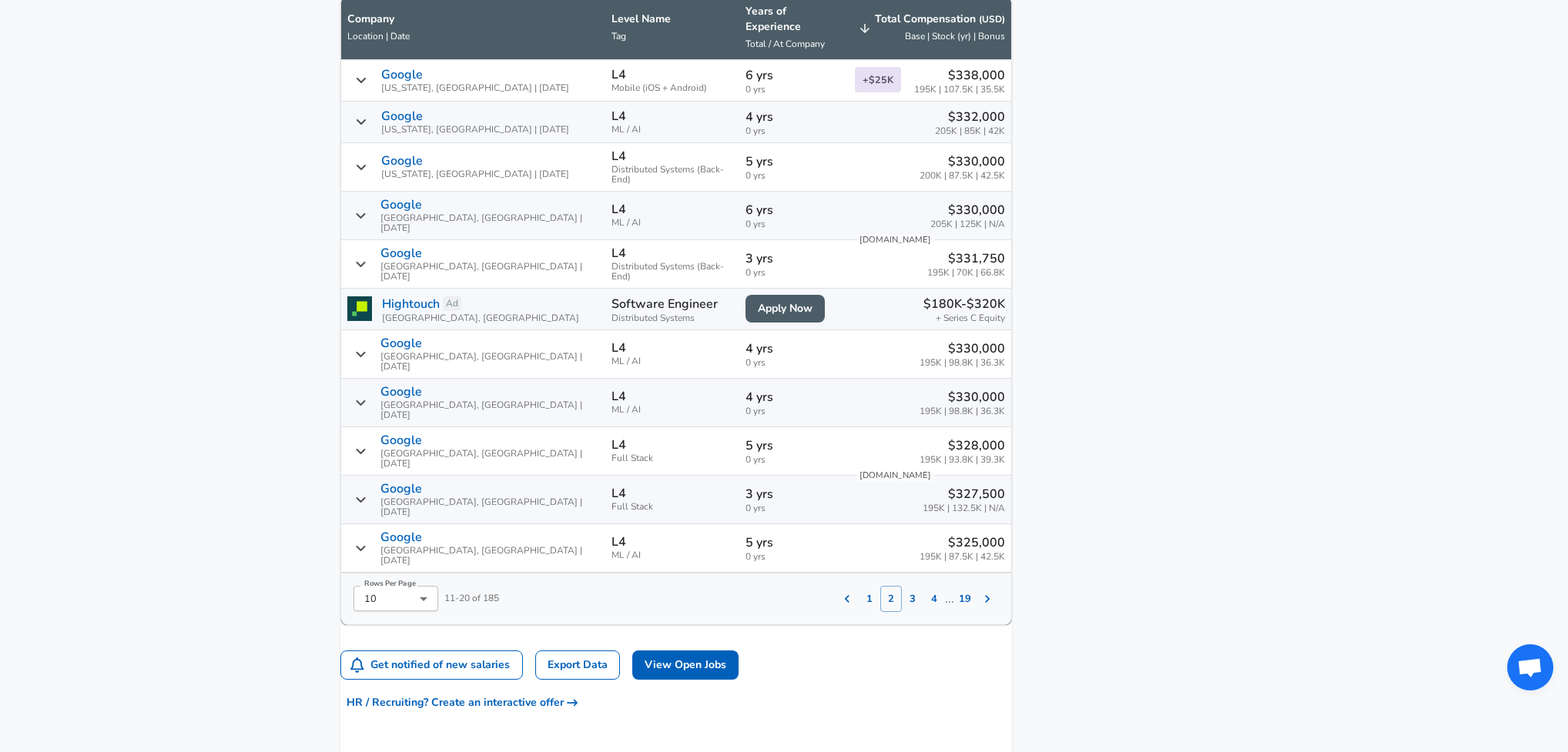
drag, startPoint x: 713, startPoint y: 324, endPoint x: 739, endPoint y: 327, distance: 26.2
click at [745, 339] on p "4 yrs" at bounding box center [794, 348] width 98 height 19
copy p "4 yrs"
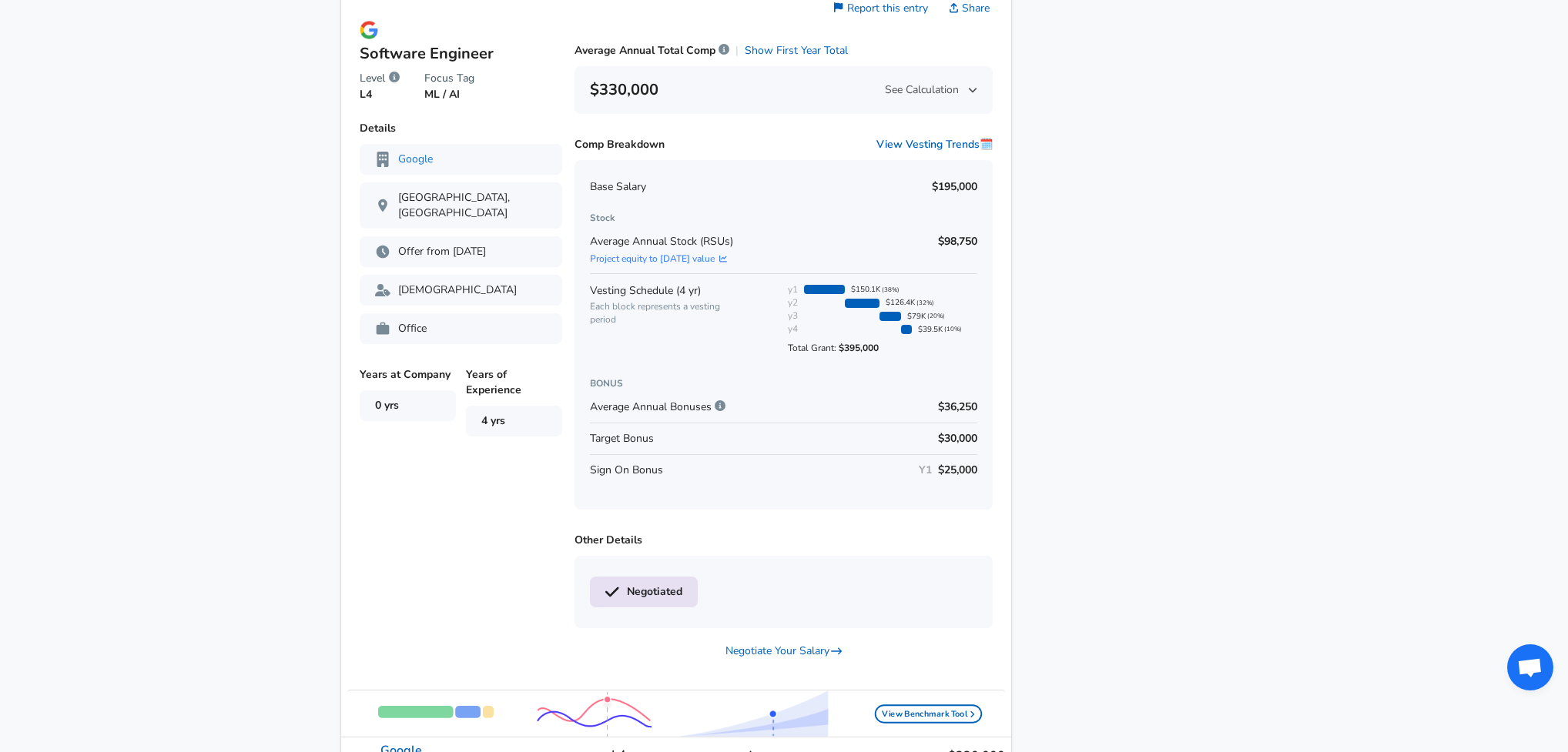
scroll to position [1261, 0]
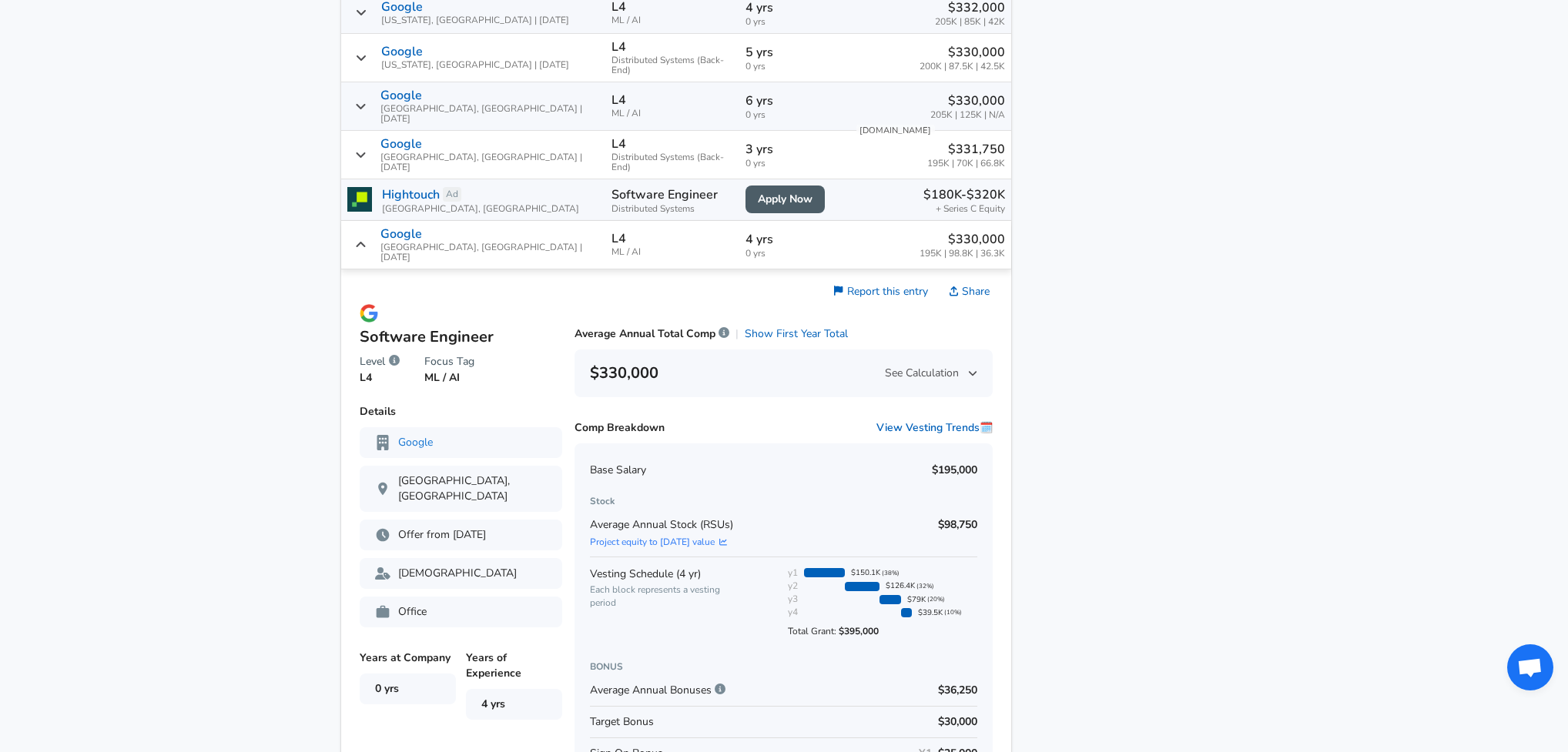
click at [849, 225] on td "$330,000 195K | 98.8K | 36.3K" at bounding box center [929, 245] width 162 height 49
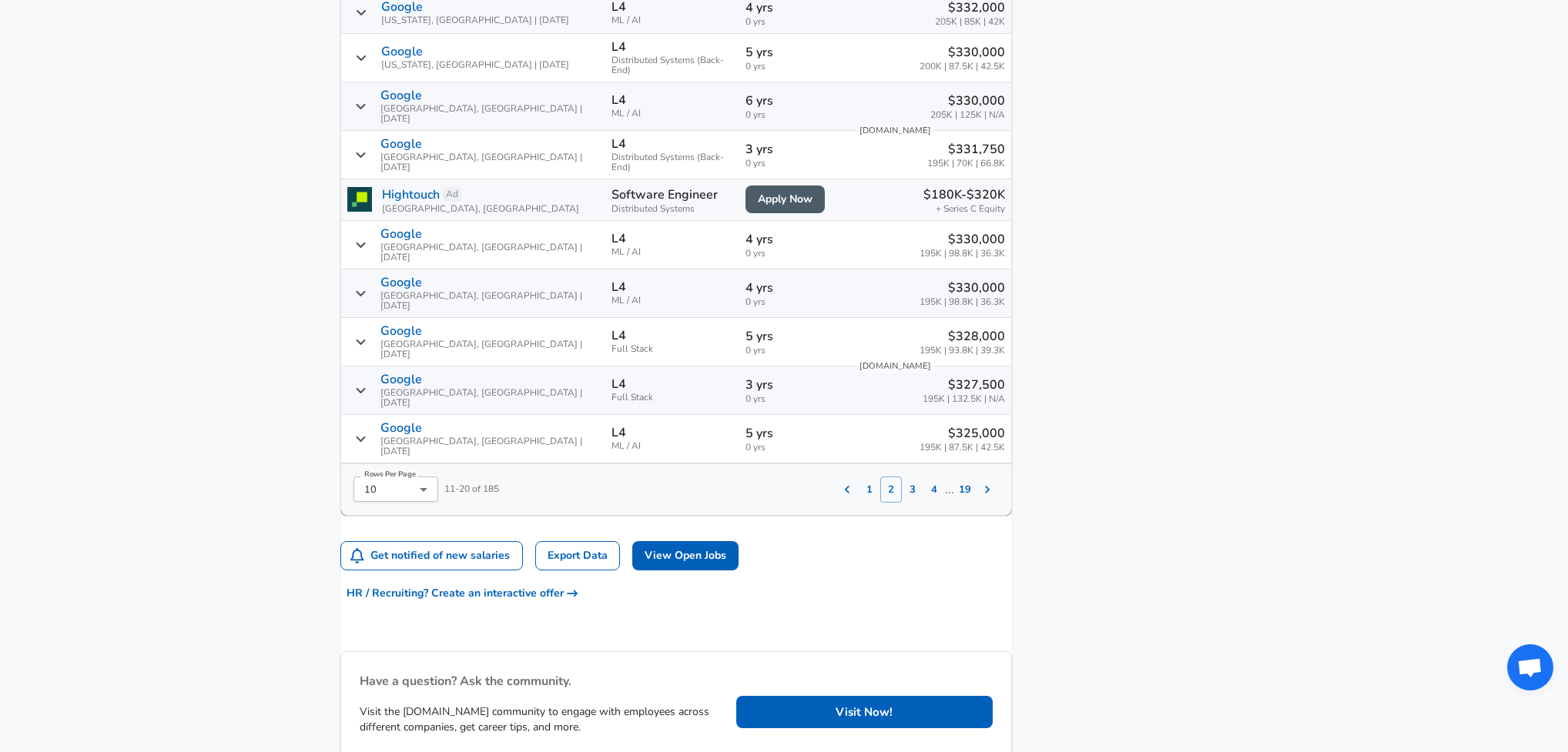
scroll to position [1146, 0]
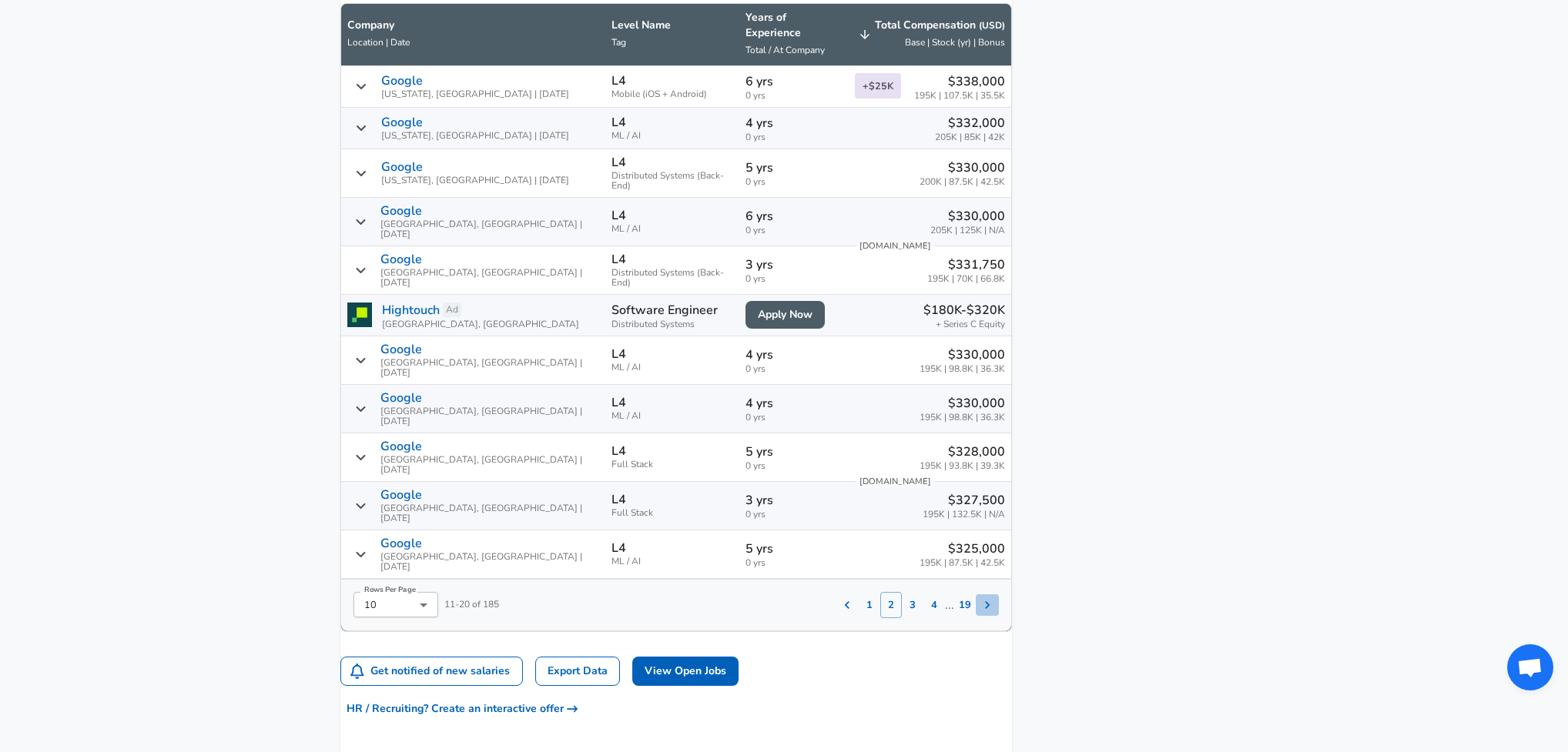
click at [980, 598] on icon "Salary Submissions" at bounding box center [987, 605] width 15 height 15
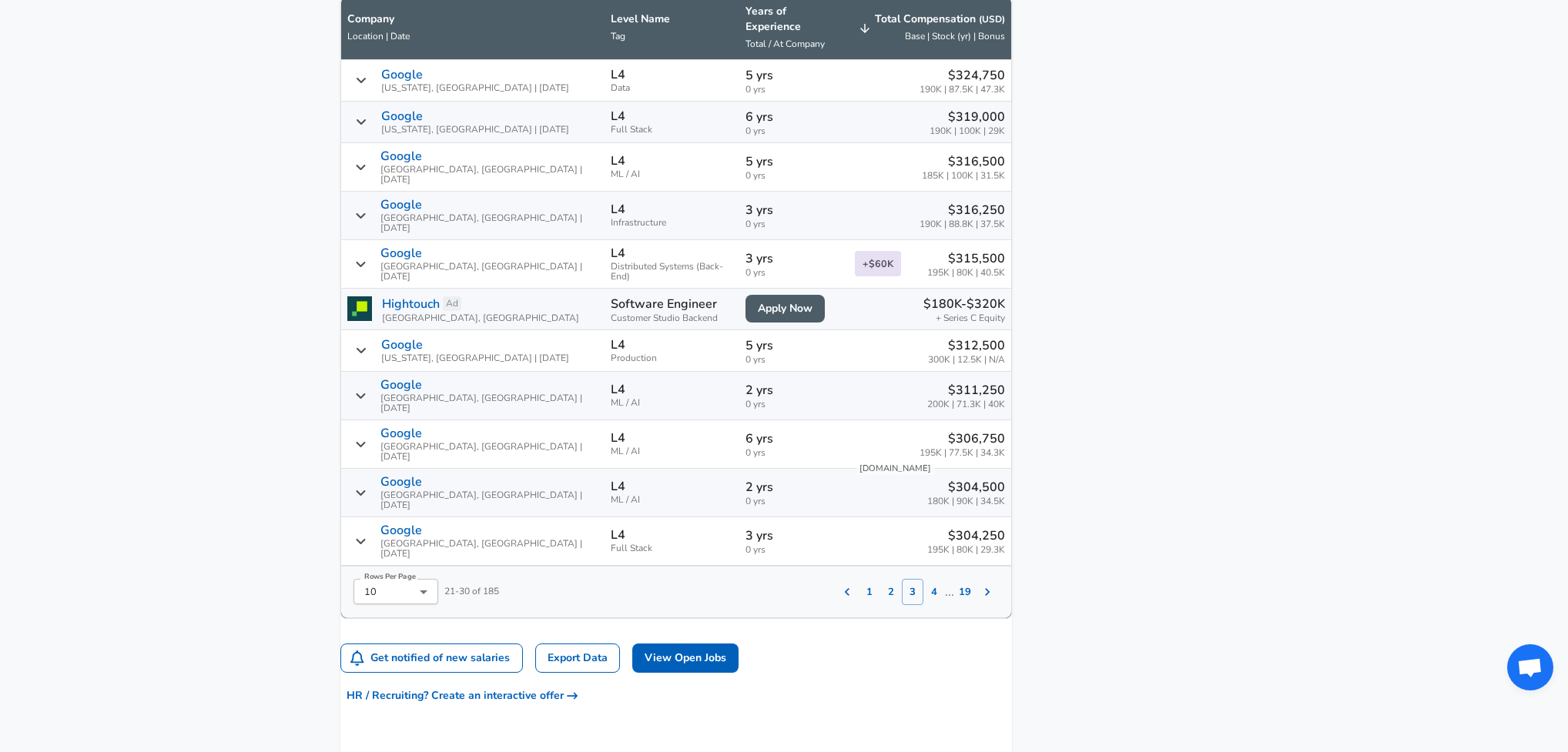
click at [985, 588] on icon "Salary Submissions" at bounding box center [987, 592] width 5 height 8
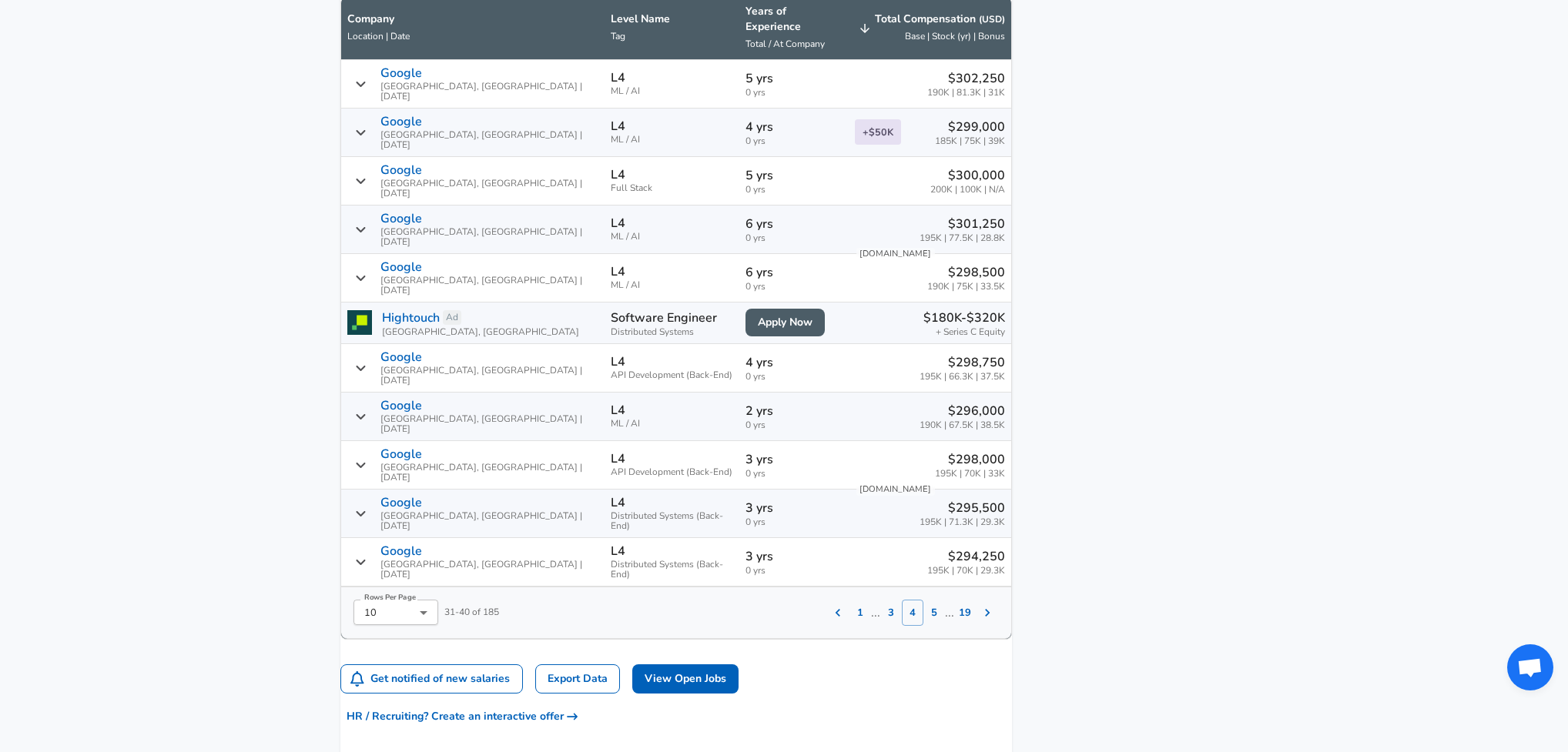
click at [765, 136] on span "0 yrs" at bounding box center [794, 141] width 98 height 10
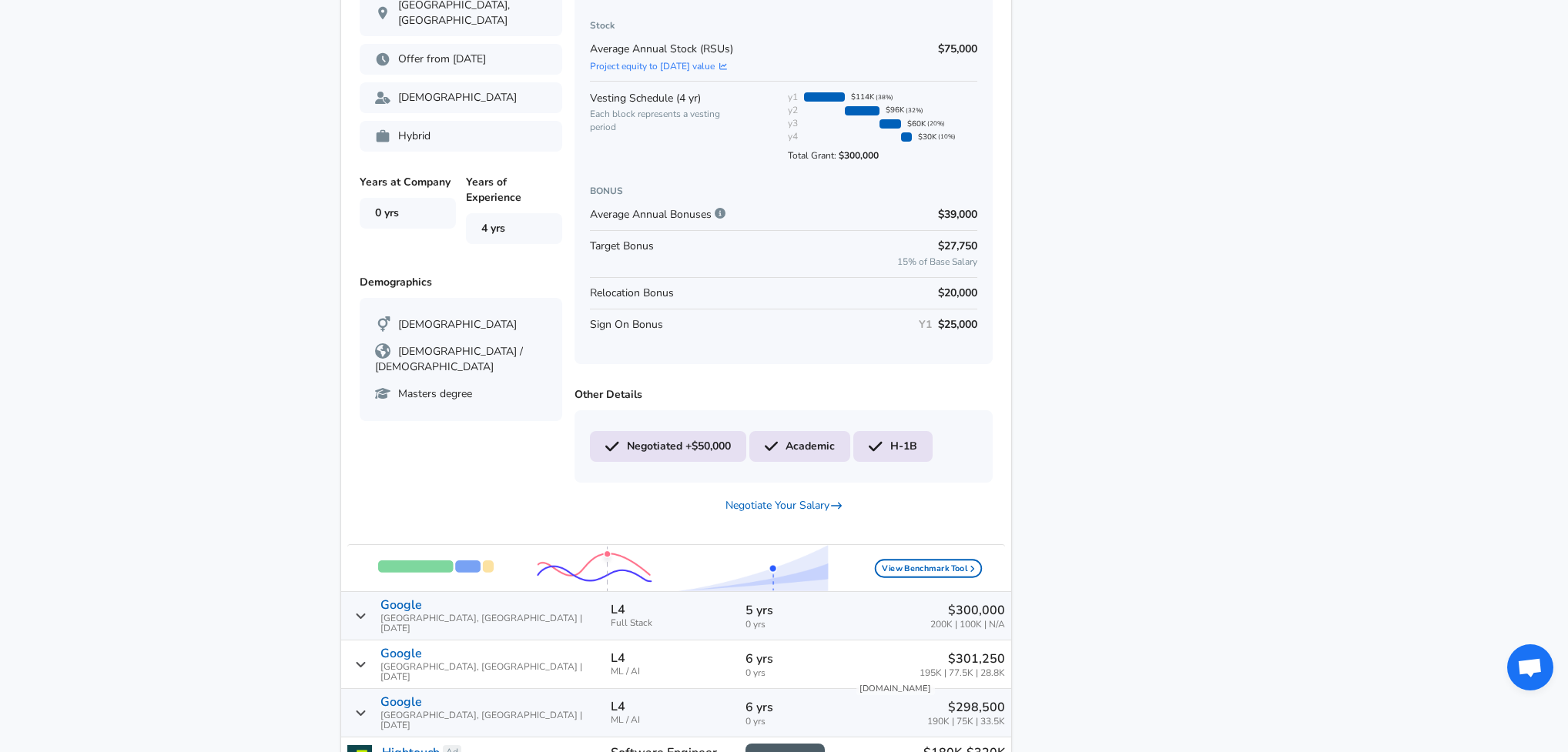
scroll to position [1088, 0]
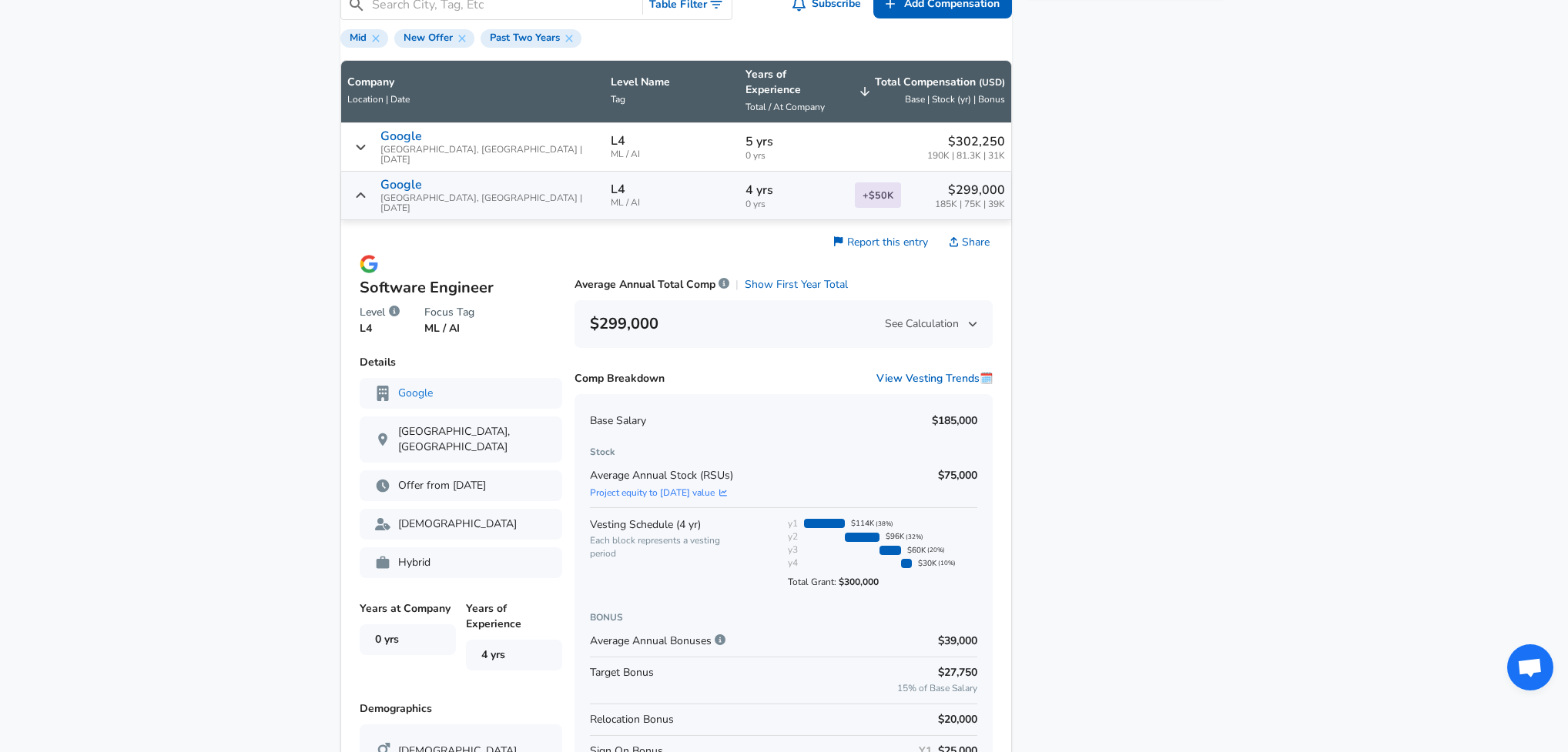
click at [850, 311] on div "$299,000 See Calculation" at bounding box center [783, 323] width 387 height 25
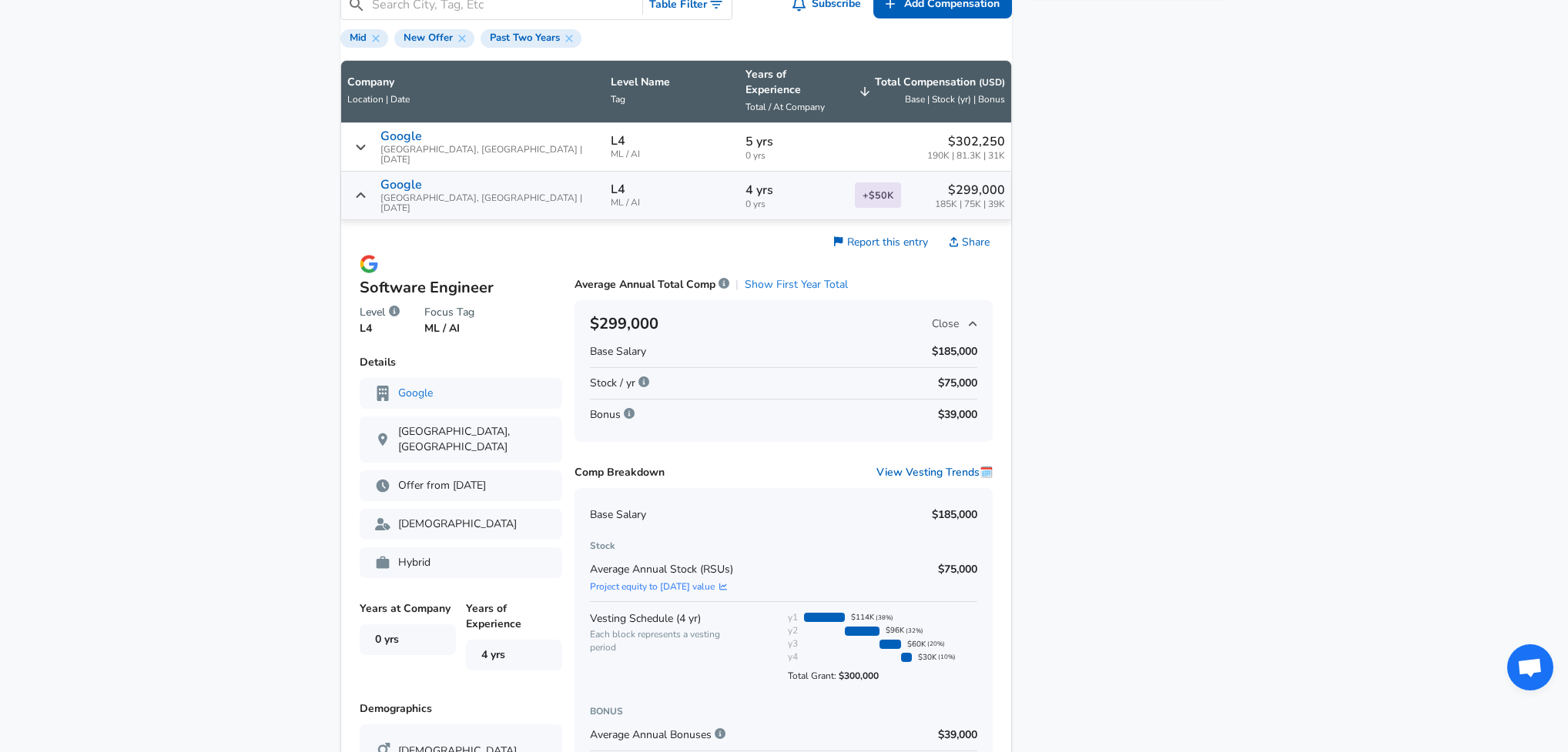
click at [762, 278] on button "Show First Year Total" at bounding box center [796, 284] width 103 height 15
click at [761, 278] on button "Show Average Annual Comp" at bounding box center [783, 284] width 140 height 15
click at [761, 278] on button "Show First Year Total" at bounding box center [796, 284] width 103 height 15
click at [761, 278] on button "Show Average Annual Comp" at bounding box center [783, 284] width 140 height 15
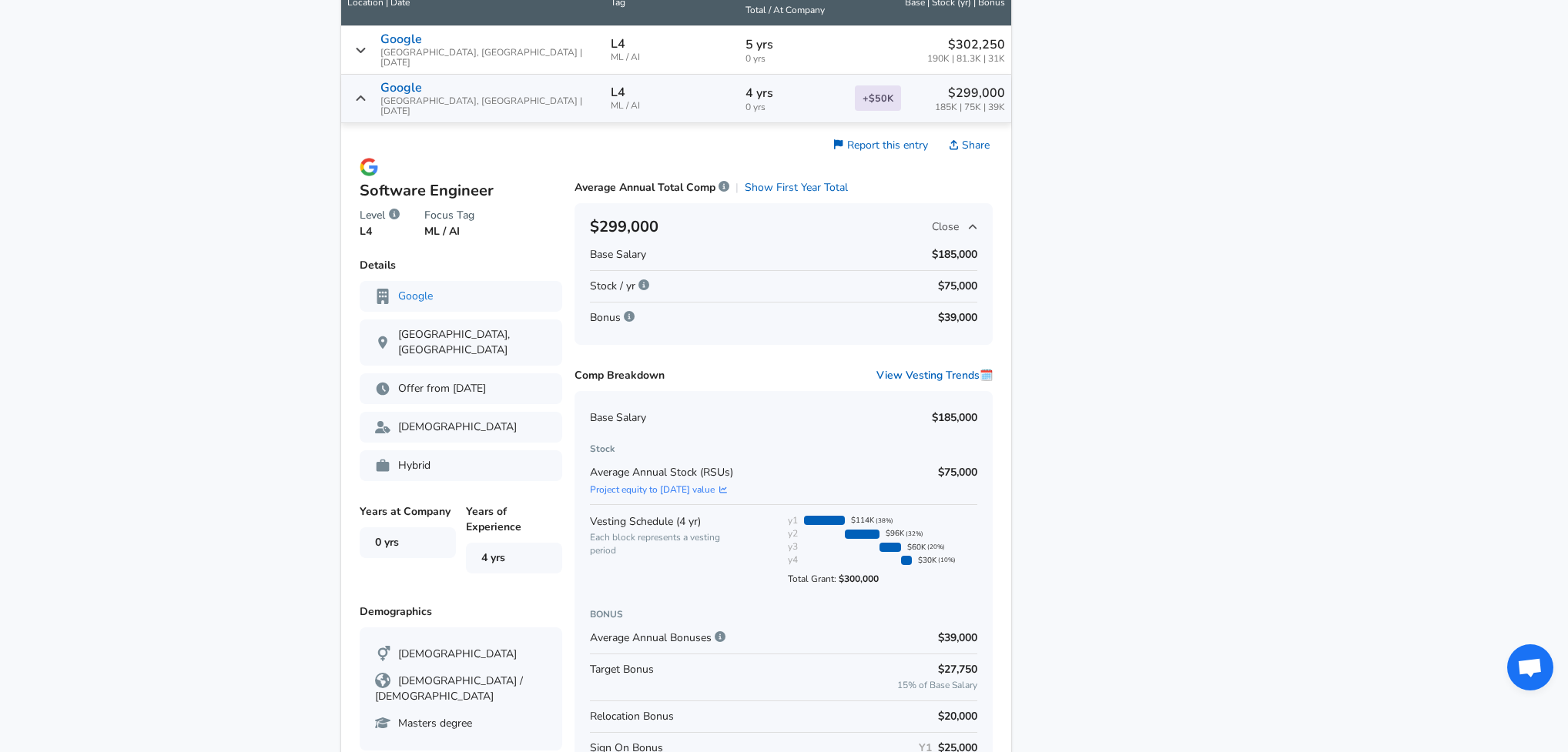
scroll to position [1078, 0]
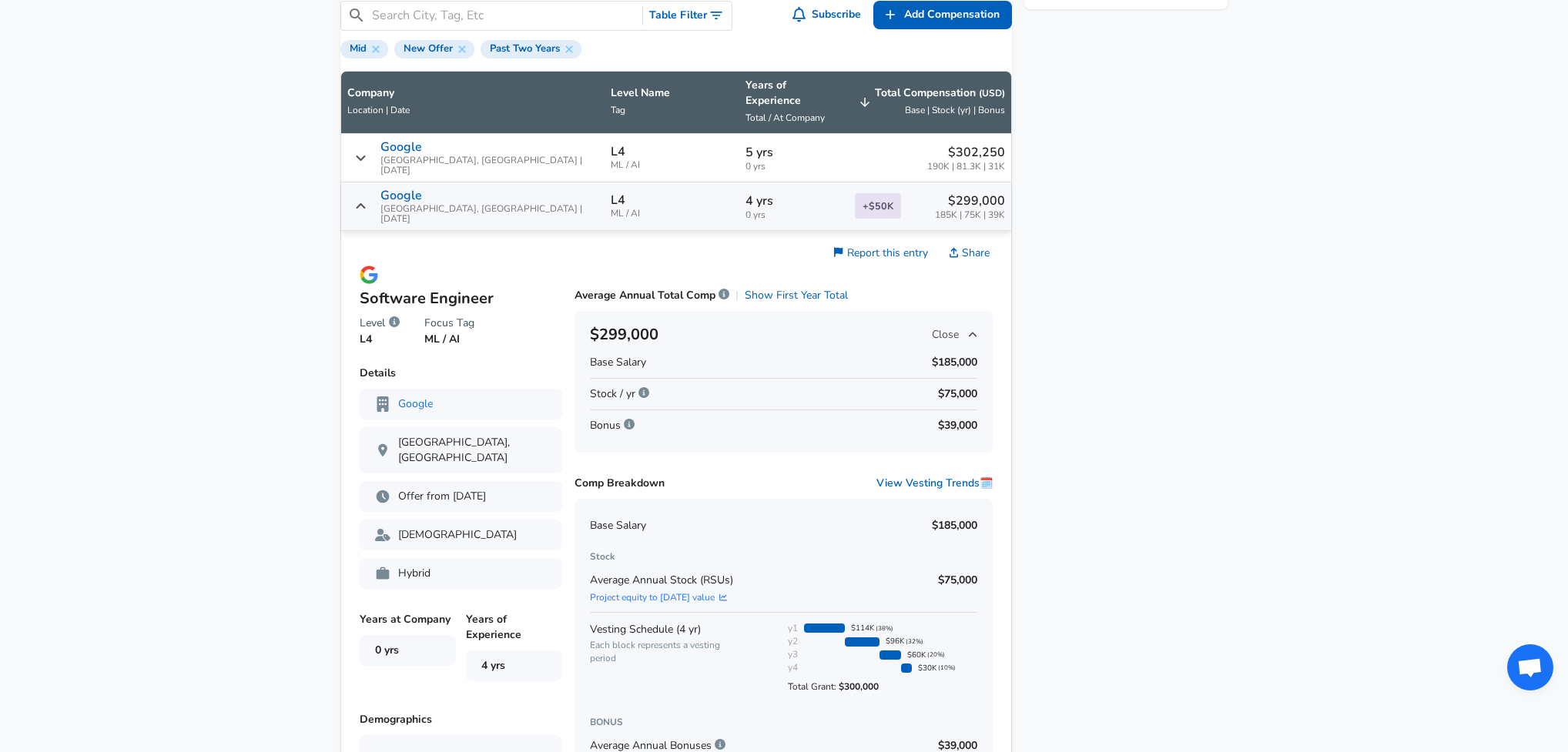
click at [366, 200] on icon "Salary Submissions" at bounding box center [361, 206] width 12 height 12
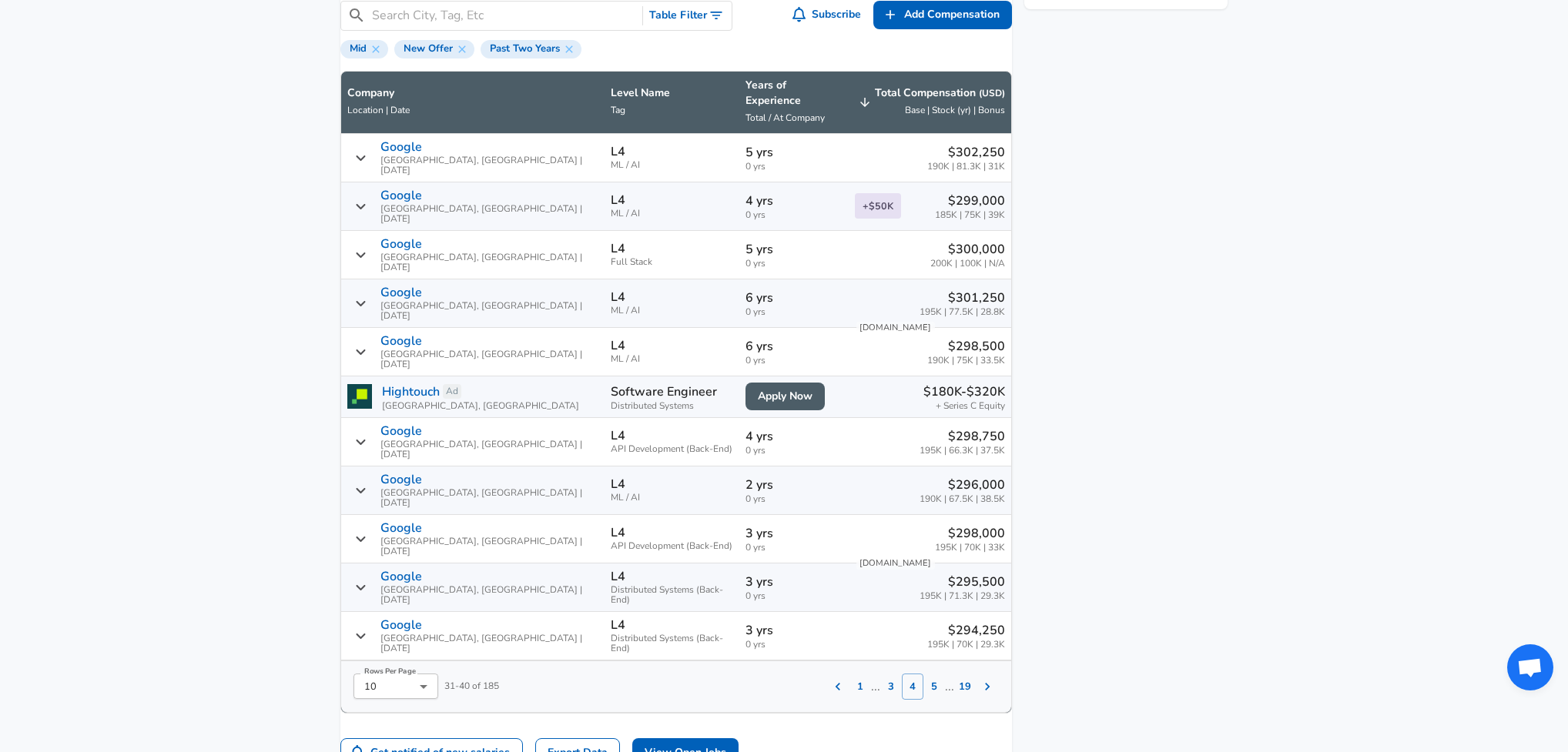
click at [923, 673] on button "5" at bounding box center [934, 686] width 22 height 26
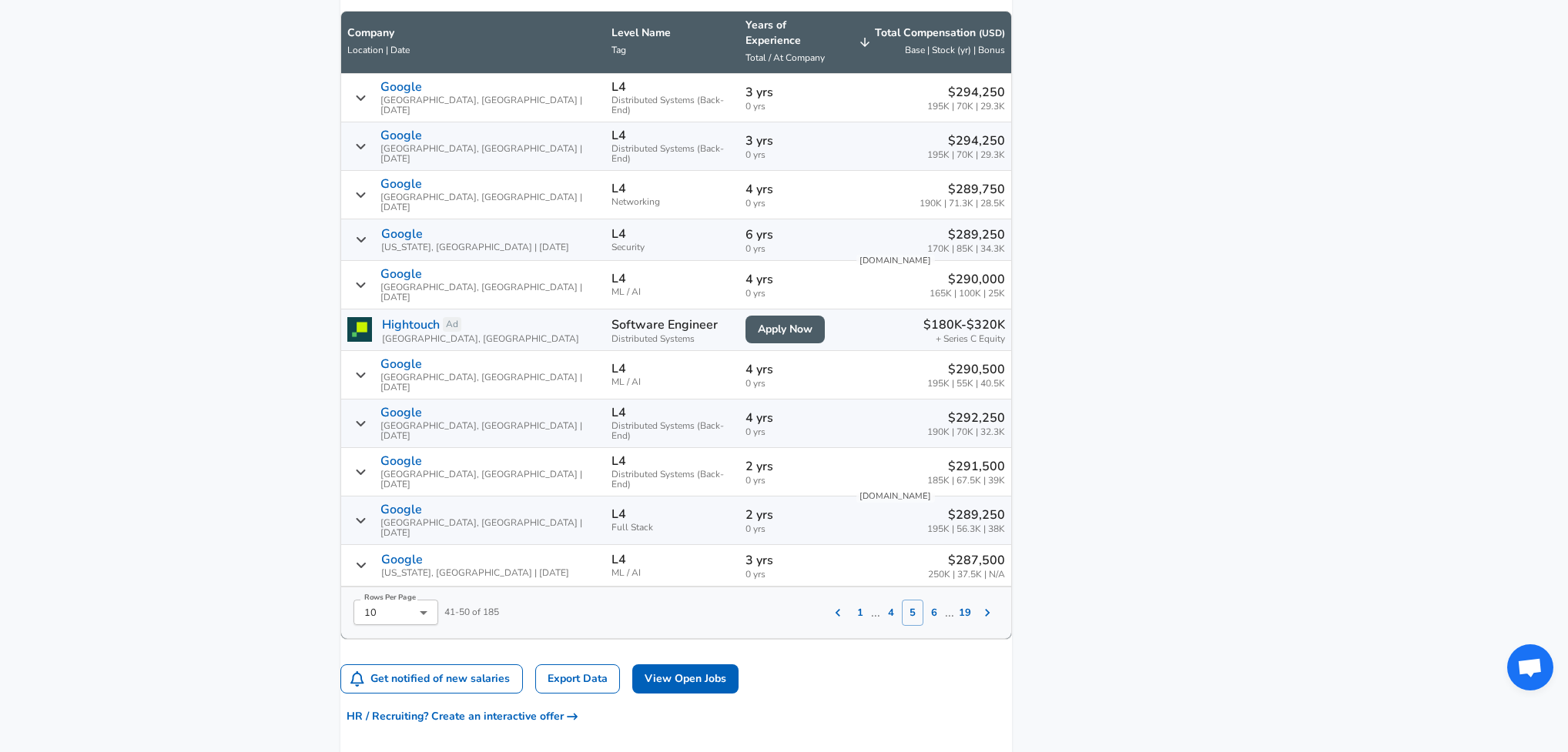
scroll to position [1152, 0]
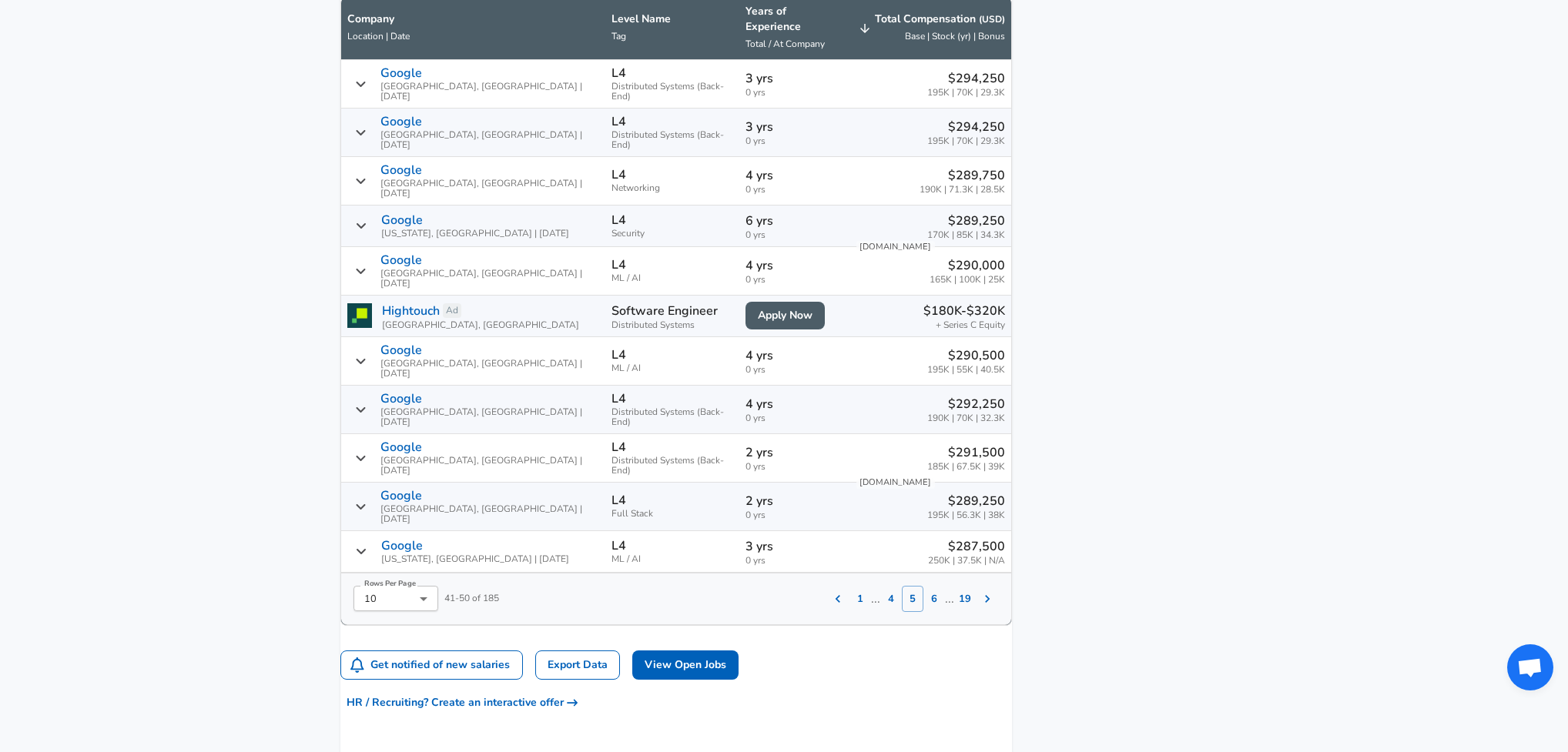
click at [923, 586] on button "6" at bounding box center [934, 599] width 22 height 26
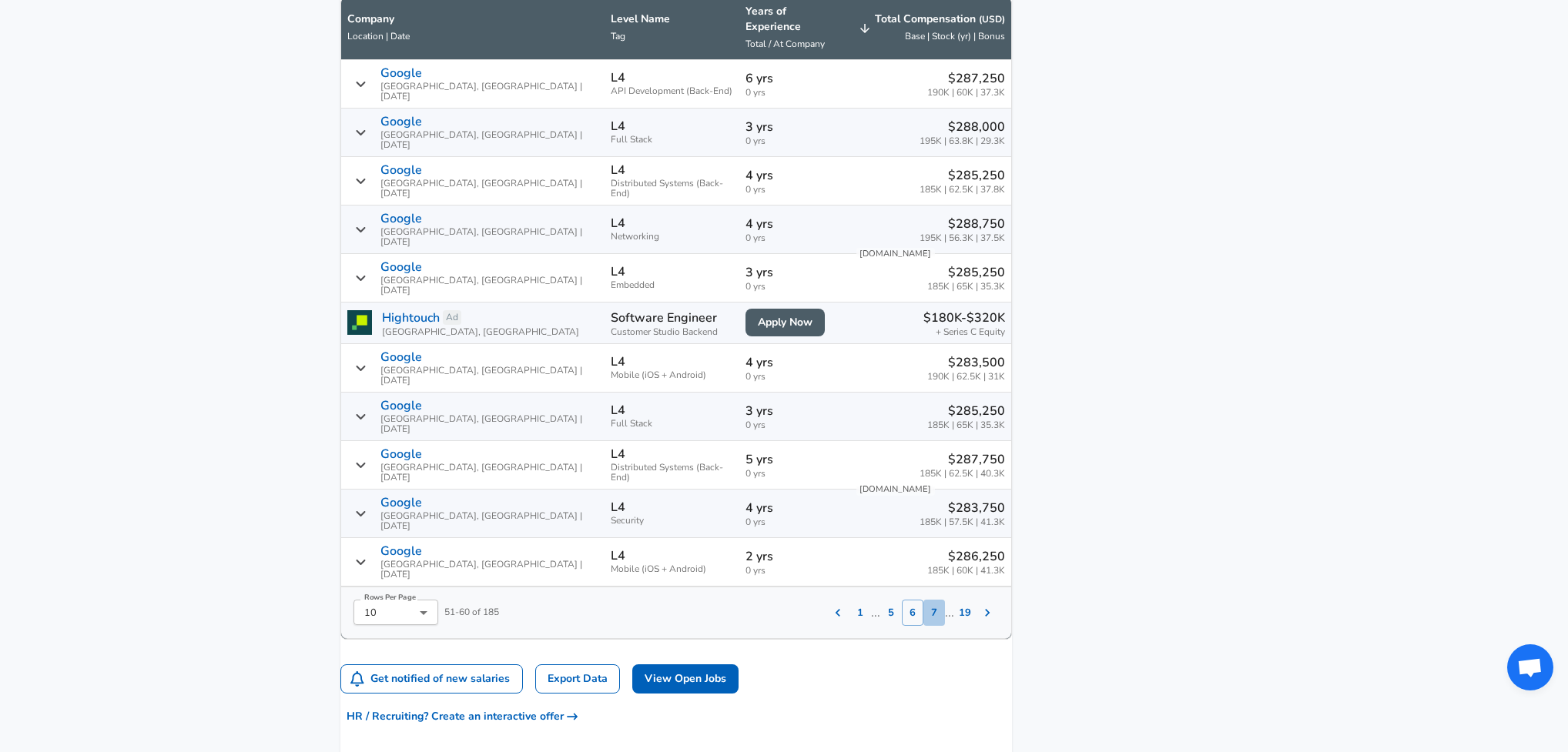
click at [923, 600] on button "7" at bounding box center [934, 613] width 22 height 26
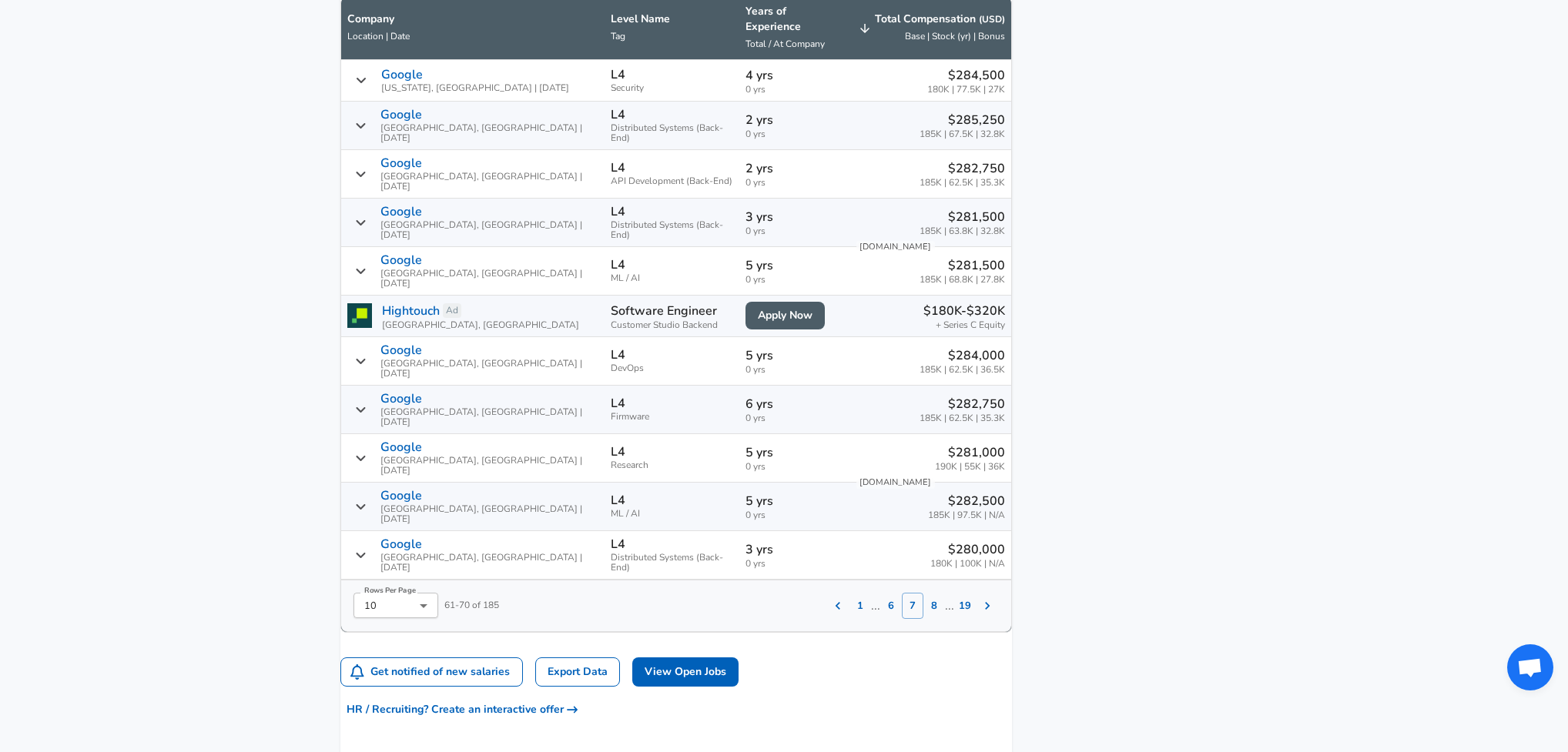
click at [923, 593] on button "8" at bounding box center [934, 606] width 22 height 26
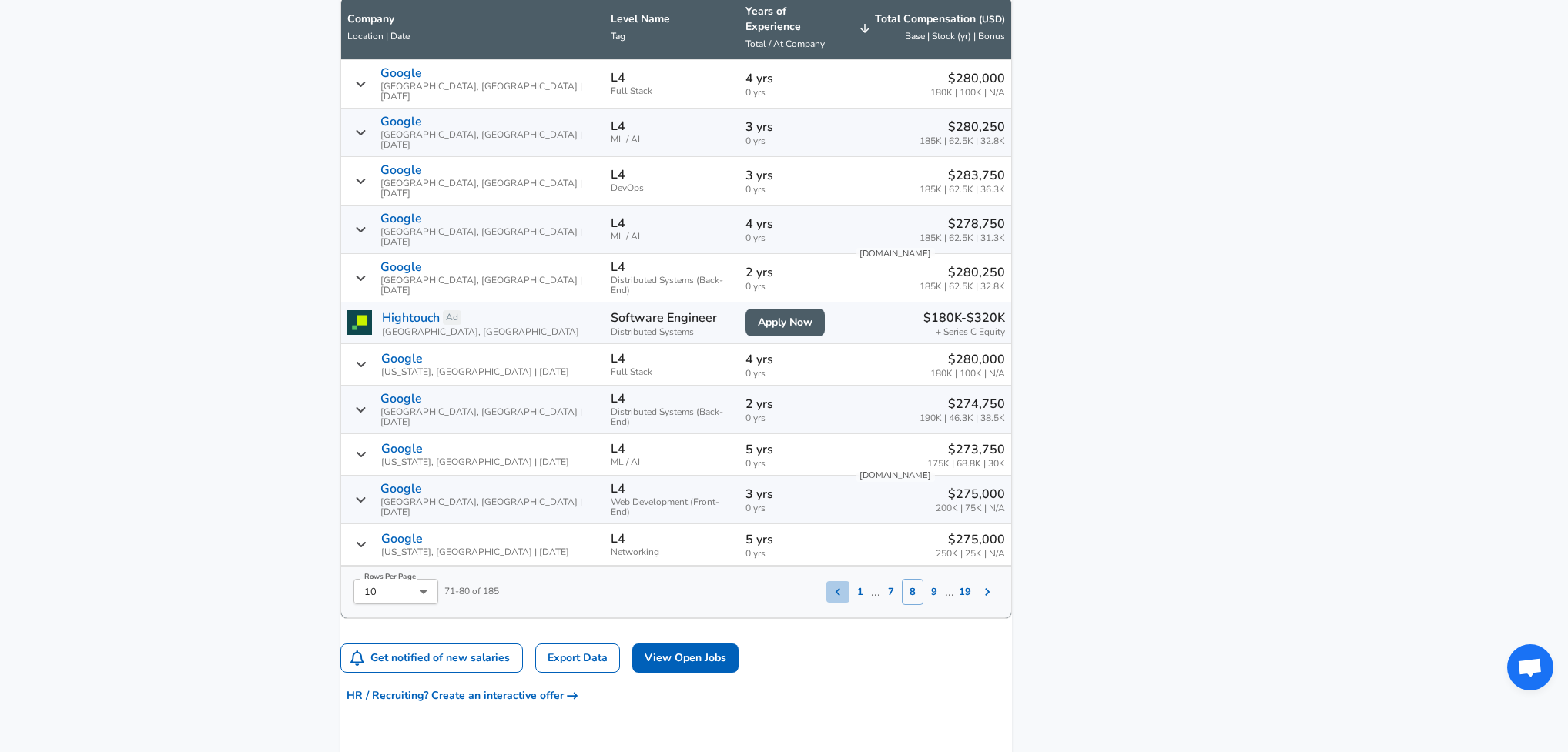
click at [830, 584] on icon "Salary Submissions" at bounding box center [837, 591] width 15 height 15
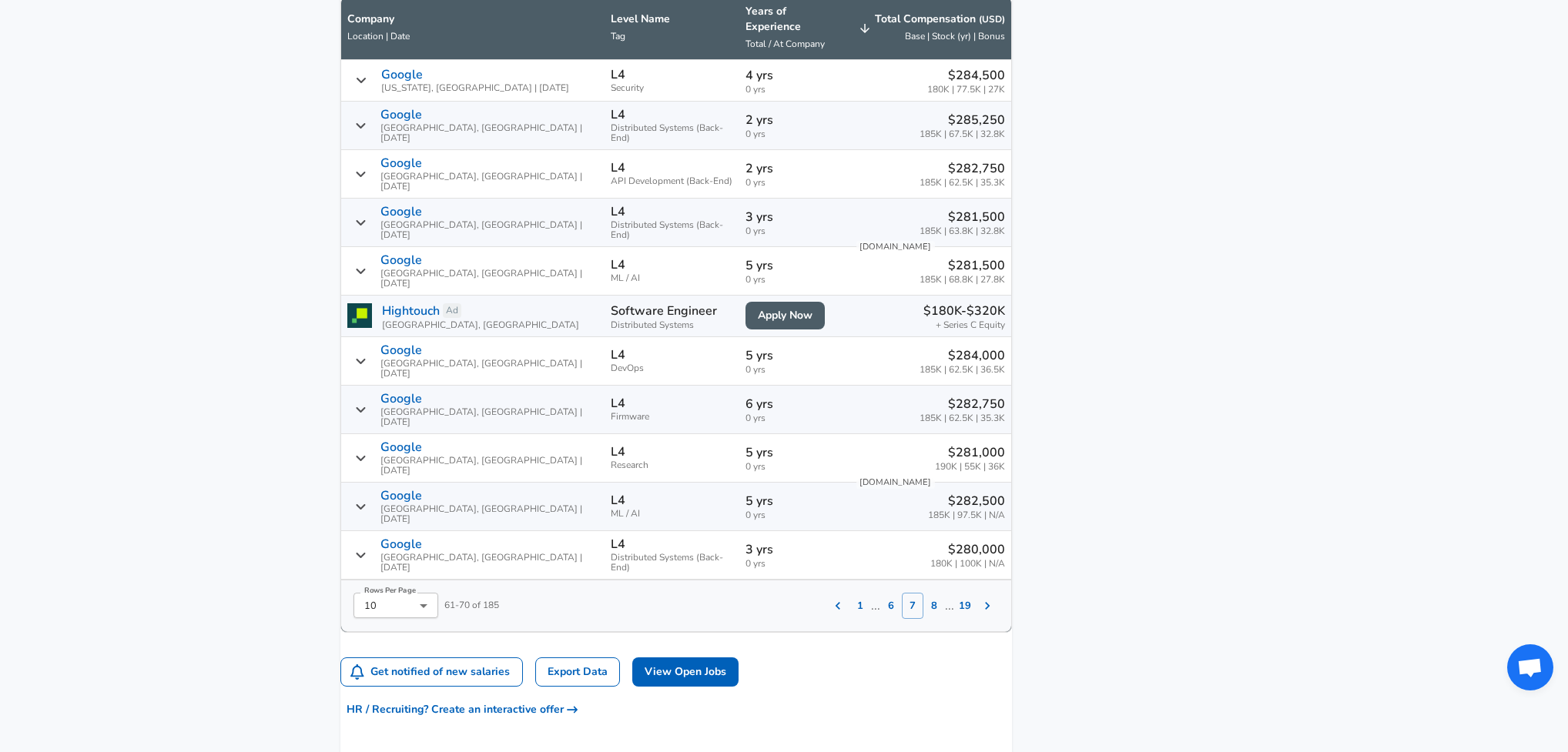
click at [850, 593] on button "1" at bounding box center [861, 606] width 22 height 26
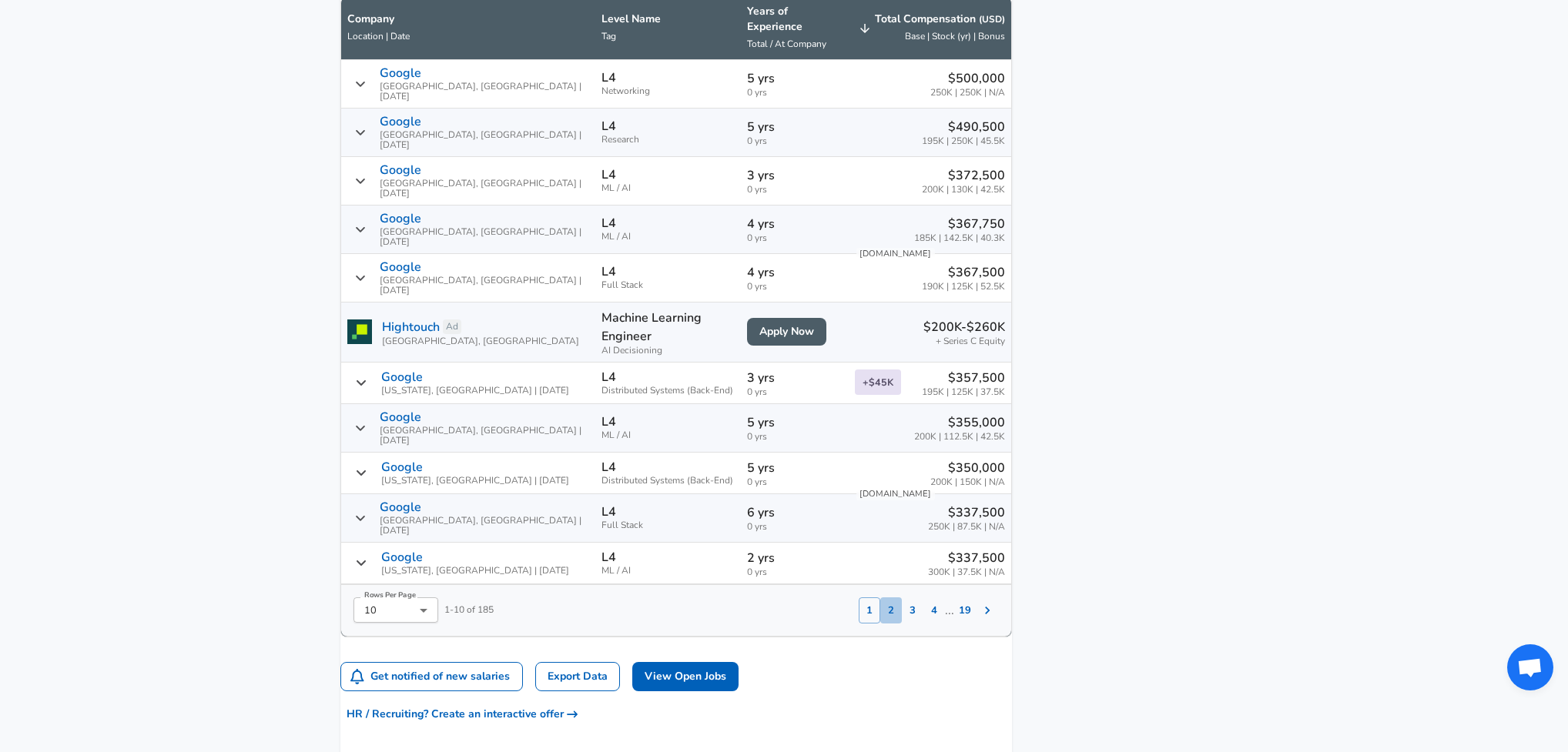
click at [881, 598] on button "2" at bounding box center [891, 611] width 22 height 26
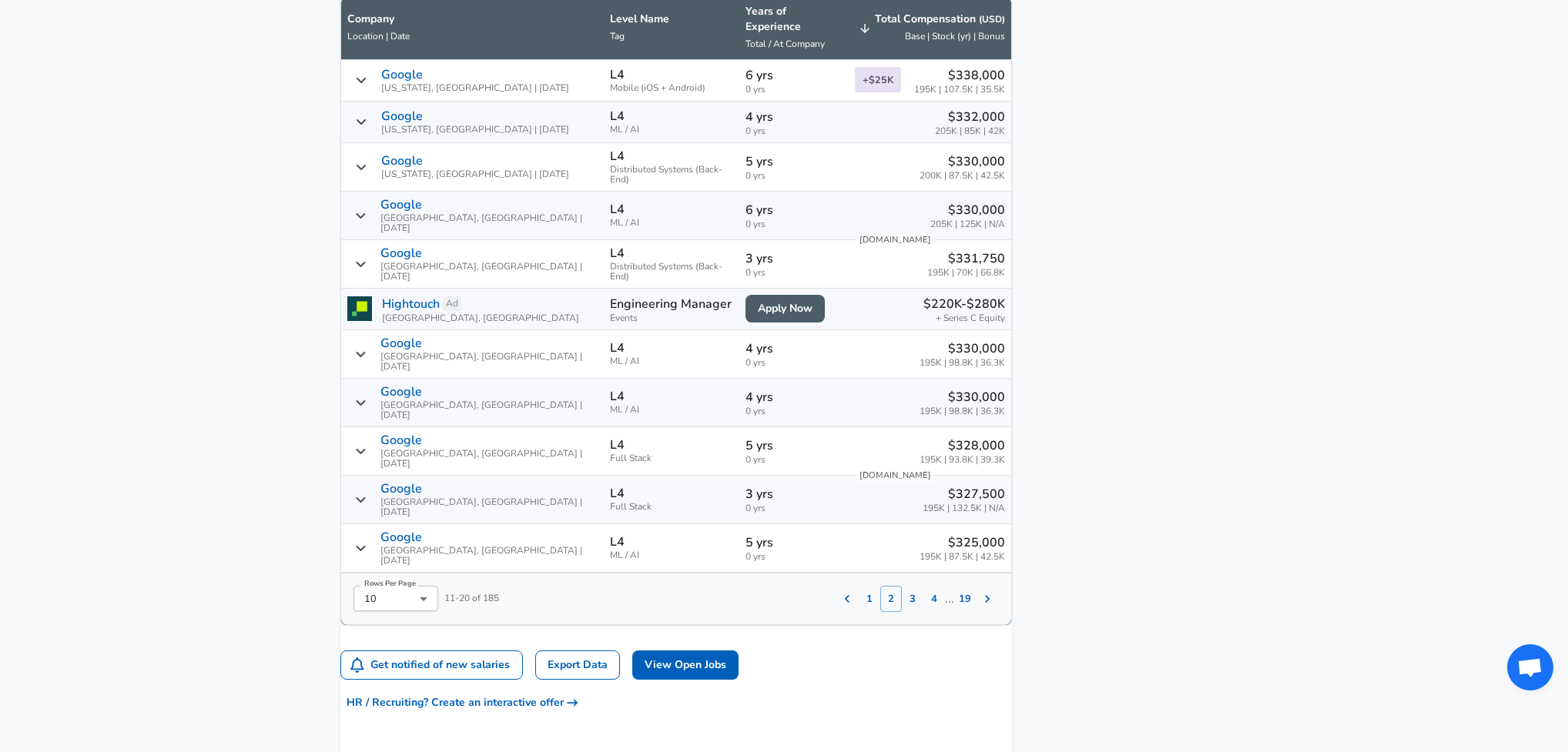
click at [1115, 121] on aside "Featured Jobs Software Engineer, Data Infrastructure Google • [GEOGRAPHIC_DATA]…" at bounding box center [1119, 18] width 216 height 1735
